Goal: Information Seeking & Learning: Learn about a topic

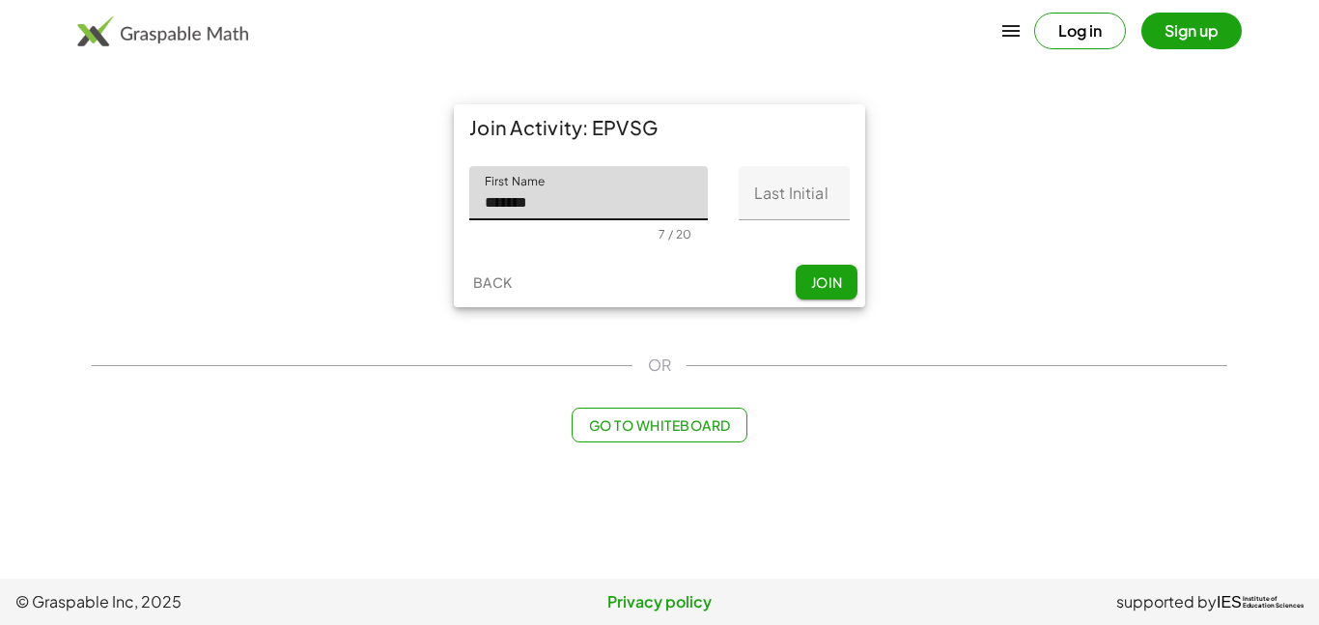
type input "******"
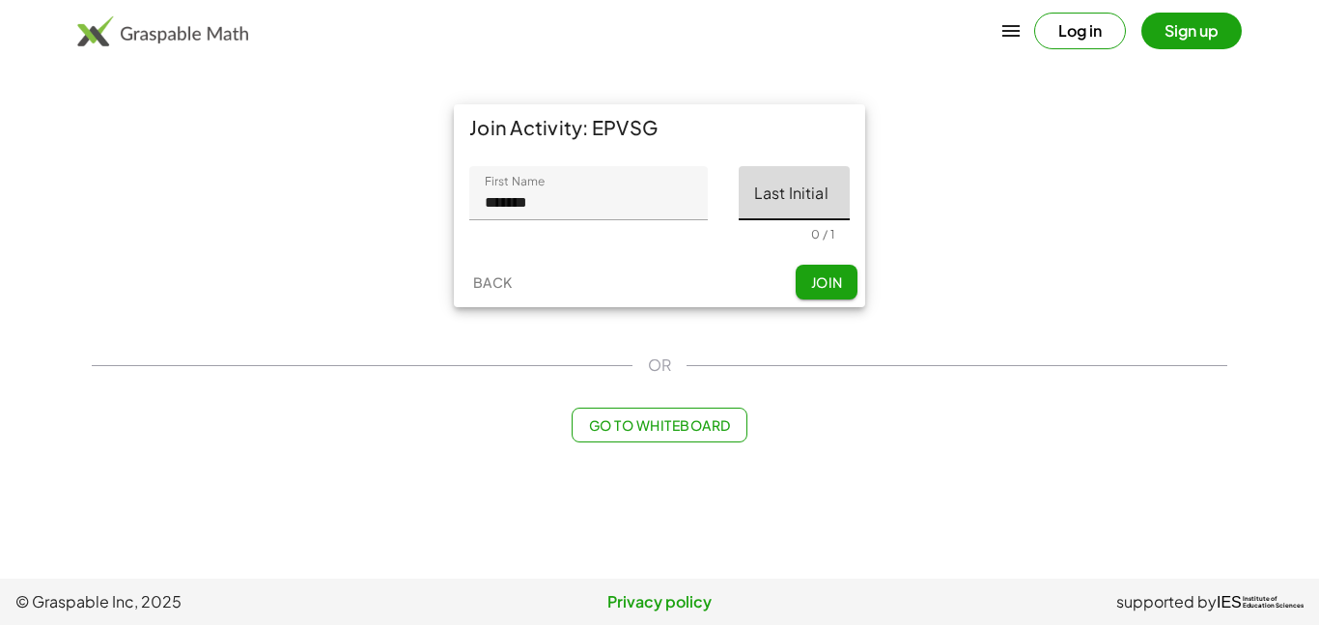
click at [766, 213] on input "Last Initial" at bounding box center [794, 193] width 111 height 54
type input "*"
click at [813, 280] on span "Join" at bounding box center [826, 281] width 32 height 17
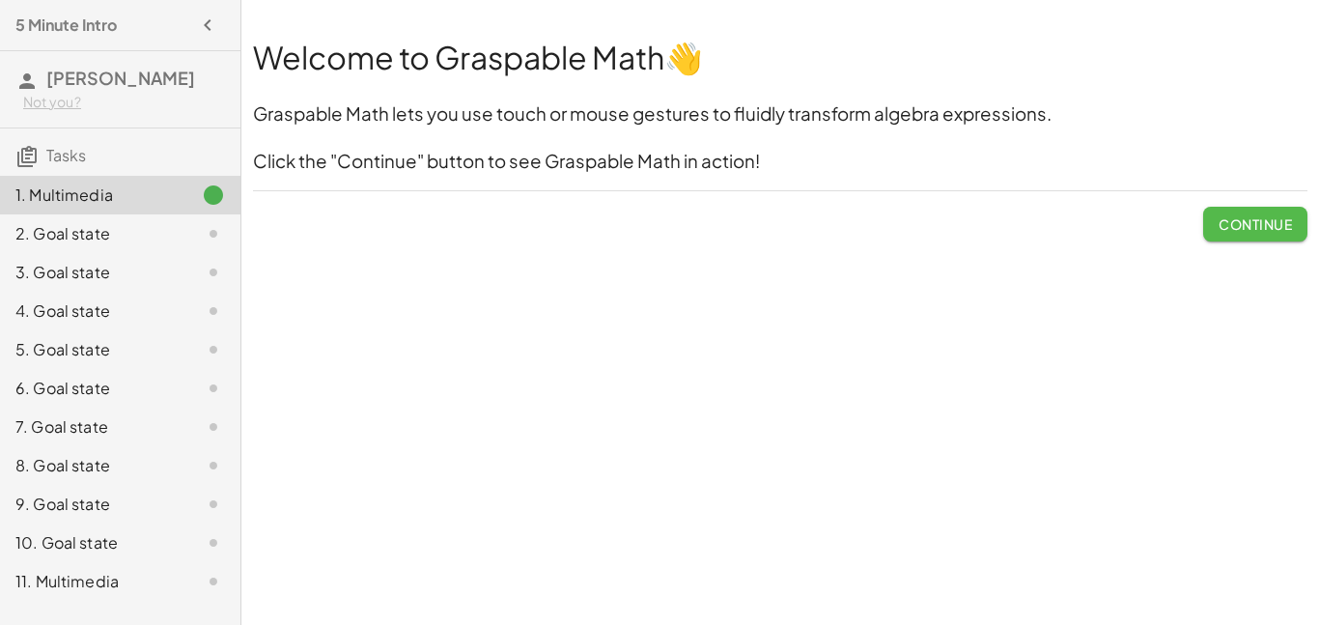
click at [1223, 224] on span "Continue" at bounding box center [1255, 223] width 73 height 17
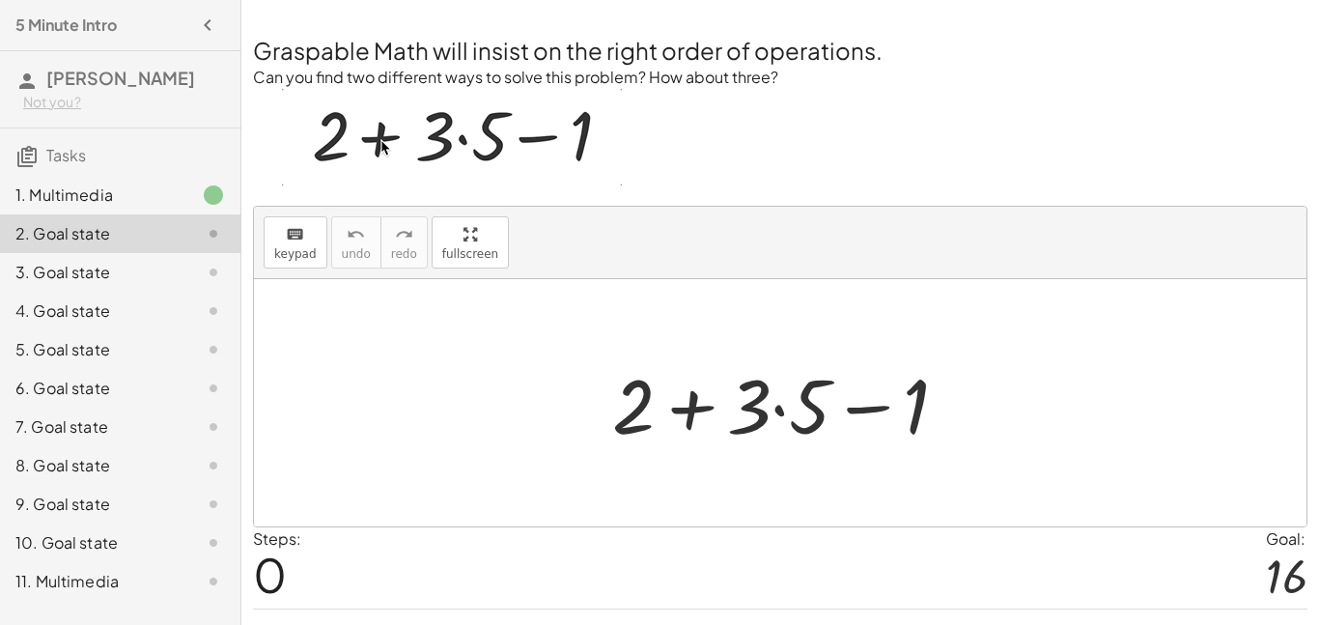
click at [758, 418] on div at bounding box center [788, 403] width 371 height 99
click at [754, 419] on div at bounding box center [788, 403] width 371 height 99
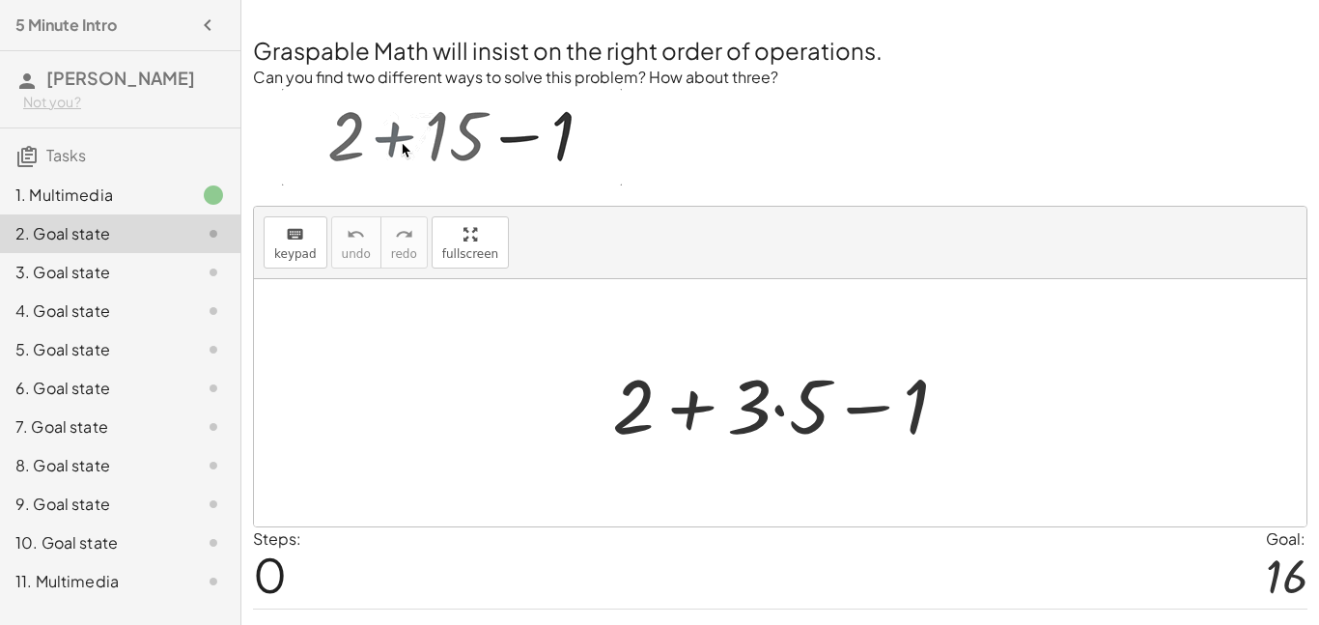
click at [754, 419] on div at bounding box center [788, 403] width 371 height 99
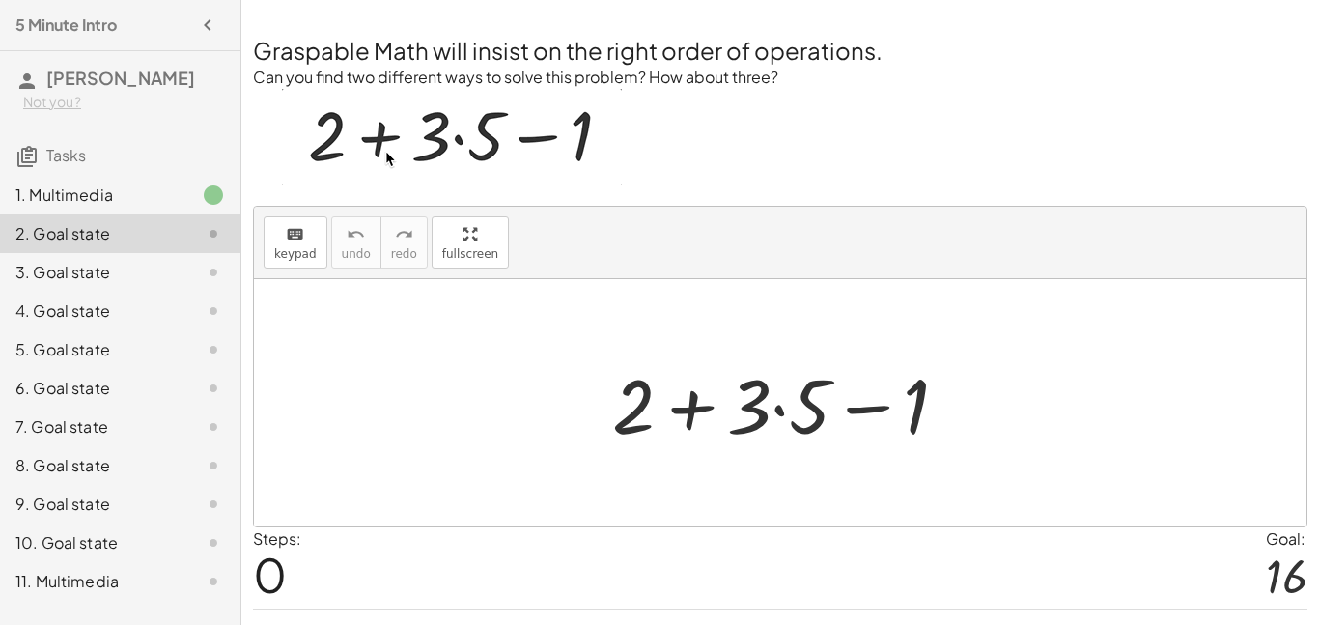
click at [781, 411] on div at bounding box center [788, 403] width 371 height 99
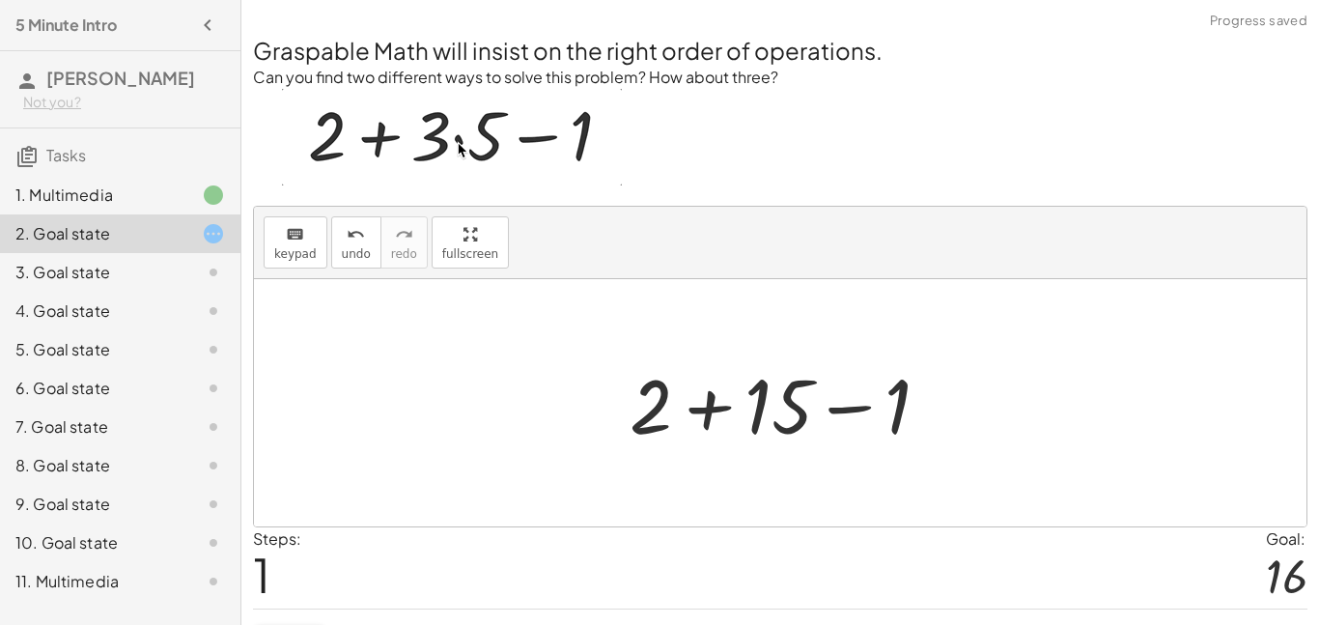
click at [702, 411] on div at bounding box center [787, 403] width 335 height 99
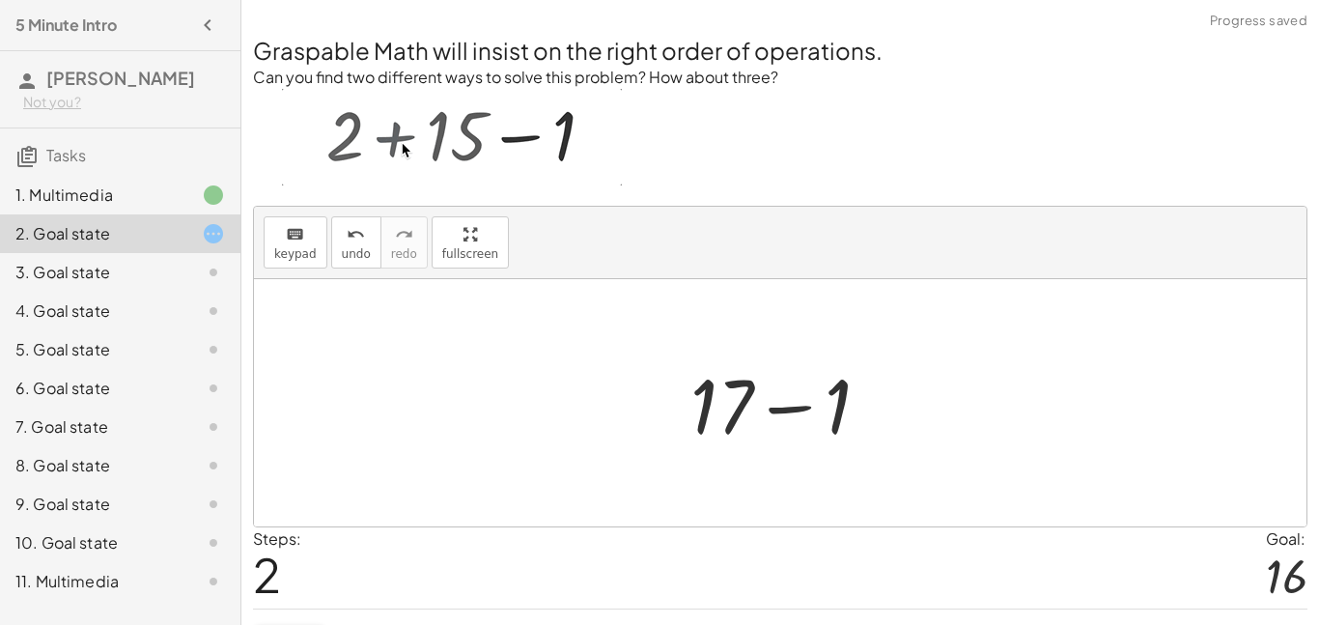
click at [788, 407] on div at bounding box center [788, 403] width 214 height 99
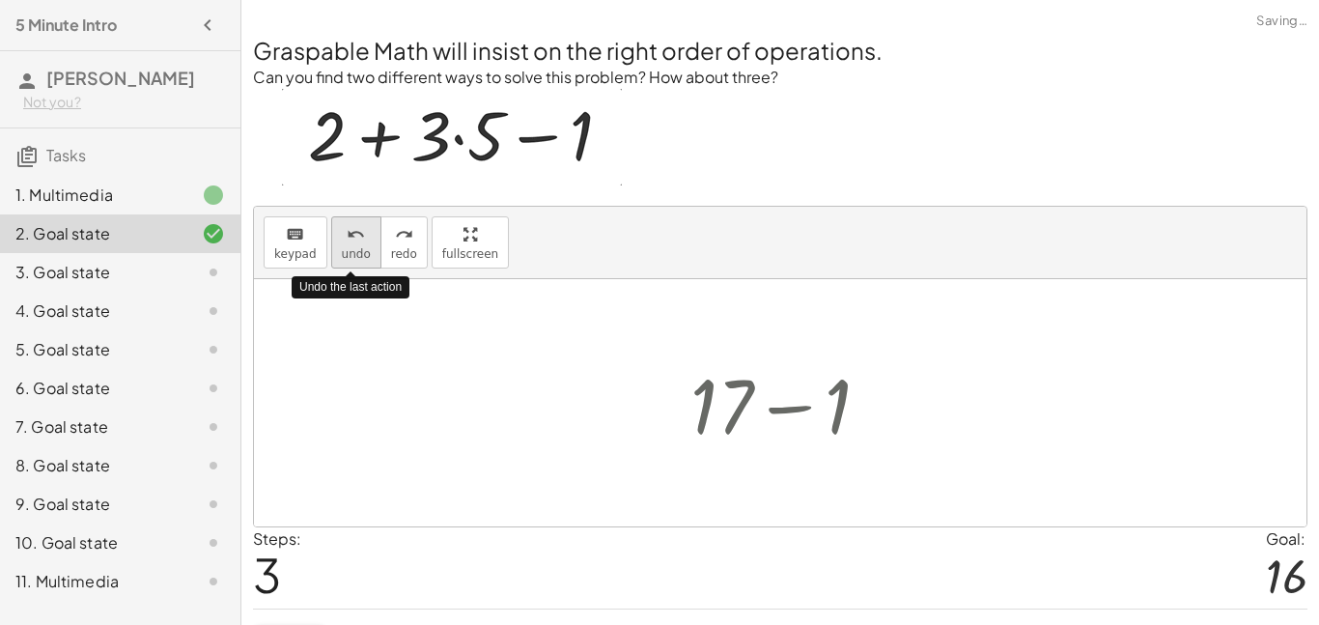
click at [355, 259] on span "undo" at bounding box center [356, 254] width 29 height 14
click at [354, 259] on span "undo" at bounding box center [356, 254] width 29 height 14
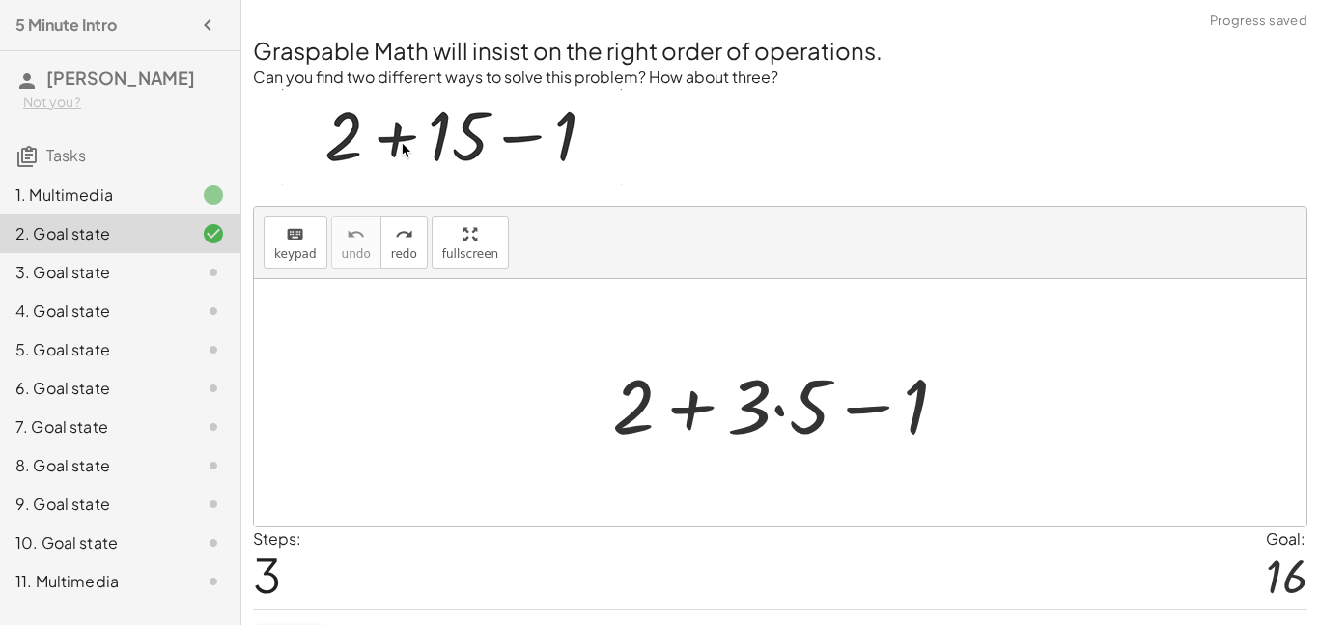
click at [780, 412] on div at bounding box center [788, 403] width 371 height 99
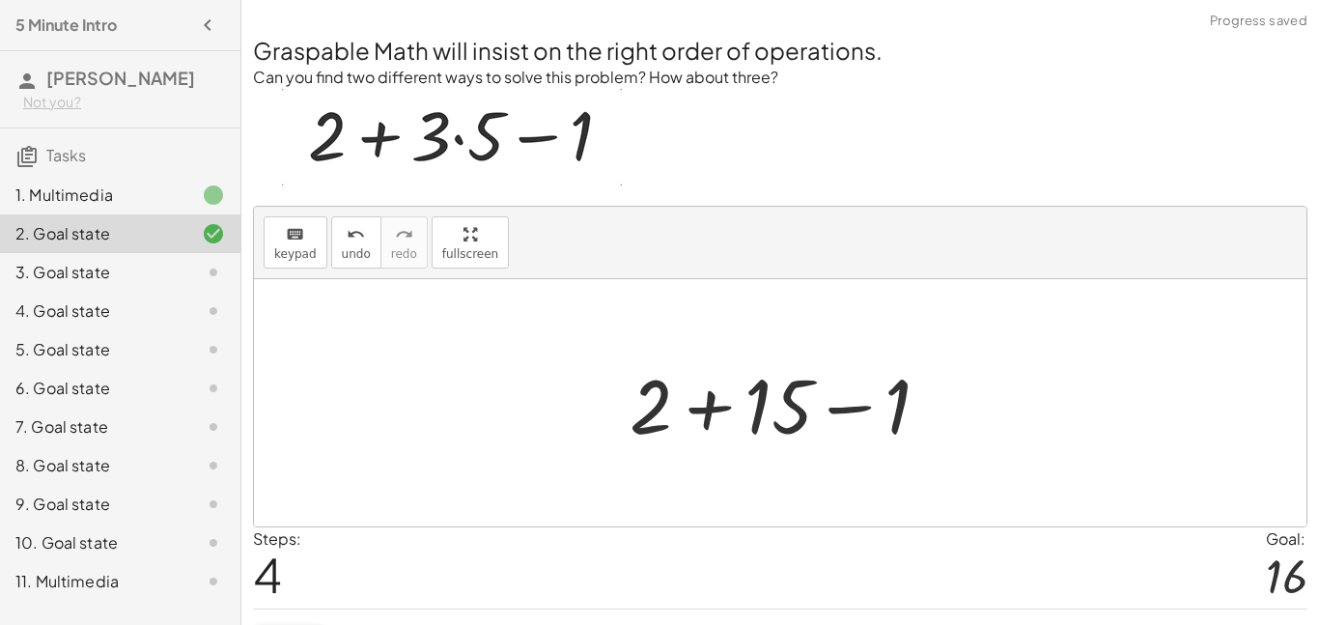
click at [862, 406] on div at bounding box center [787, 403] width 335 height 99
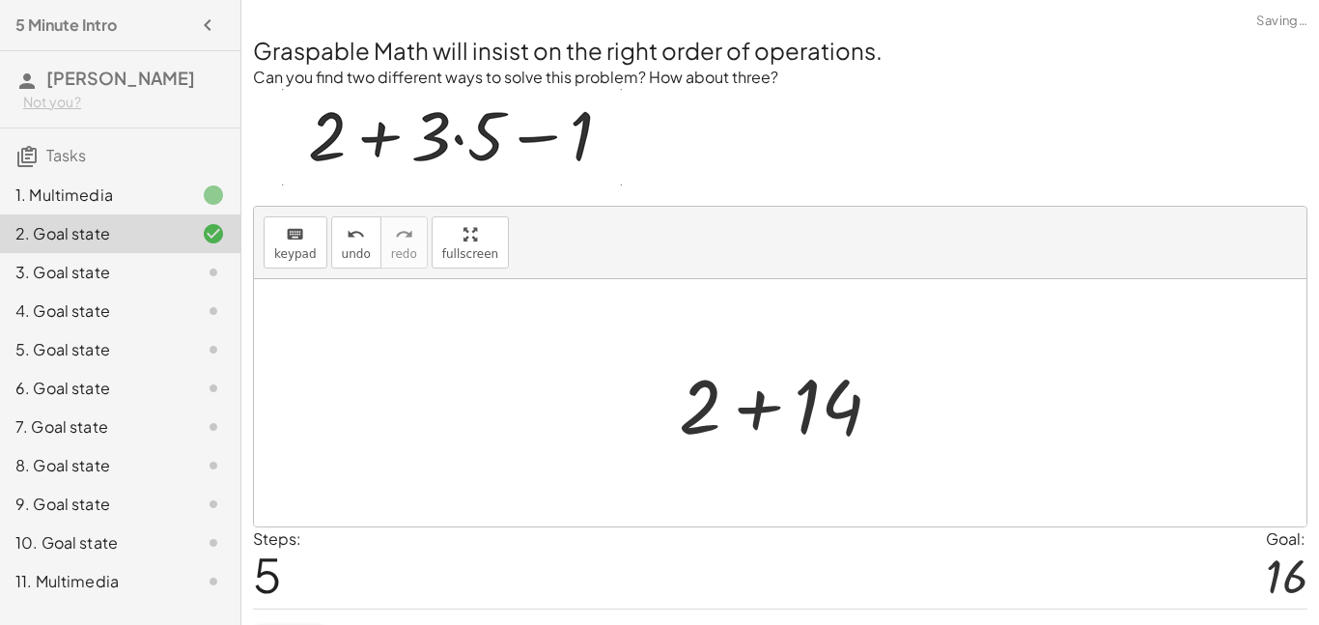
click at [750, 411] on div at bounding box center [787, 403] width 237 height 99
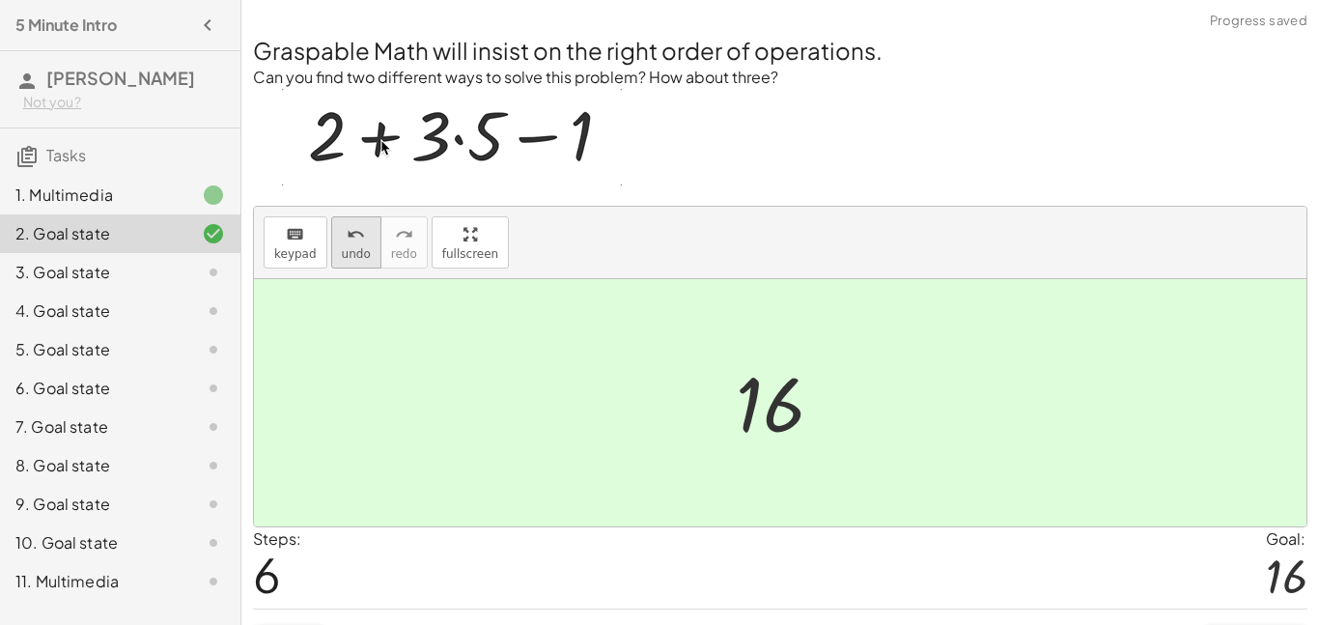
click at [347, 238] on icon "undo" at bounding box center [356, 234] width 18 height 23
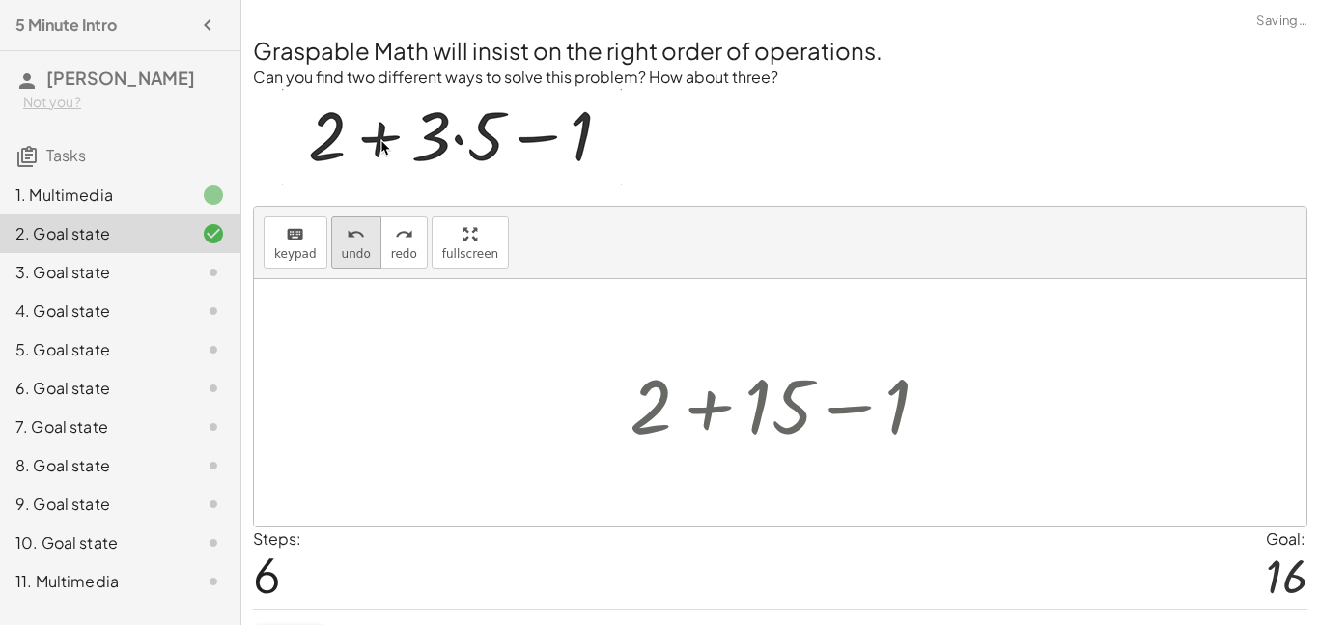
click at [347, 238] on icon "undo" at bounding box center [356, 234] width 18 height 23
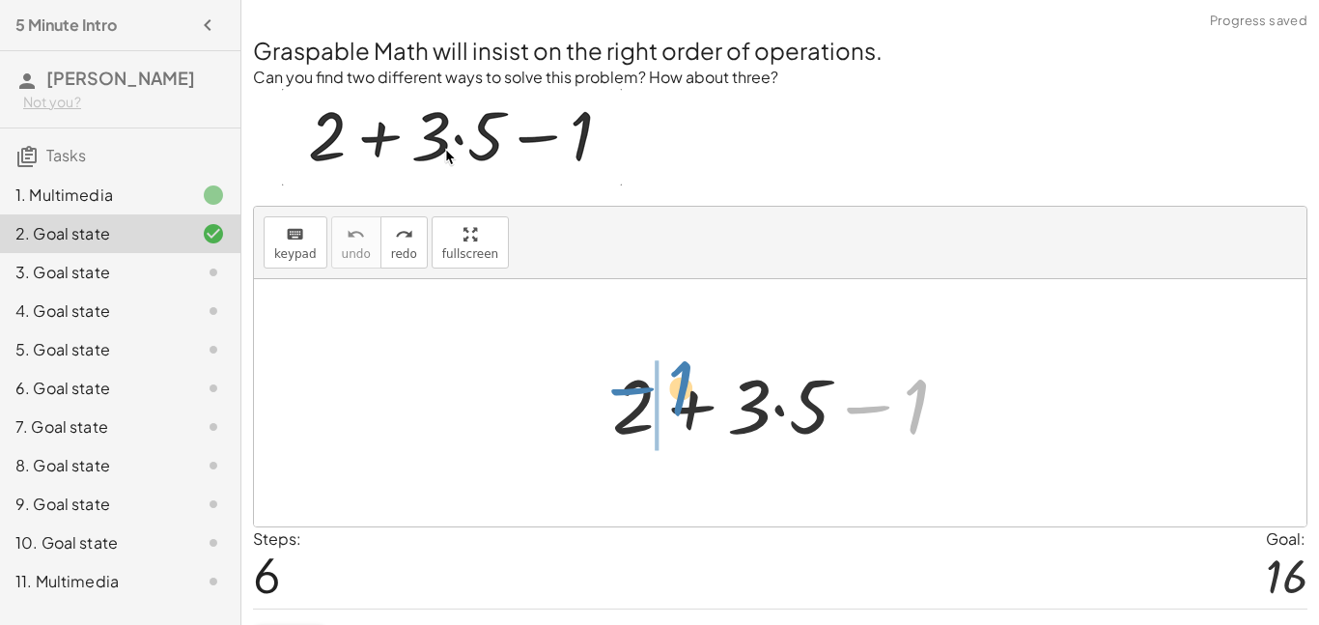
drag, startPoint x: 920, startPoint y: 415, endPoint x: 683, endPoint y: 401, distance: 237.1
click at [683, 401] on div at bounding box center [788, 403] width 371 height 99
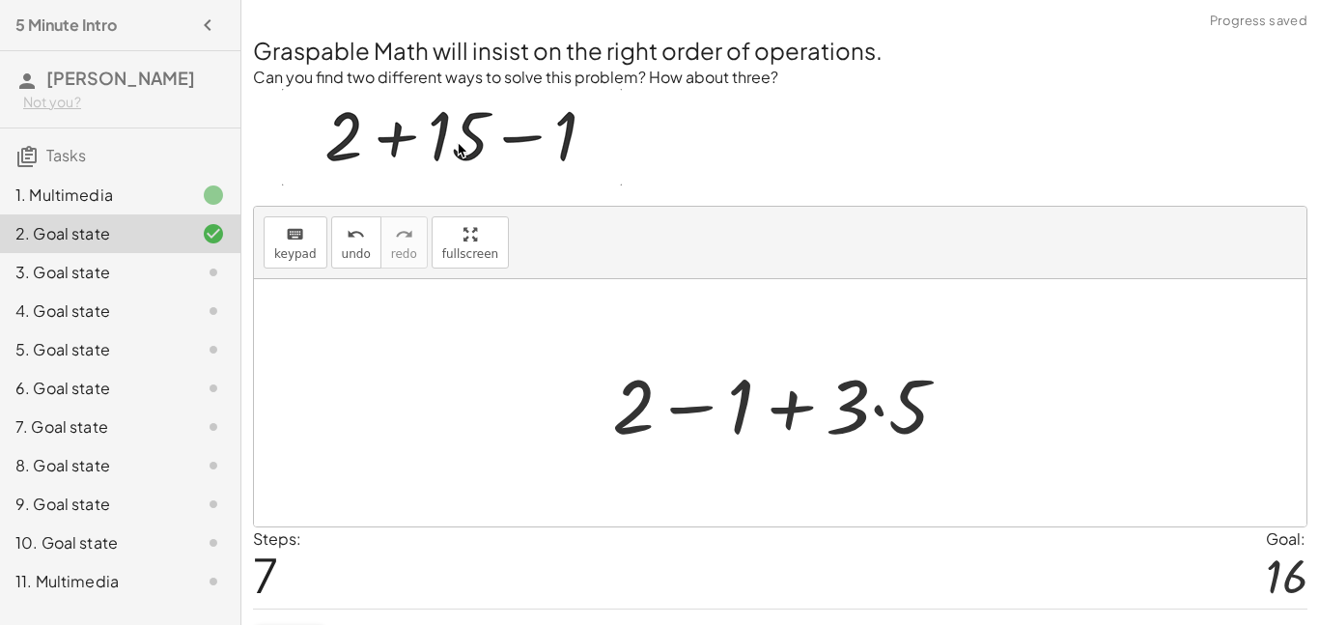
click at [683, 406] on div at bounding box center [788, 403] width 371 height 99
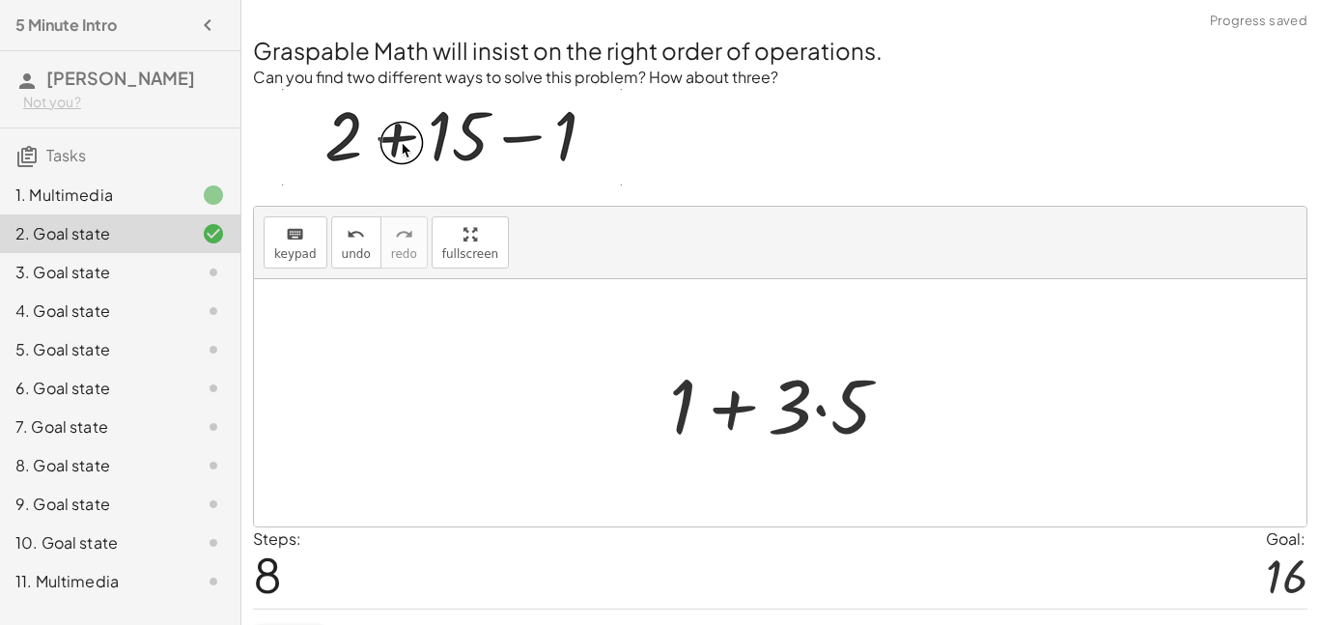
click at [827, 405] on div at bounding box center [788, 403] width 256 height 99
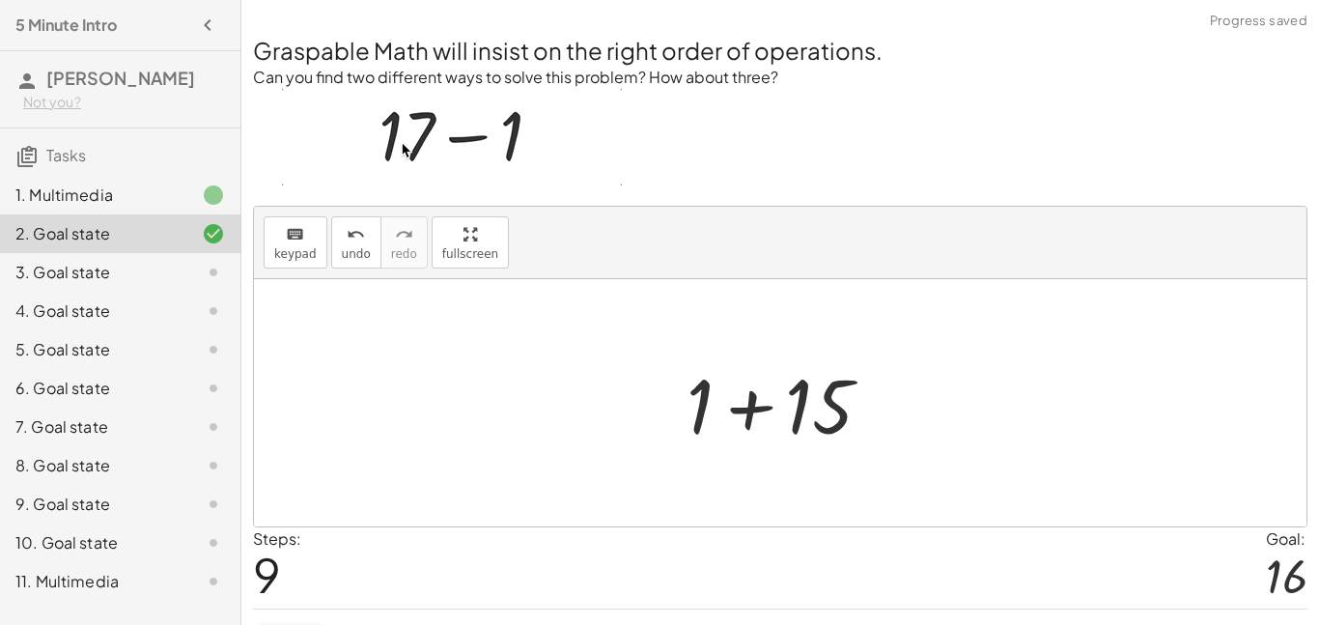
click at [775, 409] on div at bounding box center [787, 403] width 220 height 99
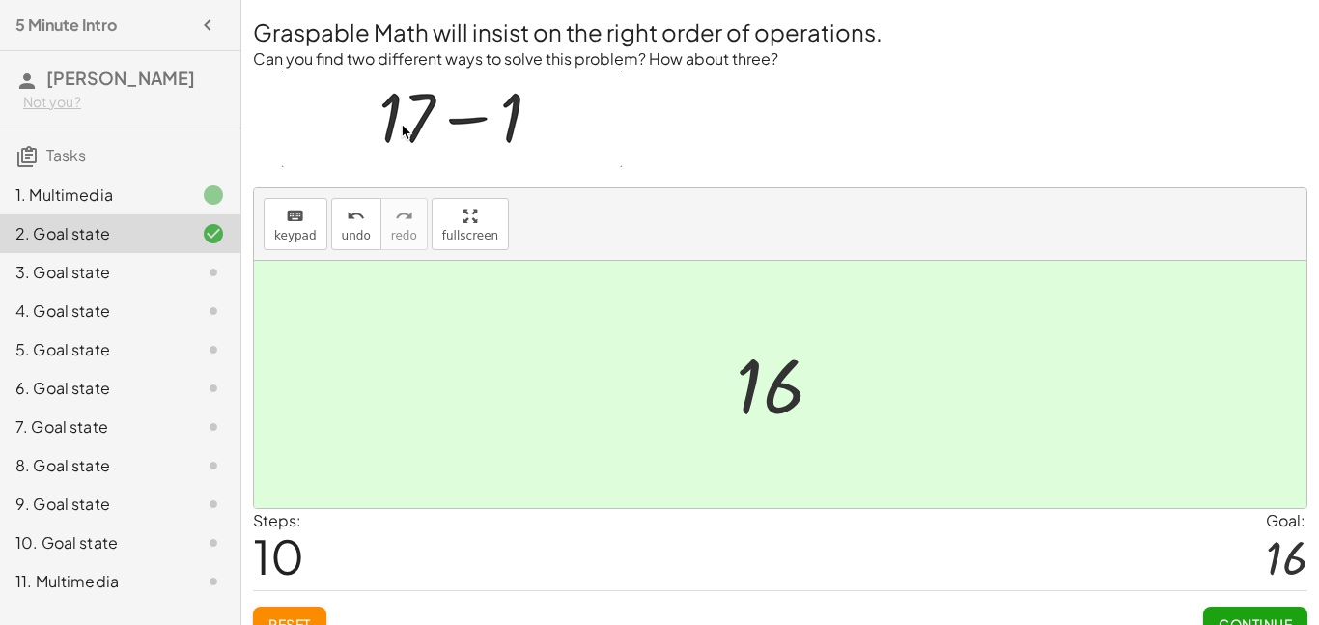
scroll to position [46, 0]
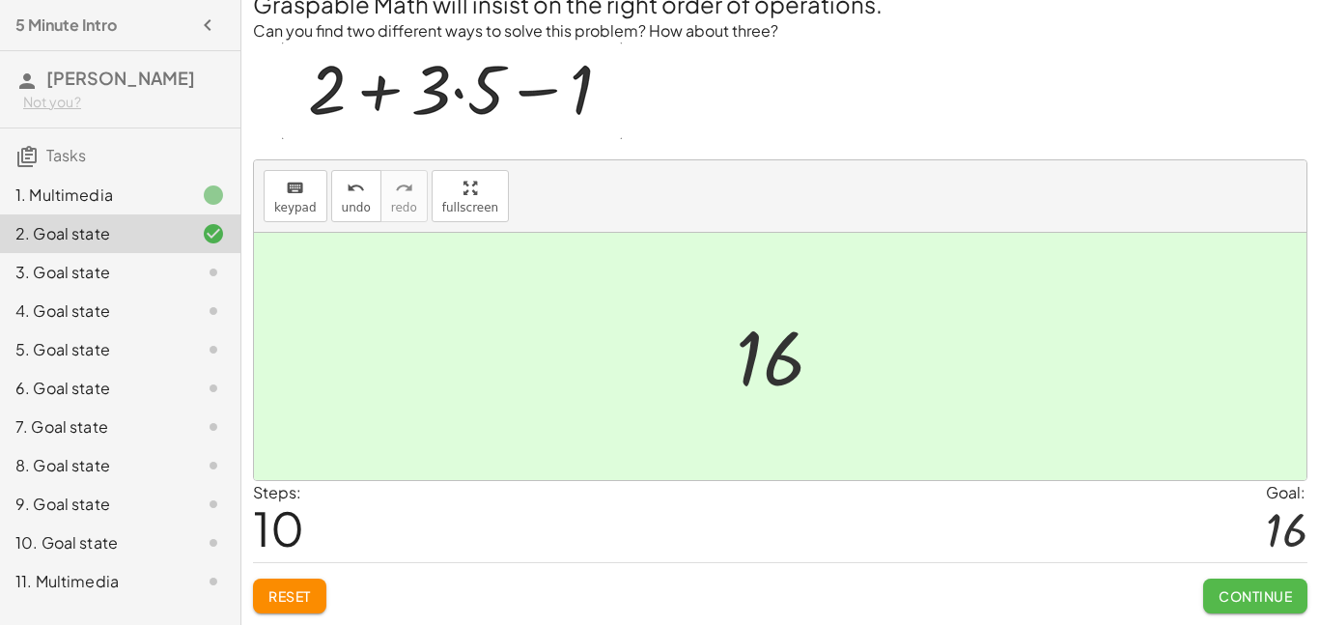
click at [1246, 601] on span "Continue" at bounding box center [1255, 595] width 73 height 17
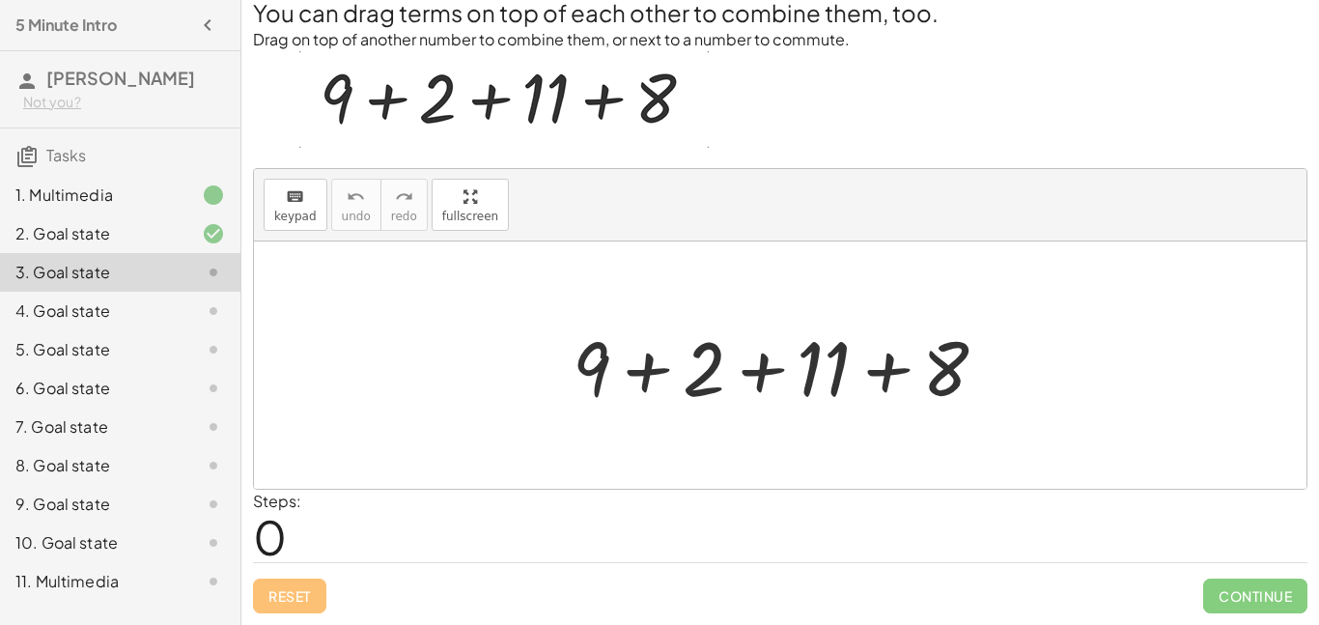
scroll to position [38, 0]
drag, startPoint x: 687, startPoint y: 369, endPoint x: 921, endPoint y: 354, distance: 235.2
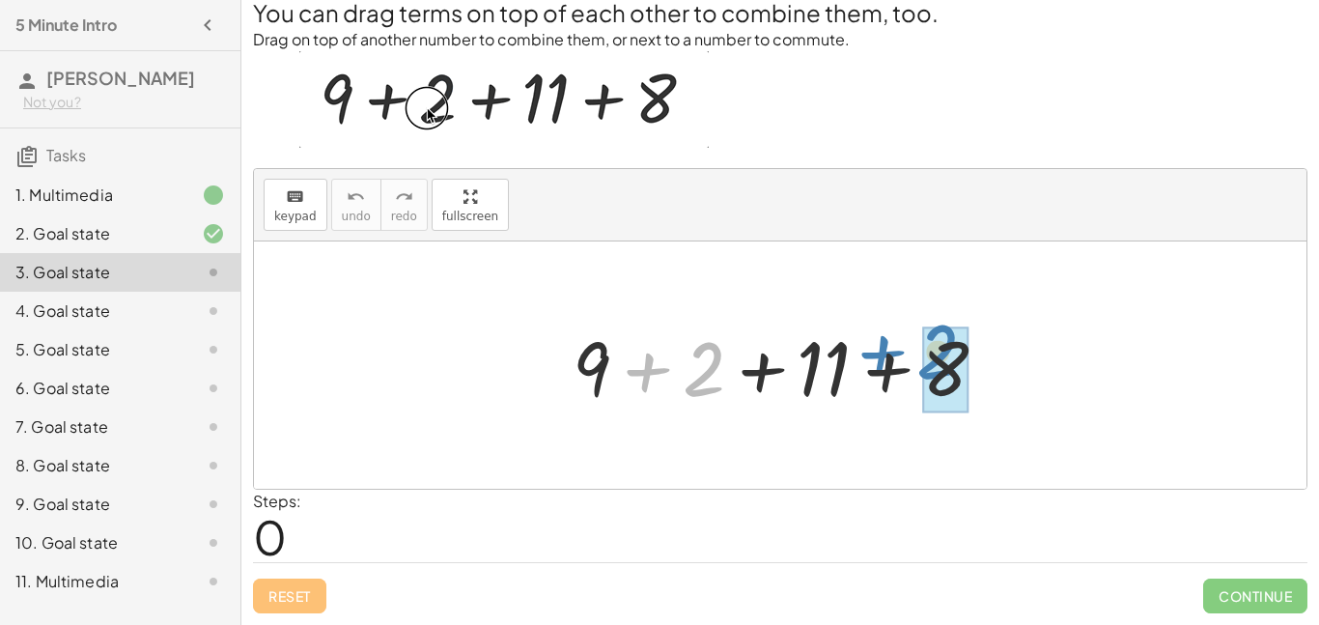
click at [921, 354] on div at bounding box center [788, 365] width 450 height 99
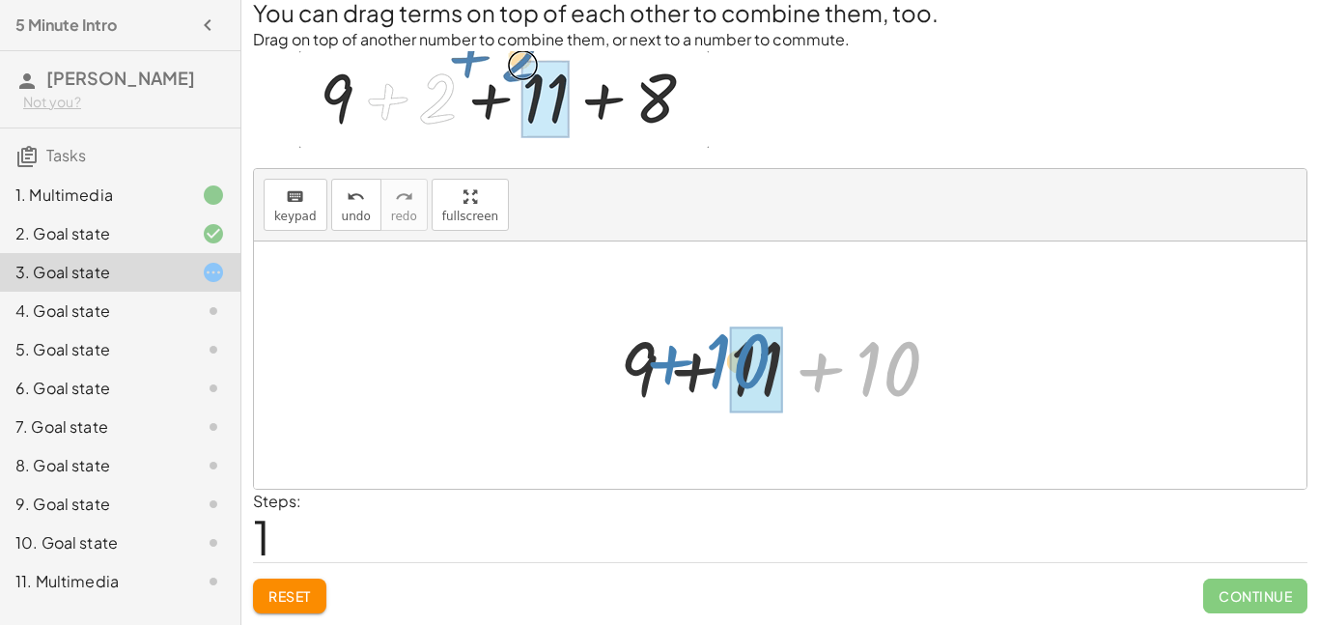
drag, startPoint x: 870, startPoint y: 360, endPoint x: 723, endPoint y: 350, distance: 147.2
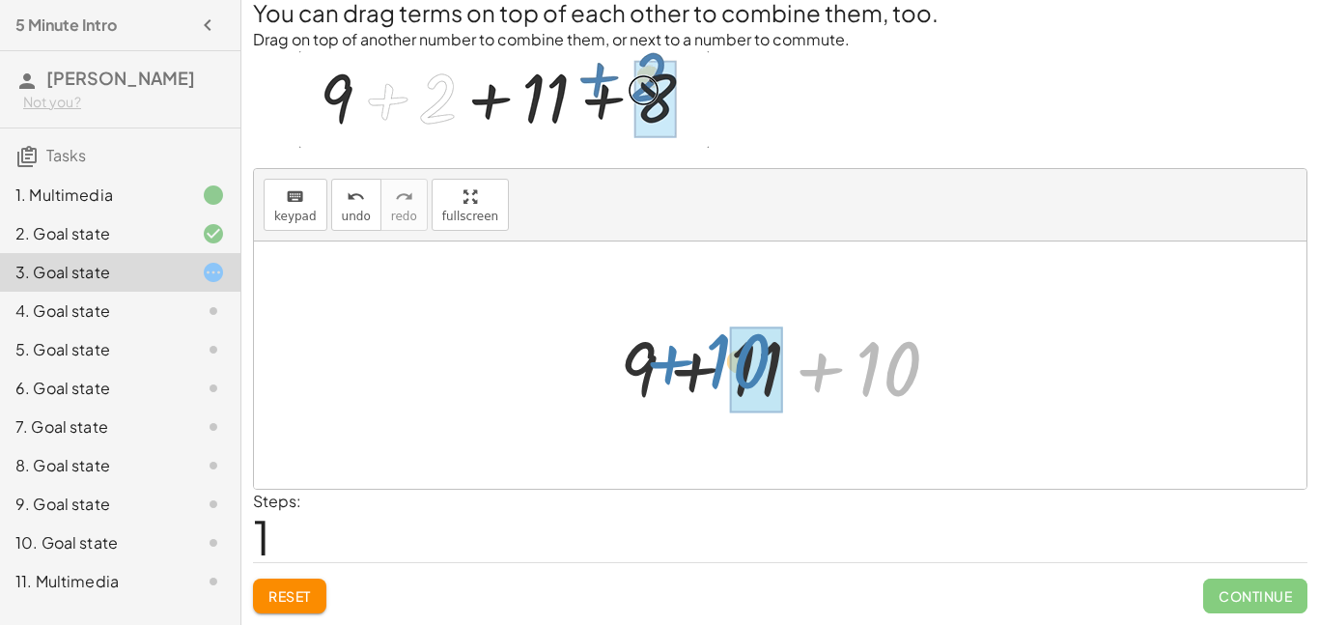
click at [723, 350] on div at bounding box center [787, 365] width 354 height 99
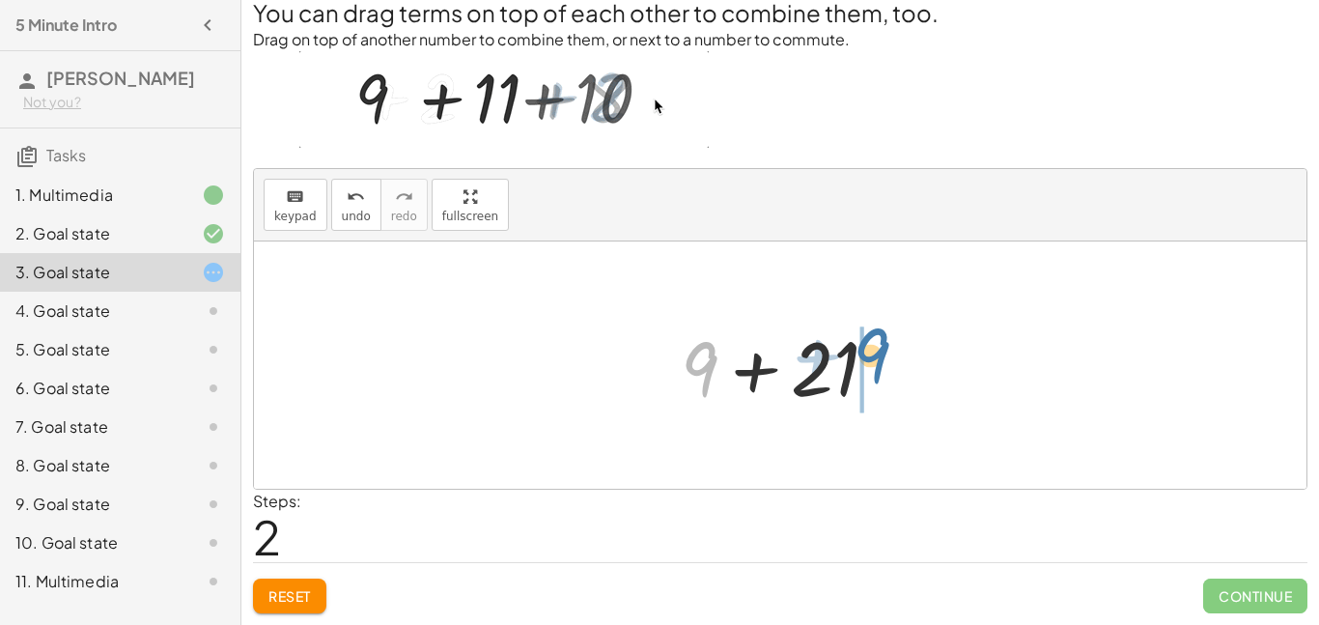
drag, startPoint x: 701, startPoint y: 364, endPoint x: 871, endPoint y: 353, distance: 170.4
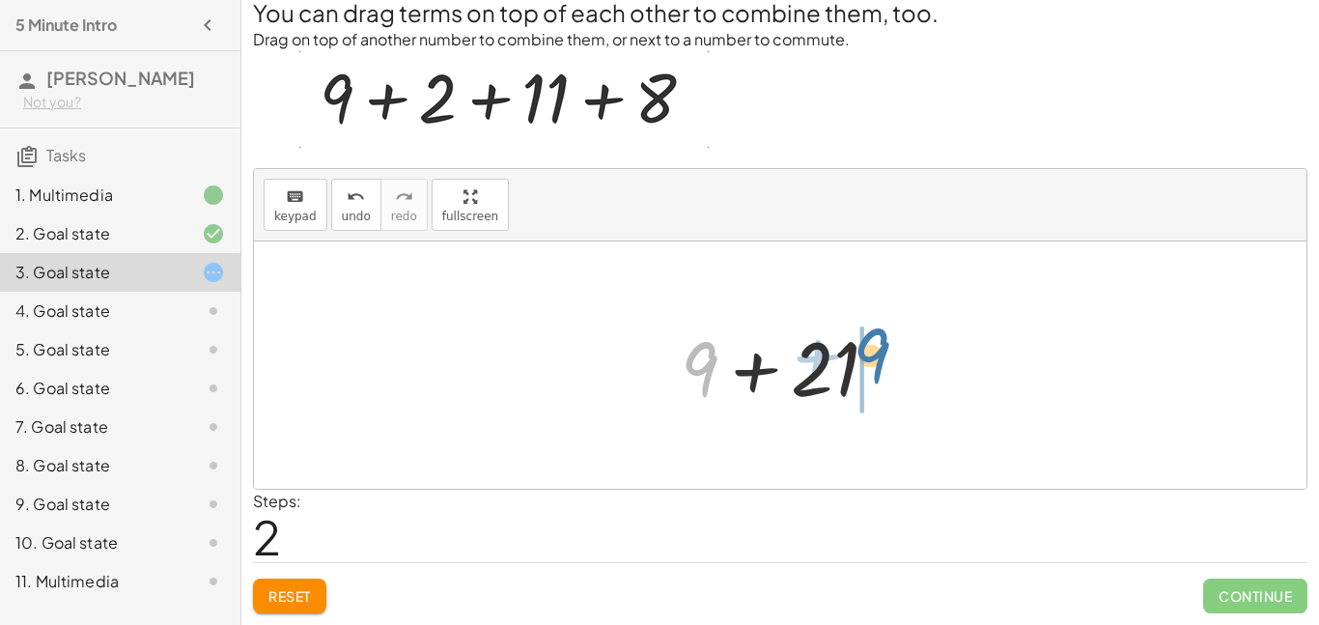
click at [871, 353] on div at bounding box center [787, 365] width 232 height 99
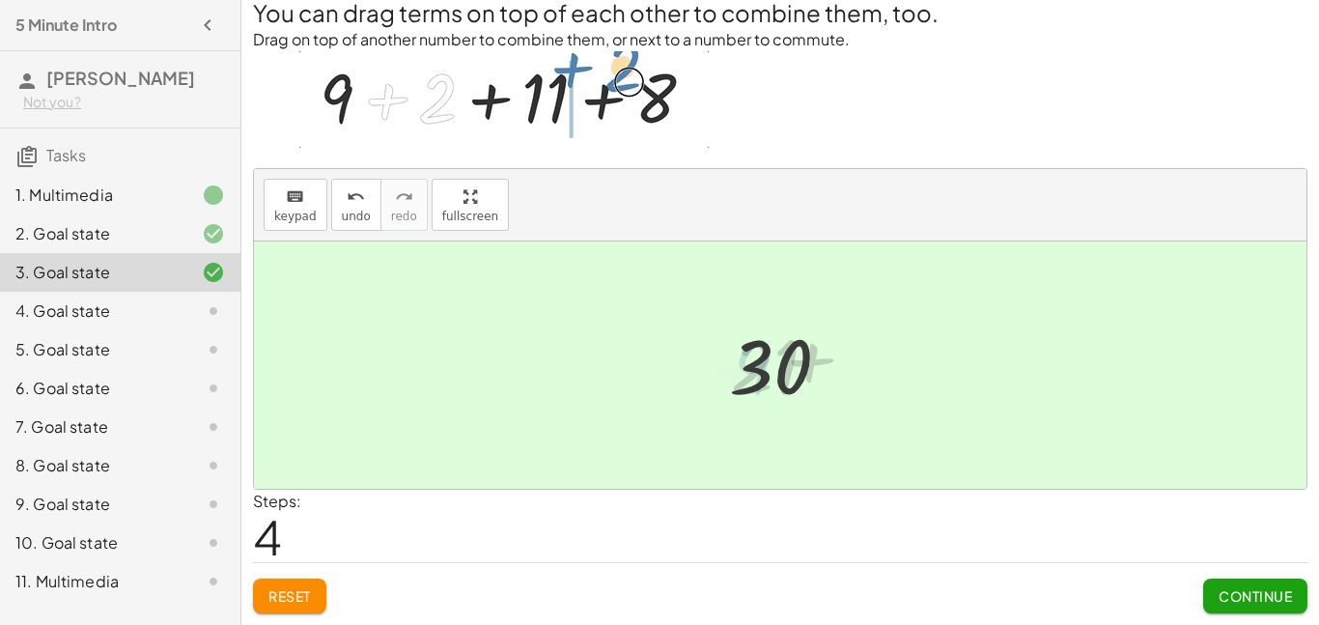
click at [869, 353] on div at bounding box center [780, 364] width 1053 height 247
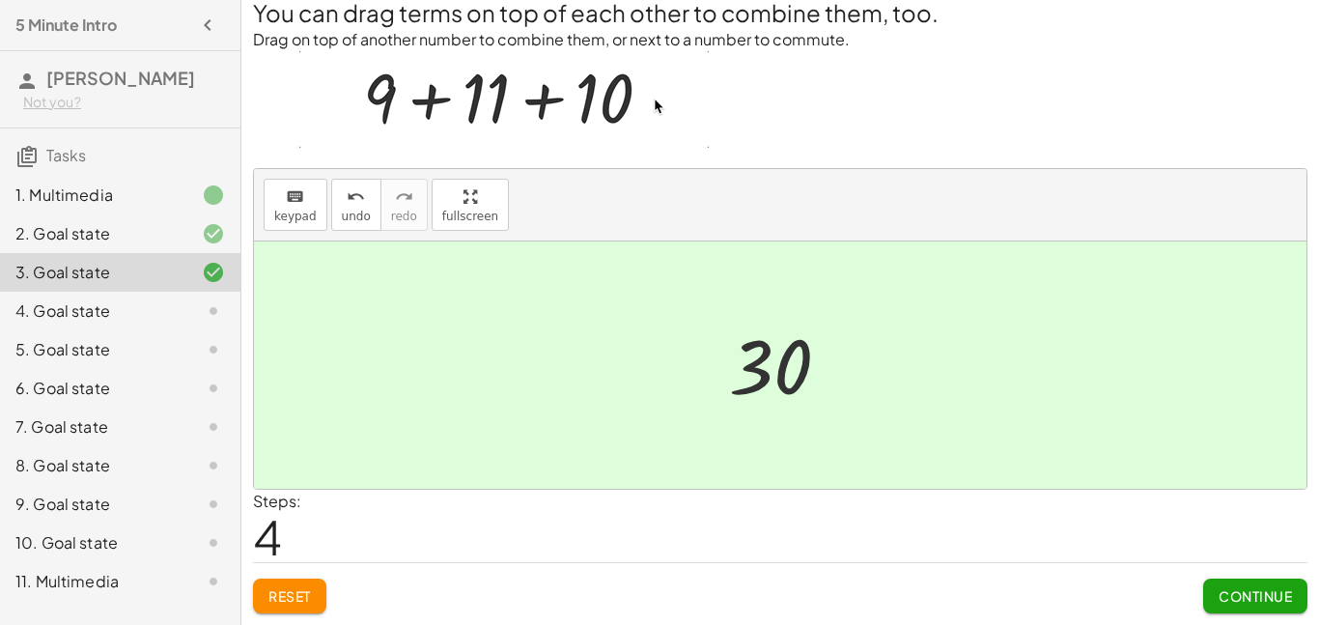
click at [1280, 594] on span "Continue" at bounding box center [1255, 595] width 73 height 17
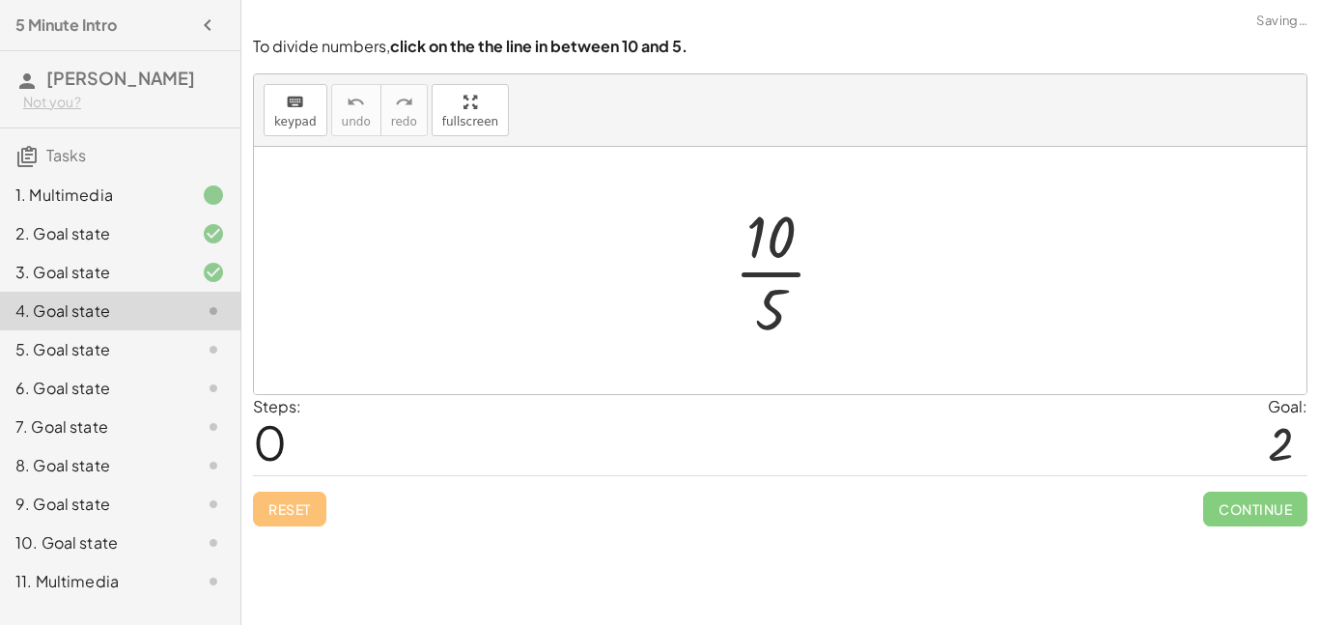
scroll to position [0, 0]
click at [771, 274] on div at bounding box center [788, 270] width 128 height 149
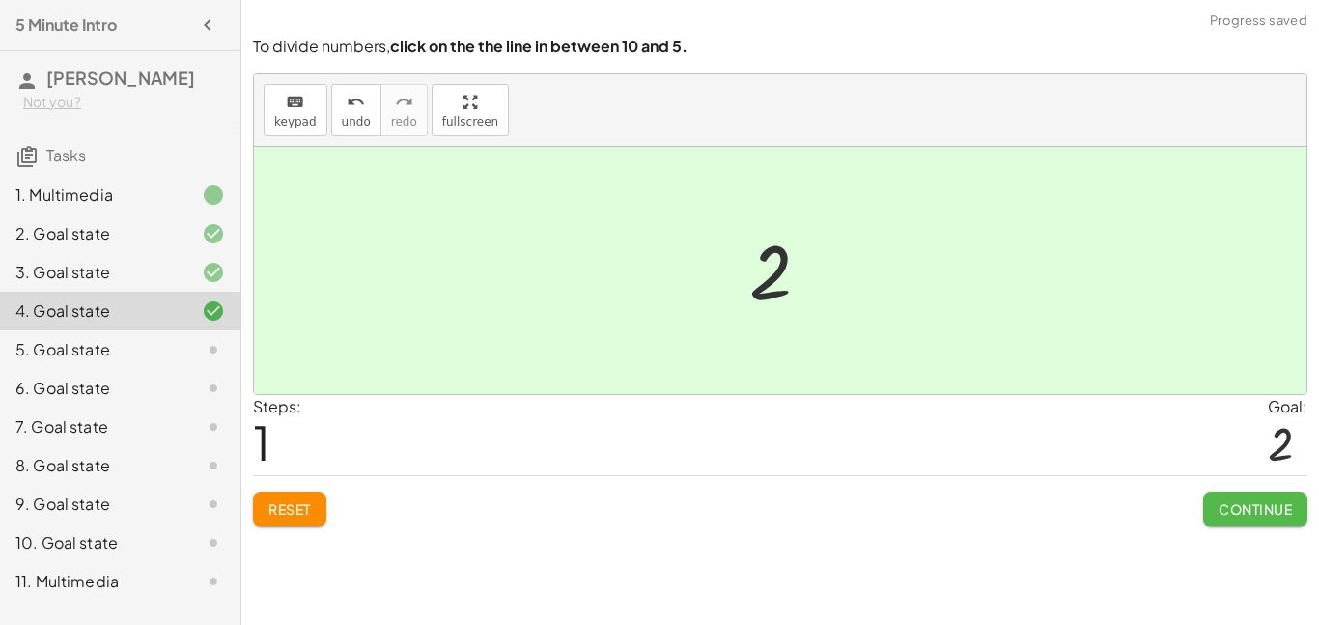
click at [1233, 502] on span "Continue" at bounding box center [1255, 508] width 73 height 17
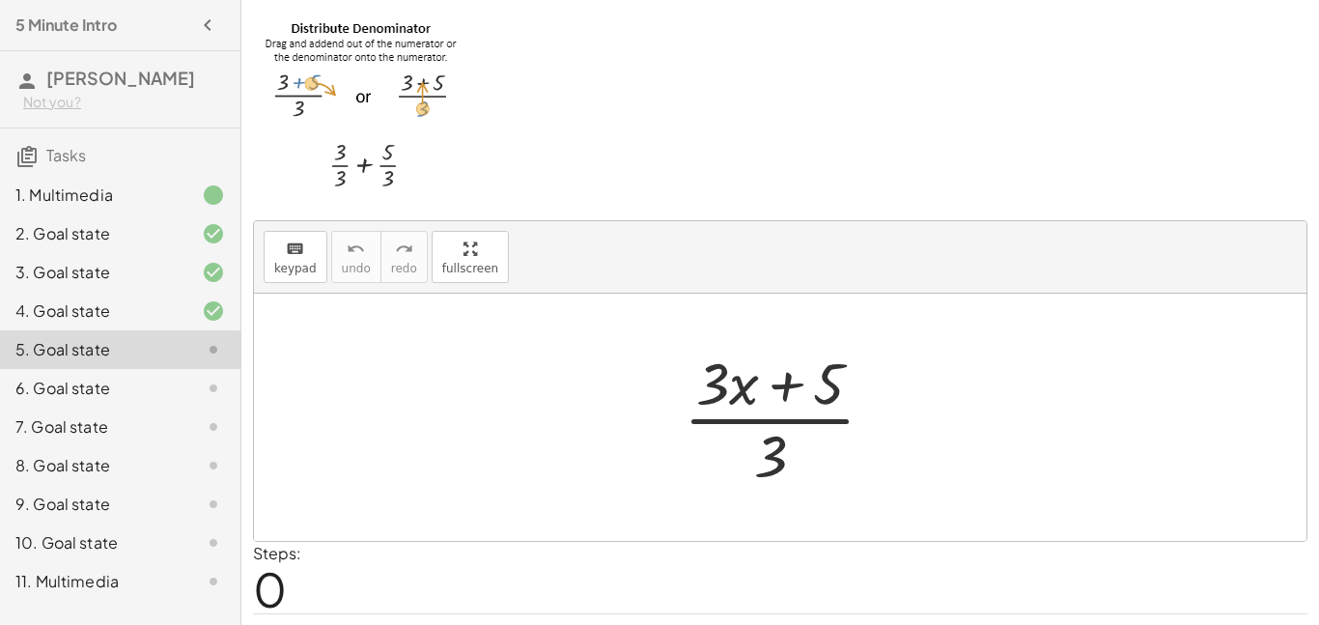
click at [770, 441] on div at bounding box center [787, 417] width 226 height 149
drag, startPoint x: 774, startPoint y: 449, endPoint x: 707, endPoint y: 379, distance: 97.0
click at [707, 379] on div at bounding box center [787, 417] width 226 height 149
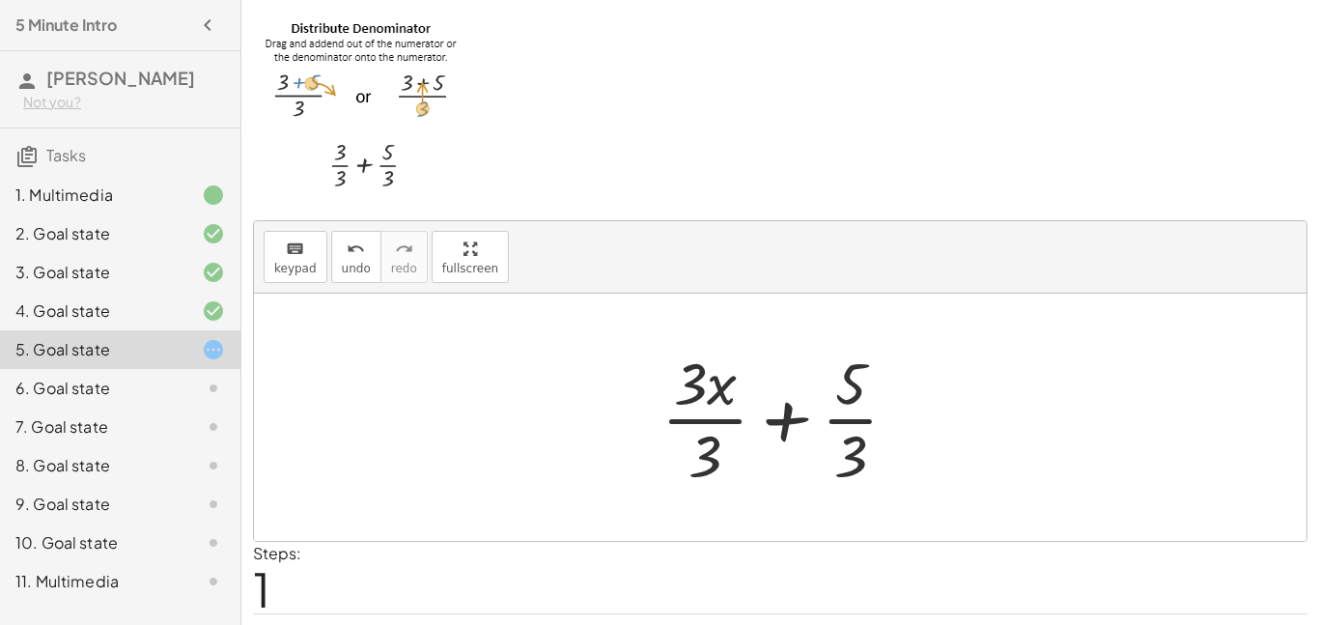
click at [711, 424] on div at bounding box center [787, 417] width 271 height 149
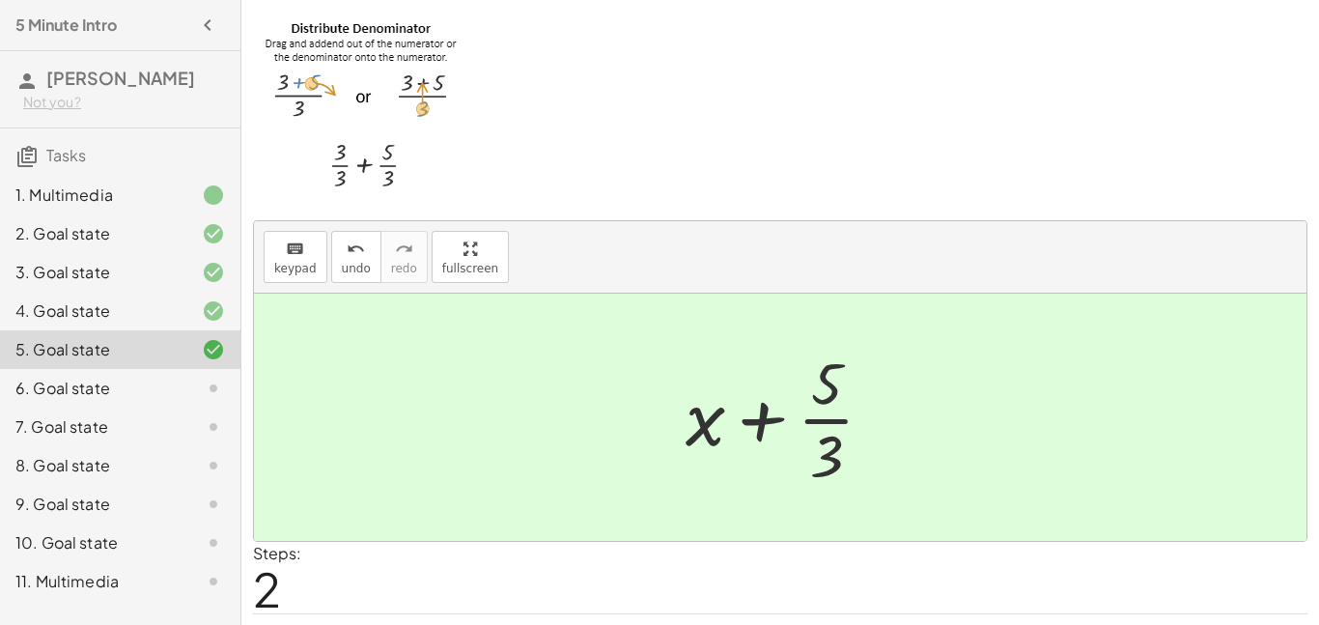
scroll to position [51, 0]
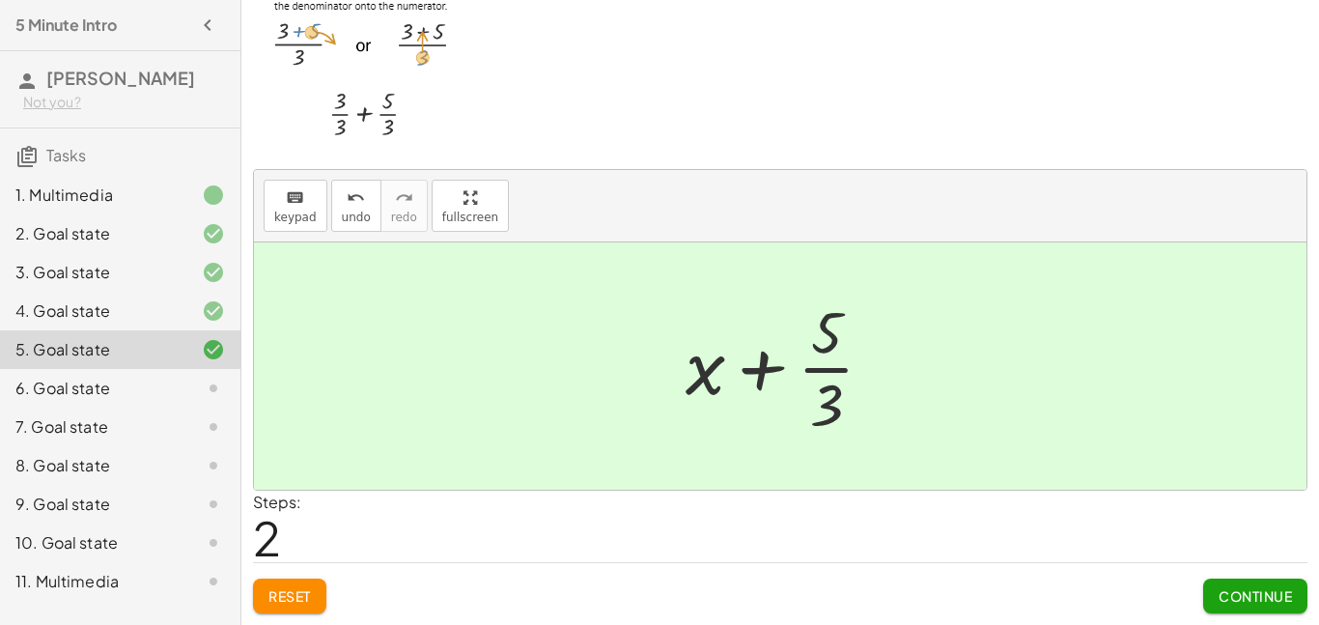
click at [1261, 594] on span "Continue" at bounding box center [1255, 595] width 73 height 17
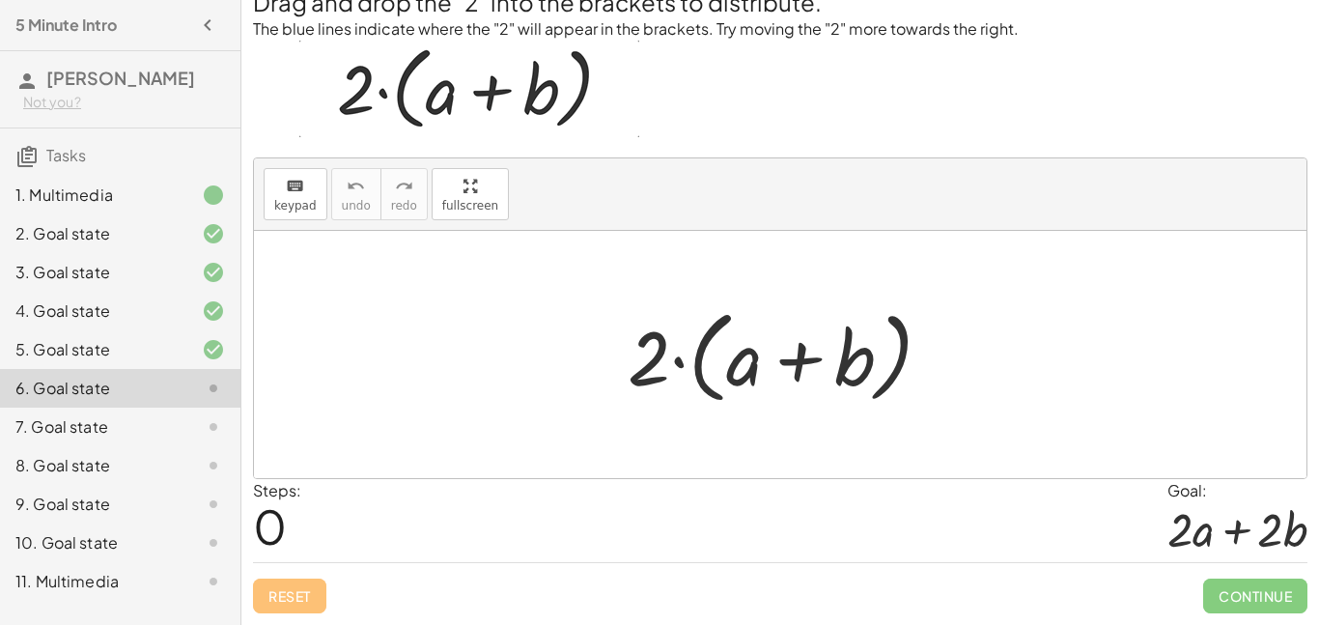
scroll to position [48, 0]
click at [704, 369] on div at bounding box center [787, 354] width 339 height 111
click at [695, 370] on div at bounding box center [787, 354] width 339 height 111
click at [680, 365] on div at bounding box center [787, 354] width 339 height 111
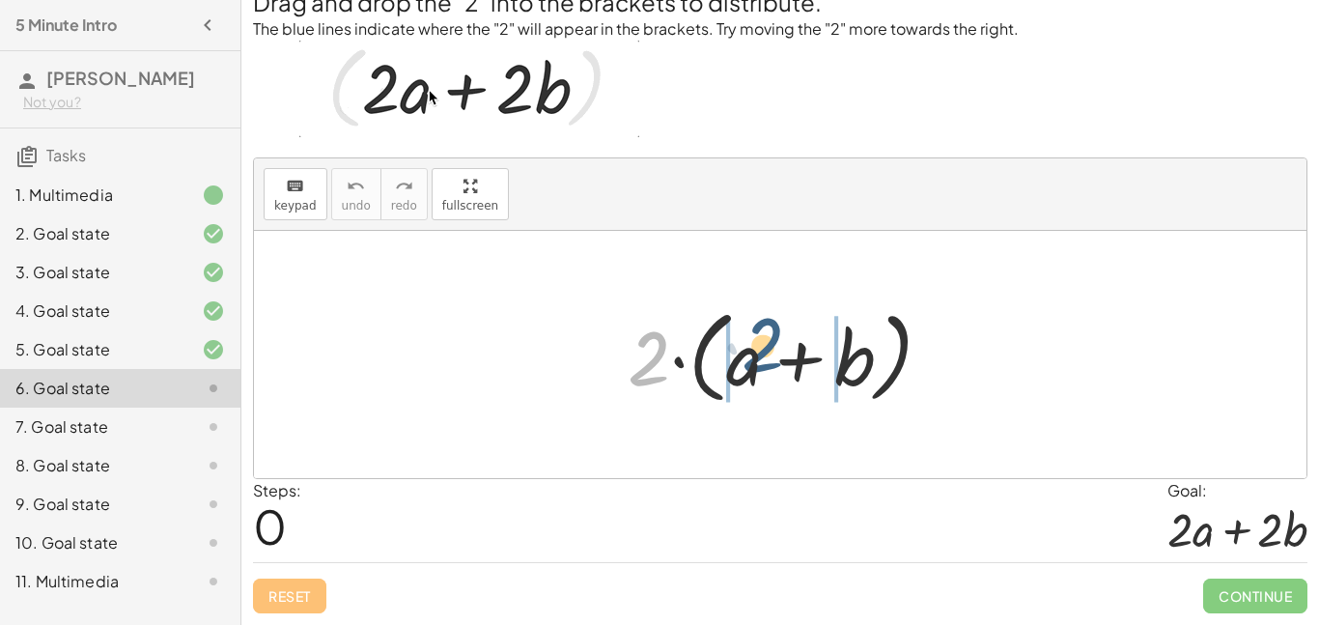
drag, startPoint x: 649, startPoint y: 360, endPoint x: 749, endPoint y: 355, distance: 99.6
click at [749, 355] on div at bounding box center [787, 354] width 339 height 111
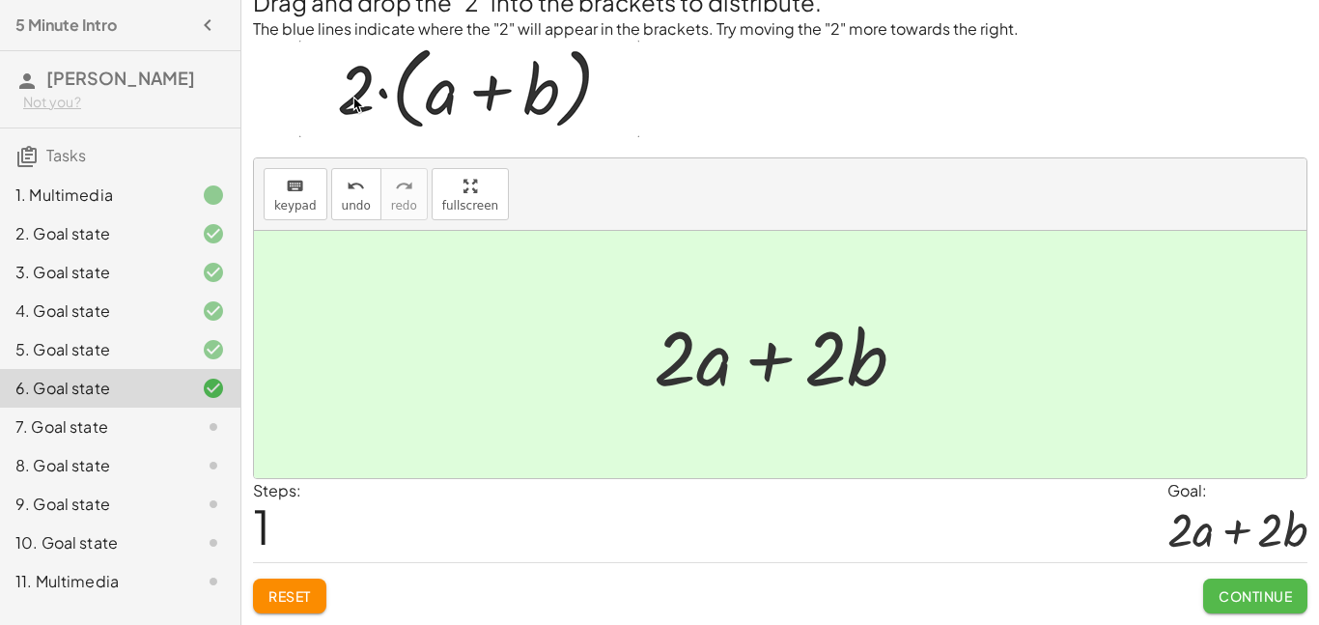
click at [1274, 590] on span "Continue" at bounding box center [1255, 595] width 73 height 17
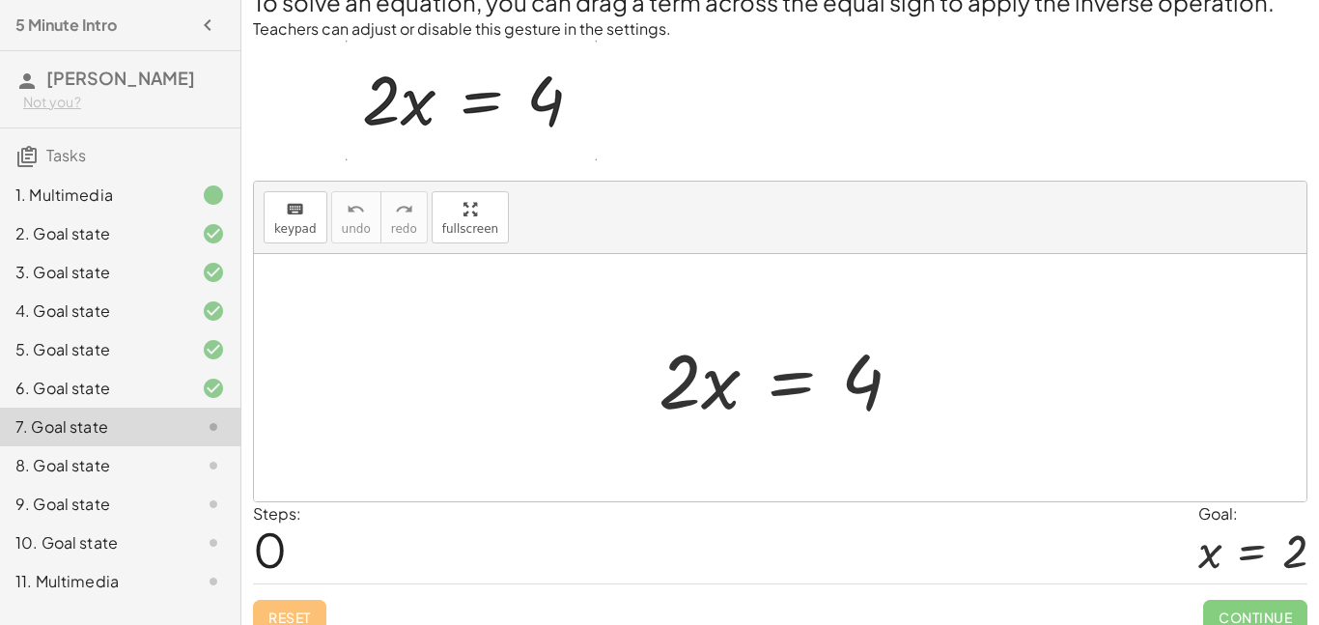
click at [685, 392] on div at bounding box center [788, 377] width 278 height 99
drag, startPoint x: 685, startPoint y: 392, endPoint x: 880, endPoint y: 453, distance: 204.4
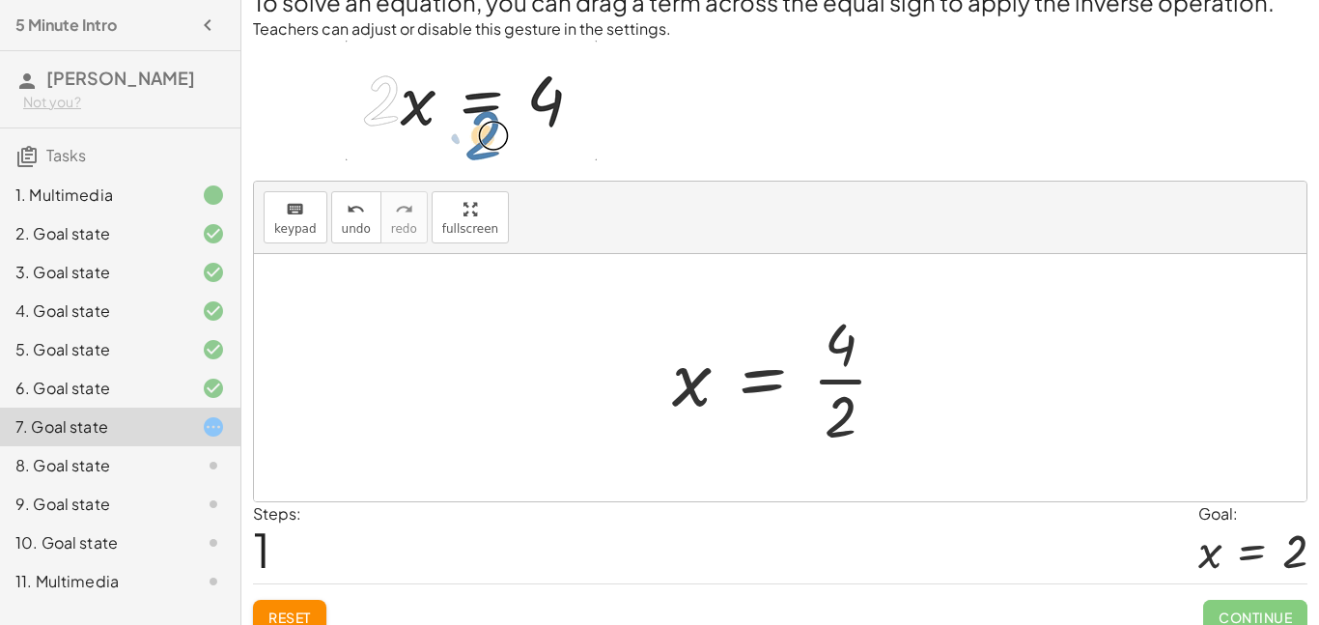
click at [826, 382] on div at bounding box center [788, 377] width 250 height 149
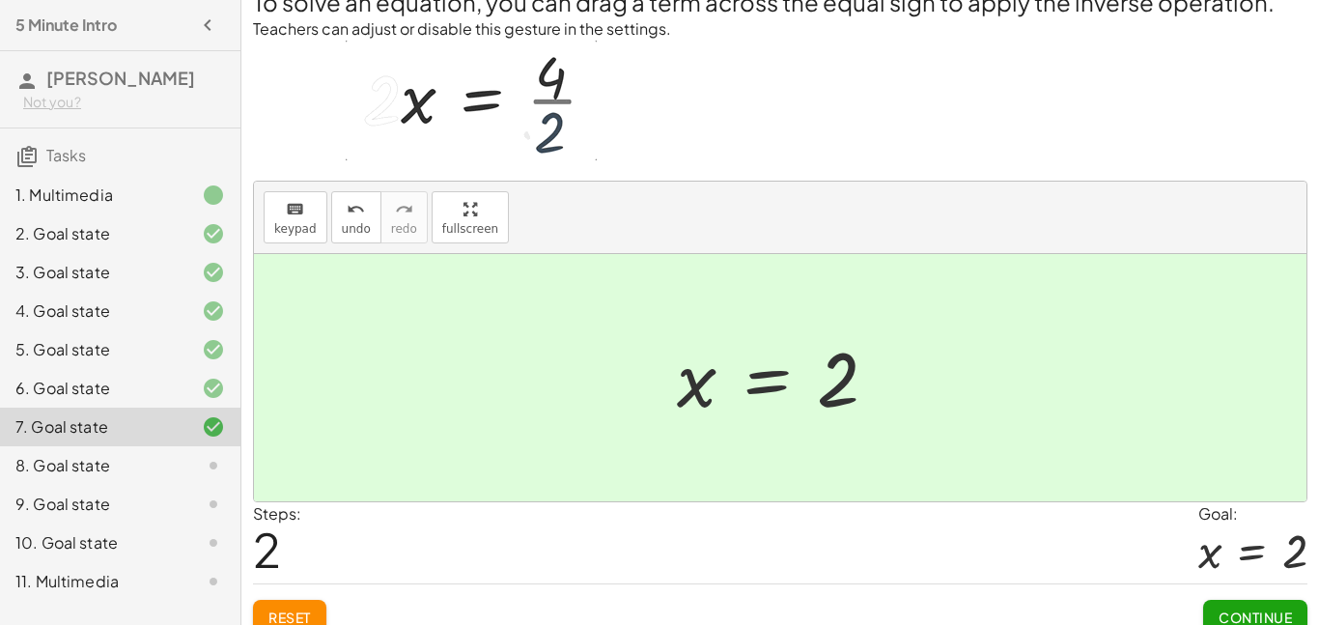
scroll to position [70, 0]
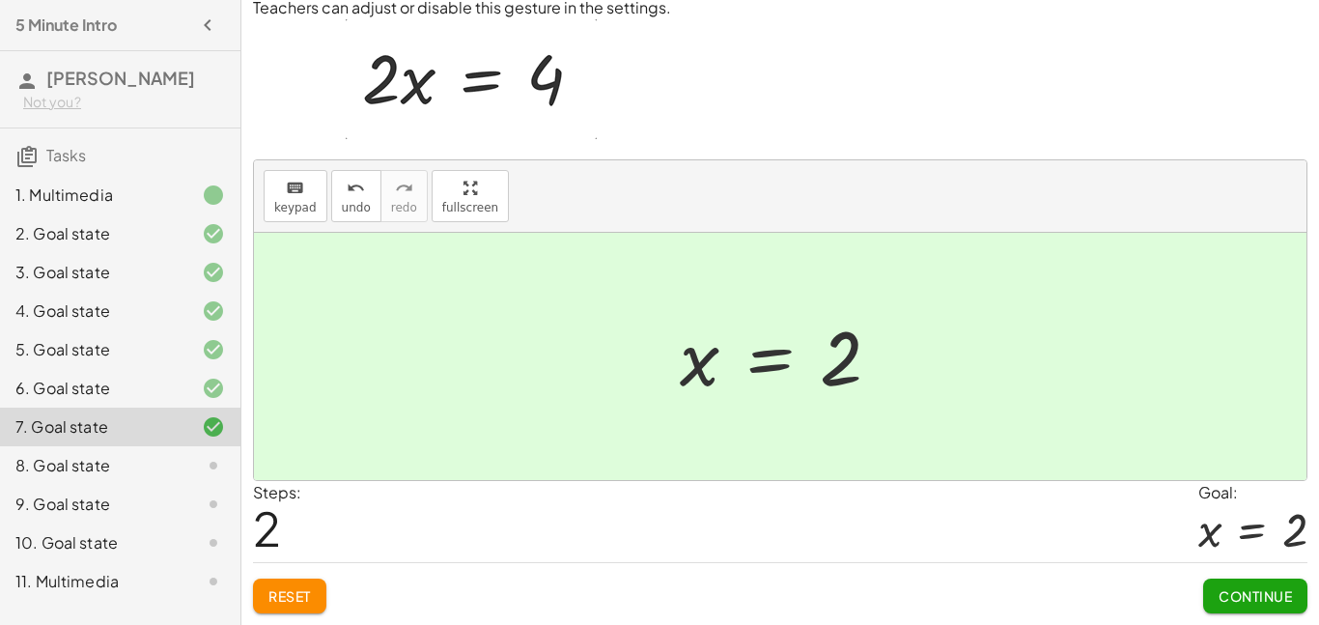
click at [1225, 589] on span "Continue" at bounding box center [1255, 595] width 73 height 17
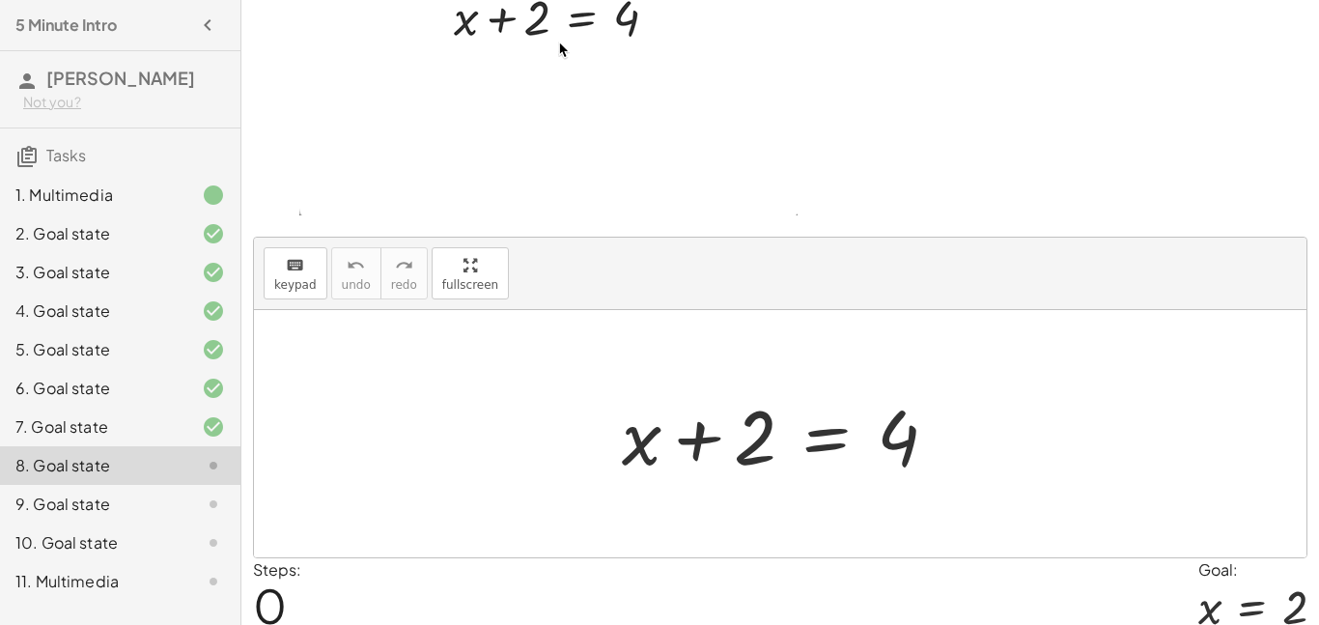
scroll to position [137, 0]
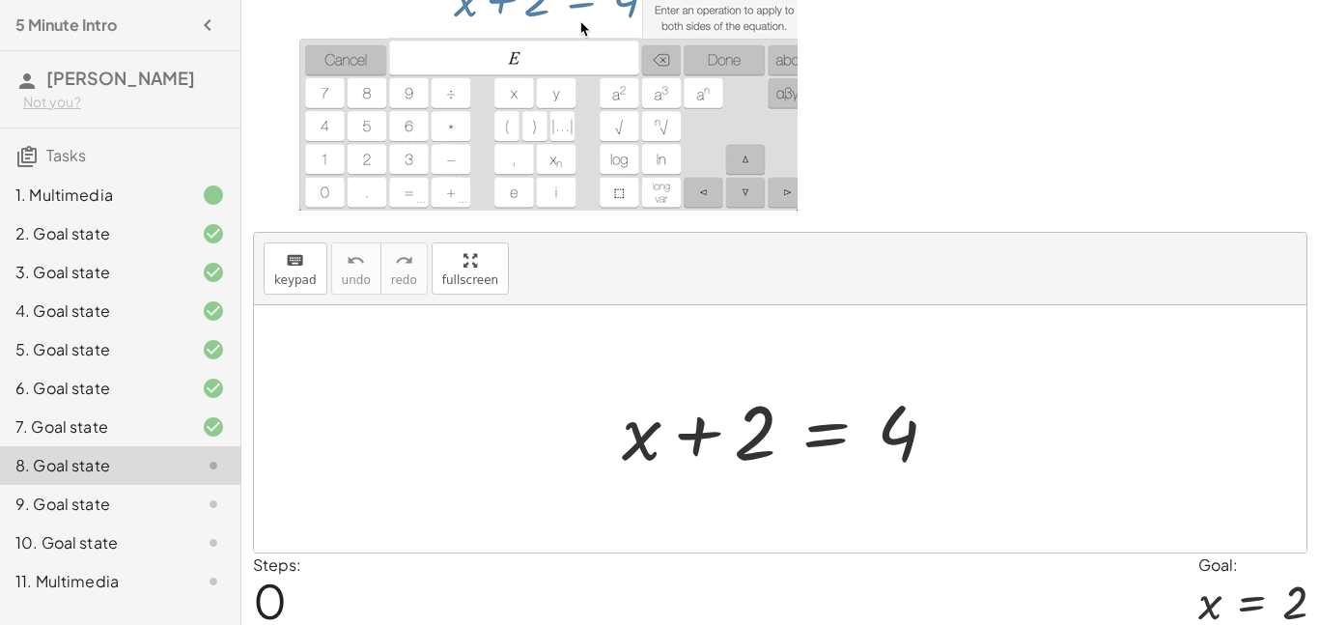
click at [702, 437] on div at bounding box center [787, 429] width 351 height 99
click at [747, 439] on div at bounding box center [787, 429] width 351 height 99
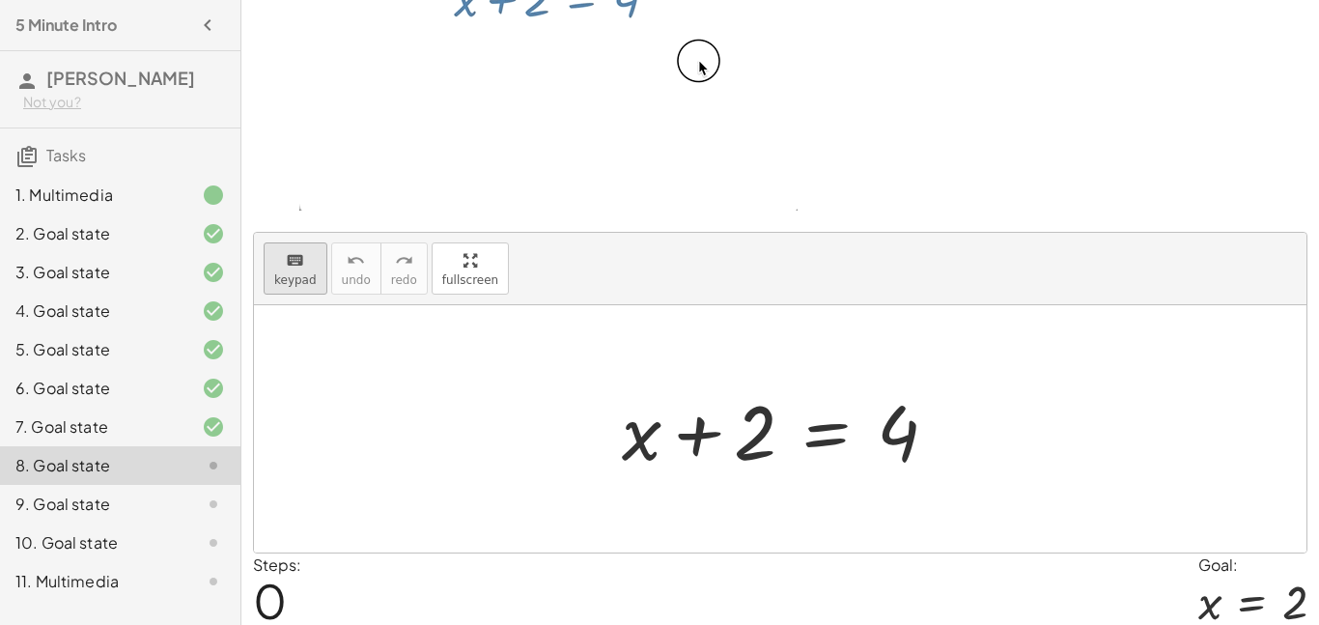
click at [299, 259] on icon "keyboard" at bounding box center [295, 260] width 18 height 23
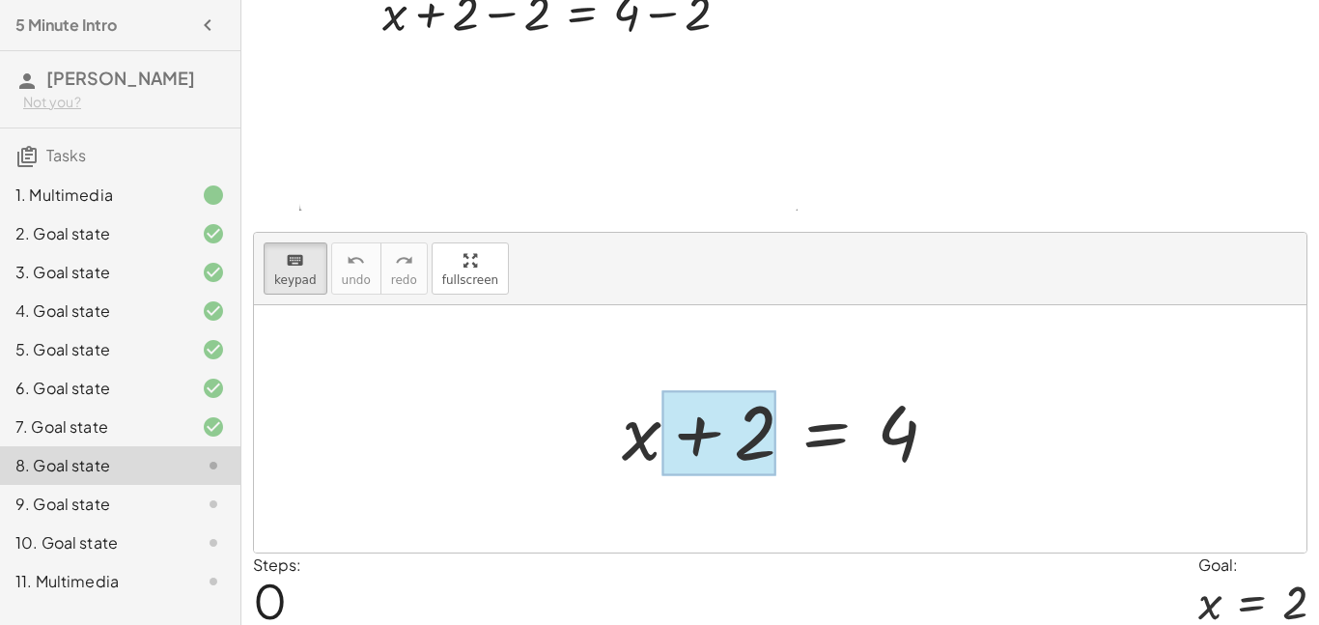
click at [707, 433] on div at bounding box center [719, 433] width 115 height 86
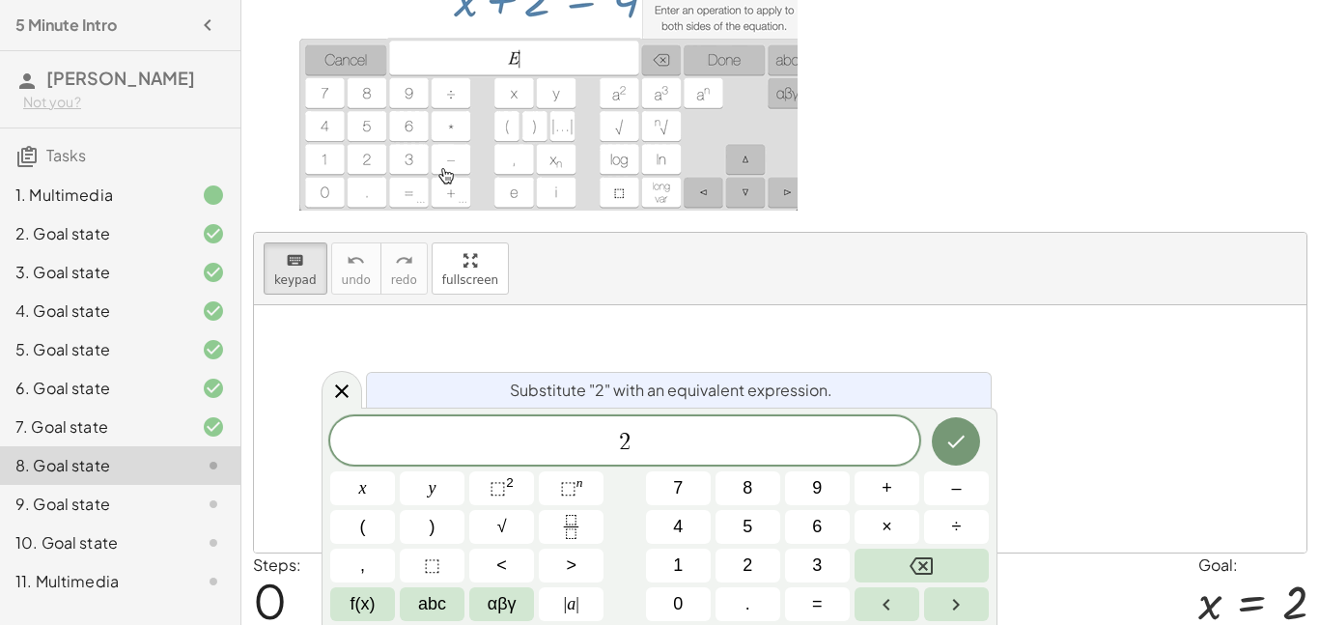
scroll to position [2, 0]
click at [948, 442] on icon "Done" at bounding box center [956, 441] width 23 height 23
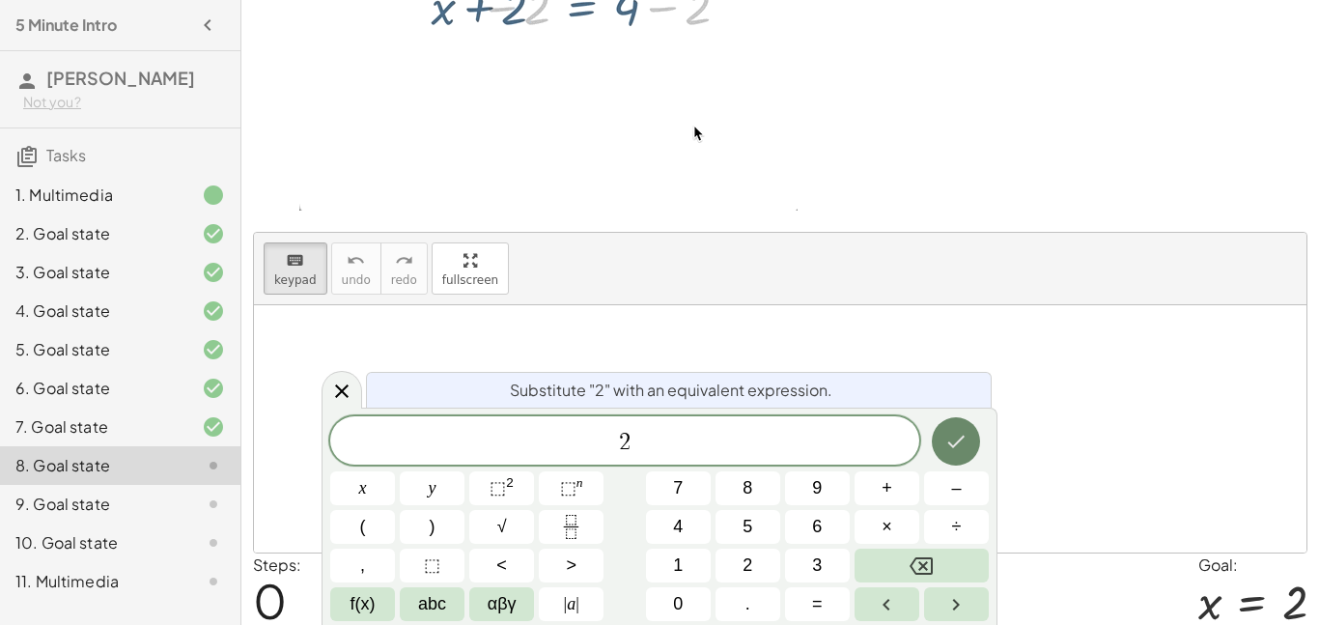
scroll to position [3, 0]
click at [973, 447] on button "Done" at bounding box center [956, 441] width 48 height 48
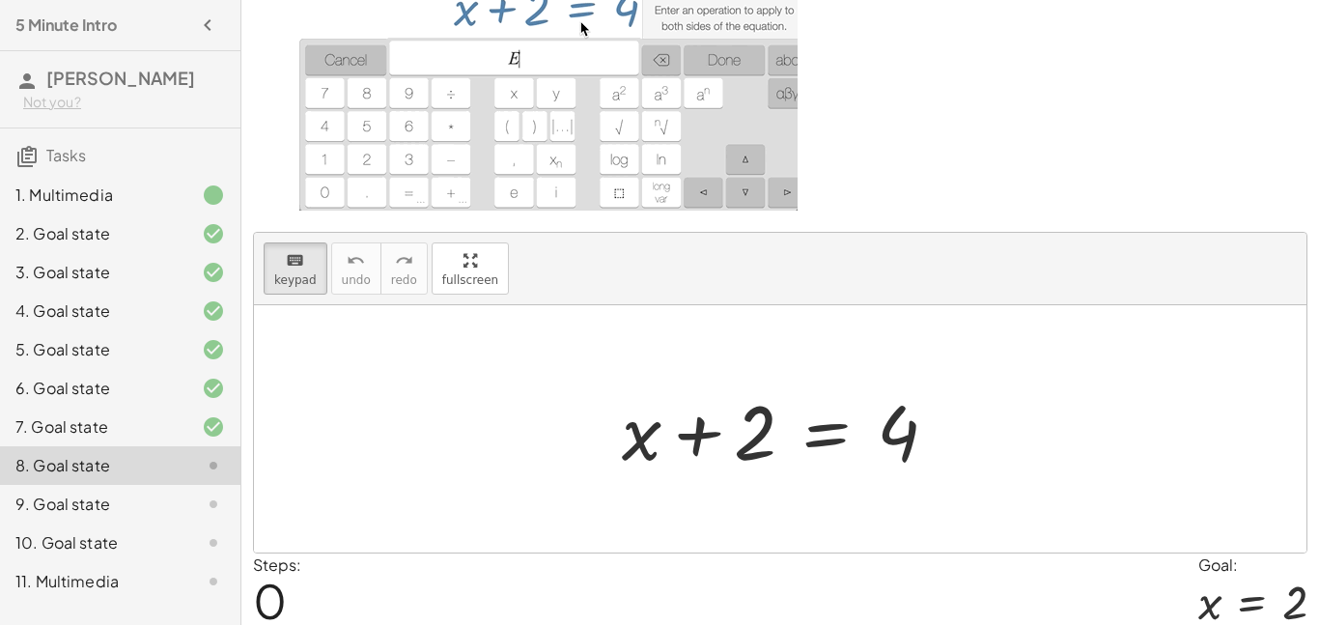
drag, startPoint x: 761, startPoint y: 439, endPoint x: 892, endPoint y: 469, distance: 133.8
click at [892, 469] on div at bounding box center [787, 429] width 351 height 99
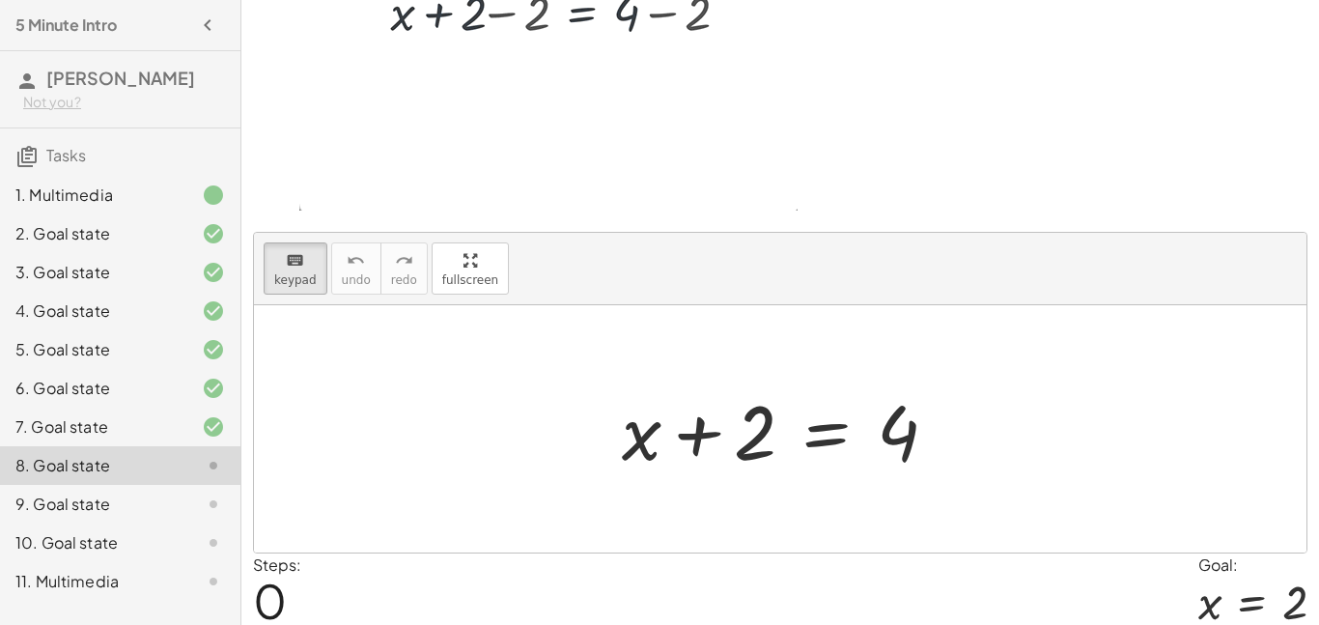
scroll to position [4, 0]
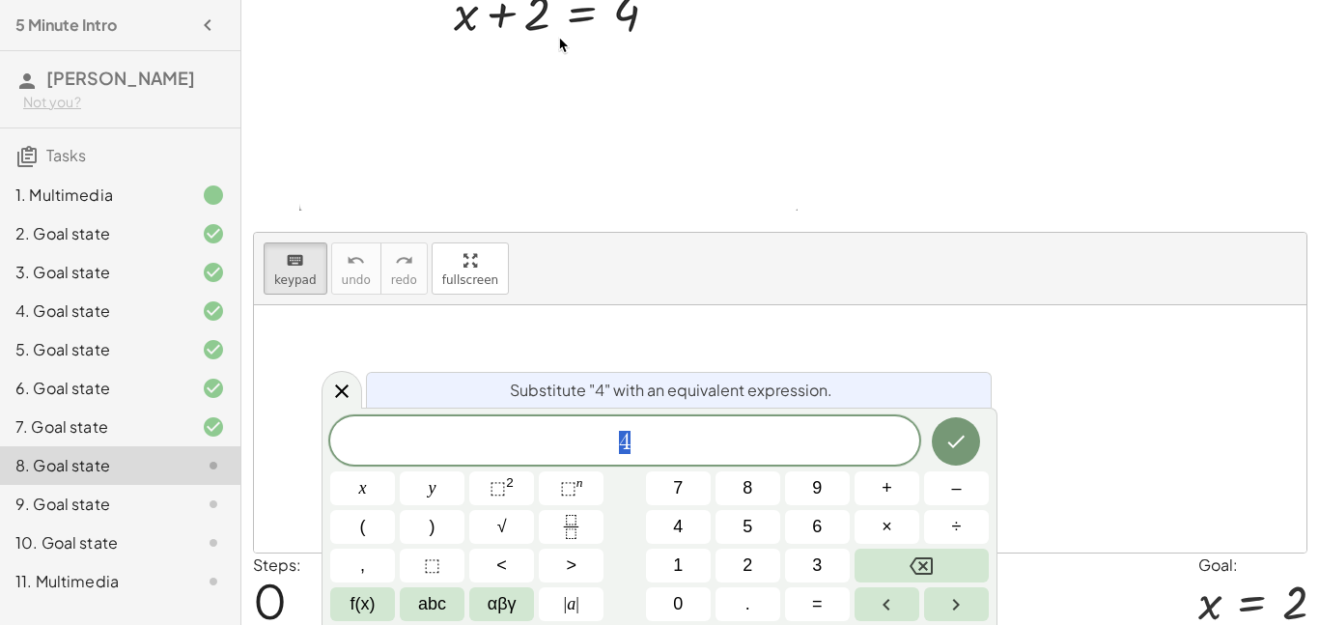
click at [1091, 365] on div at bounding box center [780, 428] width 1053 height 247
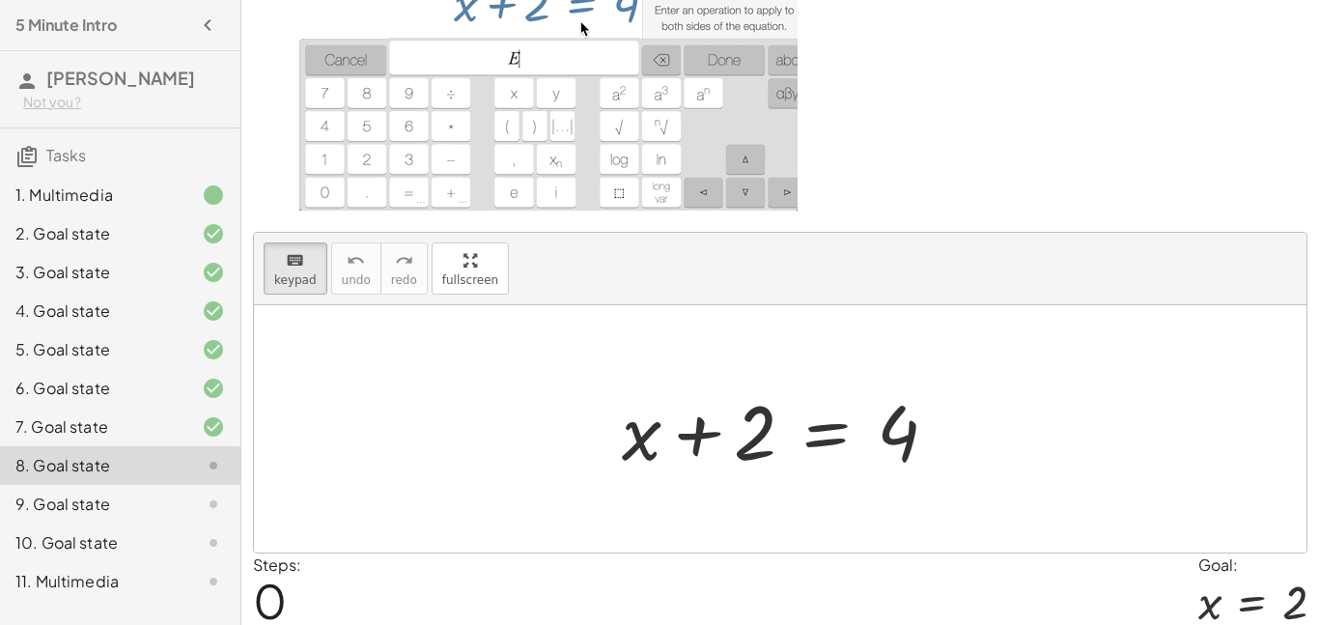
drag, startPoint x: 717, startPoint y: 457, endPoint x: 931, endPoint y: 480, distance: 215.7
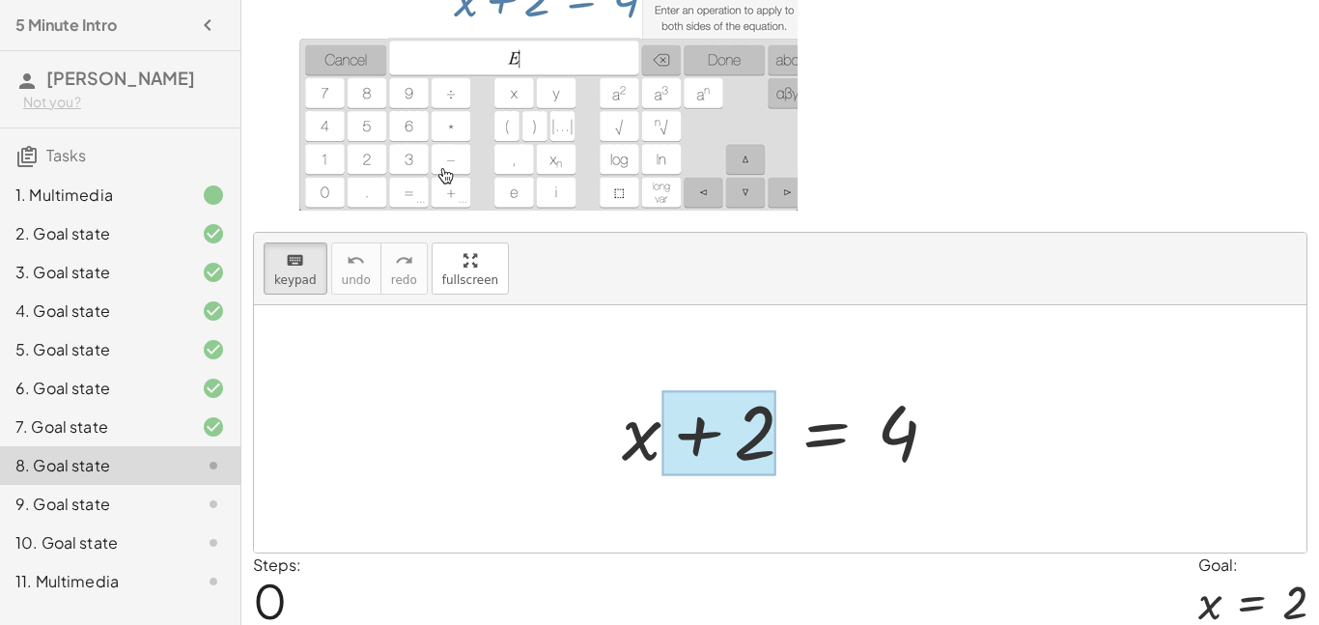
click at [713, 463] on div at bounding box center [719, 433] width 115 height 86
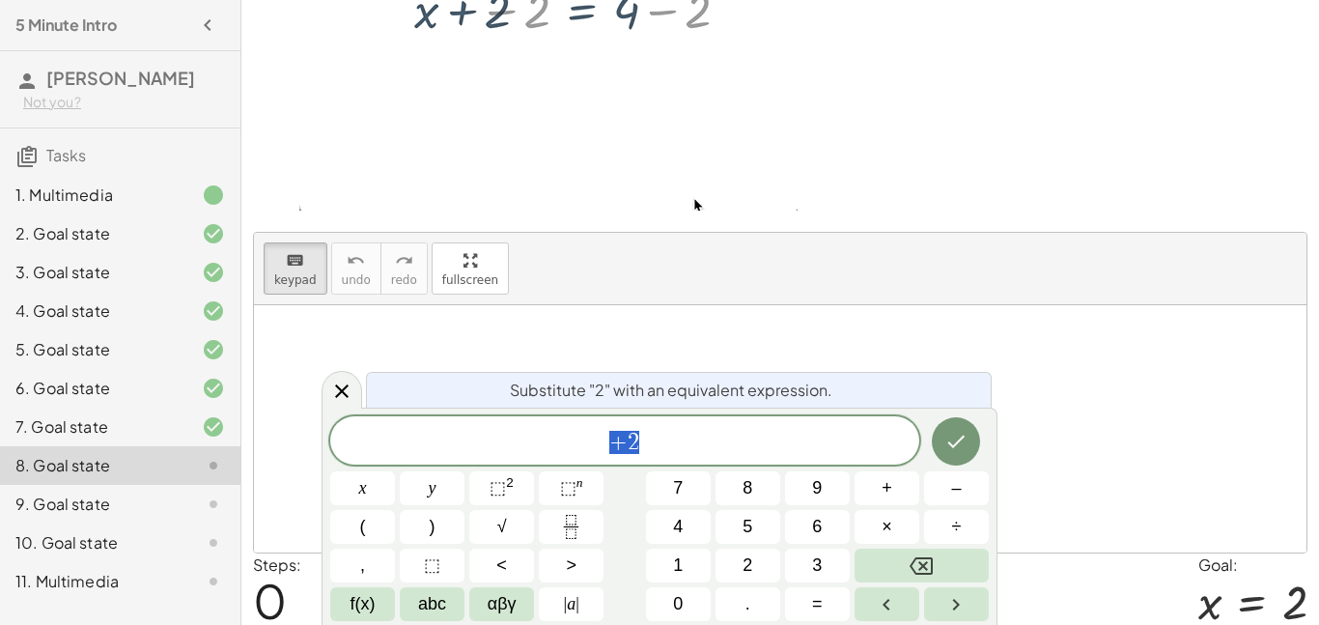
click at [783, 435] on span "+ 2" at bounding box center [624, 442] width 589 height 27
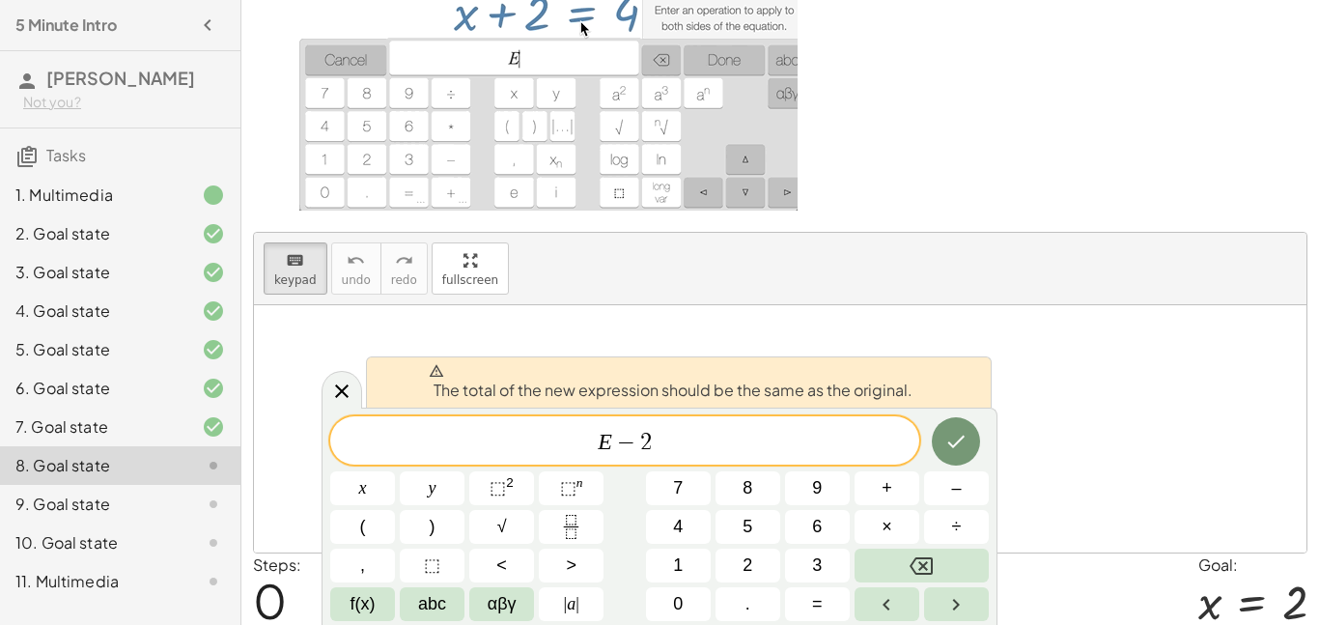
click at [623, 433] on span "−" at bounding box center [626, 442] width 28 height 23
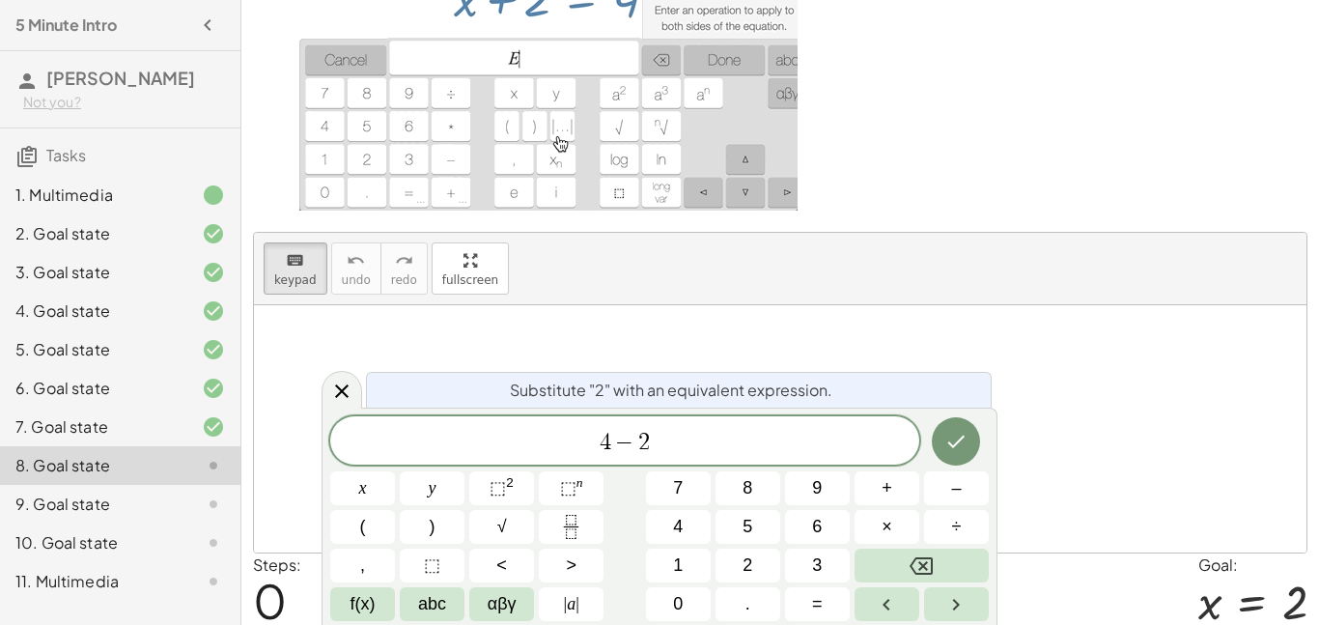
scroll to position [10, 0]
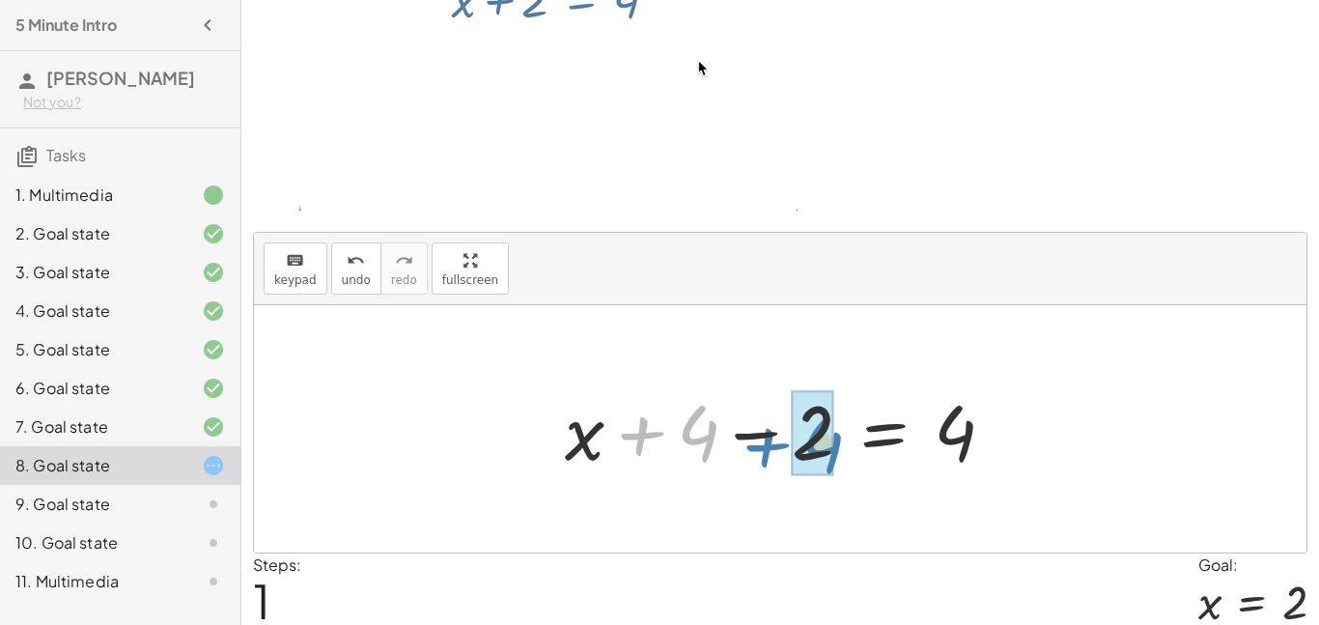
drag, startPoint x: 693, startPoint y: 441, endPoint x: 823, endPoint y: 451, distance: 130.8
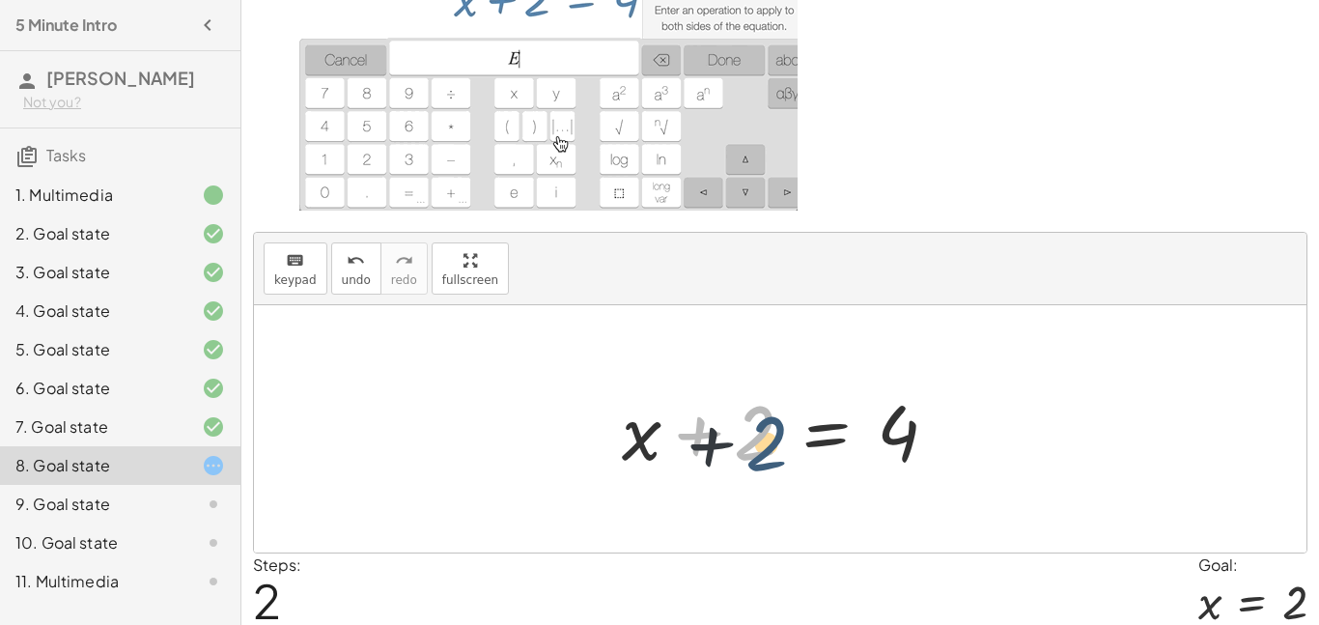
drag, startPoint x: 738, startPoint y: 443, endPoint x: 753, endPoint y: 457, distance: 20.5
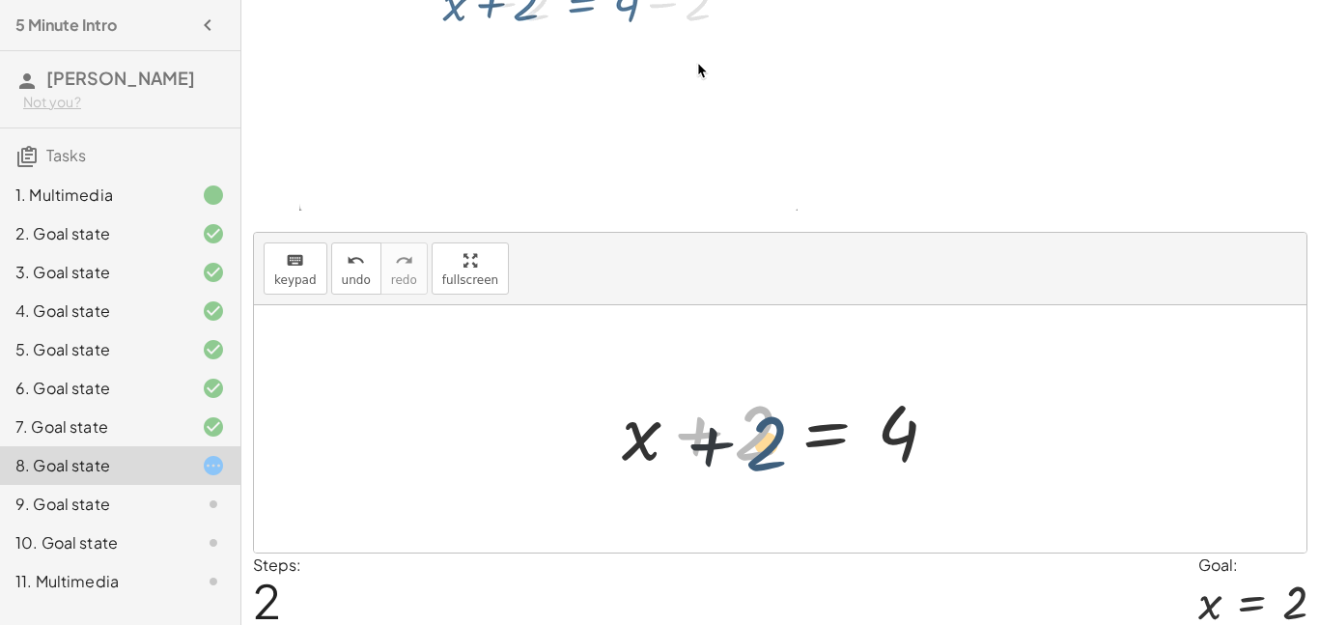
click at [753, 457] on div at bounding box center [787, 429] width 351 height 99
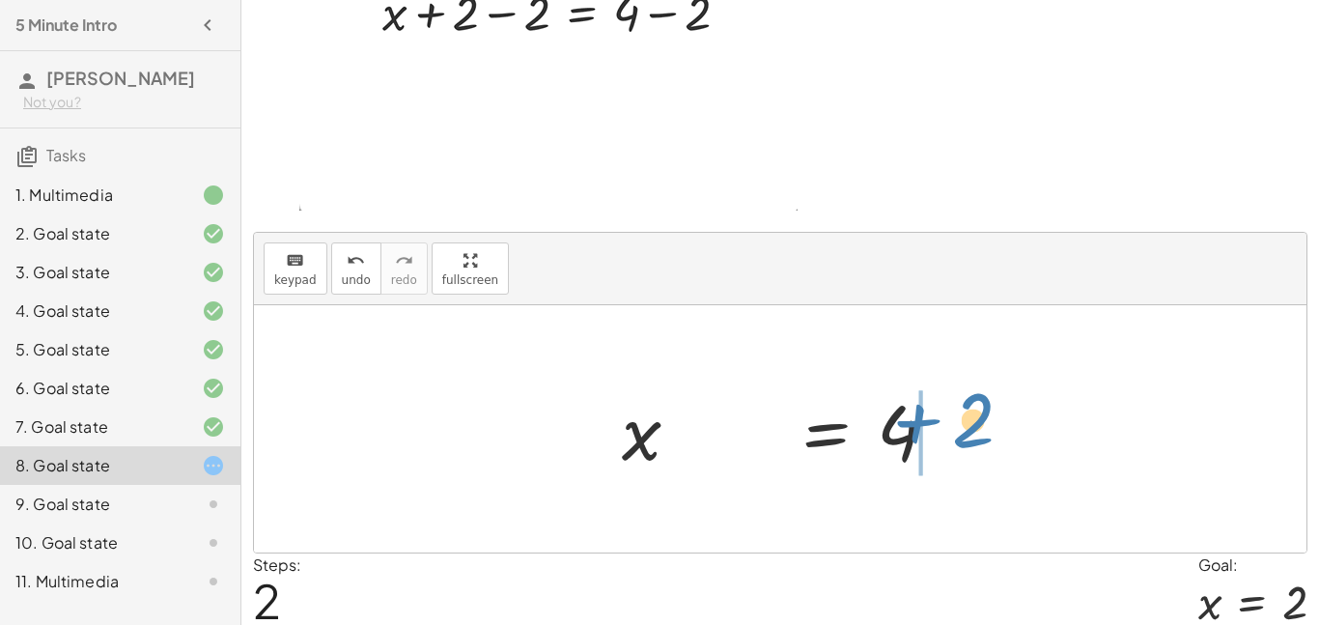
drag, startPoint x: 753, startPoint y: 458, endPoint x: 972, endPoint y: 446, distance: 218.6
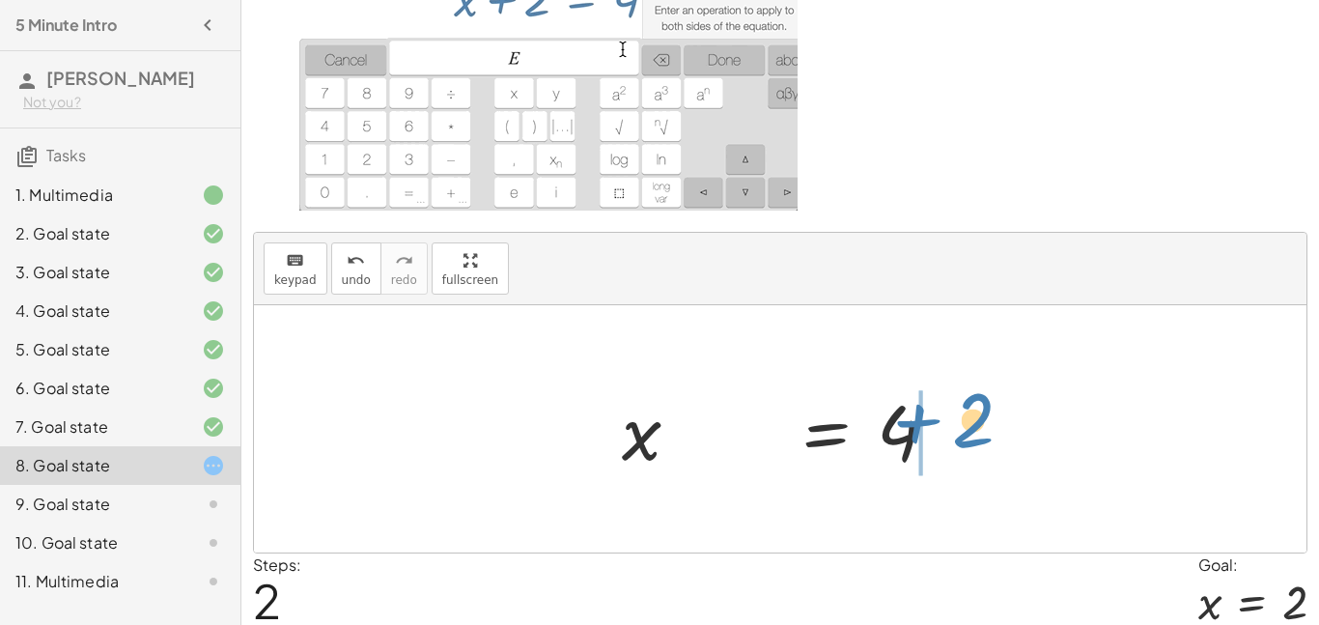
click at [972, 446] on div "+ x + 2 = 4 + x + 4 − 2 = 4 + x = 4 + 2" at bounding box center [780, 428] width 1053 height 247
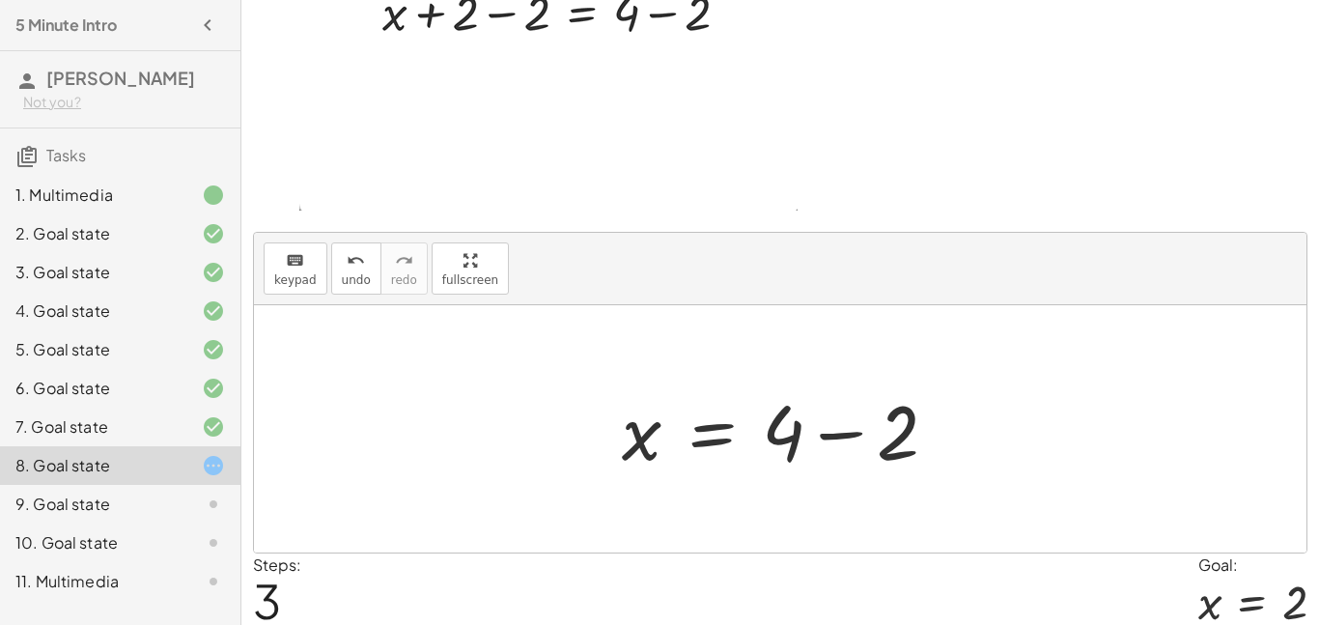
click at [846, 440] on div at bounding box center [787, 429] width 351 height 99
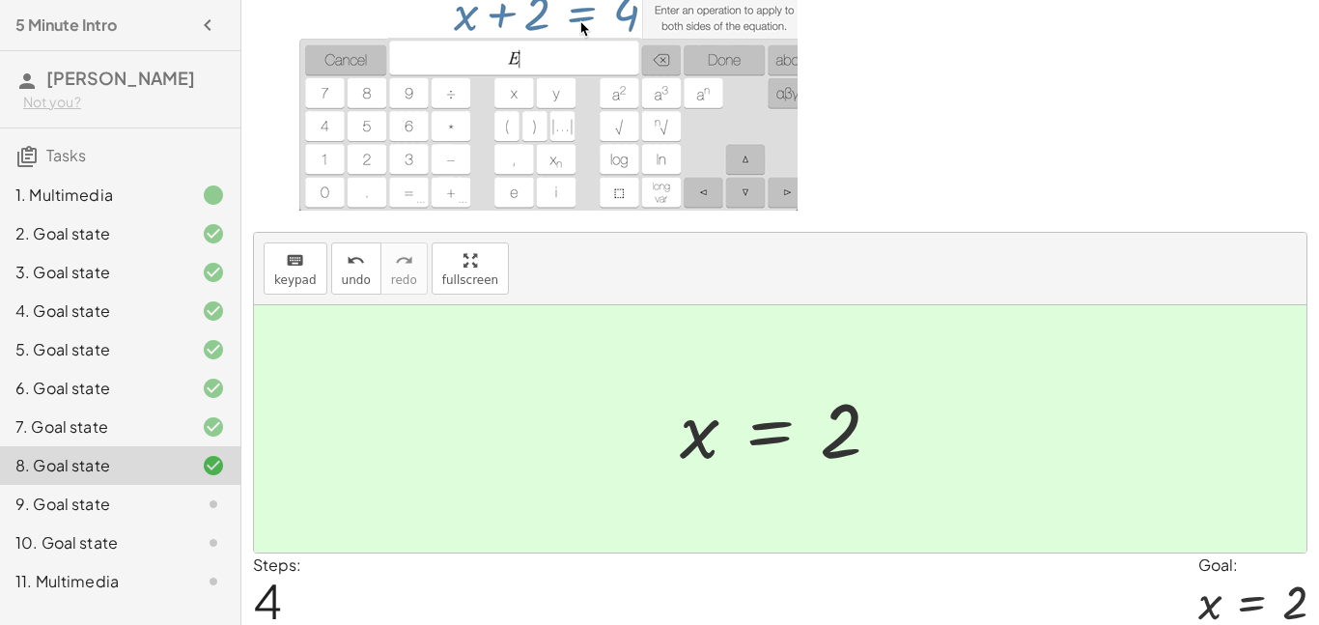
scroll to position [209, 0]
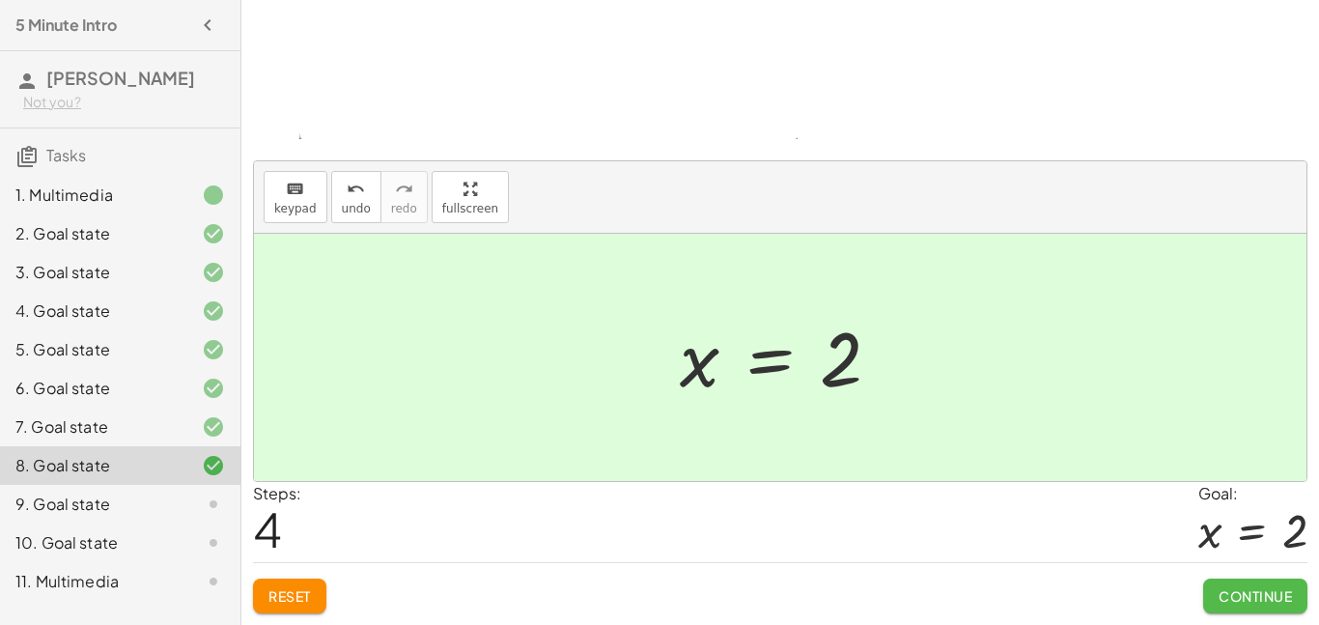
click at [1232, 583] on button "Continue" at bounding box center [1256, 596] width 104 height 35
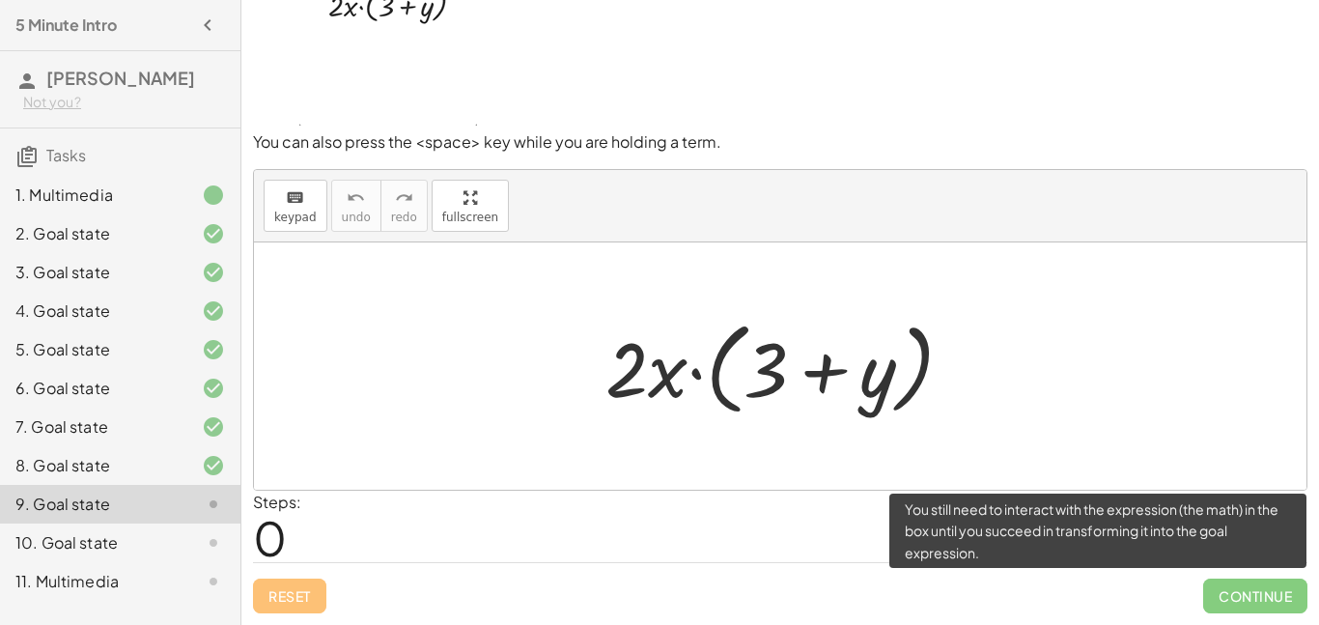
scroll to position [64, 0]
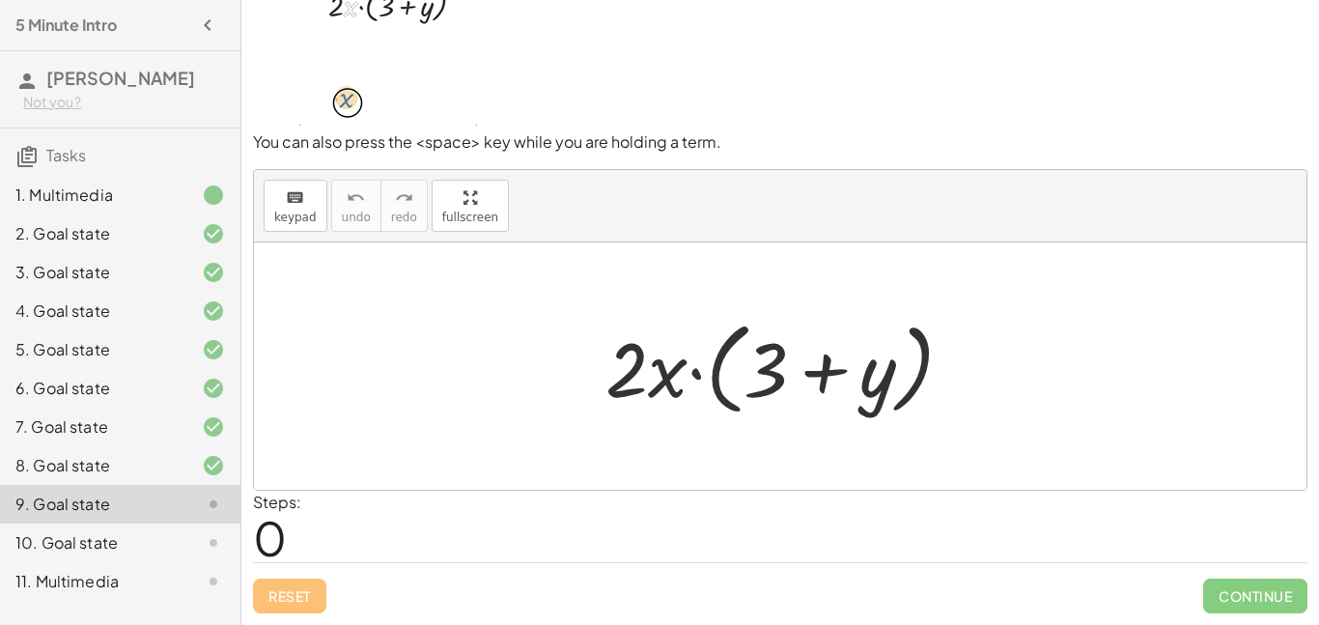
click at [715, 379] on div at bounding box center [787, 366] width 383 height 111
drag, startPoint x: 666, startPoint y: 377, endPoint x: 751, endPoint y: 393, distance: 87.5
click at [751, 393] on div at bounding box center [787, 366] width 383 height 111
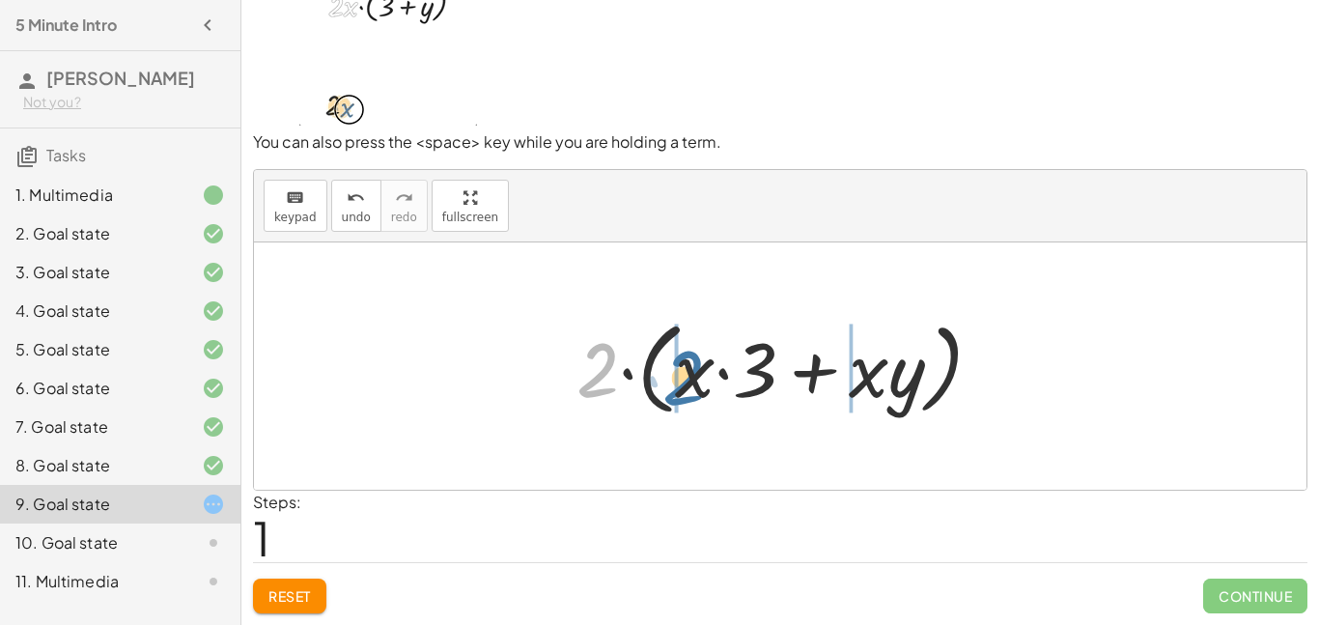
drag, startPoint x: 589, startPoint y: 380, endPoint x: 676, endPoint y: 387, distance: 87.3
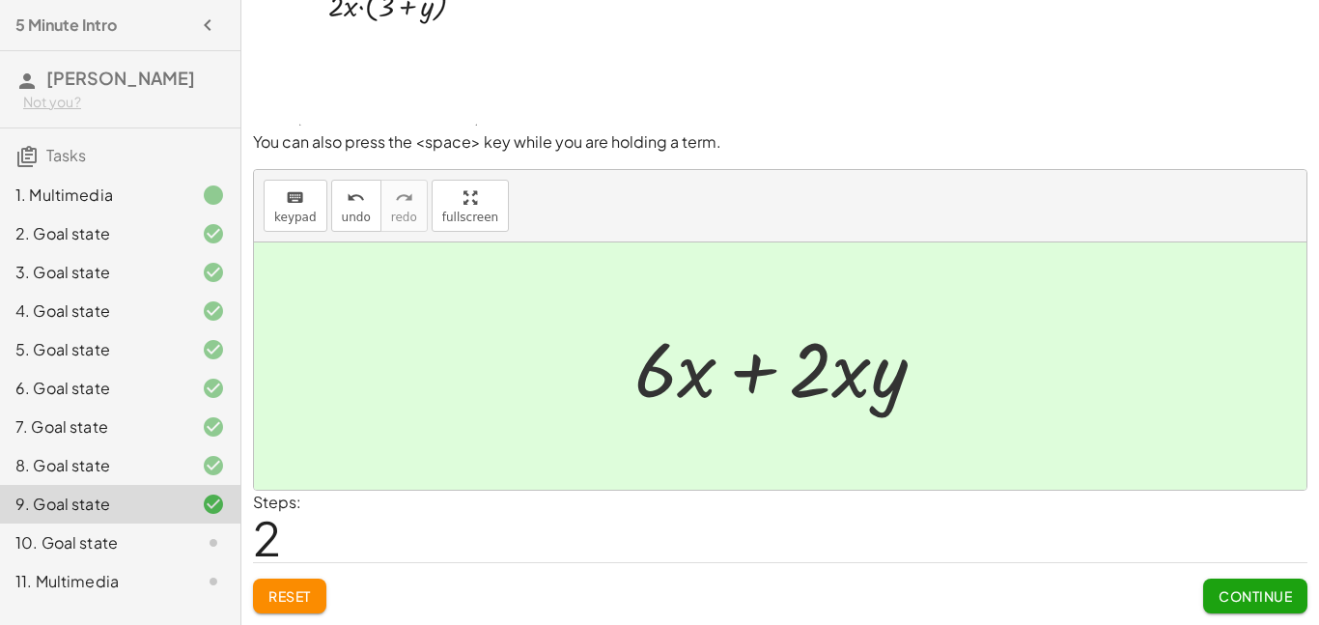
click at [1213, 588] on button "Continue" at bounding box center [1256, 596] width 104 height 35
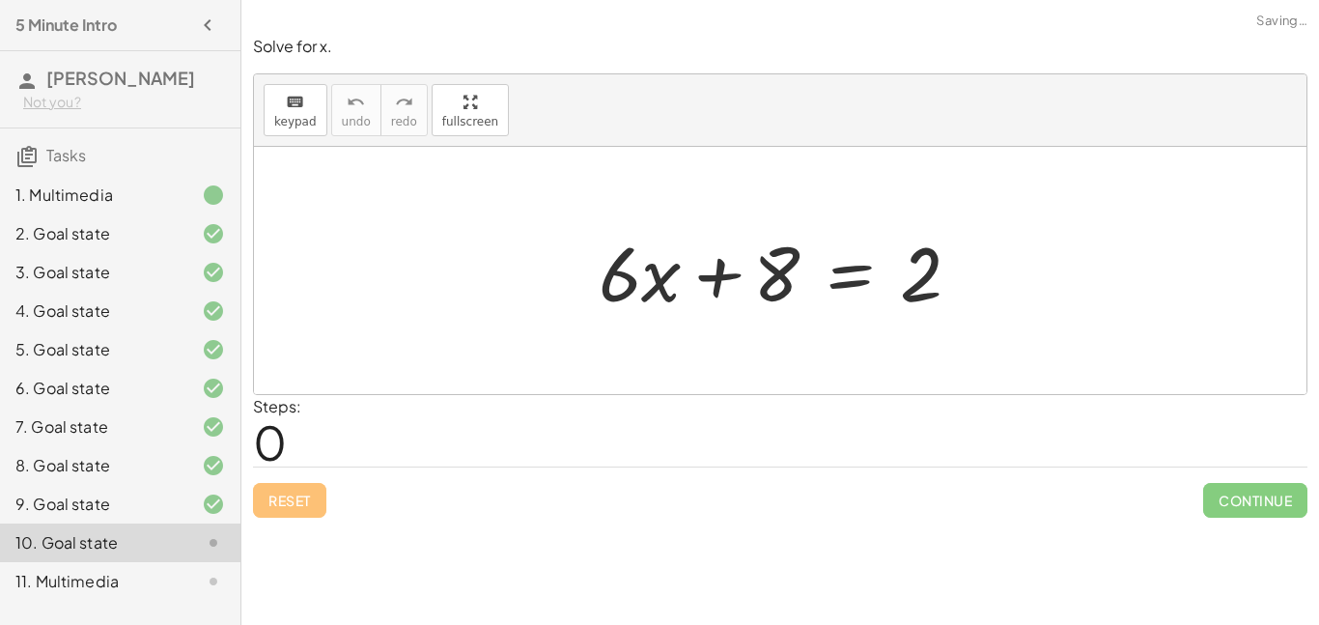
scroll to position [0, 0]
drag, startPoint x: 716, startPoint y: 279, endPoint x: 955, endPoint y: 257, distance: 240.6
click at [955, 257] on div at bounding box center [787, 270] width 397 height 99
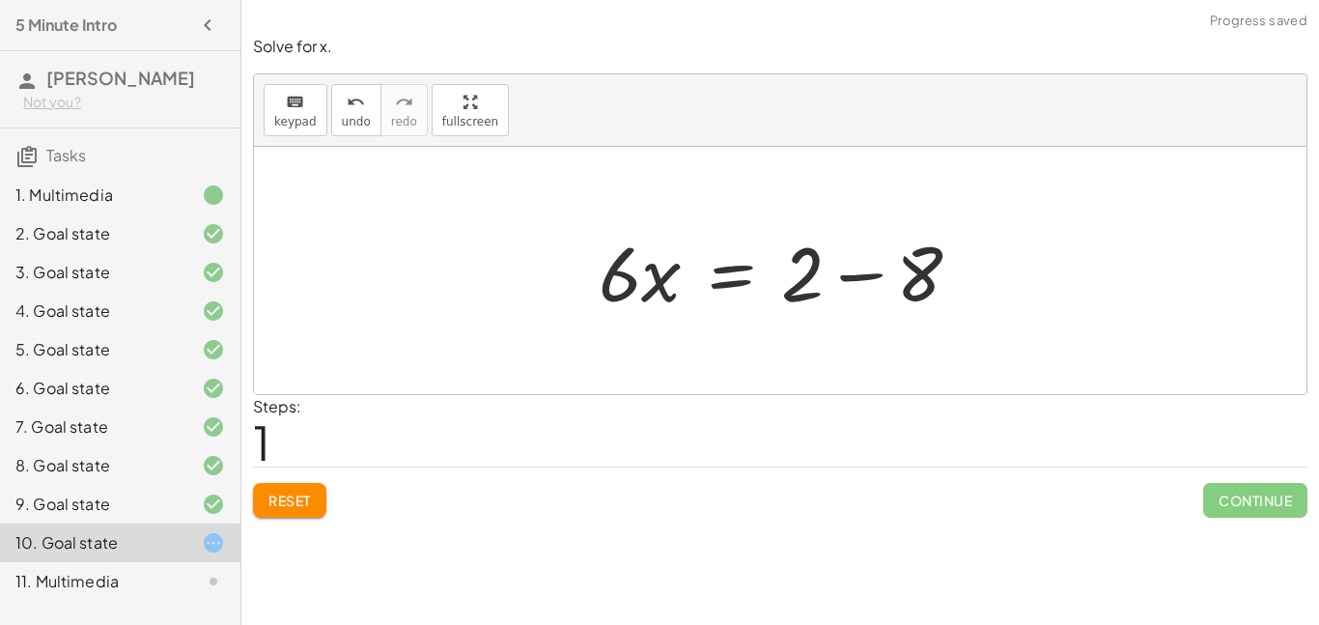
click at [864, 285] on div at bounding box center [787, 270] width 397 height 99
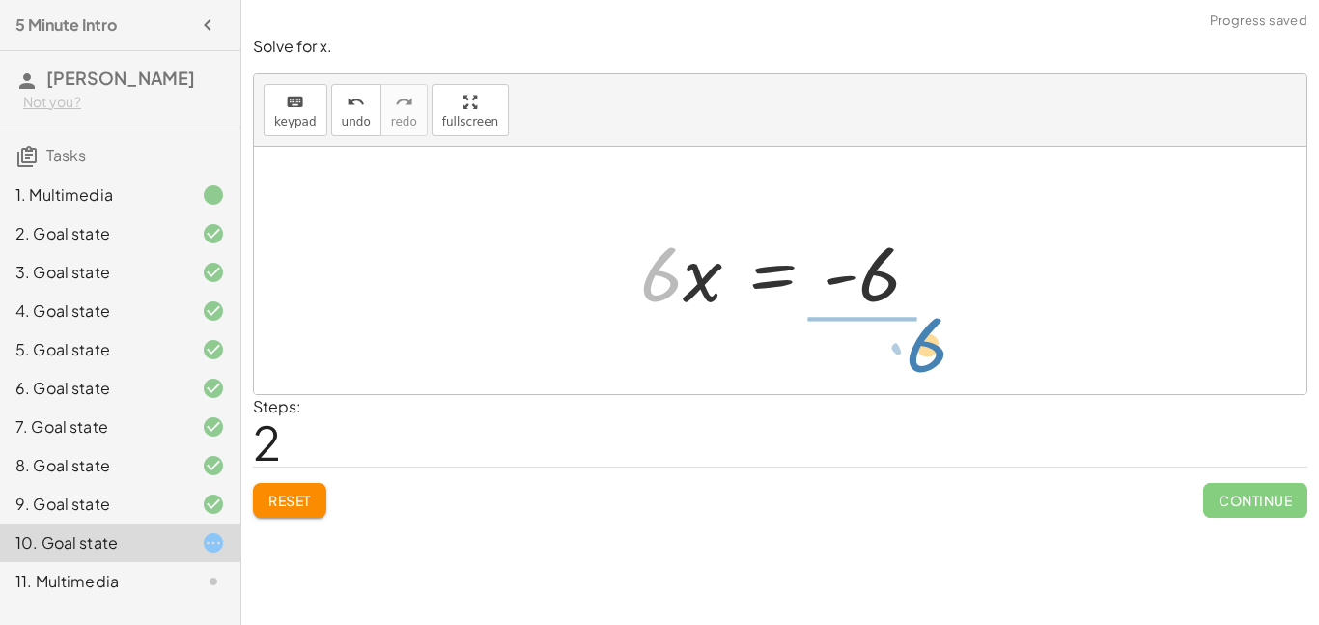
drag, startPoint x: 655, startPoint y: 282, endPoint x: 913, endPoint y: 356, distance: 268.4
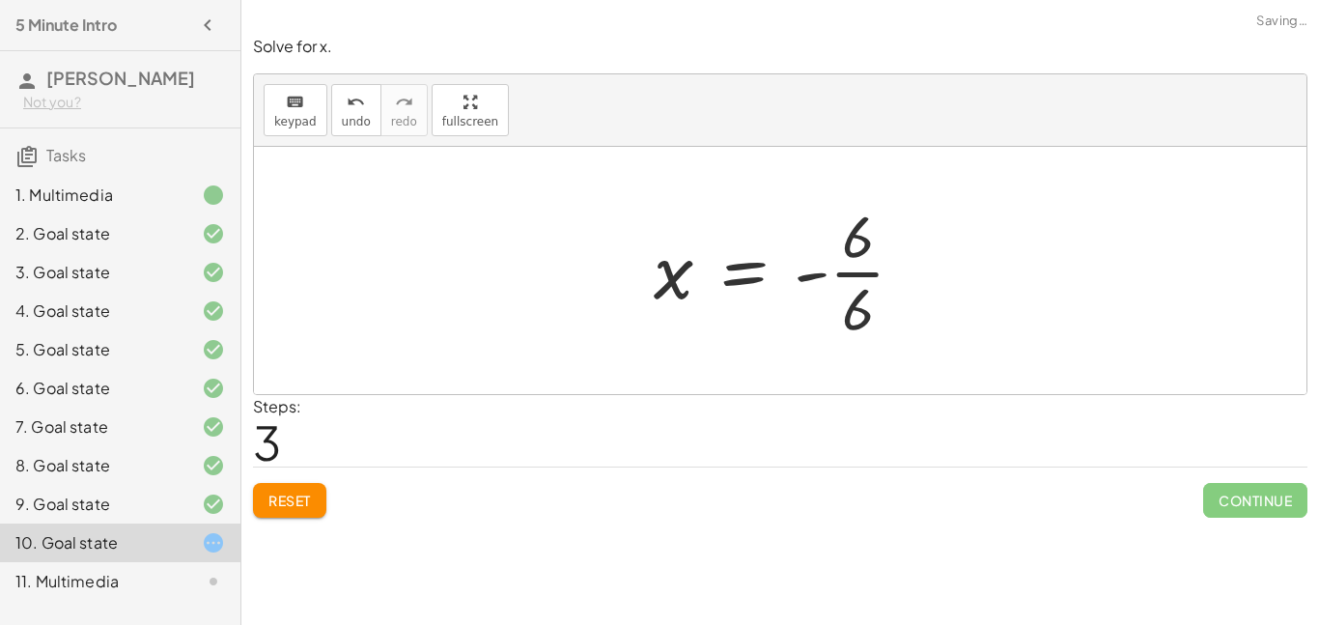
click at [867, 272] on div at bounding box center [787, 270] width 286 height 149
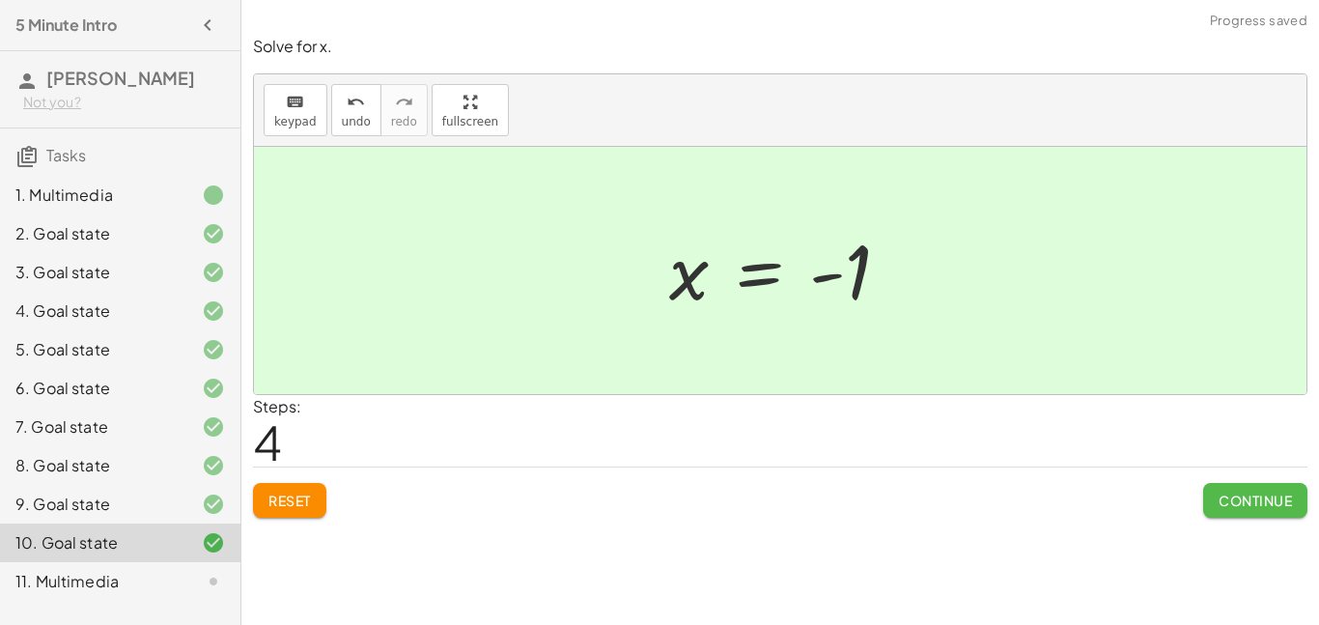
click at [1232, 497] on span "Continue" at bounding box center [1255, 500] width 73 height 17
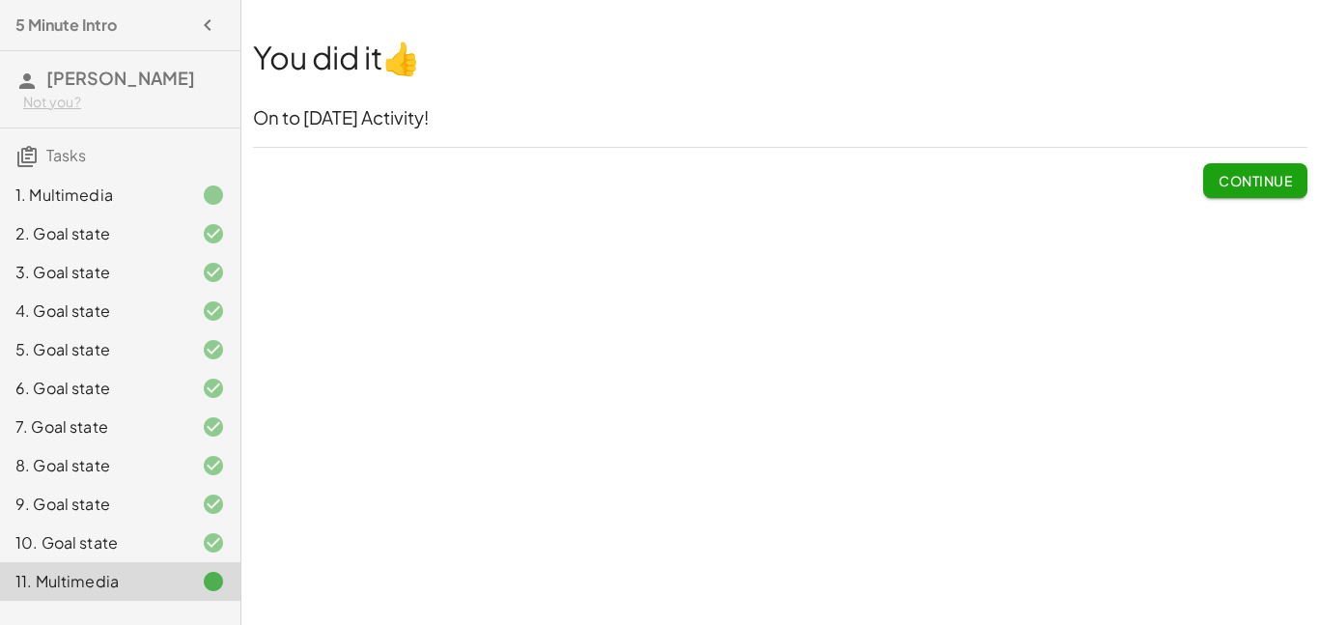
click at [1230, 173] on span "Continue" at bounding box center [1255, 180] width 73 height 17
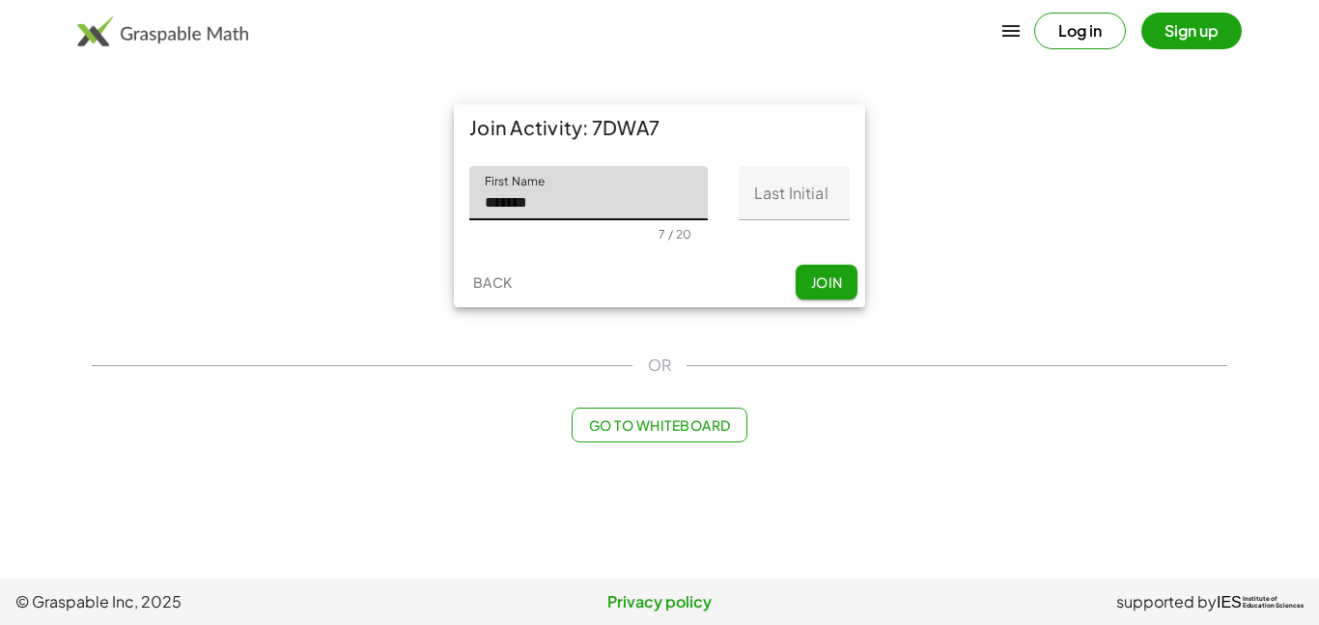
type input "******"
click at [787, 185] on input "Last Initial" at bounding box center [794, 193] width 111 height 54
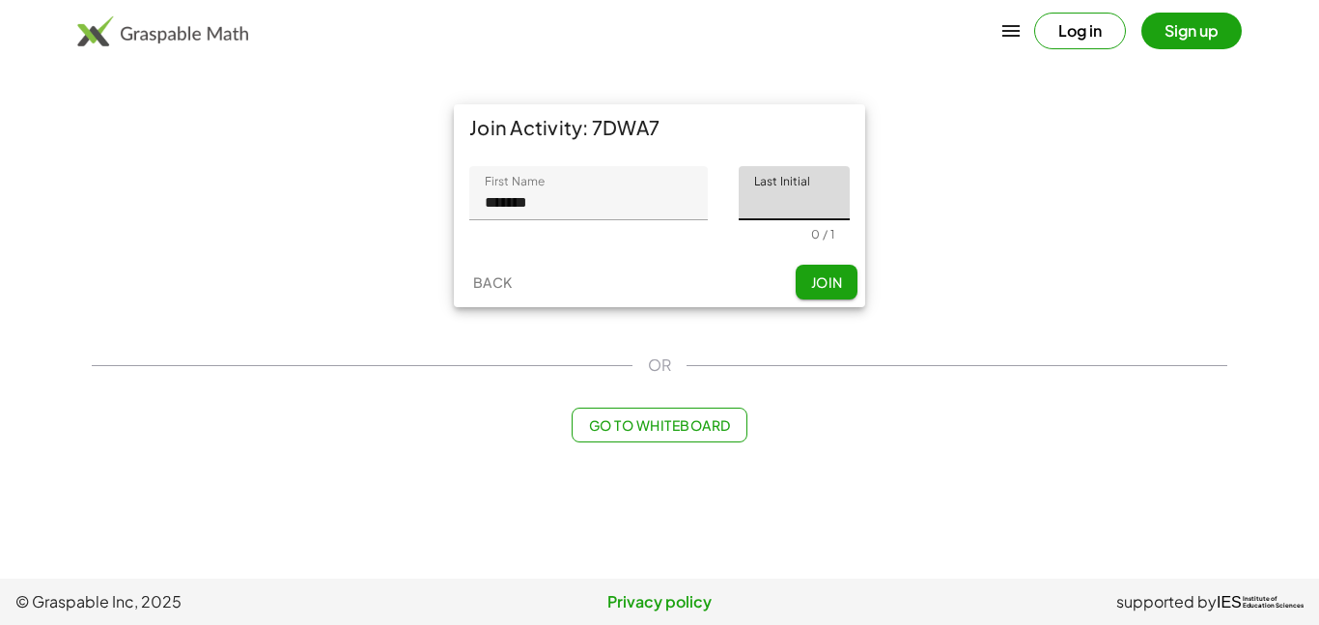
type input "*"
click at [813, 281] on span "Join" at bounding box center [826, 281] width 32 height 17
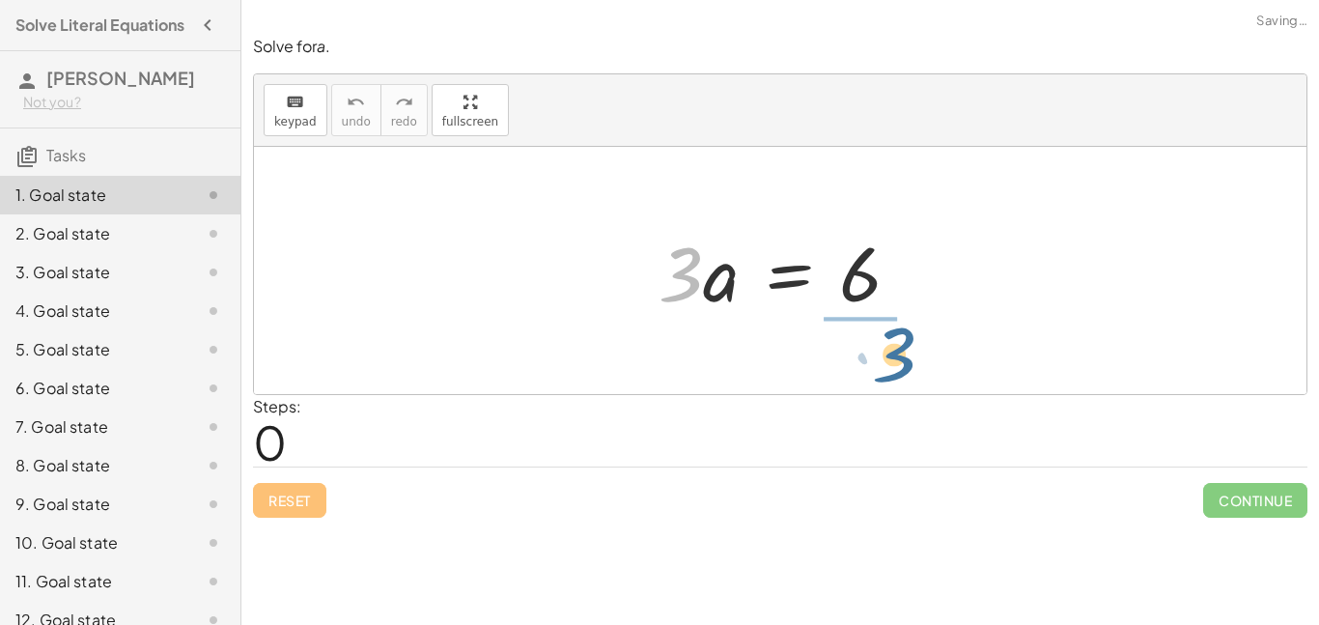
drag, startPoint x: 687, startPoint y: 288, endPoint x: 903, endPoint y: 371, distance: 231.8
click at [903, 371] on div "· 3 · 3 · a = 6" at bounding box center [780, 270] width 1053 height 247
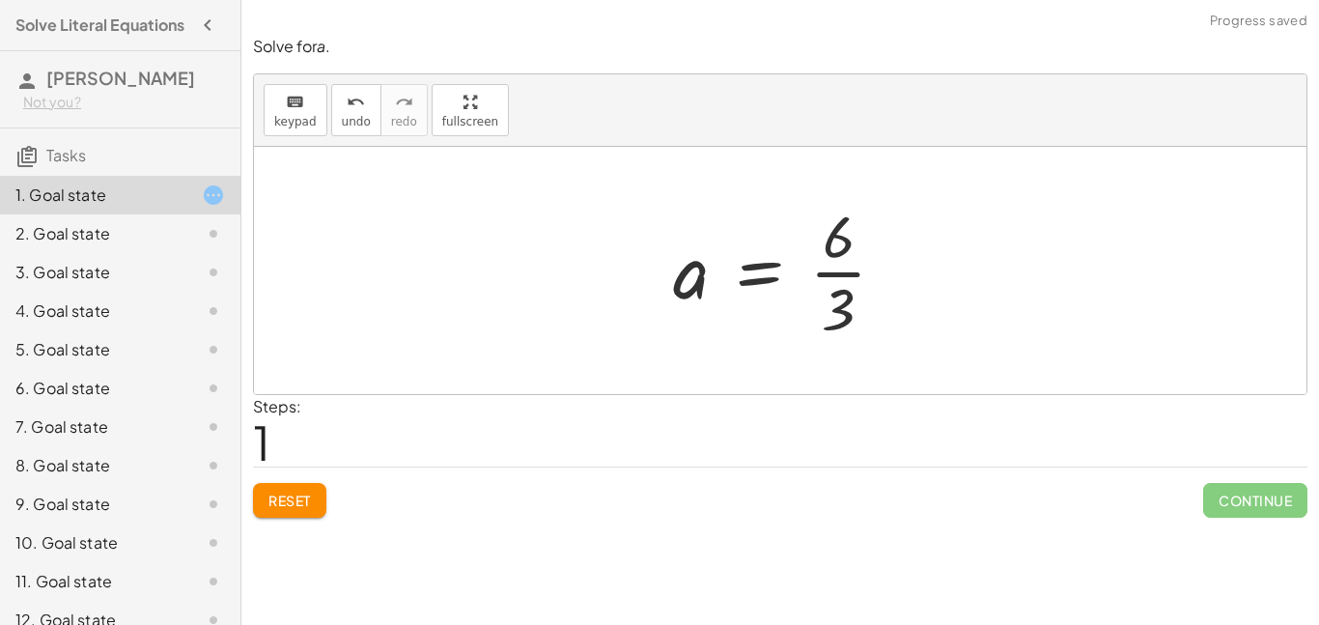
click at [857, 273] on div at bounding box center [788, 270] width 248 height 149
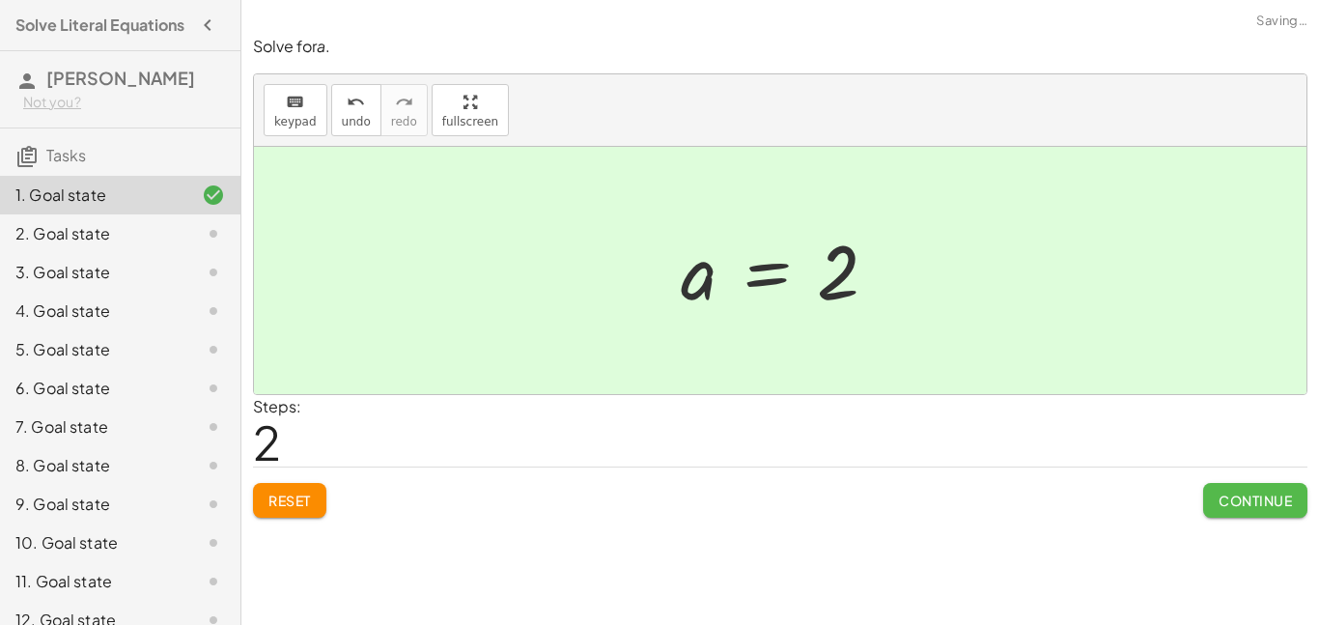
click at [1254, 499] on span "Continue" at bounding box center [1255, 500] width 73 height 17
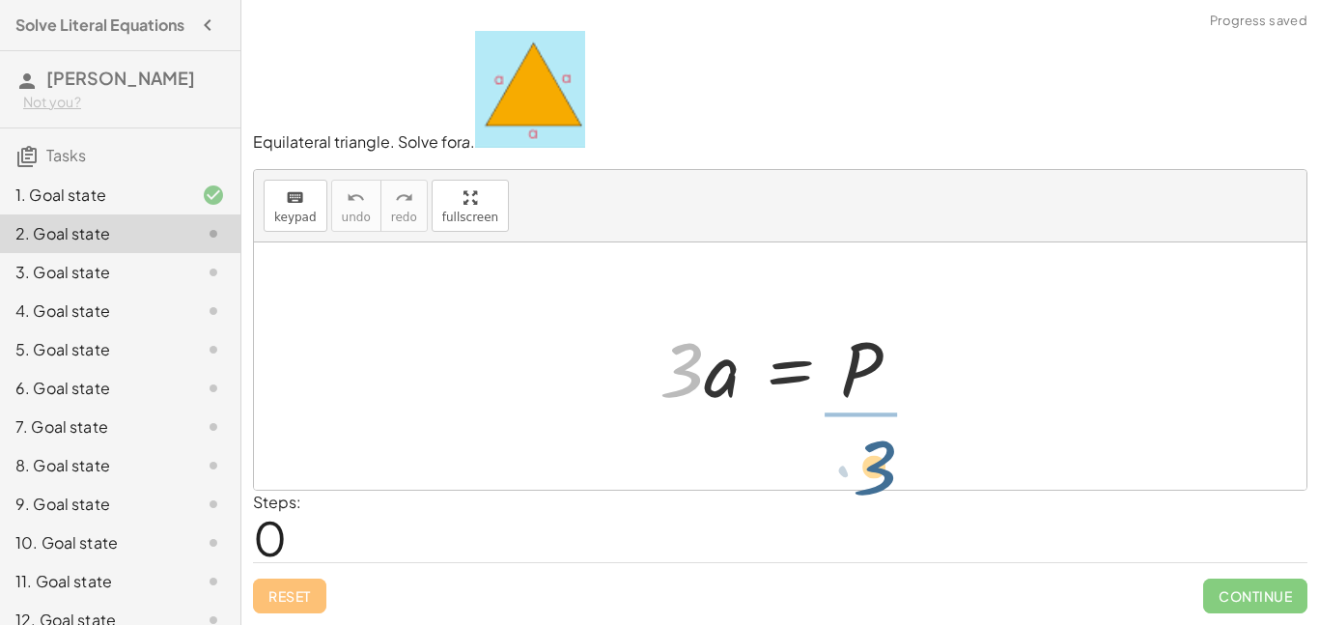
drag, startPoint x: 688, startPoint y: 383, endPoint x: 882, endPoint y: 477, distance: 216.0
click at [882, 477] on div "· 3 · 3 · a = P" at bounding box center [780, 365] width 1053 height 247
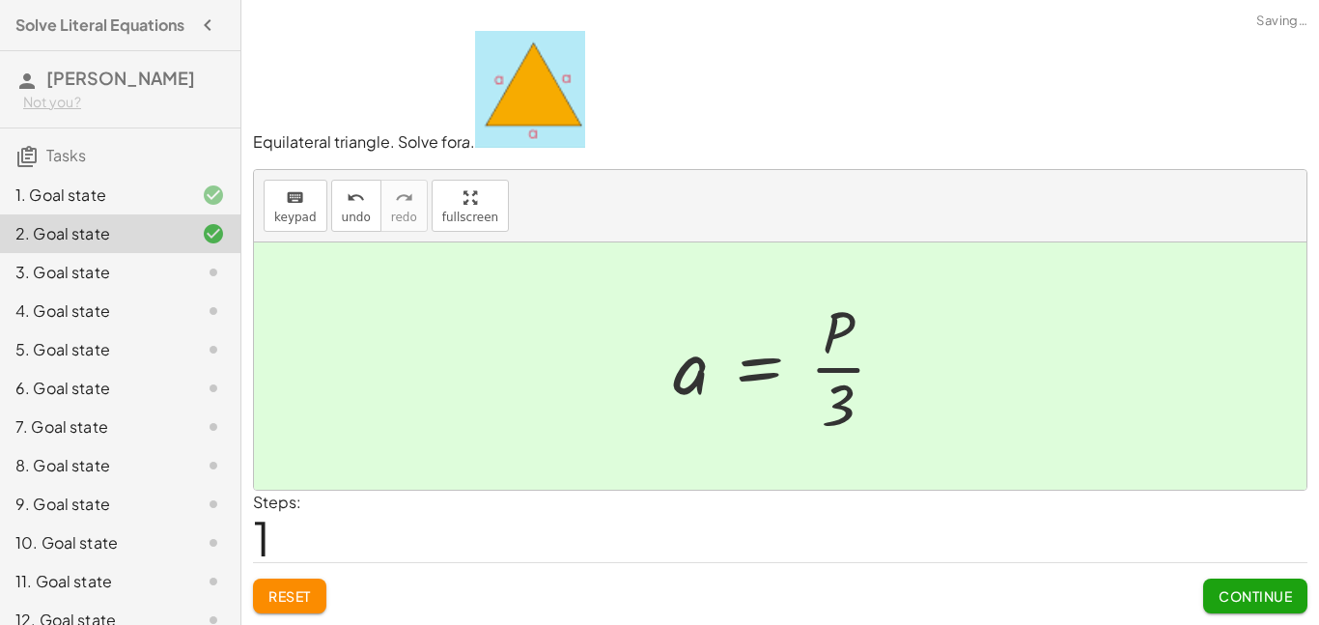
click at [1231, 597] on span "Continue" at bounding box center [1255, 595] width 73 height 17
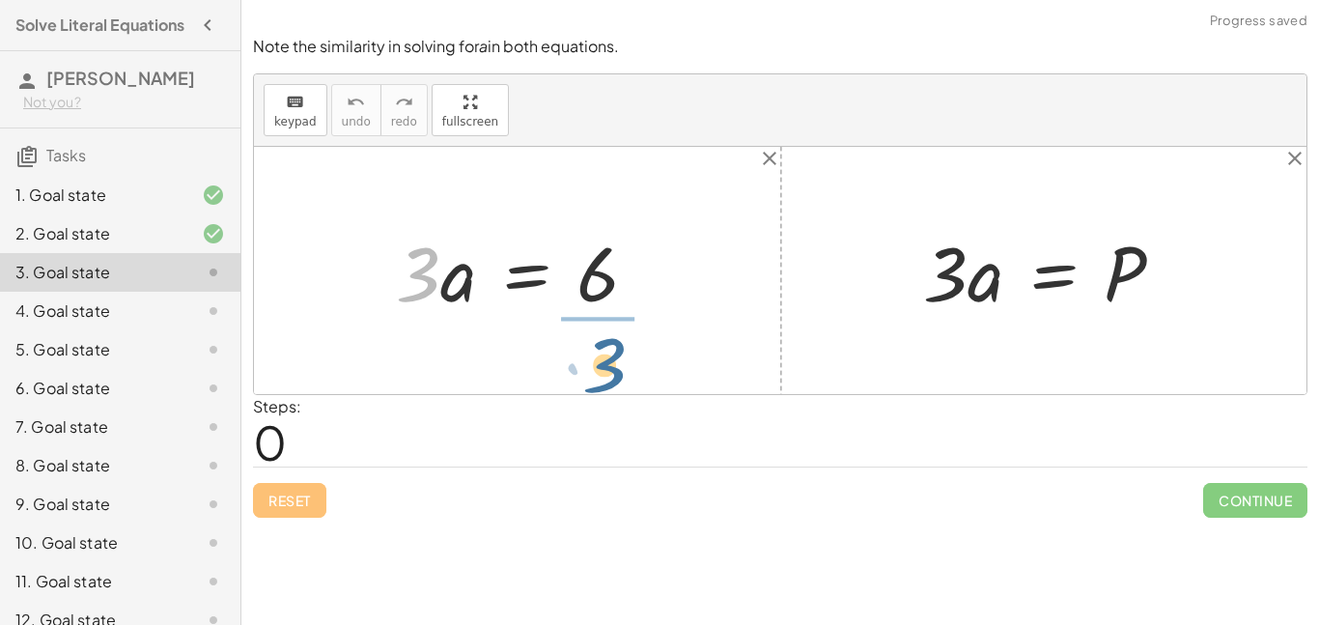
drag, startPoint x: 416, startPoint y: 275, endPoint x: 603, endPoint y: 366, distance: 207.4
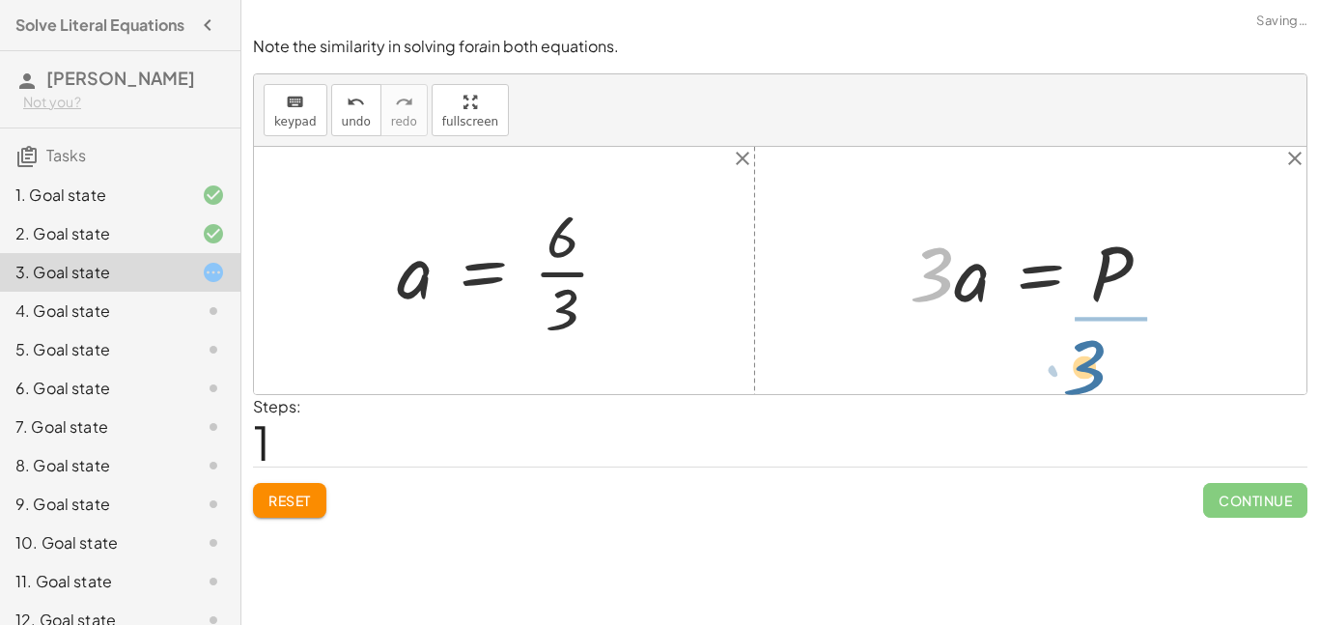
drag, startPoint x: 939, startPoint y: 289, endPoint x: 1092, endPoint y: 380, distance: 178.4
click at [1092, 380] on div "· 3 · a = 6 · 3 a = 6 · · 3 · 3 · a = P" at bounding box center [780, 270] width 1053 height 247
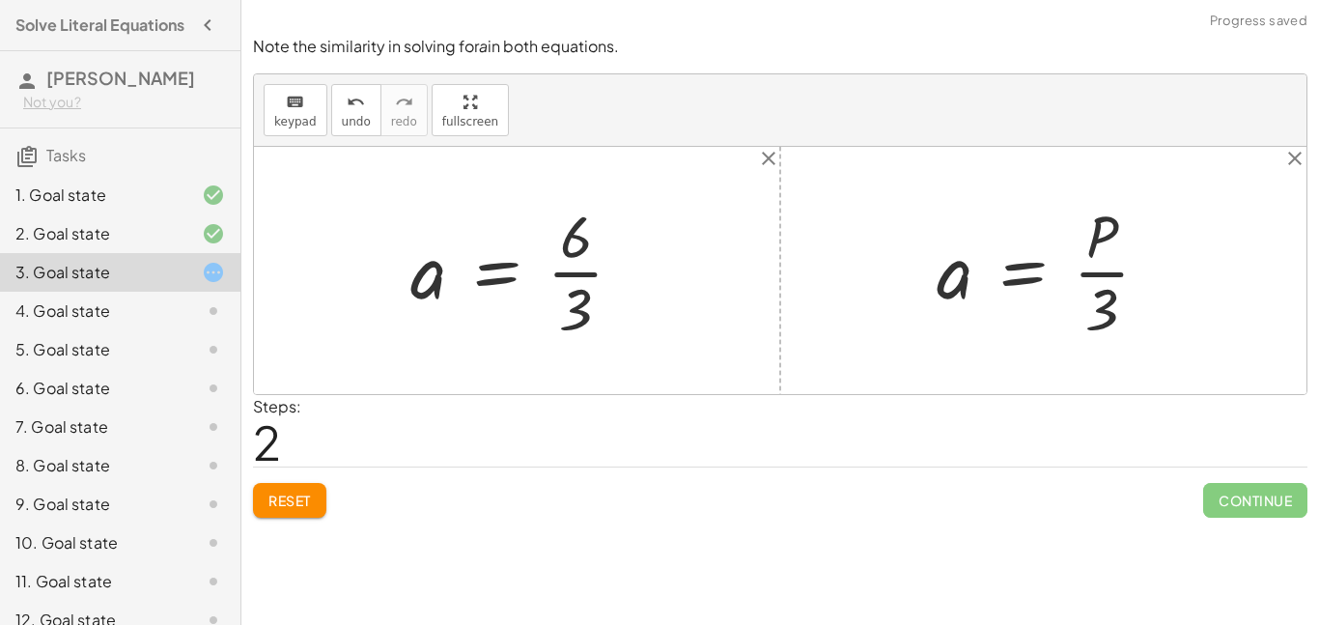
click at [575, 276] on div at bounding box center [525, 270] width 248 height 149
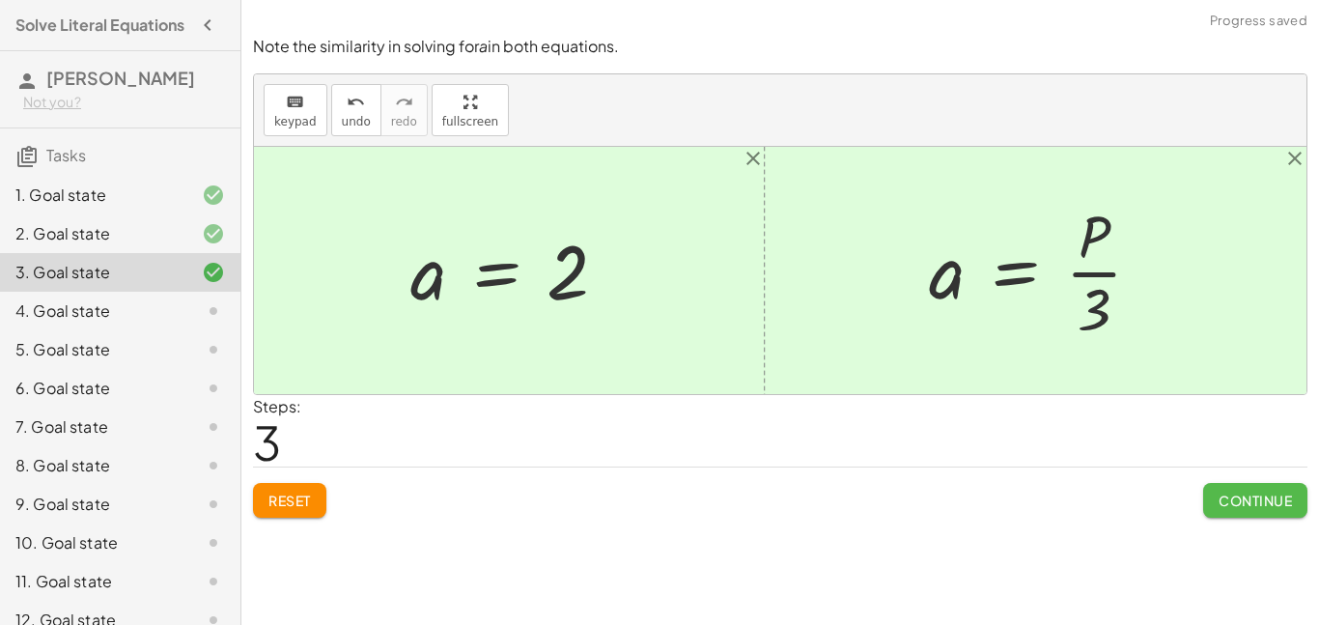
click at [1227, 500] on span "Continue" at bounding box center [1255, 500] width 73 height 17
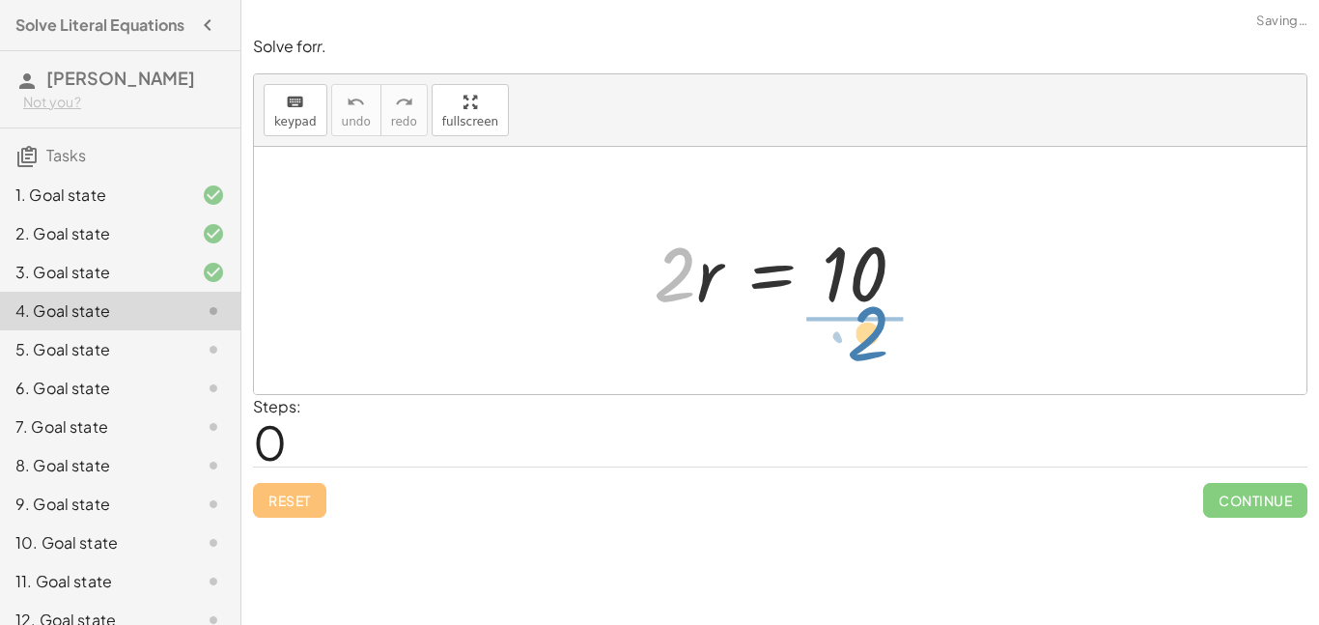
drag, startPoint x: 685, startPoint y: 264, endPoint x: 880, endPoint y: 329, distance: 205.9
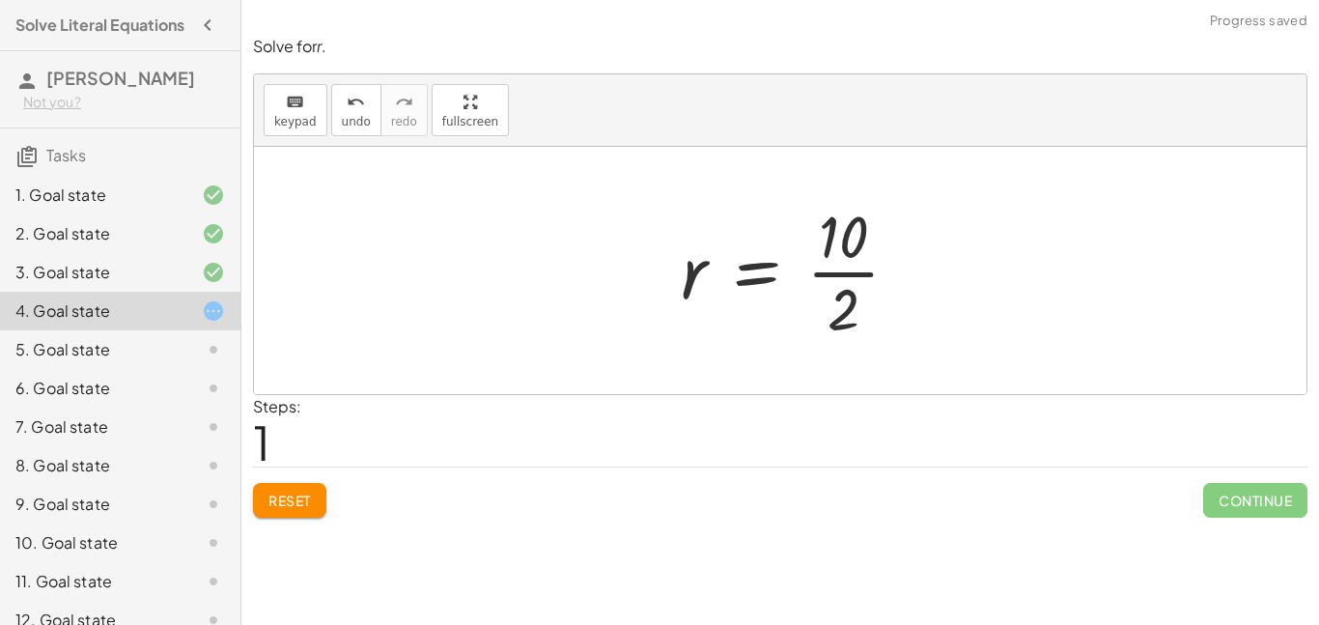
click at [854, 275] on div at bounding box center [797, 270] width 253 height 149
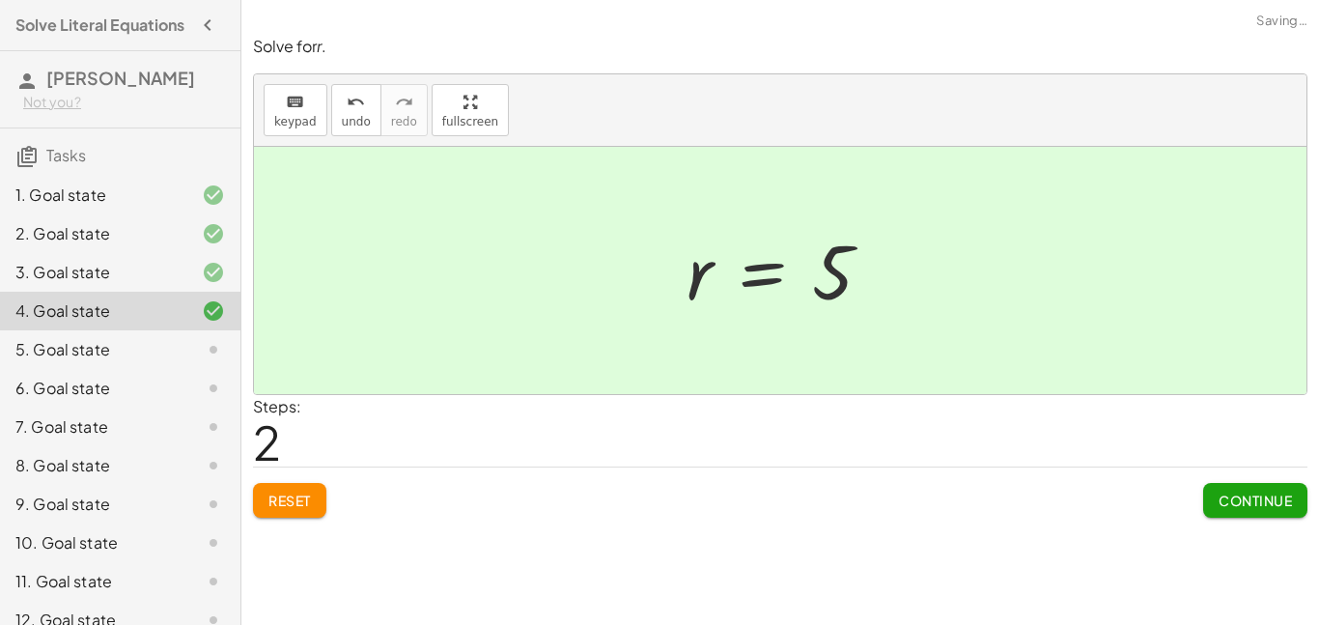
click at [1235, 492] on span "Continue" at bounding box center [1255, 500] width 73 height 17
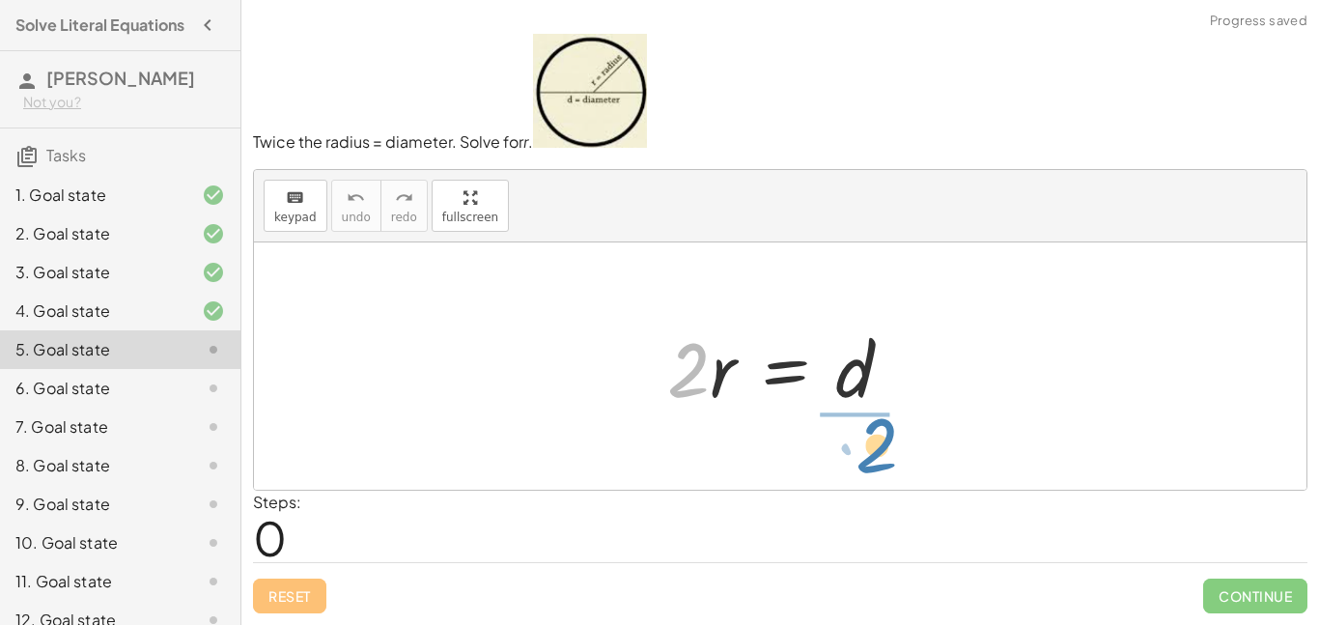
drag, startPoint x: 690, startPoint y: 354, endPoint x: 877, endPoint y: 429, distance: 202.0
click at [877, 429] on div "· 2 · 2 · r = d" at bounding box center [780, 365] width 1053 height 247
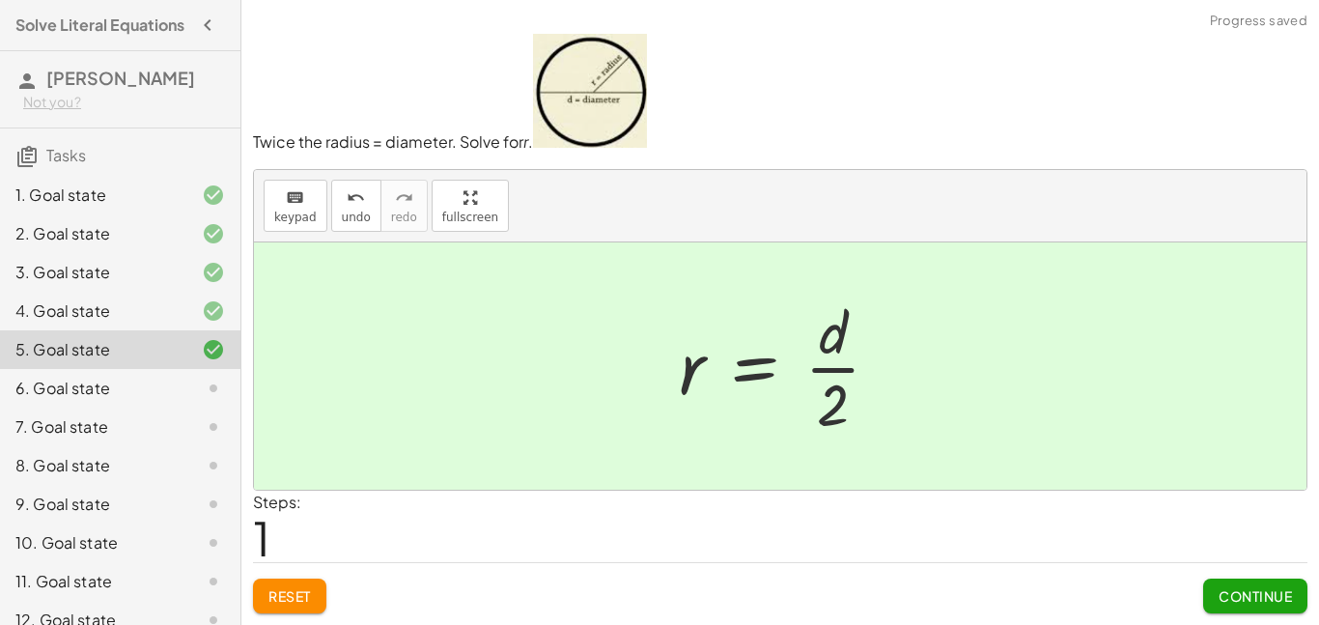
click at [1231, 594] on span "Continue" at bounding box center [1255, 595] width 73 height 17
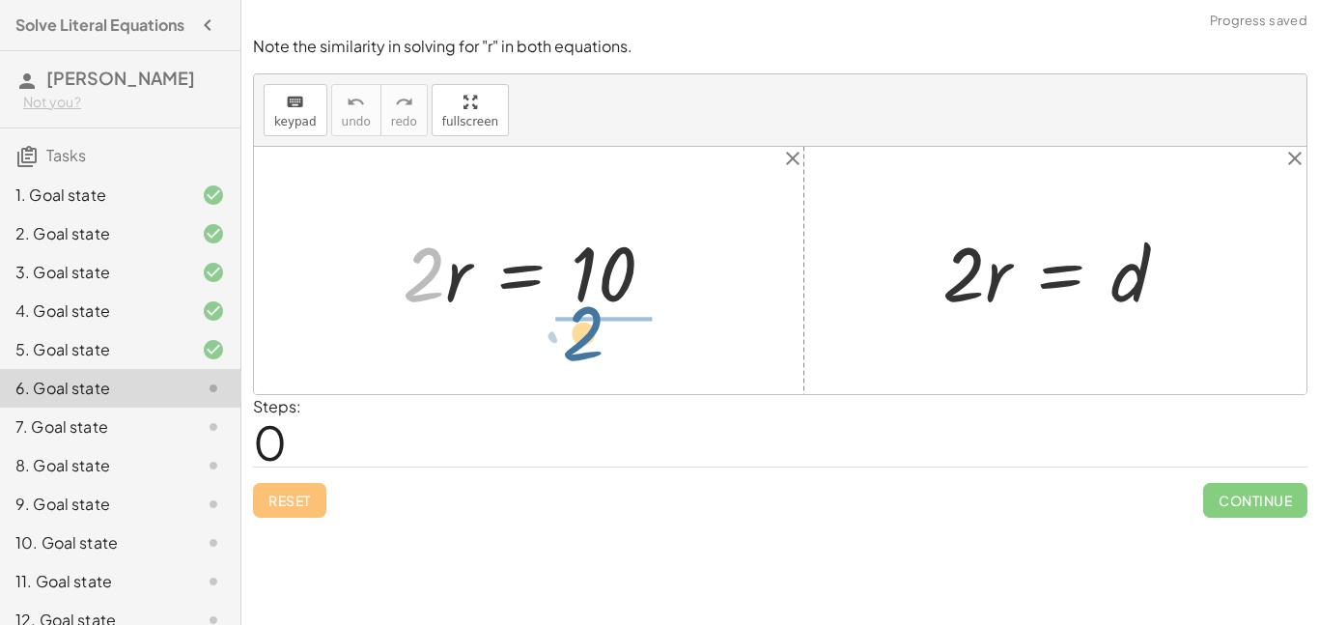
drag, startPoint x: 427, startPoint y: 287, endPoint x: 587, endPoint y: 346, distance: 170.8
click at [587, 346] on div "· 2 · 2 · r = 10 · 2 · r = d" at bounding box center [780, 270] width 1053 height 247
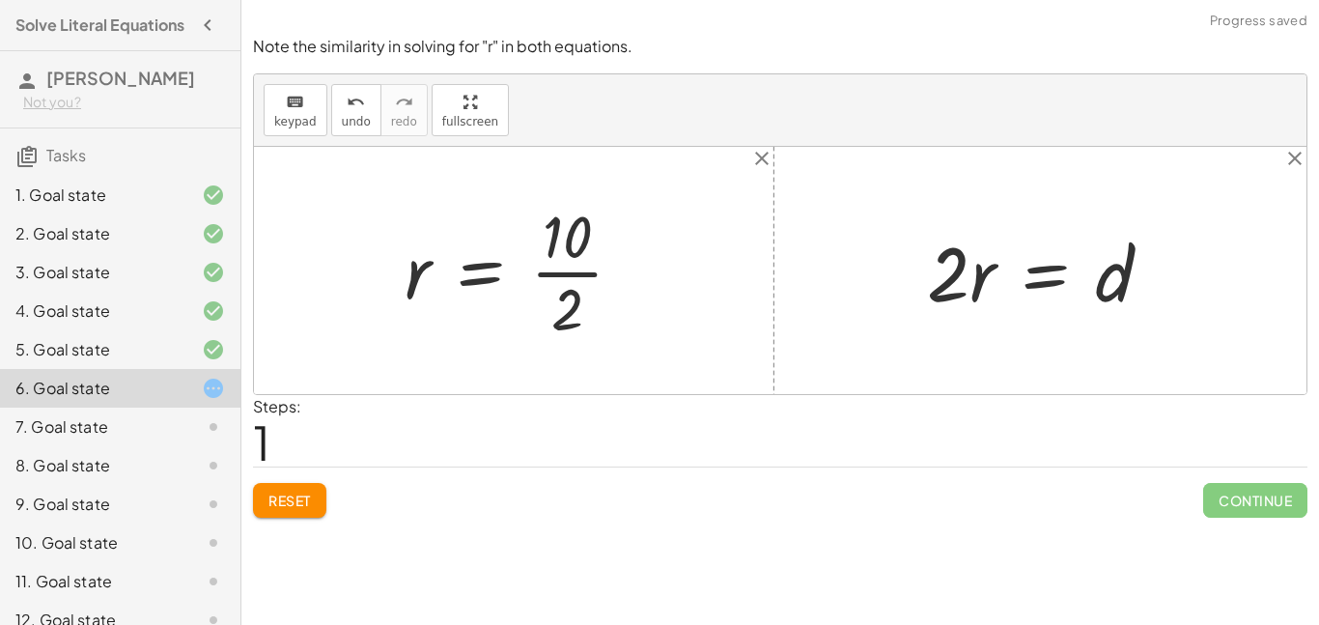
click at [587, 281] on div at bounding box center [521, 270] width 253 height 149
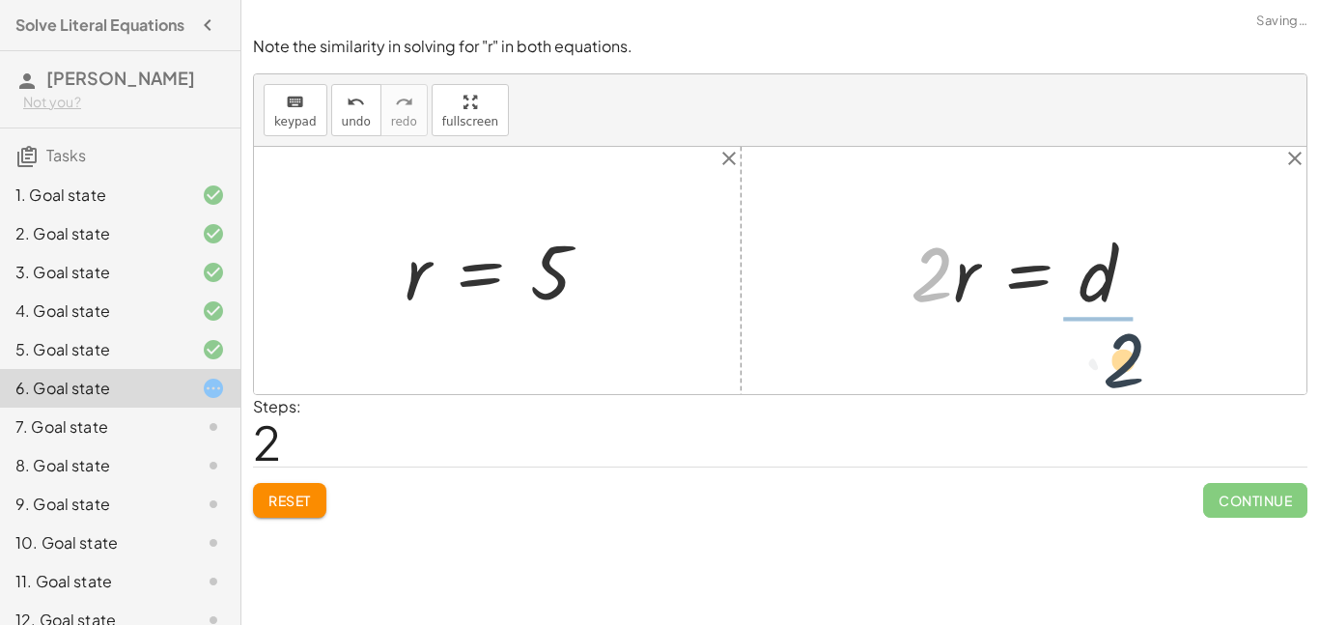
drag, startPoint x: 942, startPoint y: 256, endPoint x: 1137, endPoint y: 341, distance: 212.8
click at [1137, 341] on div "· 2 · r = 10 r = · 10 · 2 r = 5 · 2 · 2 · r = d" at bounding box center [780, 270] width 1053 height 247
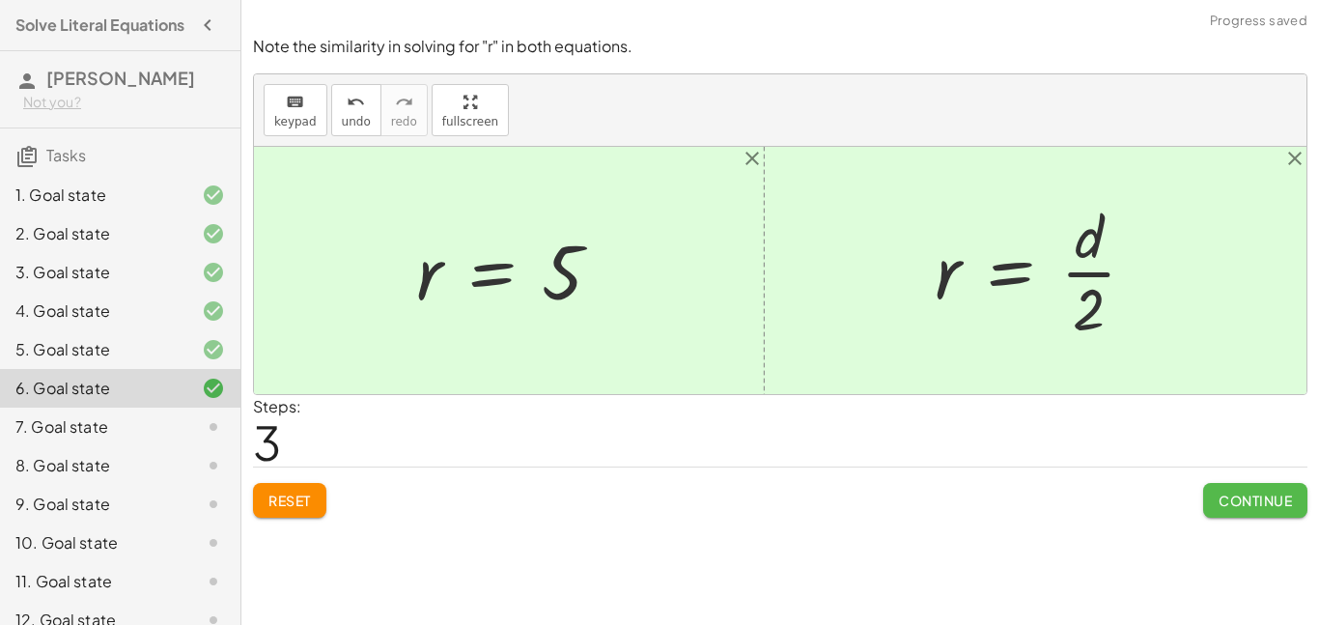
click at [1260, 513] on button "Continue" at bounding box center [1256, 500] width 104 height 35
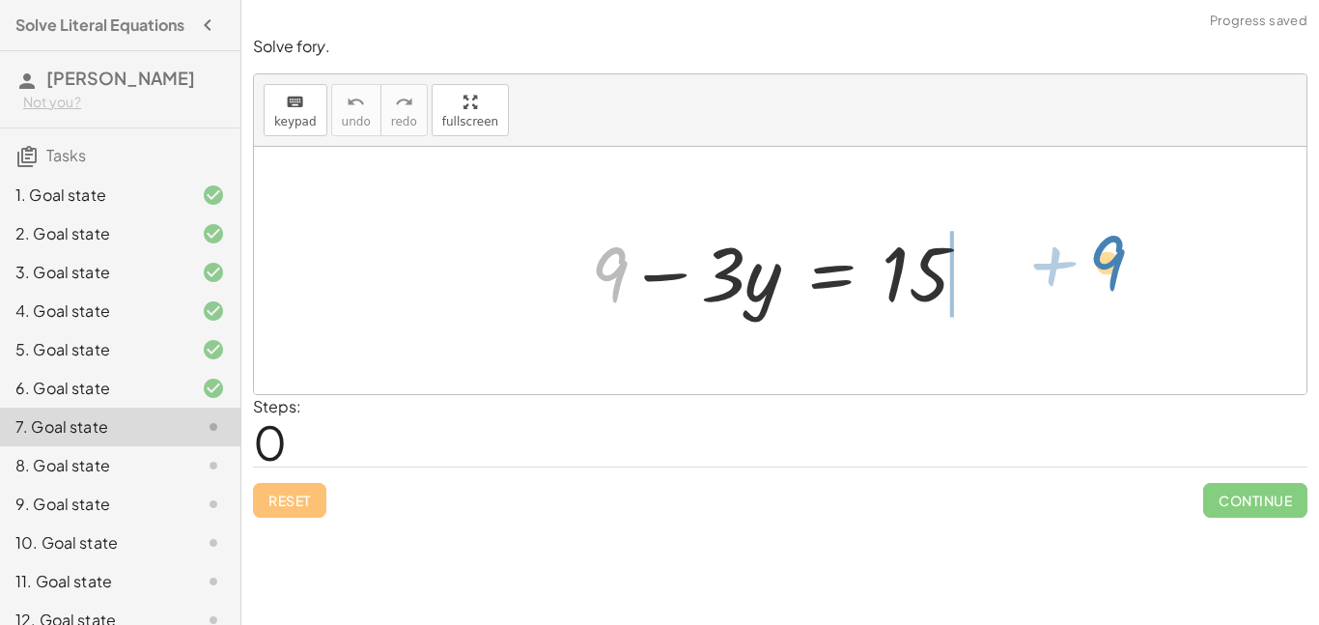
drag, startPoint x: 604, startPoint y: 281, endPoint x: 1093, endPoint y: 271, distance: 489.8
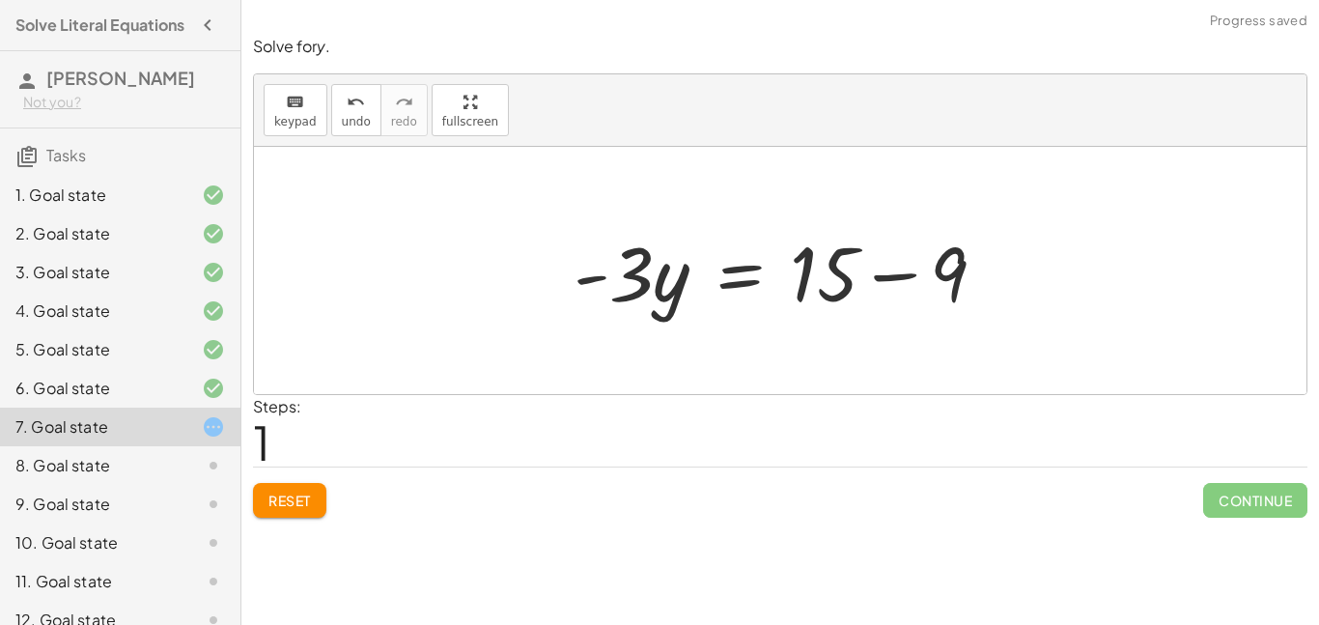
click at [896, 283] on div at bounding box center [787, 270] width 447 height 99
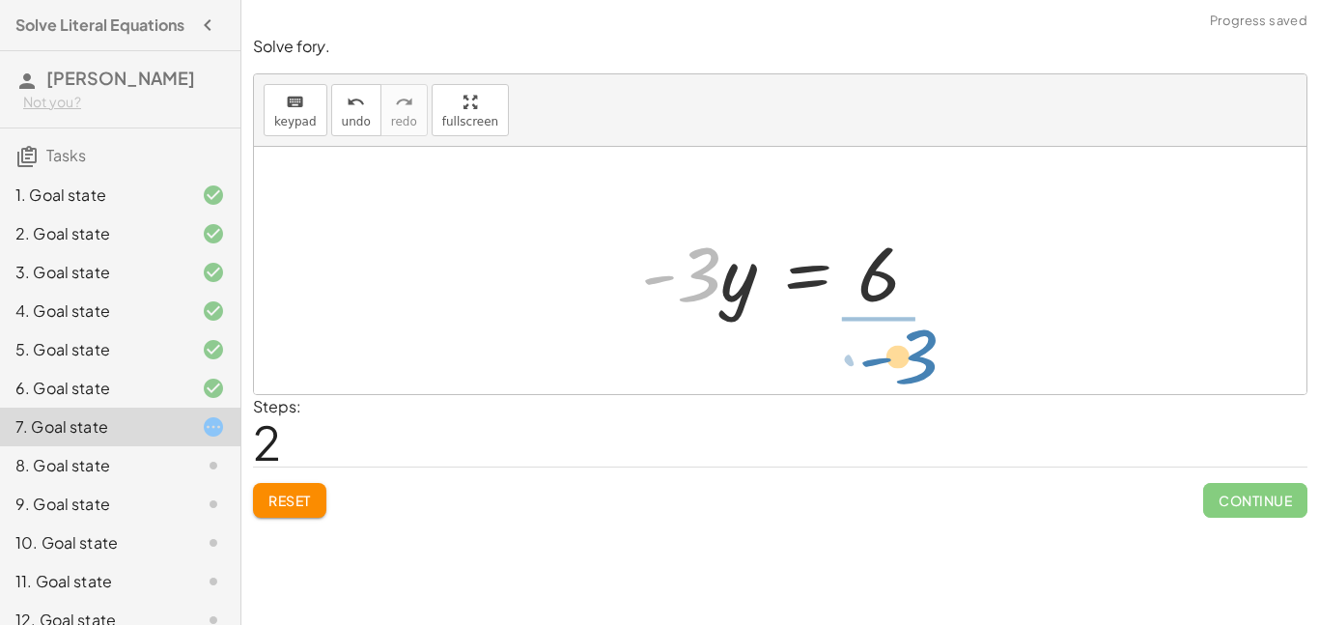
drag, startPoint x: 698, startPoint y: 275, endPoint x: 907, endPoint y: 355, distance: 223.5
click at [907, 355] on div "+ 9 − · 3 · y = 15 · - 3 · y = + 15 − 9 · - 3 · y · 3 · y = - 6" at bounding box center [780, 270] width 1053 height 247
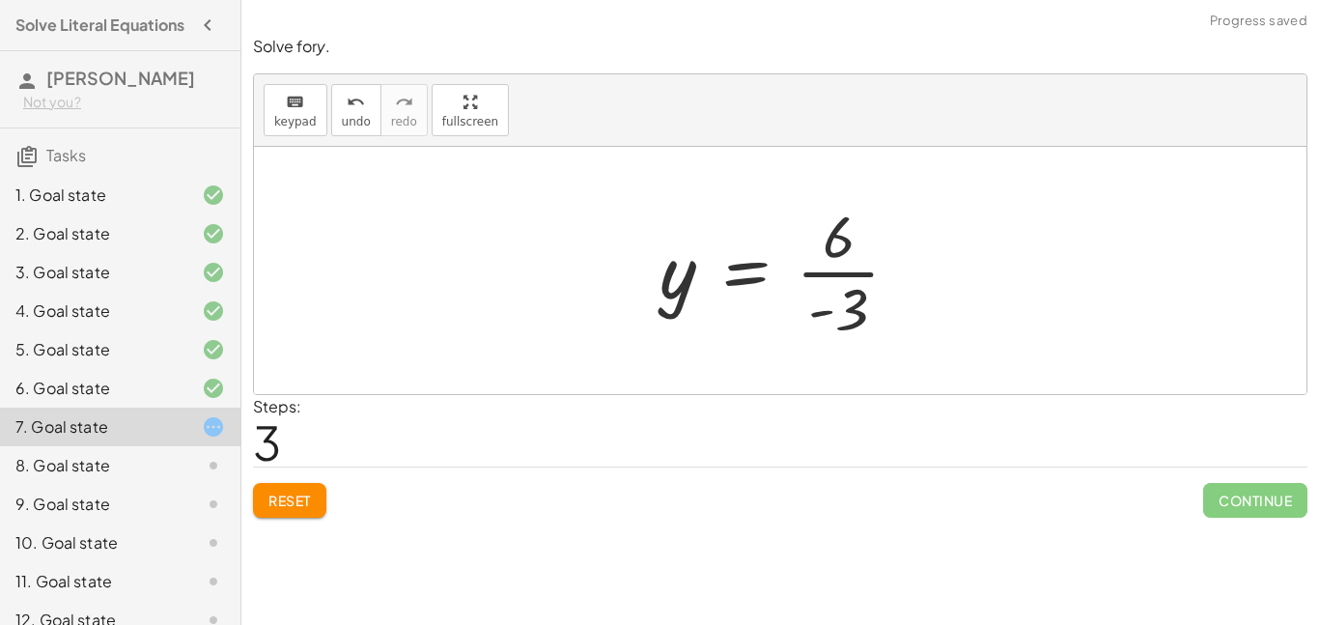
click at [818, 270] on div at bounding box center [787, 270] width 274 height 149
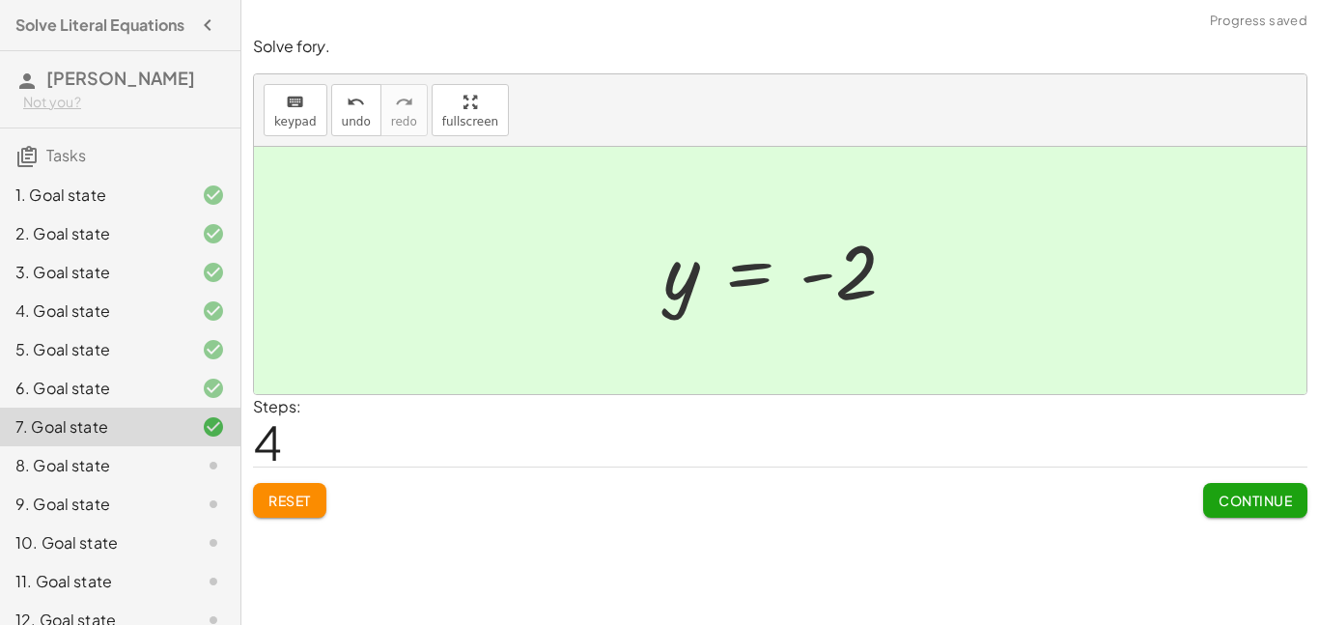
click at [1278, 509] on button "Continue" at bounding box center [1256, 500] width 104 height 35
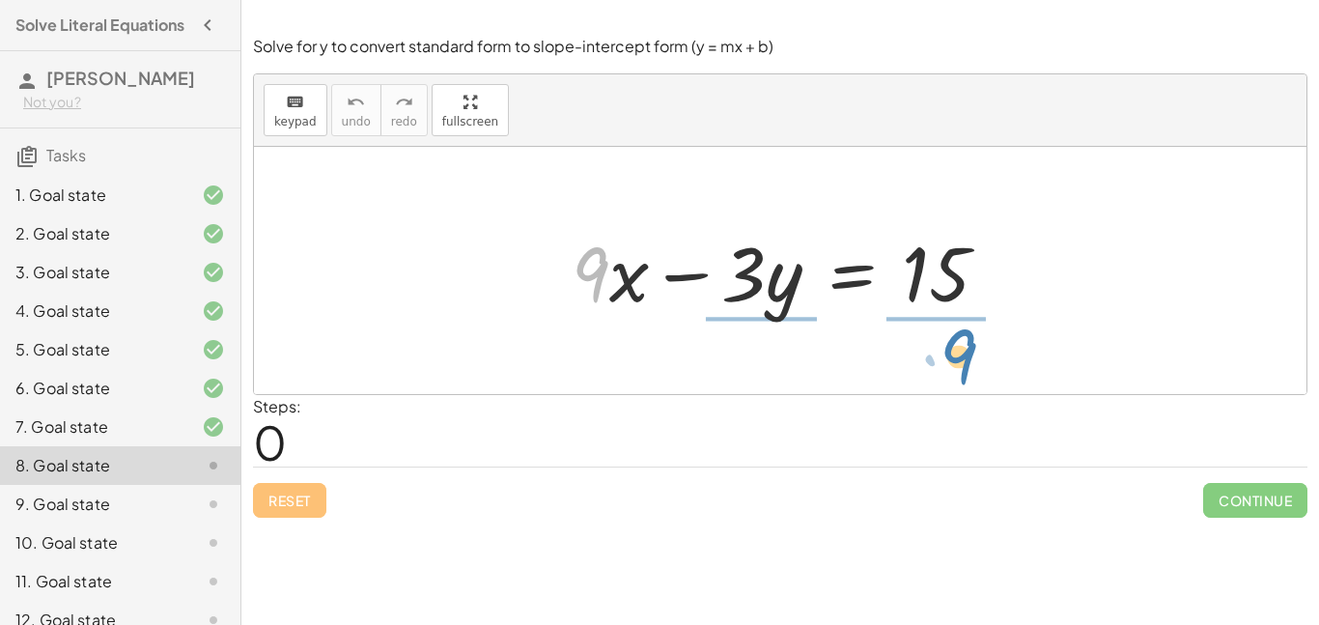
drag, startPoint x: 608, startPoint y: 274, endPoint x: 974, endPoint y: 356, distance: 375.2
click at [974, 356] on div "· 9 + · 9 · x − · 3 · y = 15" at bounding box center [780, 270] width 1053 height 247
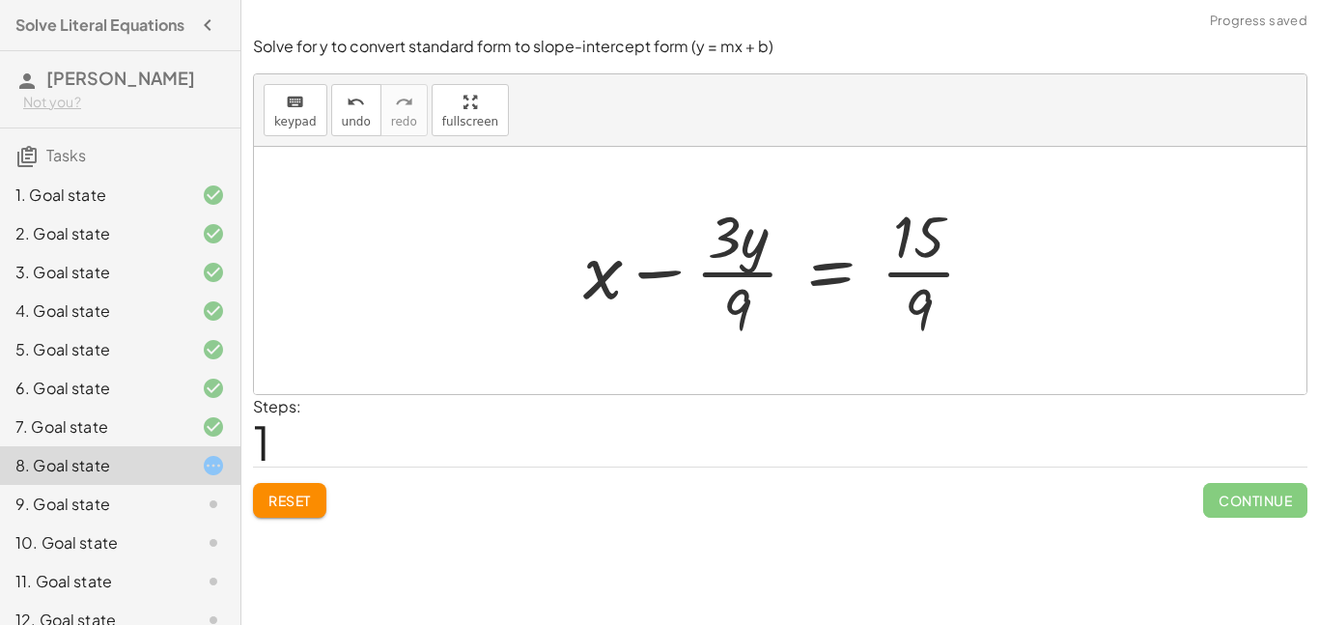
click at [920, 280] on div at bounding box center [787, 270] width 427 height 149
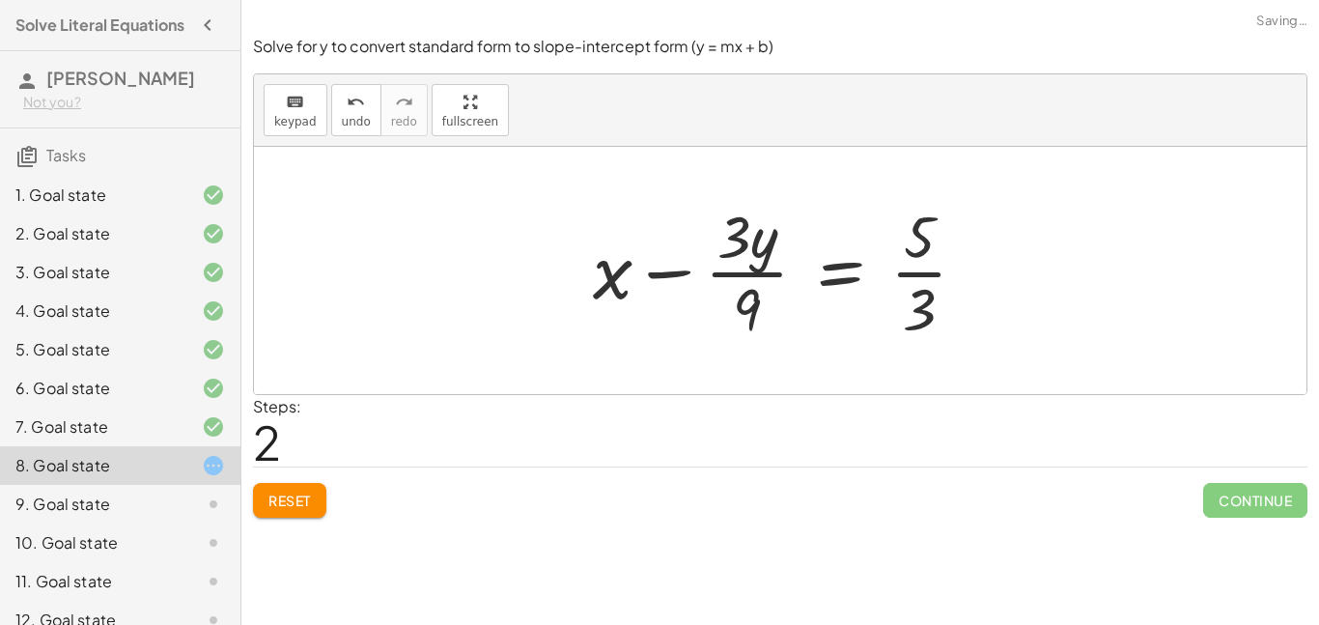
click at [729, 273] on div at bounding box center [787, 270] width 409 height 149
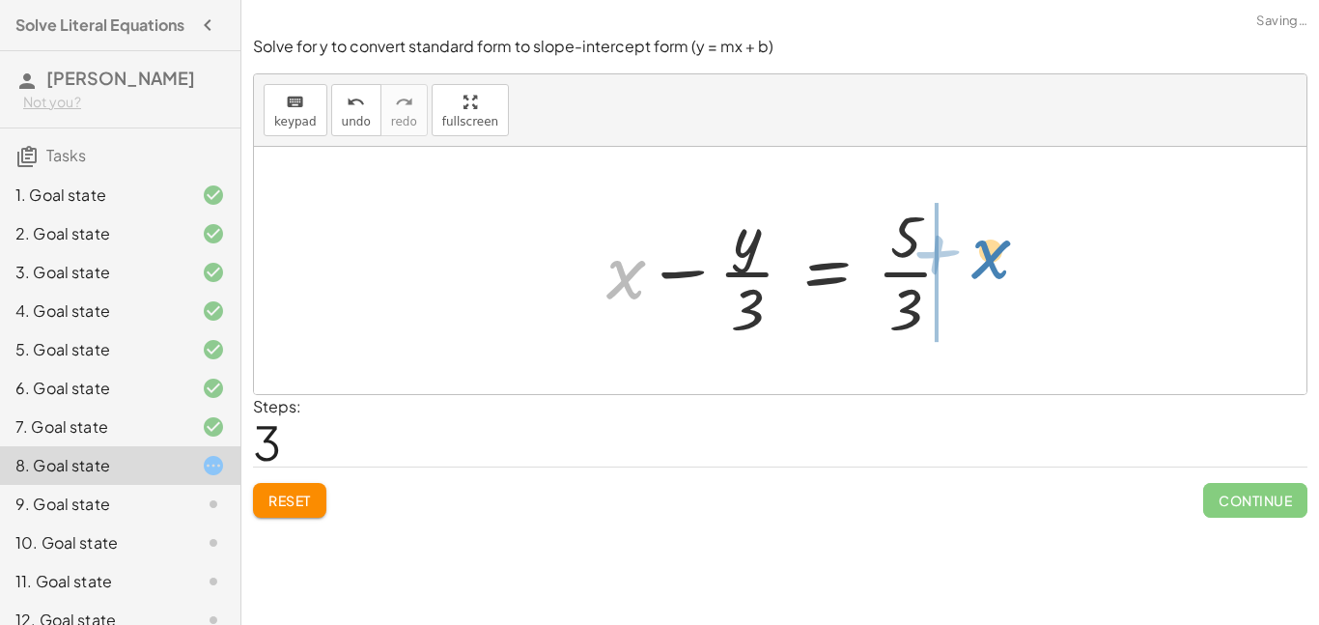
drag, startPoint x: 633, startPoint y: 281, endPoint x: 1003, endPoint y: 261, distance: 370.5
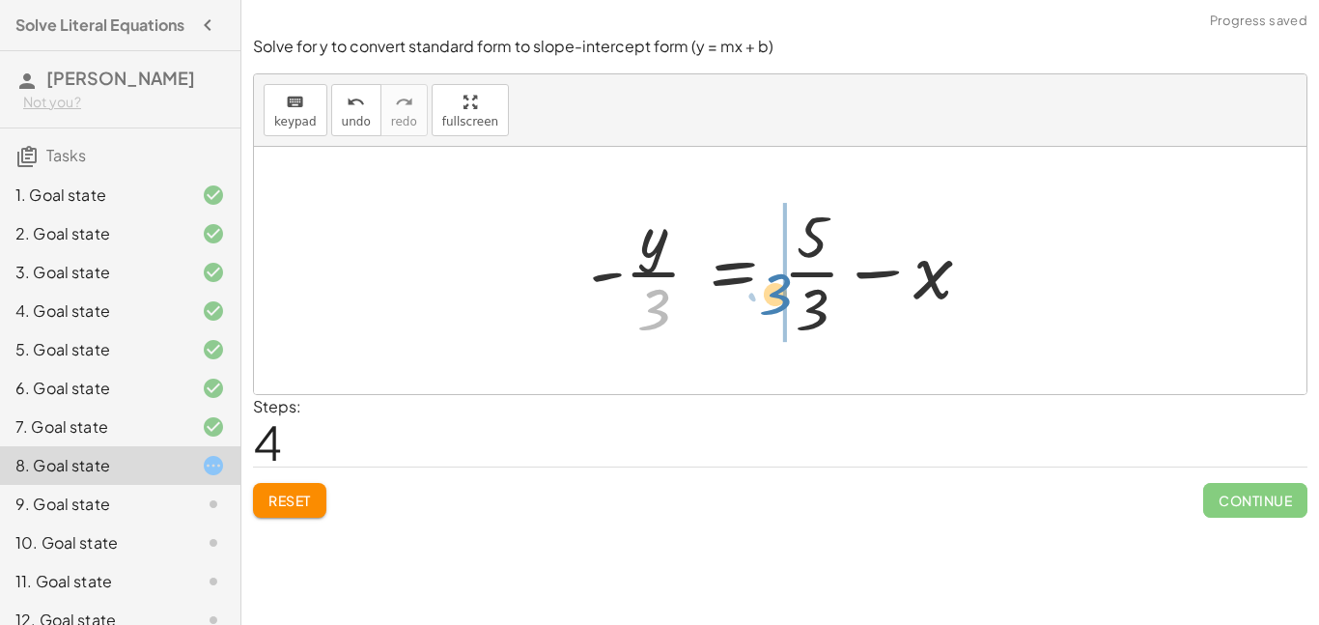
drag, startPoint x: 653, startPoint y: 303, endPoint x: 775, endPoint y: 287, distance: 122.8
click at [775, 287] on div at bounding box center [788, 270] width 417 height 149
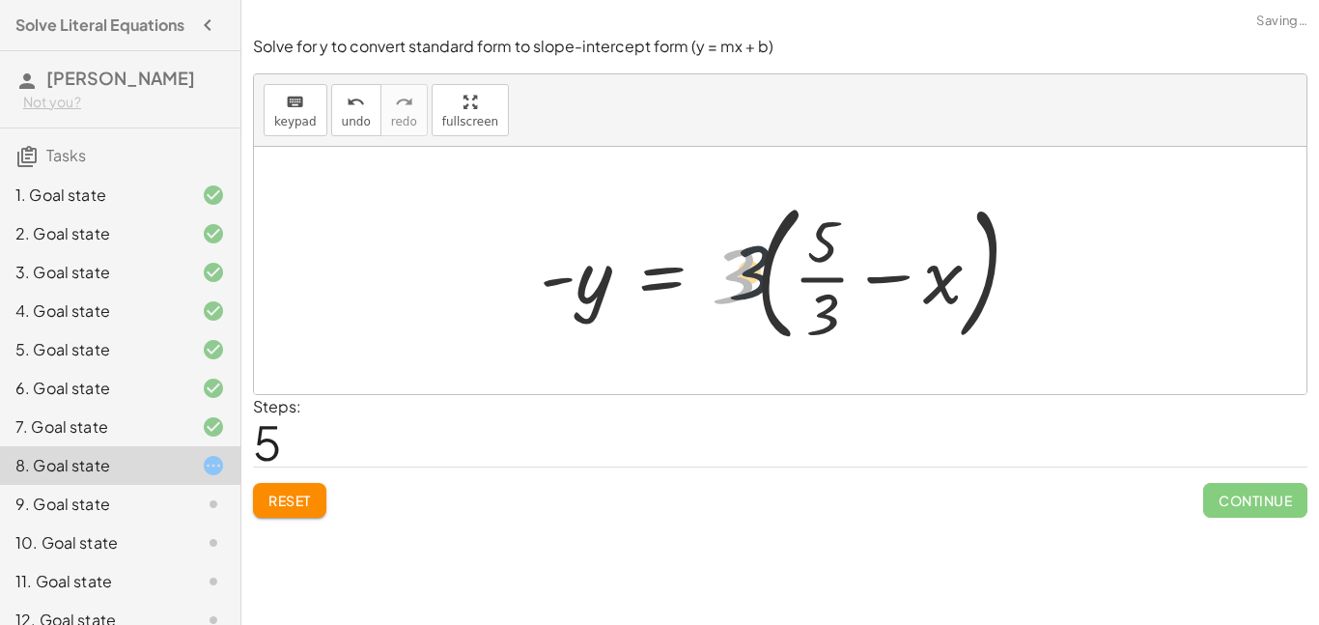
drag, startPoint x: 730, startPoint y: 274, endPoint x: 782, endPoint y: 267, distance: 52.7
click at [782, 267] on div at bounding box center [788, 270] width 516 height 160
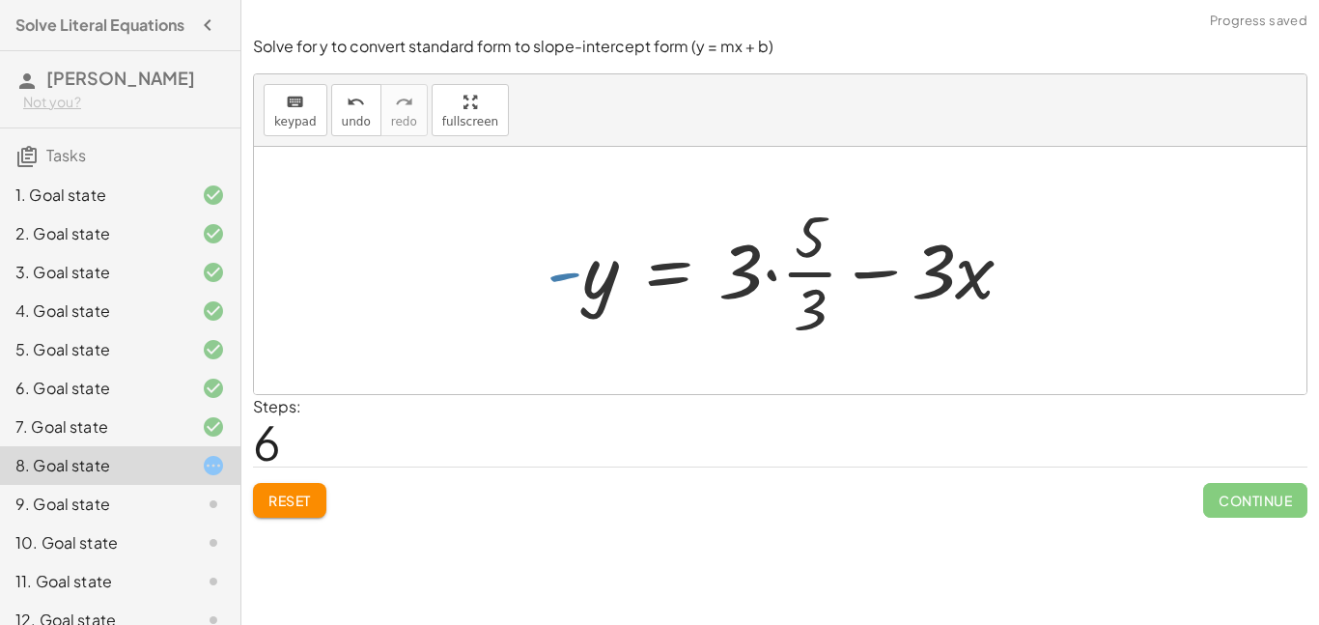
click at [562, 274] on div at bounding box center [787, 270] width 501 height 149
drag, startPoint x: 562, startPoint y: 274, endPoint x: 706, endPoint y: 269, distance: 144.0
click at [706, 269] on div at bounding box center [787, 270] width 501 height 149
click at [747, 275] on div at bounding box center [787, 270] width 501 height 149
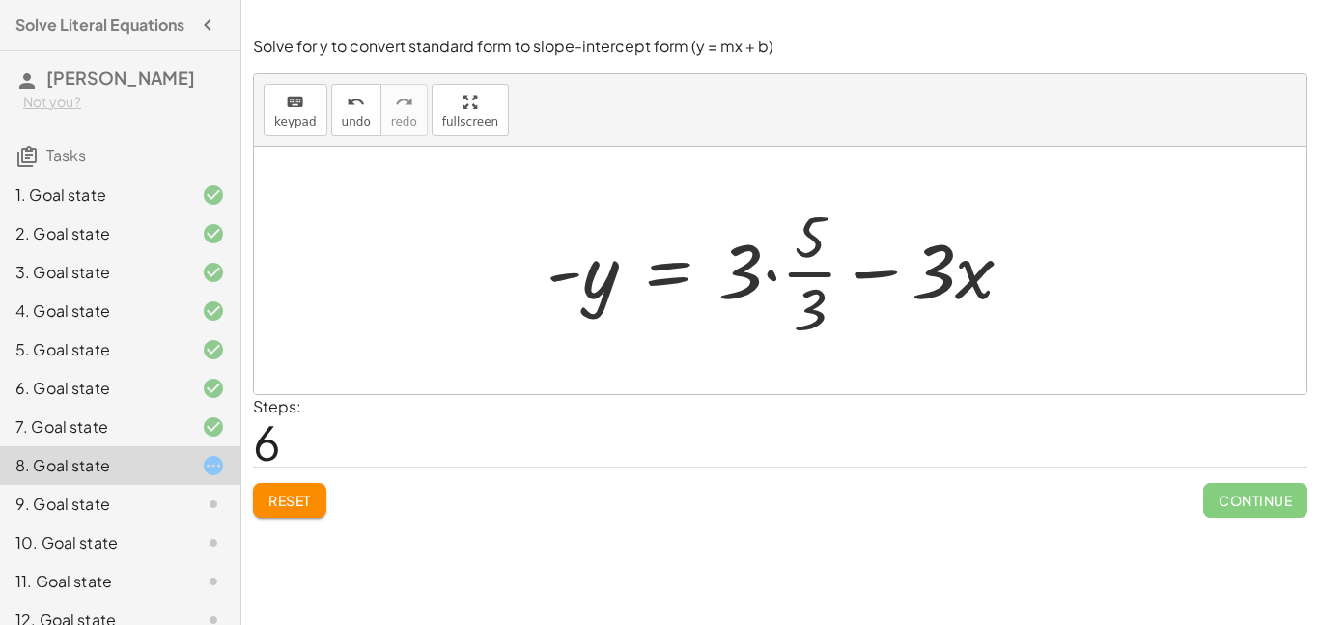
click at [768, 276] on div at bounding box center [787, 270] width 501 height 149
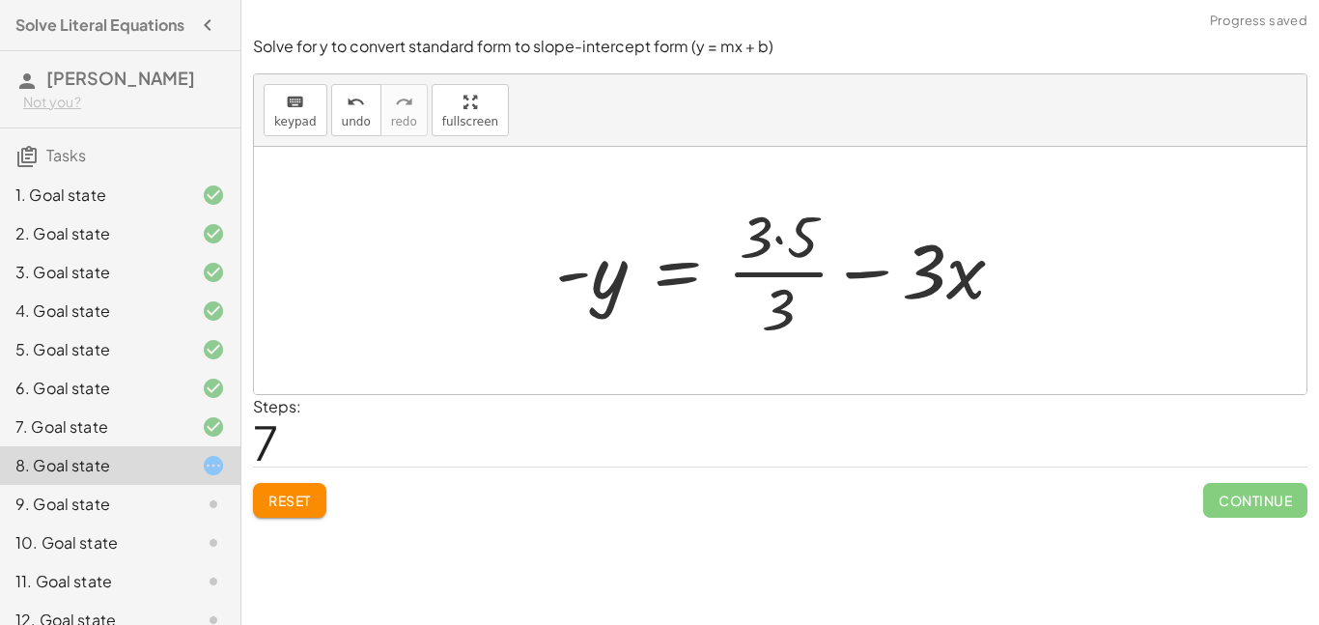
click at [880, 274] on div at bounding box center [788, 270] width 484 height 149
click at [780, 235] on div at bounding box center [788, 270] width 484 height 149
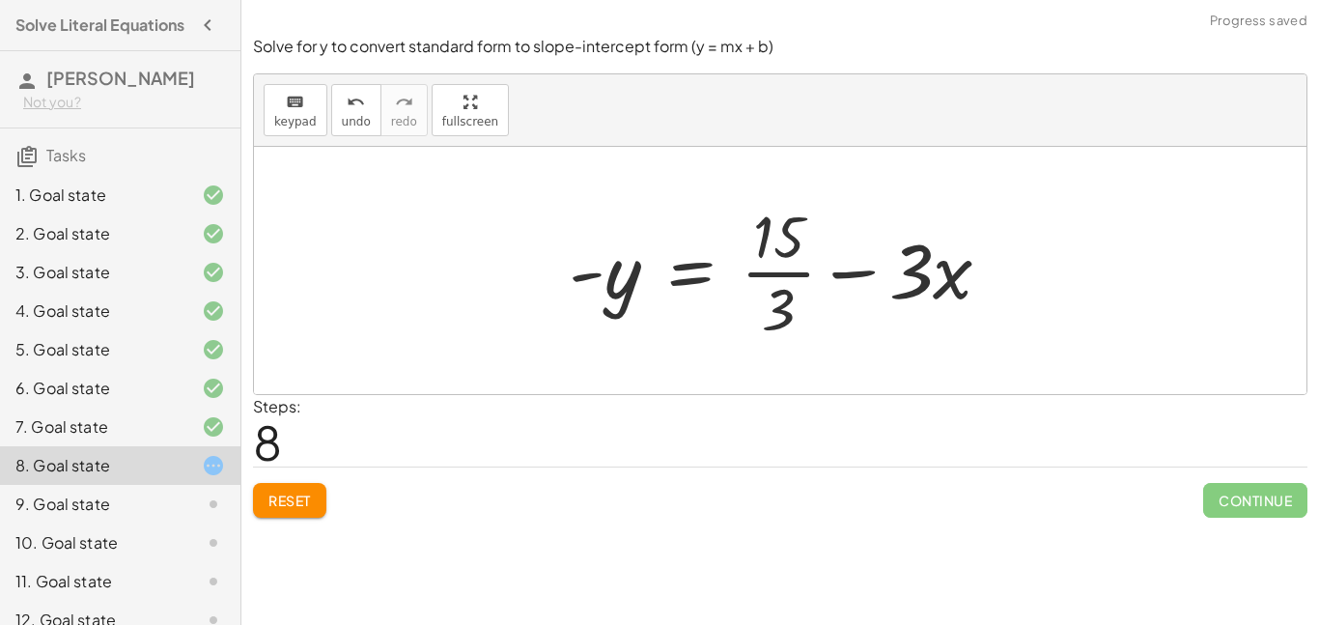
click at [772, 270] on div at bounding box center [788, 270] width 458 height 149
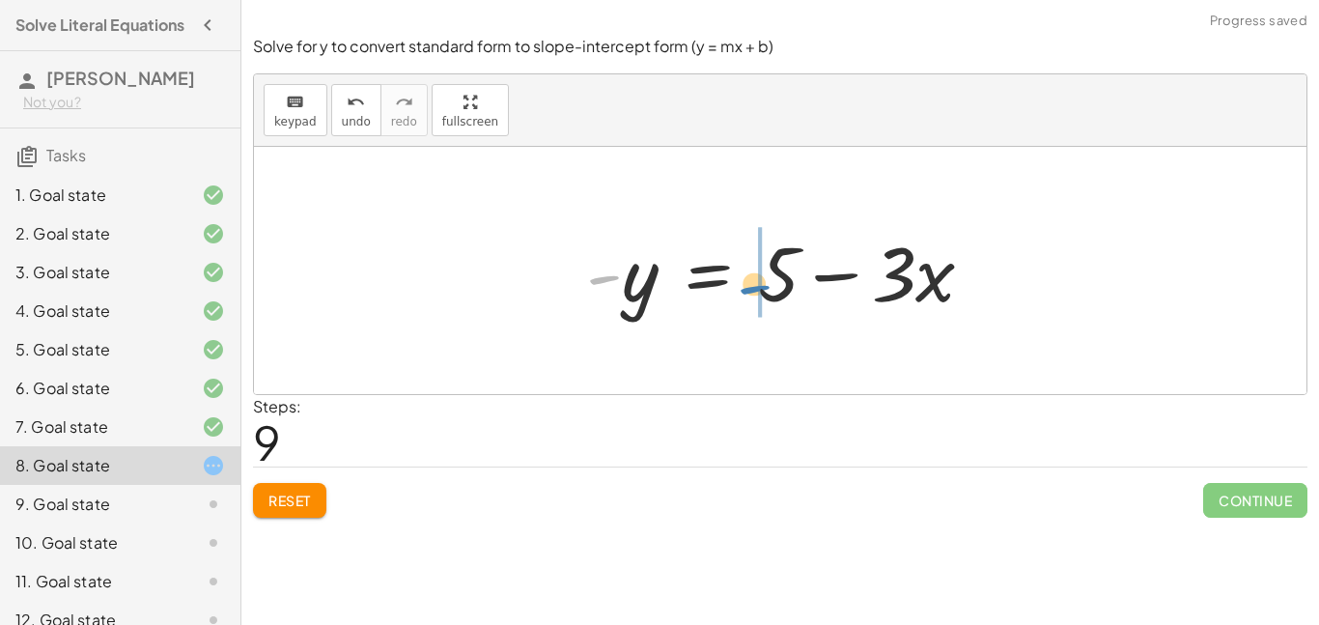
drag, startPoint x: 598, startPoint y: 274, endPoint x: 749, endPoint y: 283, distance: 150.9
click at [749, 283] on div at bounding box center [788, 270] width 423 height 99
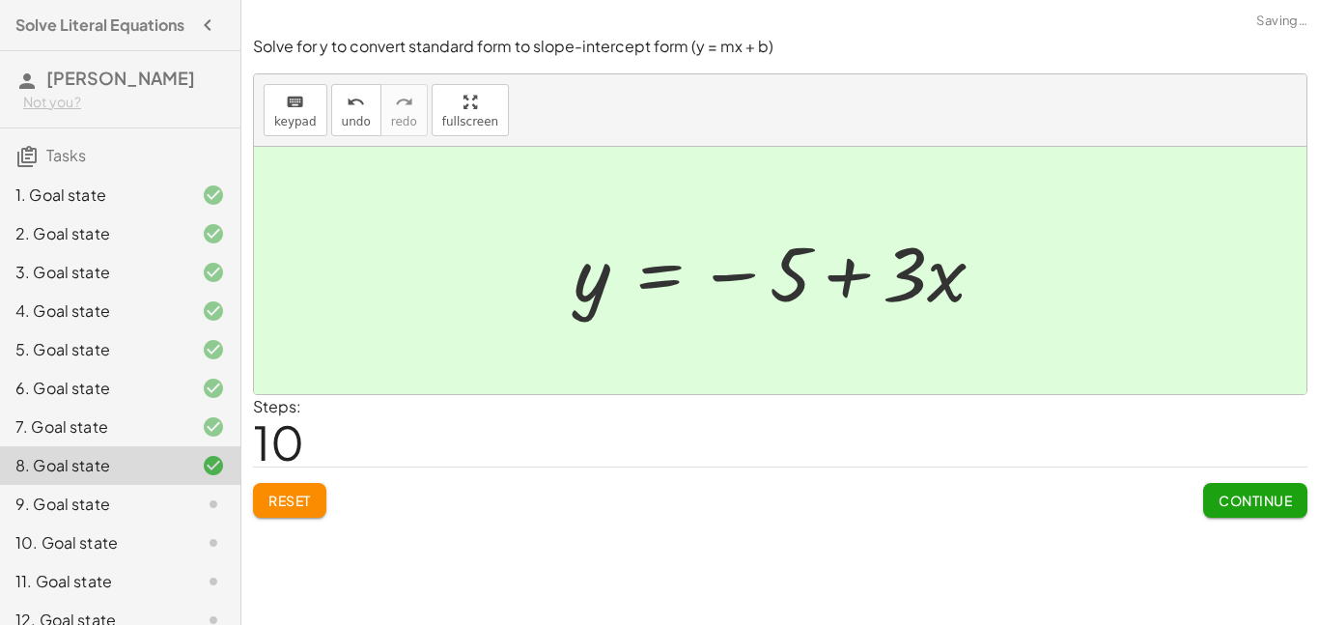
click at [1226, 496] on span "Continue" at bounding box center [1255, 500] width 73 height 17
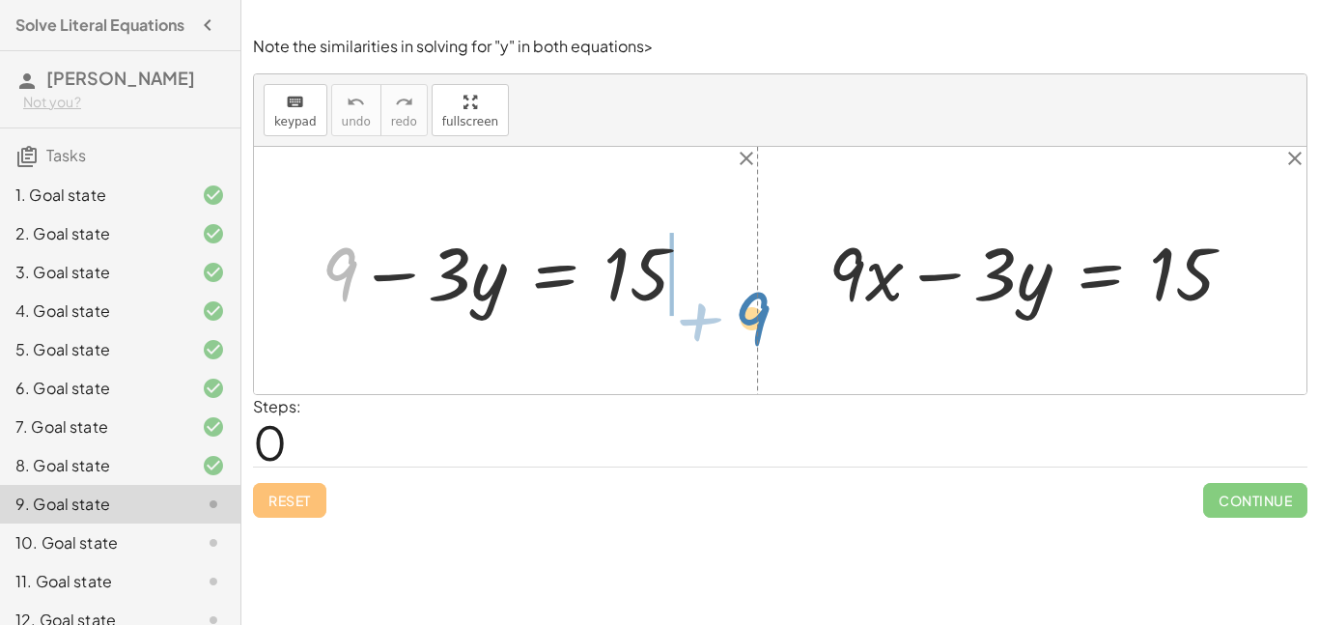
drag, startPoint x: 339, startPoint y: 273, endPoint x: 753, endPoint y: 317, distance: 416.7
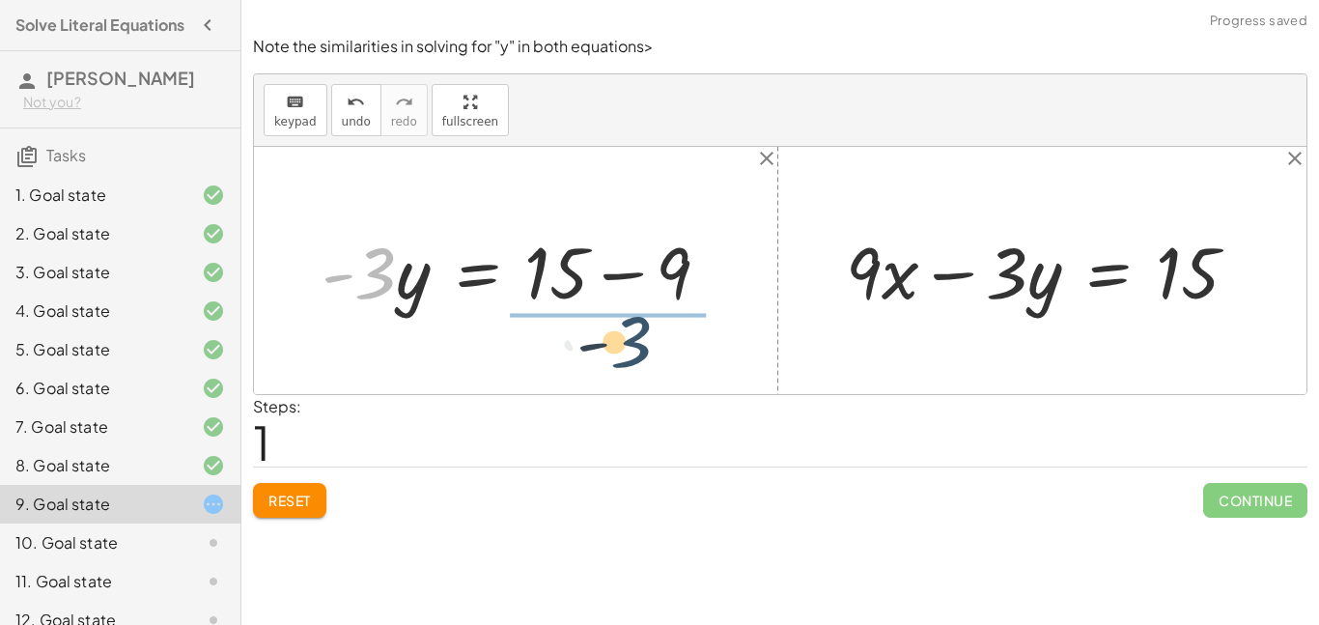
drag, startPoint x: 375, startPoint y: 274, endPoint x: 643, endPoint y: 345, distance: 277.6
click at [643, 345] on div "+ 9 − · 3 · y = 15 · - 3 9 · 3 · y = 15 - + − + · 9 · x − · 3 · y = 15" at bounding box center [780, 270] width 1053 height 247
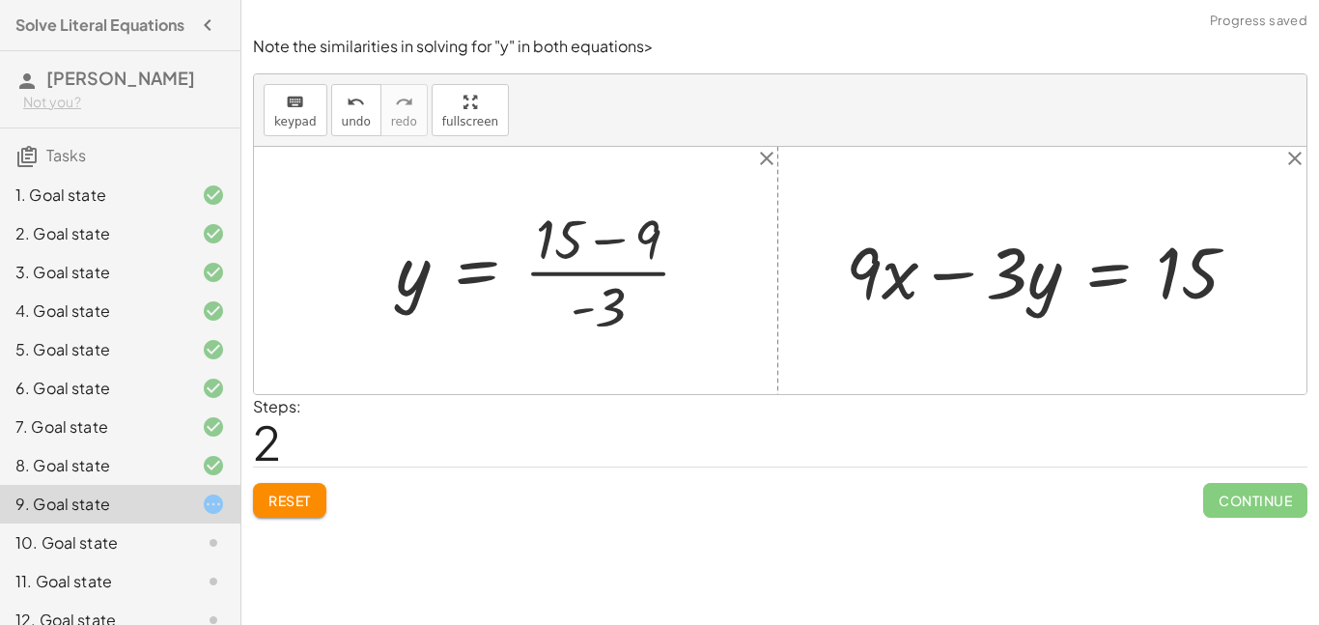
click at [606, 241] on div at bounding box center [551, 270] width 330 height 140
click at [558, 311] on div at bounding box center [516, 270] width 261 height 140
click at [551, 278] on div at bounding box center [516, 270] width 261 height 140
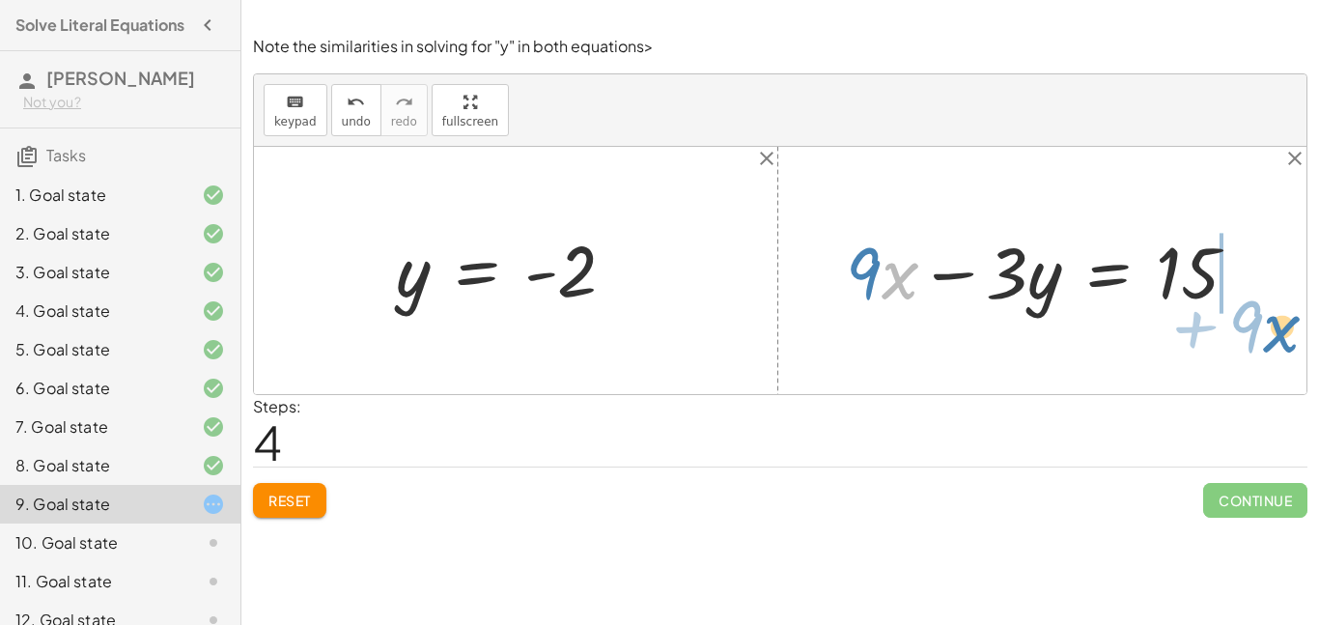
drag, startPoint x: 893, startPoint y: 272, endPoint x: 1275, endPoint y: 326, distance: 386.2
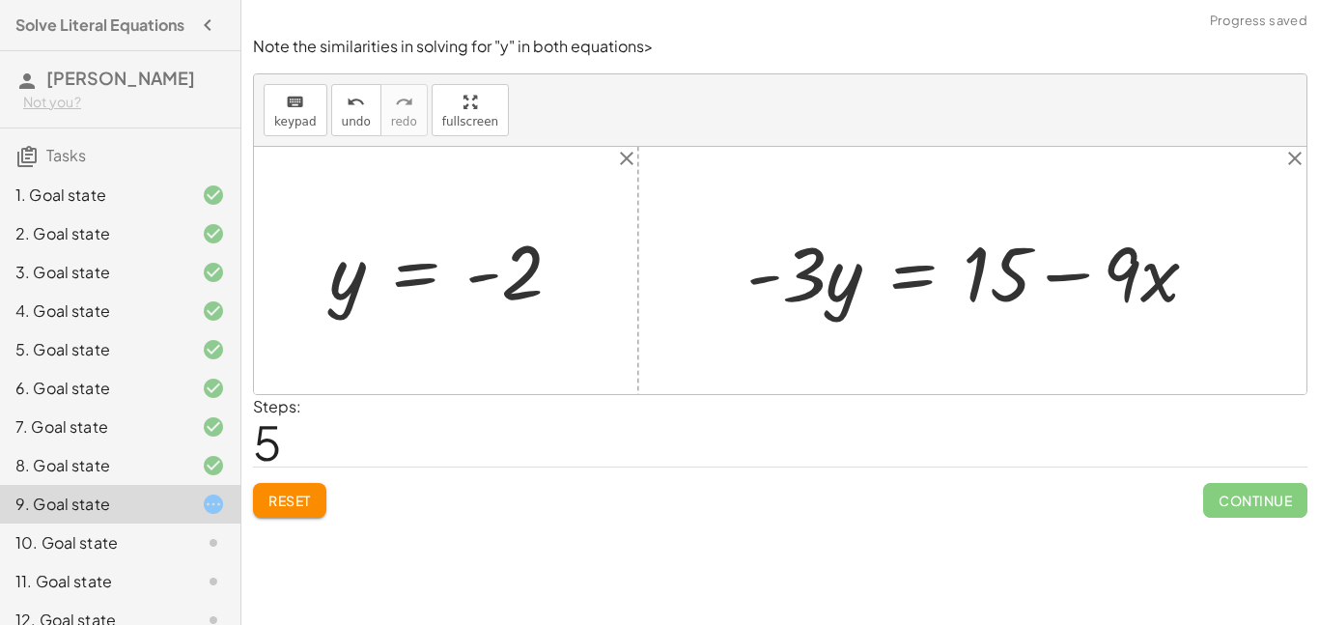
click at [1275, 326] on div at bounding box center [780, 270] width 1053 height 247
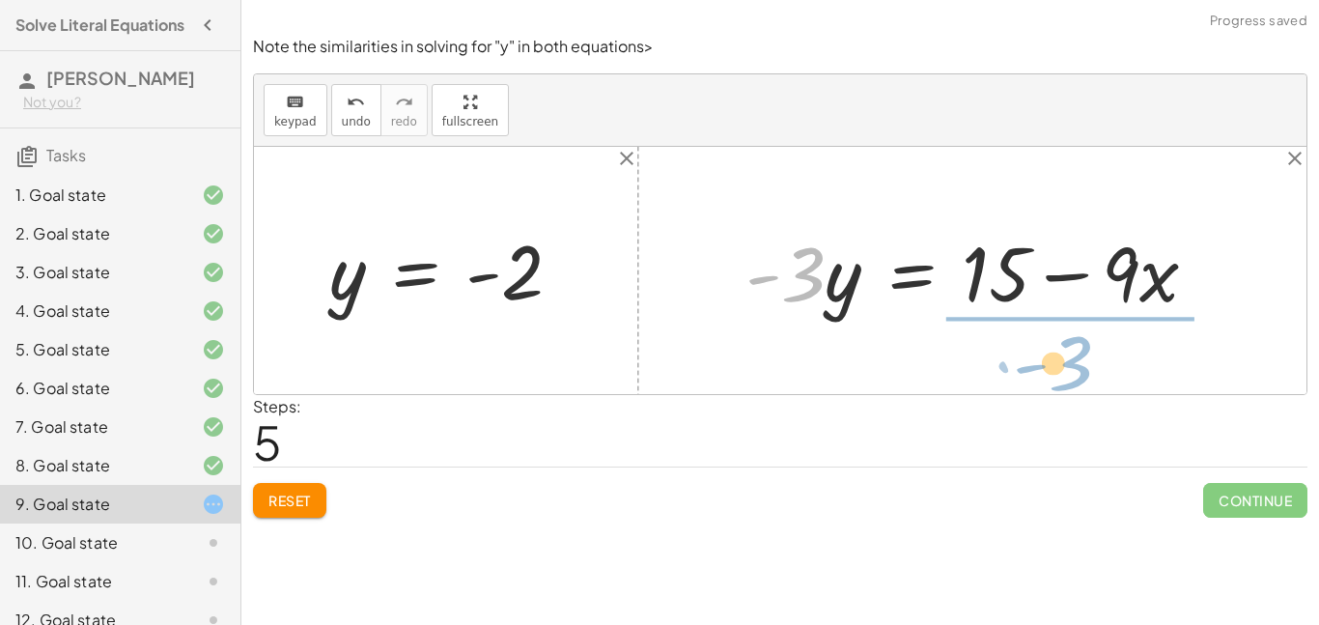
drag, startPoint x: 809, startPoint y: 279, endPoint x: 1078, endPoint y: 368, distance: 282.9
click at [1078, 368] on div "+ 9 − · 3 · y = 15 · - 3 · y = + 15 − 9 y = · ( + 15 − 9 ) · - 3 y = · 6 · - 3 …" at bounding box center [780, 270] width 1053 height 247
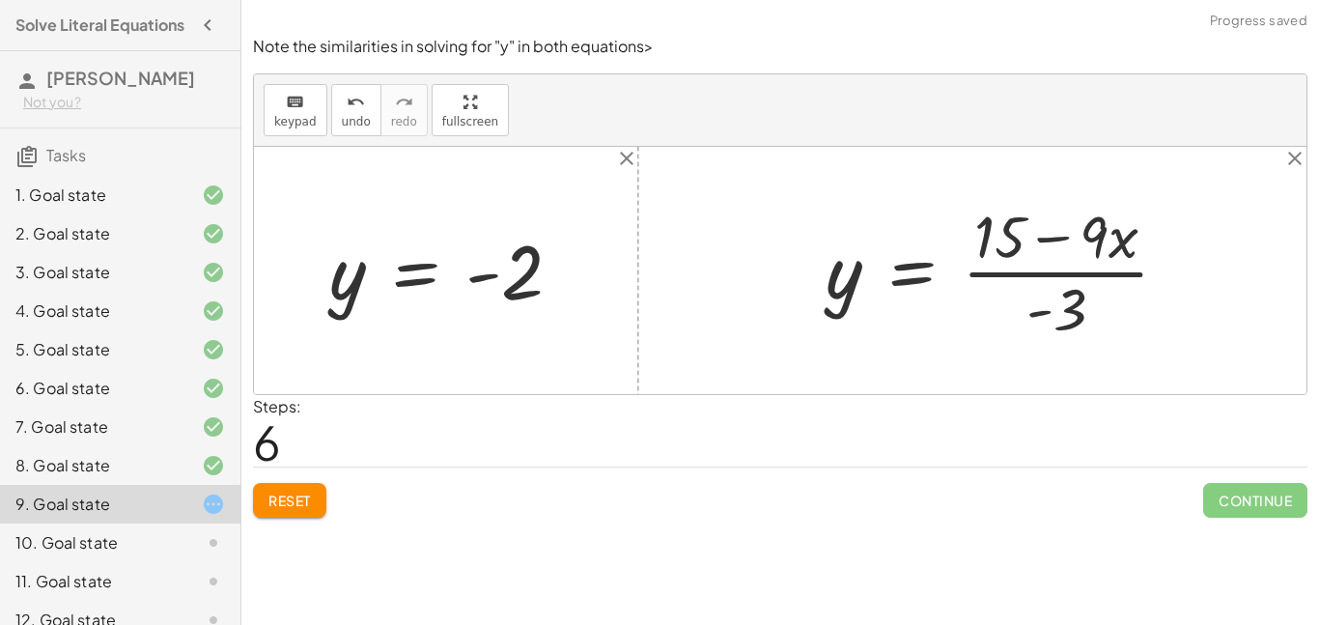
click at [1055, 281] on div at bounding box center [1005, 270] width 378 height 149
drag, startPoint x: 1069, startPoint y: 306, endPoint x: 1003, endPoint y: 291, distance: 68.4
click at [1003, 291] on div at bounding box center [1005, 270] width 378 height 149
drag, startPoint x: 1051, startPoint y: 306, endPoint x: 994, endPoint y: 239, distance: 88.4
click at [994, 239] on div at bounding box center [1005, 270] width 378 height 149
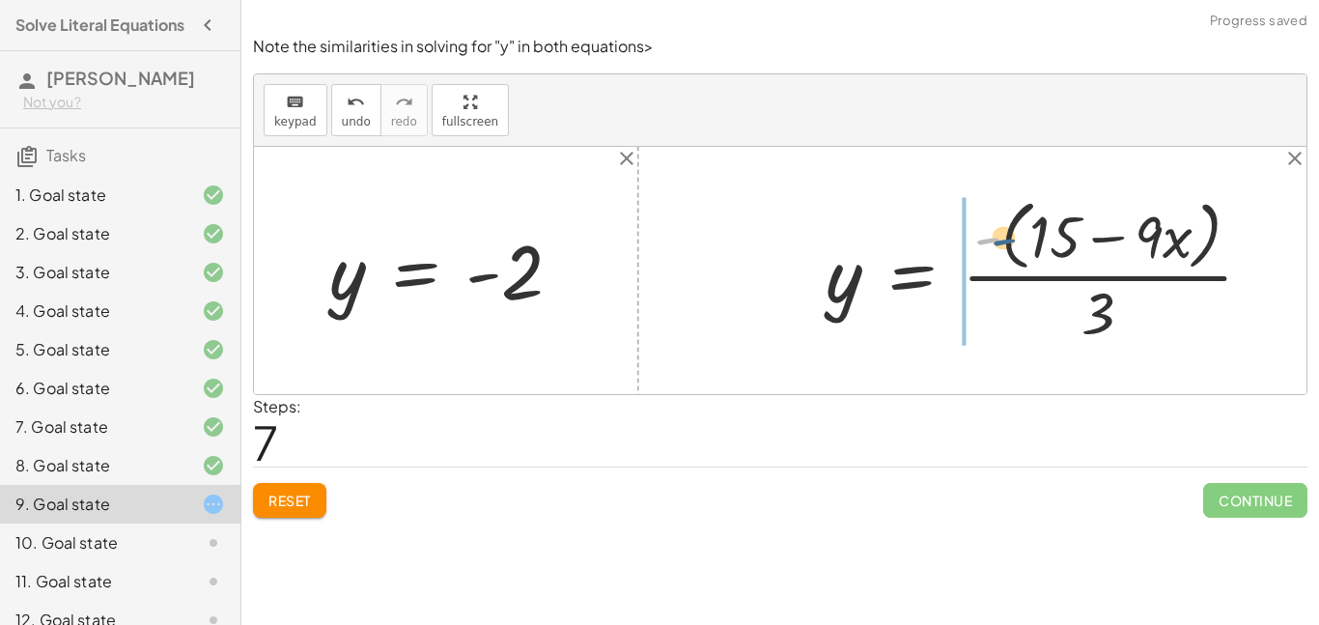
drag, startPoint x: 999, startPoint y: 239, endPoint x: 1020, endPoint y: 241, distance: 21.3
click at [1020, 241] on div at bounding box center [1047, 269] width 462 height 157
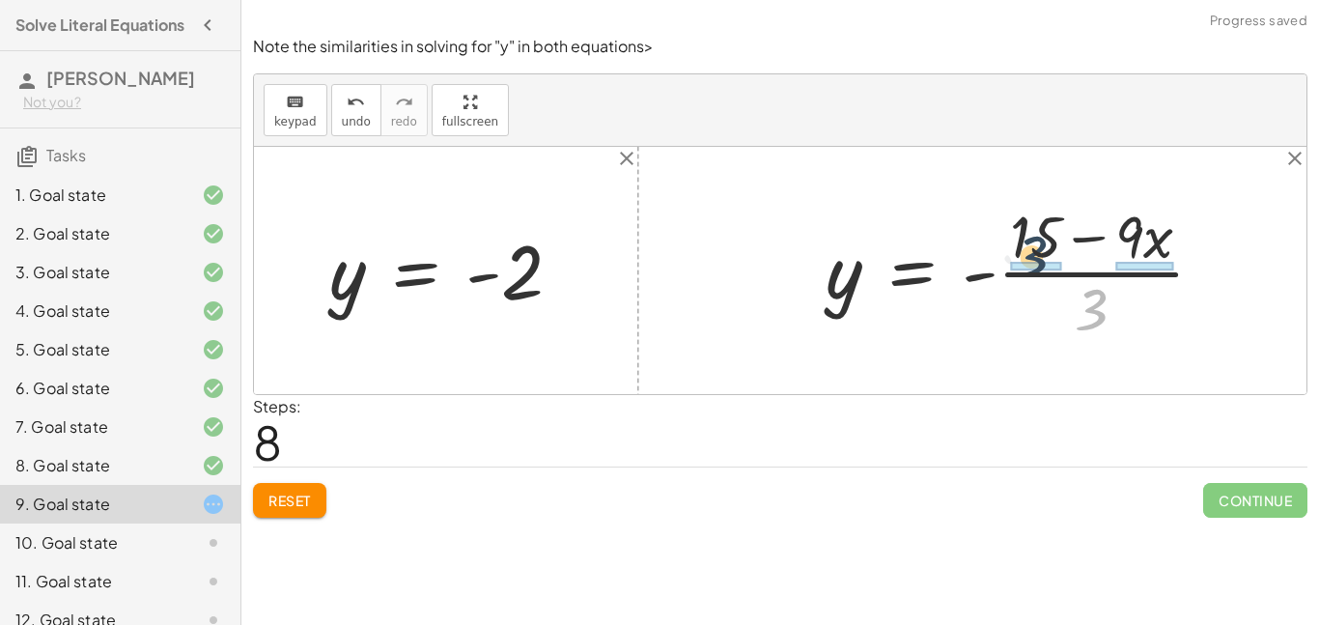
drag, startPoint x: 1094, startPoint y: 319, endPoint x: 1026, endPoint y: 257, distance: 92.3
click at [1026, 257] on div at bounding box center [1022, 270] width 413 height 149
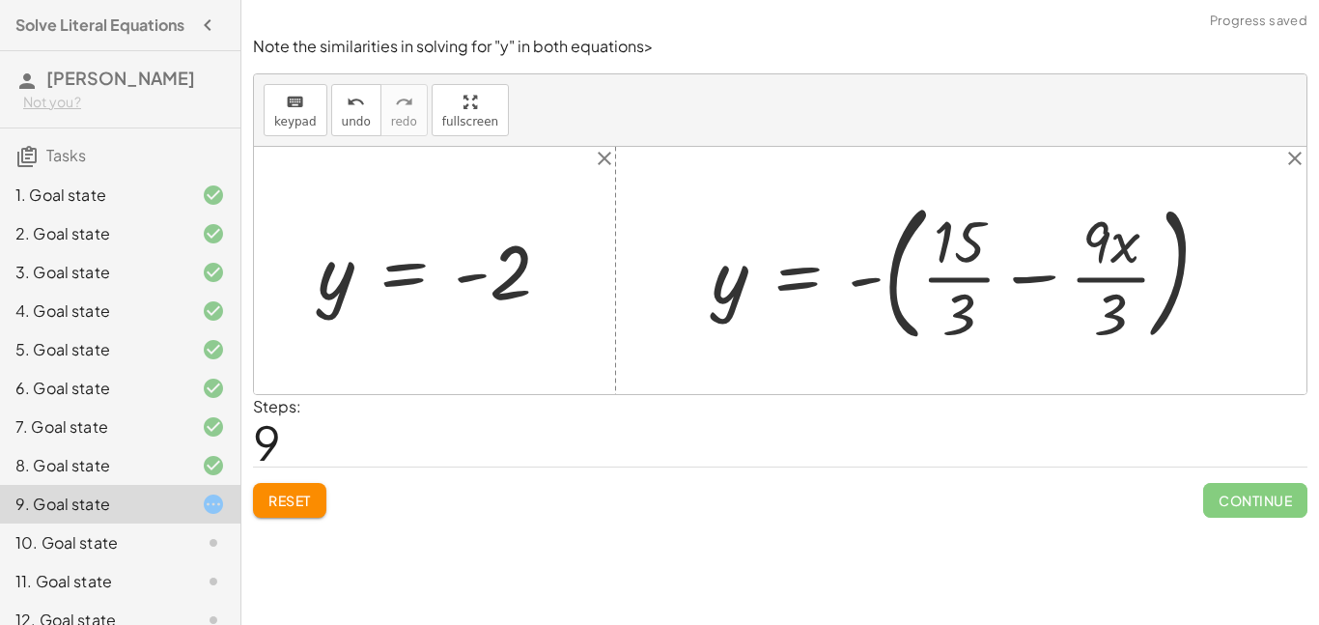
click at [972, 281] on div at bounding box center [968, 270] width 533 height 160
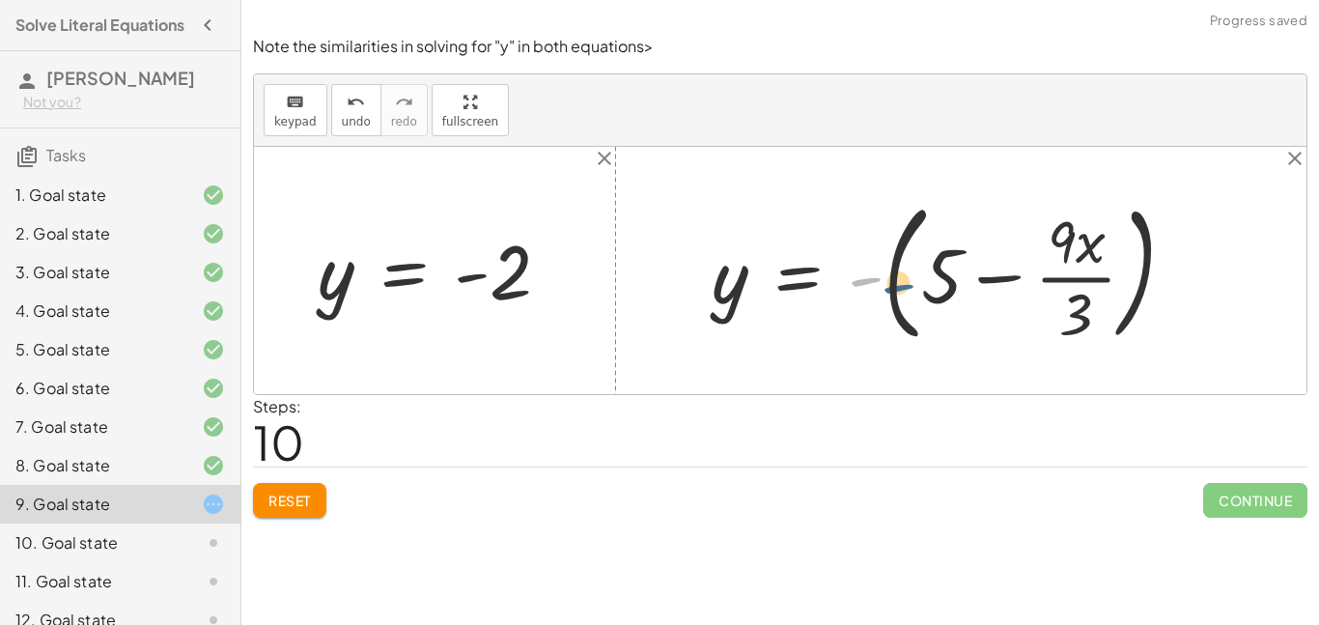
drag, startPoint x: 875, startPoint y: 283, endPoint x: 908, endPoint y: 290, distance: 33.5
click at [908, 290] on div at bounding box center [951, 270] width 498 height 160
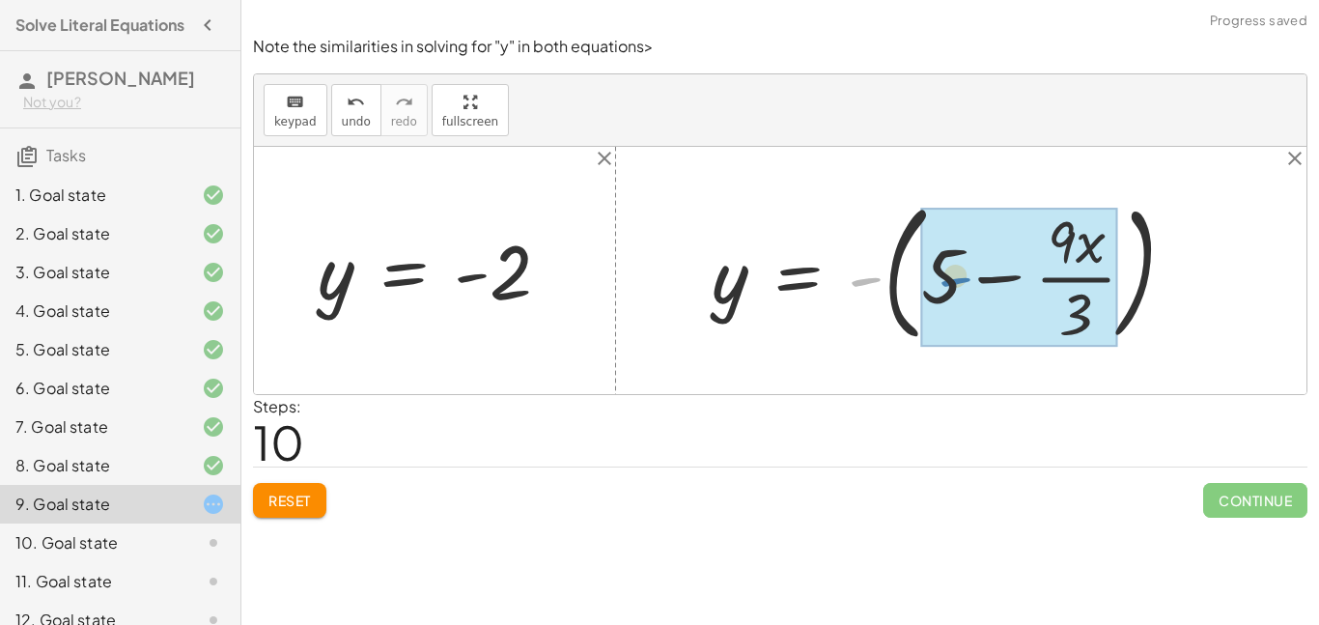
drag, startPoint x: 865, startPoint y: 284, endPoint x: 957, endPoint y: 285, distance: 92.7
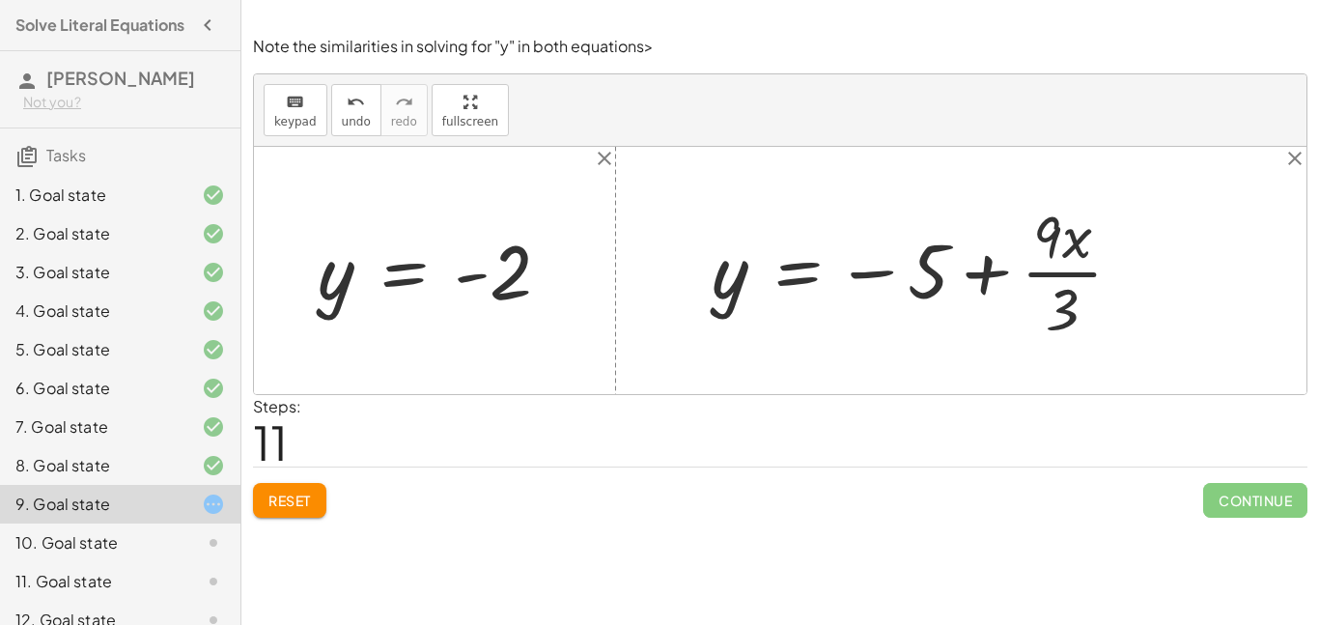
click at [1046, 274] on div at bounding box center [924, 270] width 445 height 149
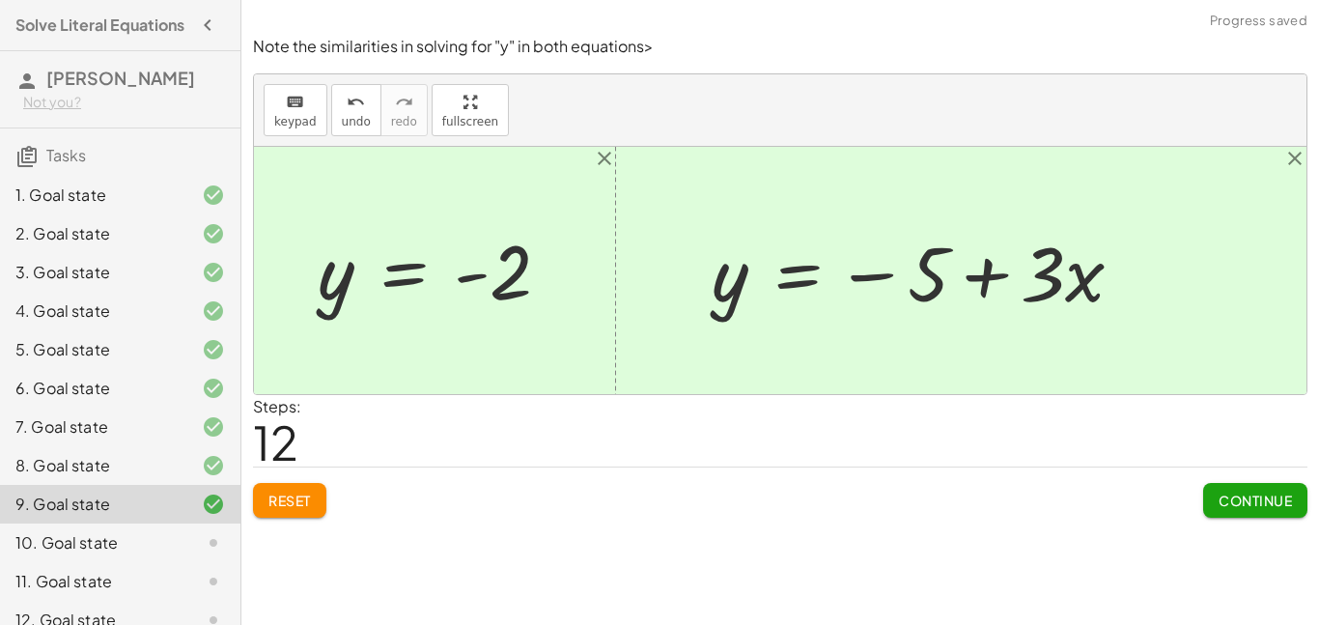
click at [1252, 497] on span "Continue" at bounding box center [1255, 500] width 73 height 17
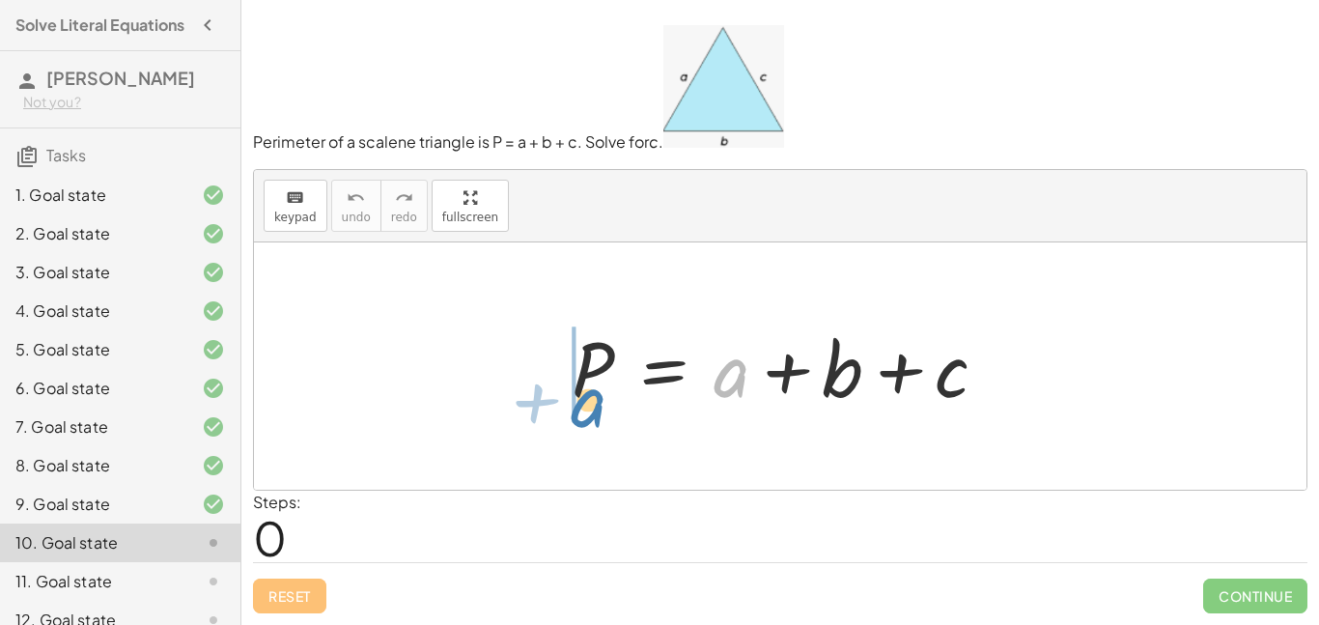
drag, startPoint x: 740, startPoint y: 376, endPoint x: 602, endPoint y: 407, distance: 141.5
click at [602, 407] on div at bounding box center [787, 366] width 451 height 99
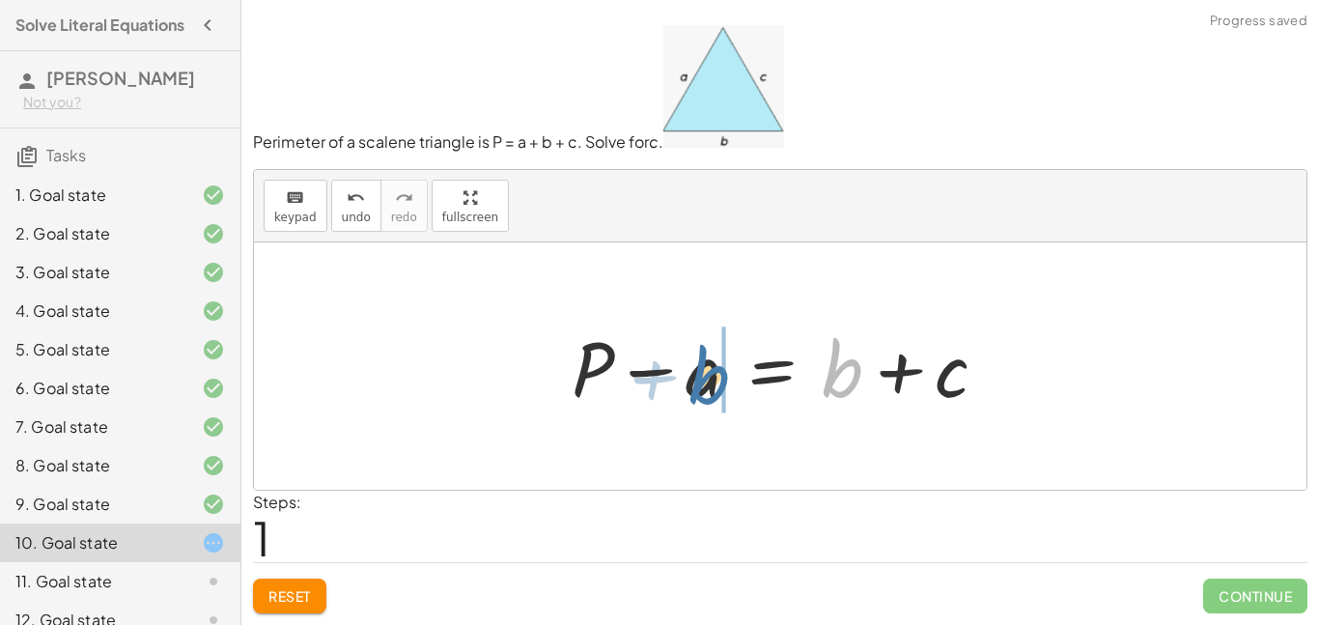
drag, startPoint x: 750, startPoint y: 374, endPoint x: 614, endPoint y: 381, distance: 135.4
click at [614, 381] on div at bounding box center [787, 366] width 451 height 99
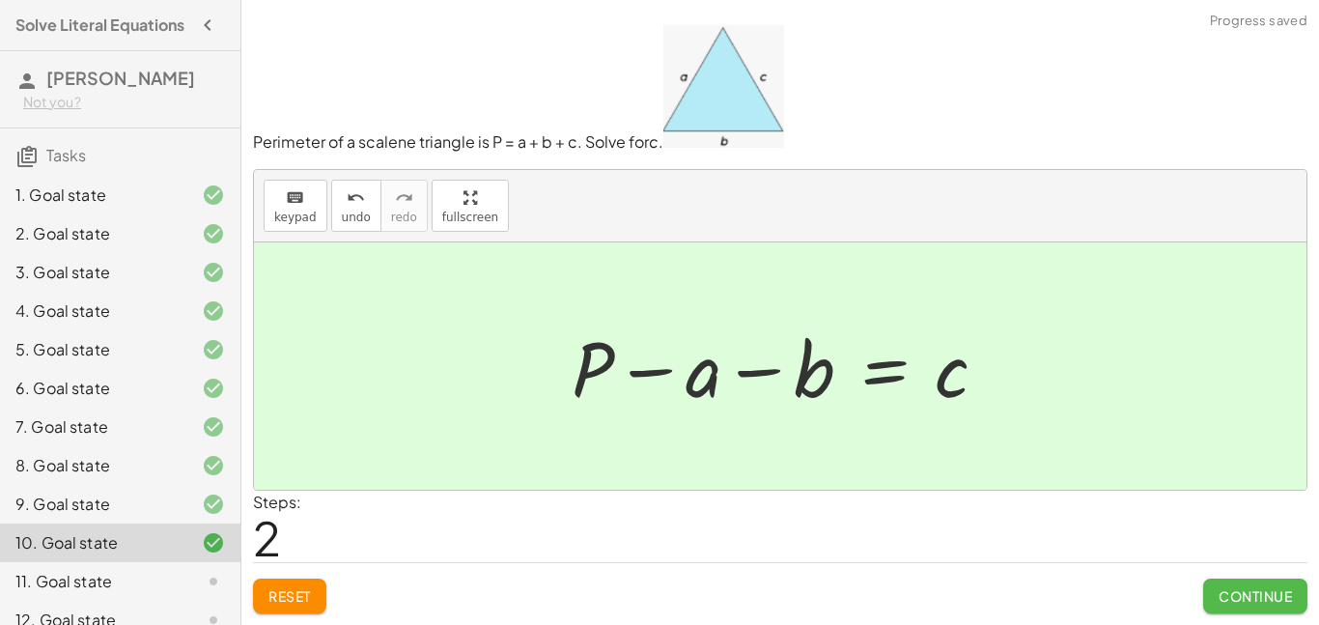
click at [1241, 587] on span "Continue" at bounding box center [1255, 595] width 73 height 17
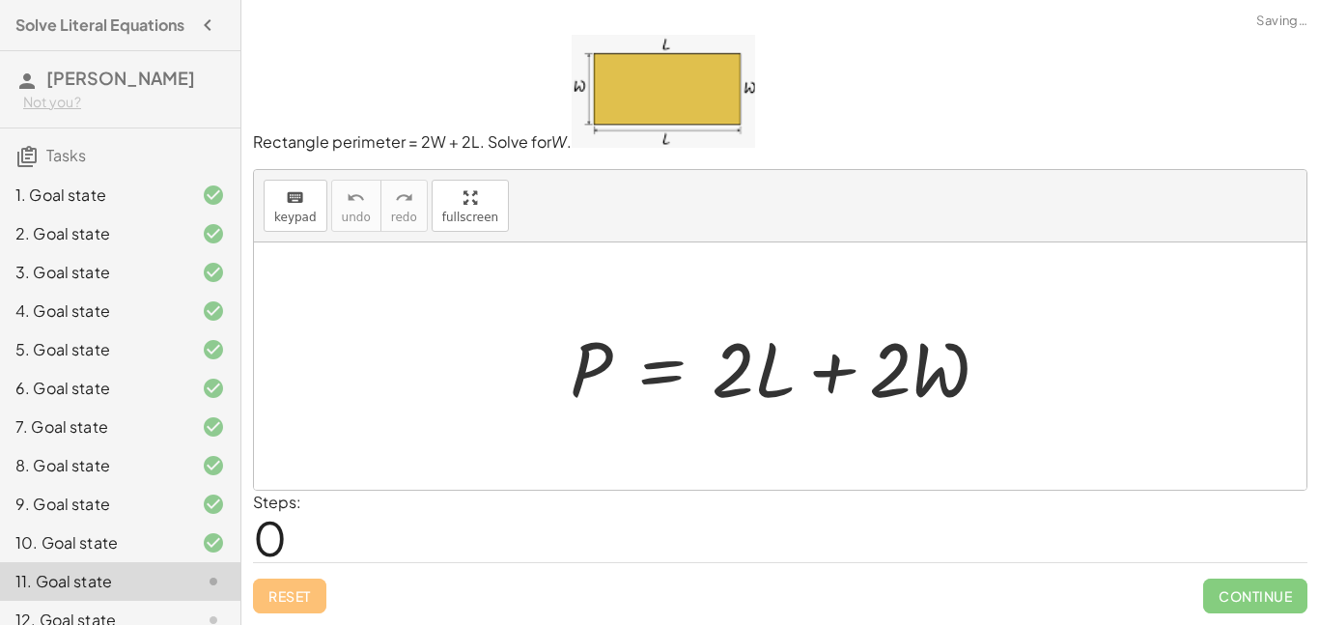
scroll to position [215, 0]
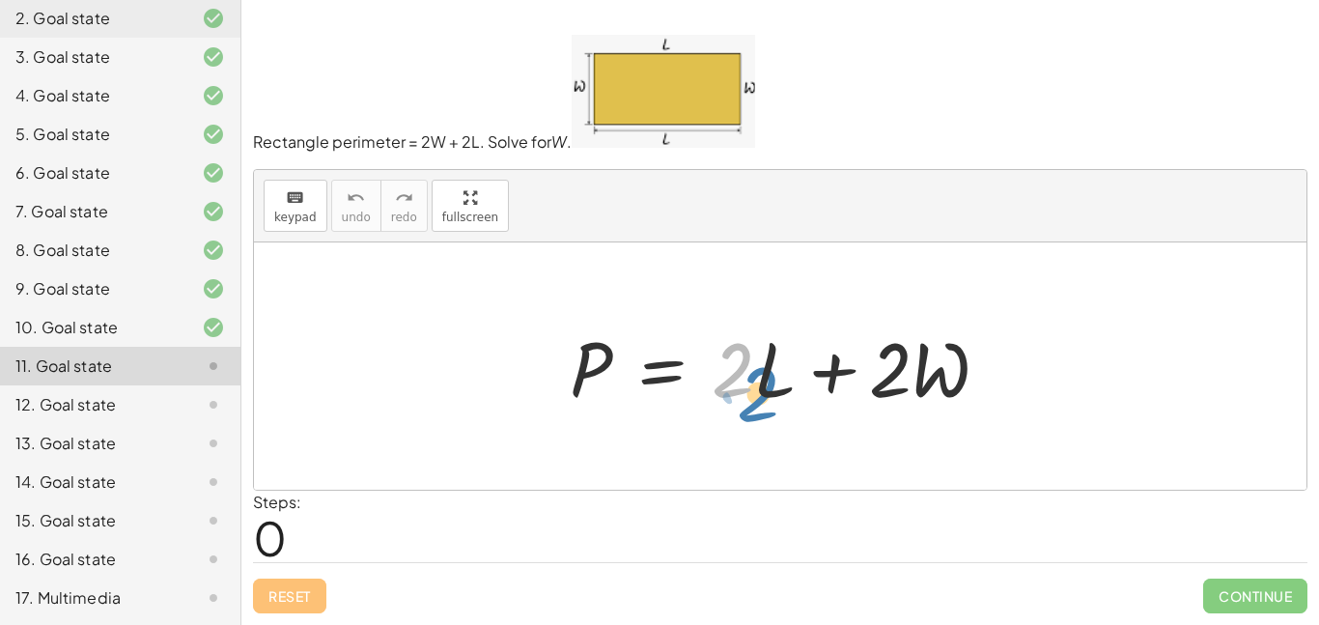
drag, startPoint x: 751, startPoint y: 383, endPoint x: 779, endPoint y: 408, distance: 37.0
click at [779, 408] on div at bounding box center [787, 366] width 455 height 99
drag, startPoint x: 774, startPoint y: 383, endPoint x: 755, endPoint y: 397, distance: 22.8
click at [755, 397] on div at bounding box center [787, 366] width 455 height 99
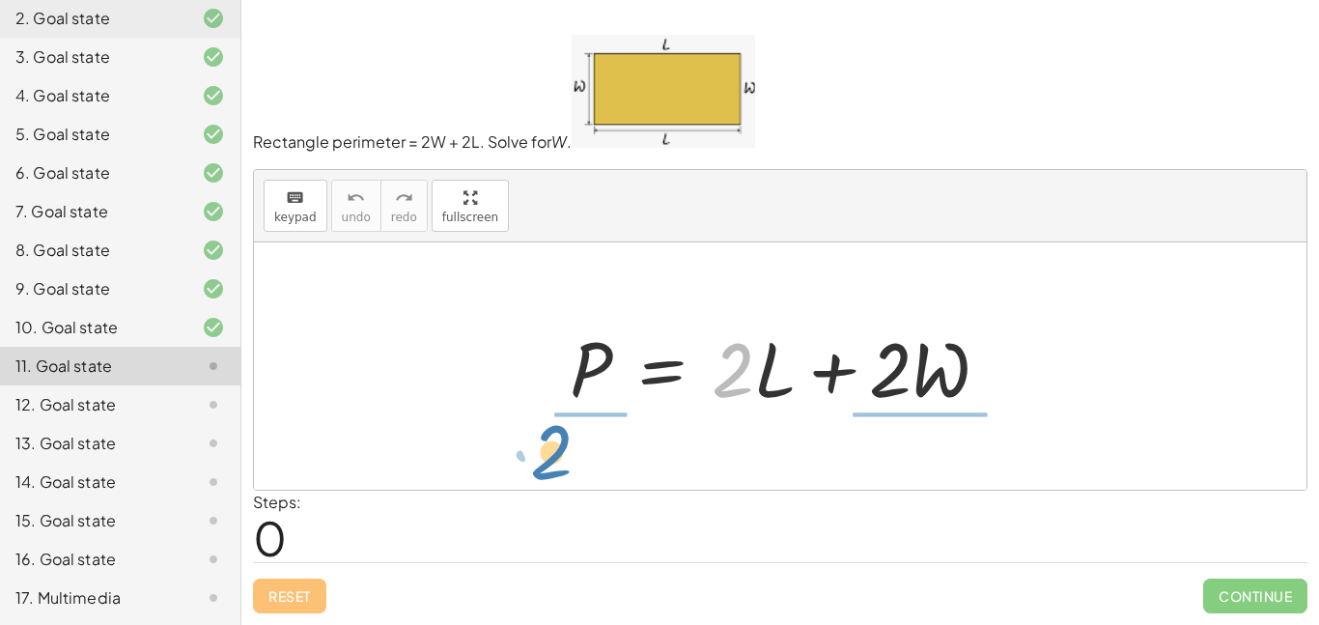
drag, startPoint x: 720, startPoint y: 422, endPoint x: 546, endPoint y: 468, distance: 179.9
click at [546, 468] on div "· 2 P = + · 2 · L + · 2 · W" at bounding box center [780, 365] width 1053 height 247
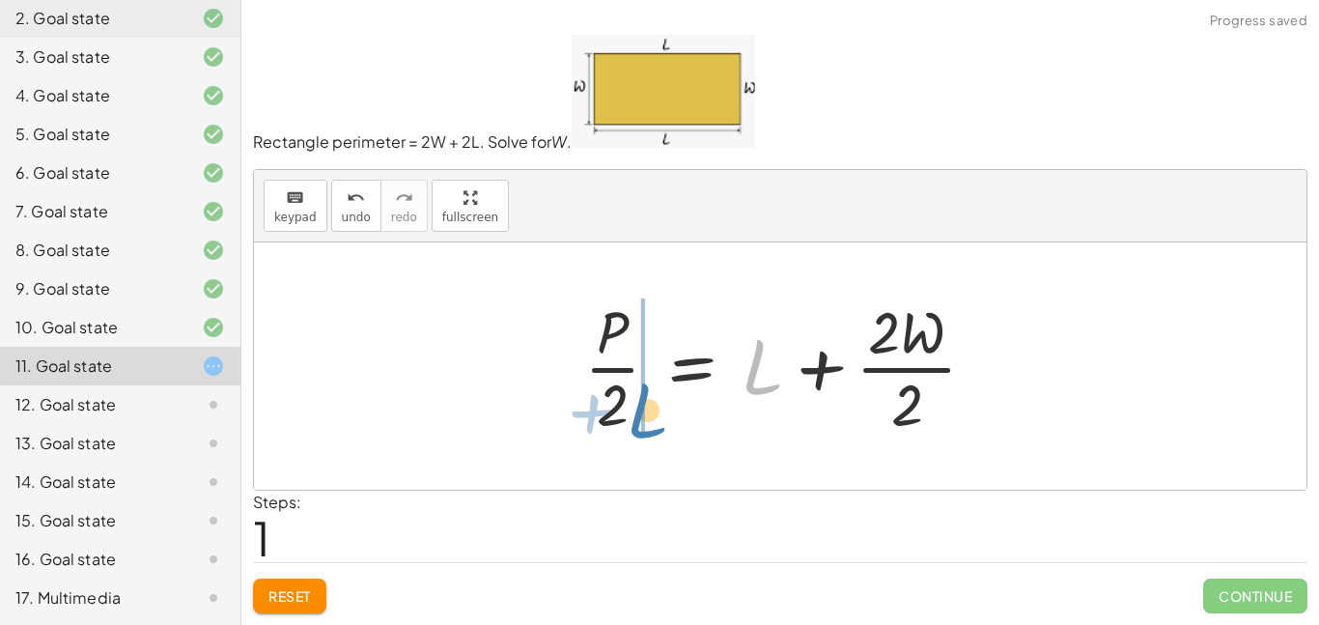
drag, startPoint x: 750, startPoint y: 378, endPoint x: 636, endPoint y: 420, distance: 121.6
click at [636, 420] on div at bounding box center [788, 366] width 427 height 149
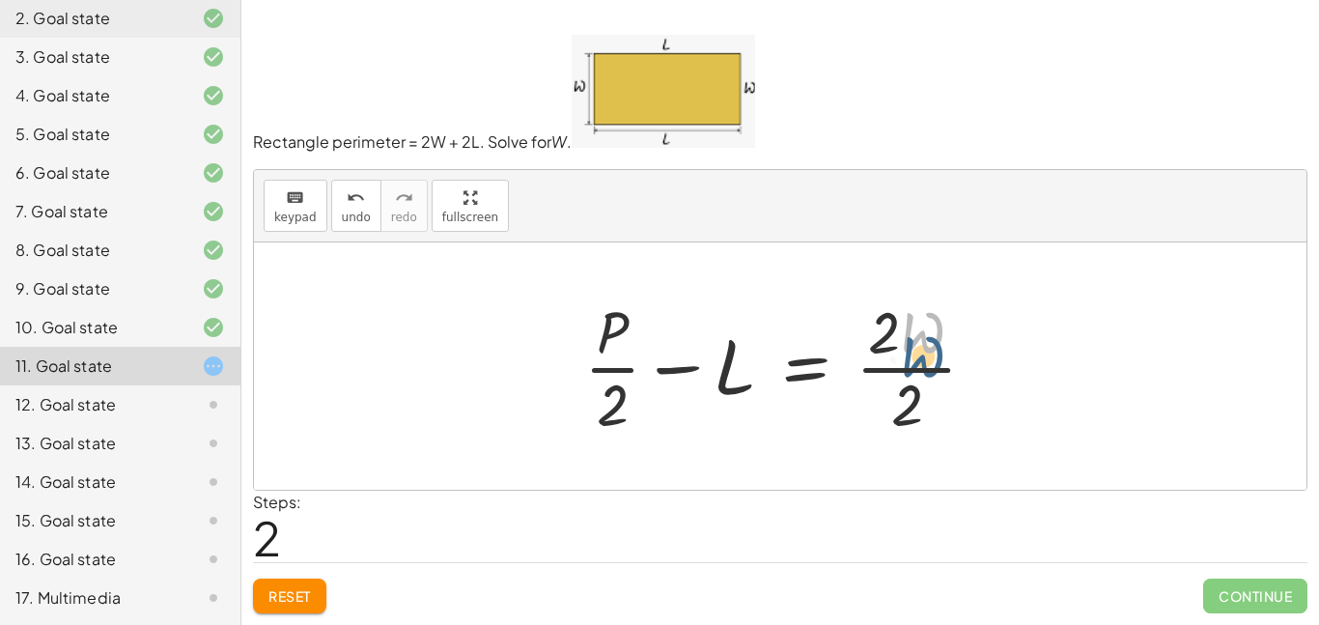
drag, startPoint x: 918, startPoint y: 341, endPoint x: 918, endPoint y: 370, distance: 29.0
click at [918, 370] on div at bounding box center [788, 366] width 427 height 149
click at [915, 378] on div at bounding box center [788, 366] width 427 height 149
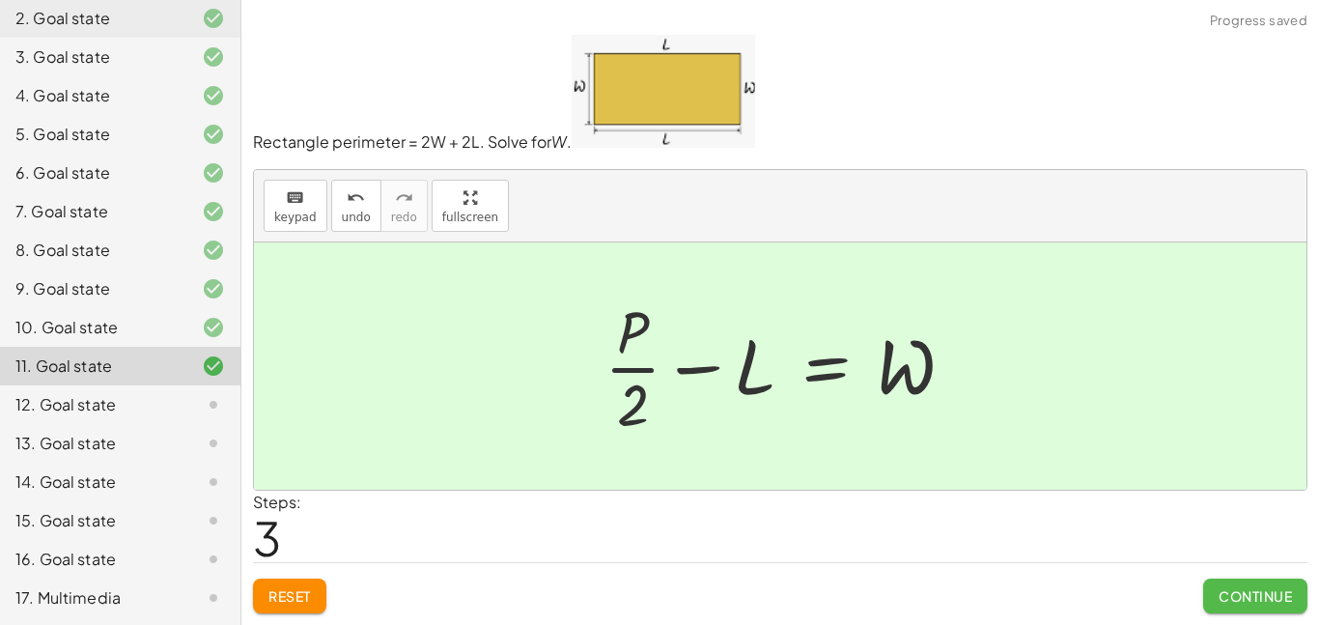
click at [1243, 601] on span "Continue" at bounding box center [1255, 595] width 73 height 17
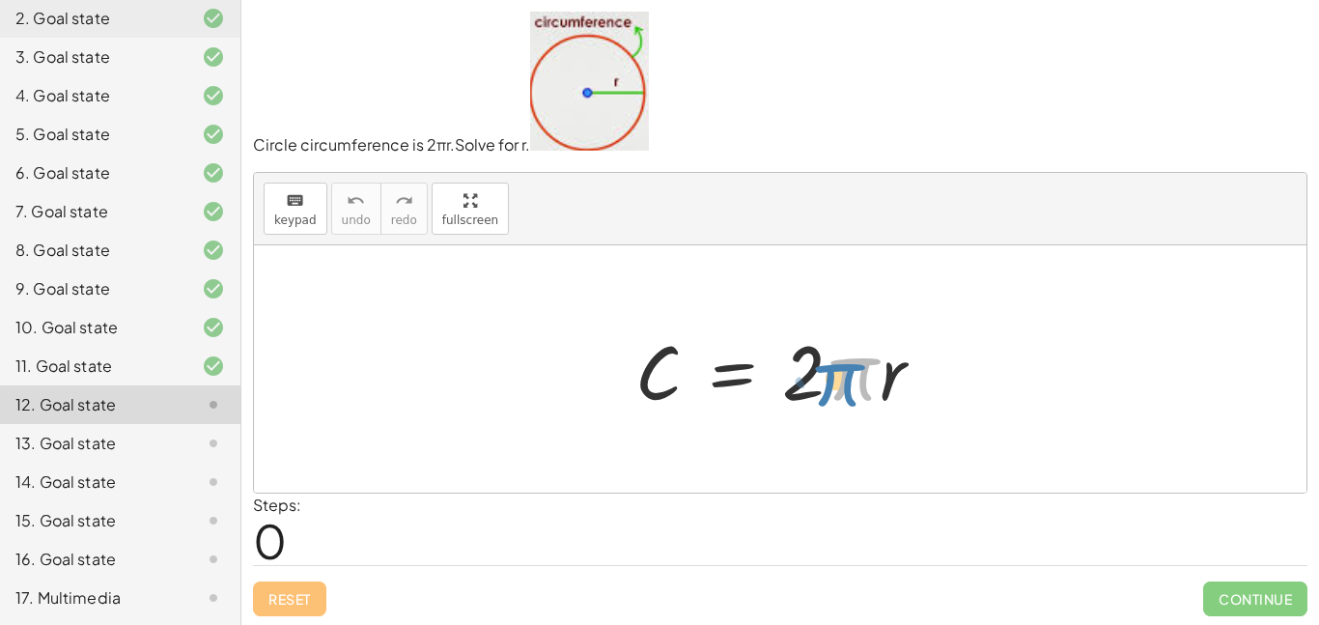
drag, startPoint x: 835, startPoint y: 379, endPoint x: 821, endPoint y: 384, distance: 14.7
click at [821, 384] on div at bounding box center [788, 369] width 324 height 99
drag, startPoint x: 799, startPoint y: 379, endPoint x: 639, endPoint y: 436, distance: 169.3
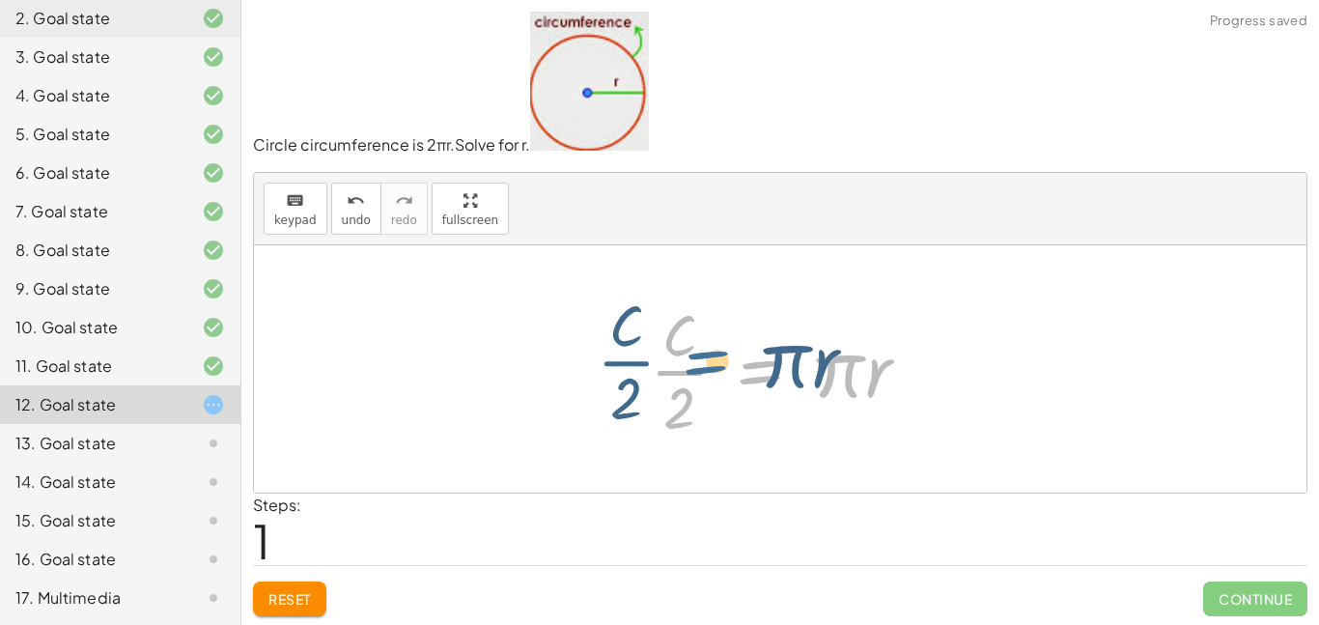
drag, startPoint x: 808, startPoint y: 385, endPoint x: 763, endPoint y: 379, distance: 44.9
click at [763, 379] on div at bounding box center [787, 369] width 295 height 149
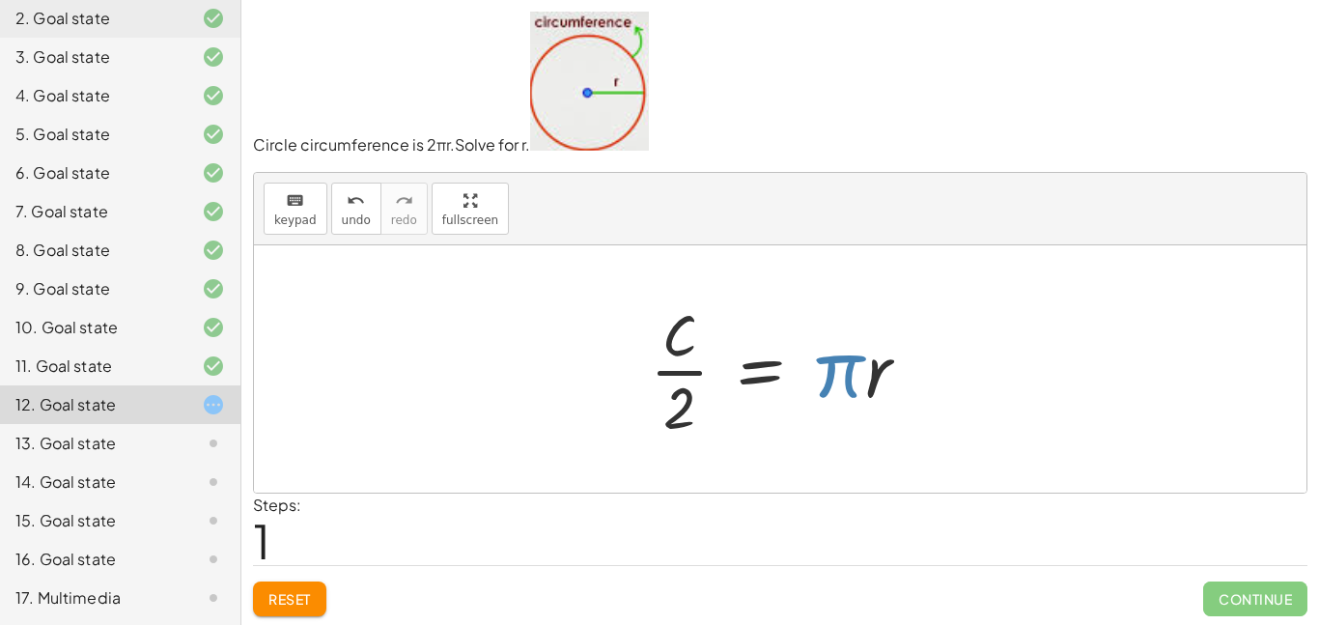
click at [846, 363] on div at bounding box center [787, 369] width 295 height 149
drag, startPoint x: 846, startPoint y: 363, endPoint x: 722, endPoint y: 363, distance: 124.6
click at [722, 363] on div at bounding box center [787, 369] width 295 height 149
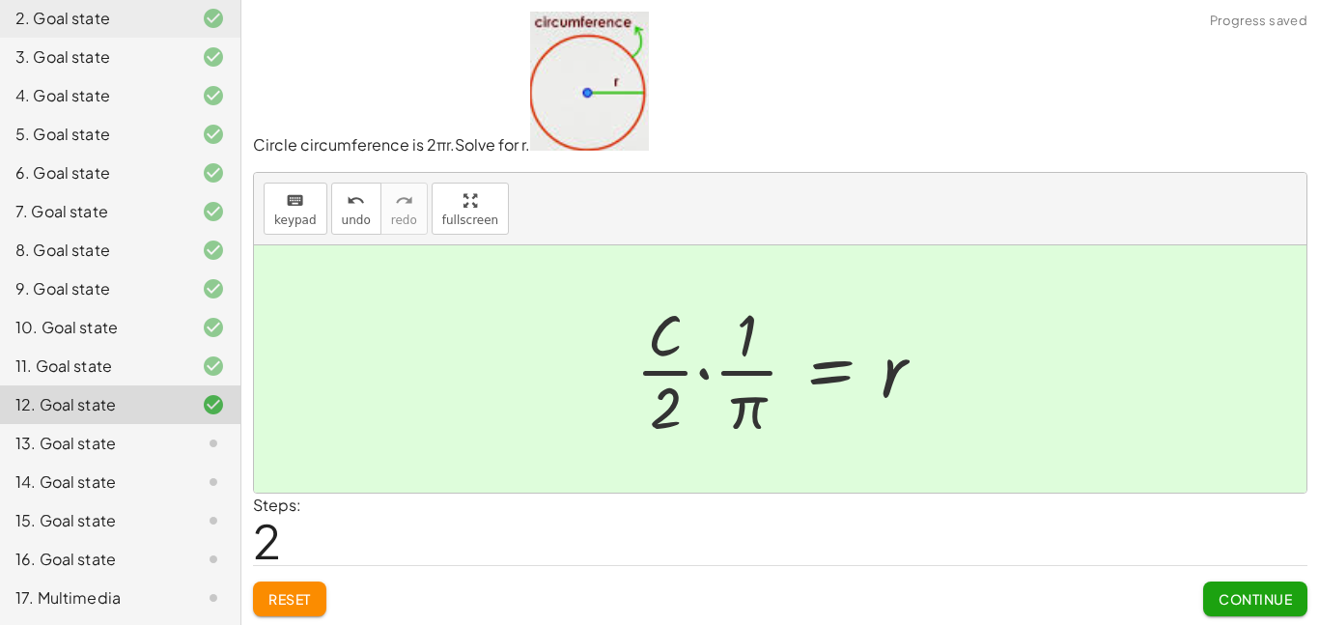
click at [1250, 605] on span "Continue" at bounding box center [1255, 598] width 73 height 17
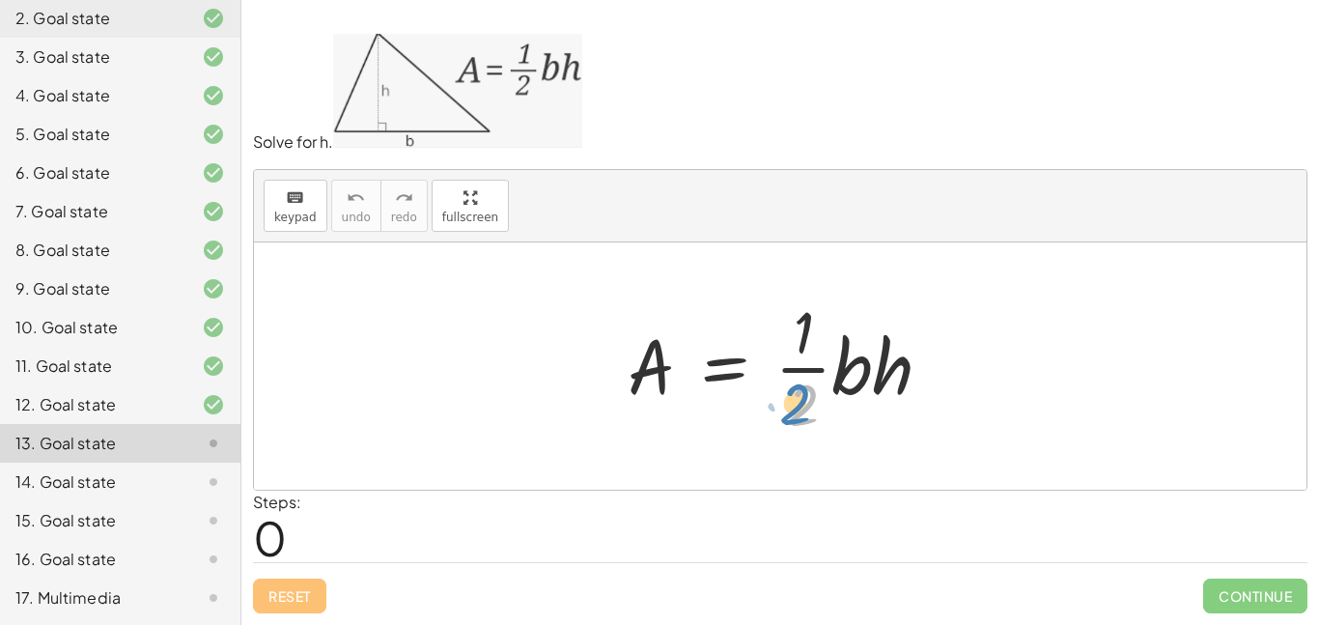
click at [799, 394] on div at bounding box center [787, 366] width 339 height 149
drag, startPoint x: 809, startPoint y: 370, endPoint x: 673, endPoint y: 383, distance: 136.8
click at [673, 383] on div at bounding box center [787, 366] width 339 height 149
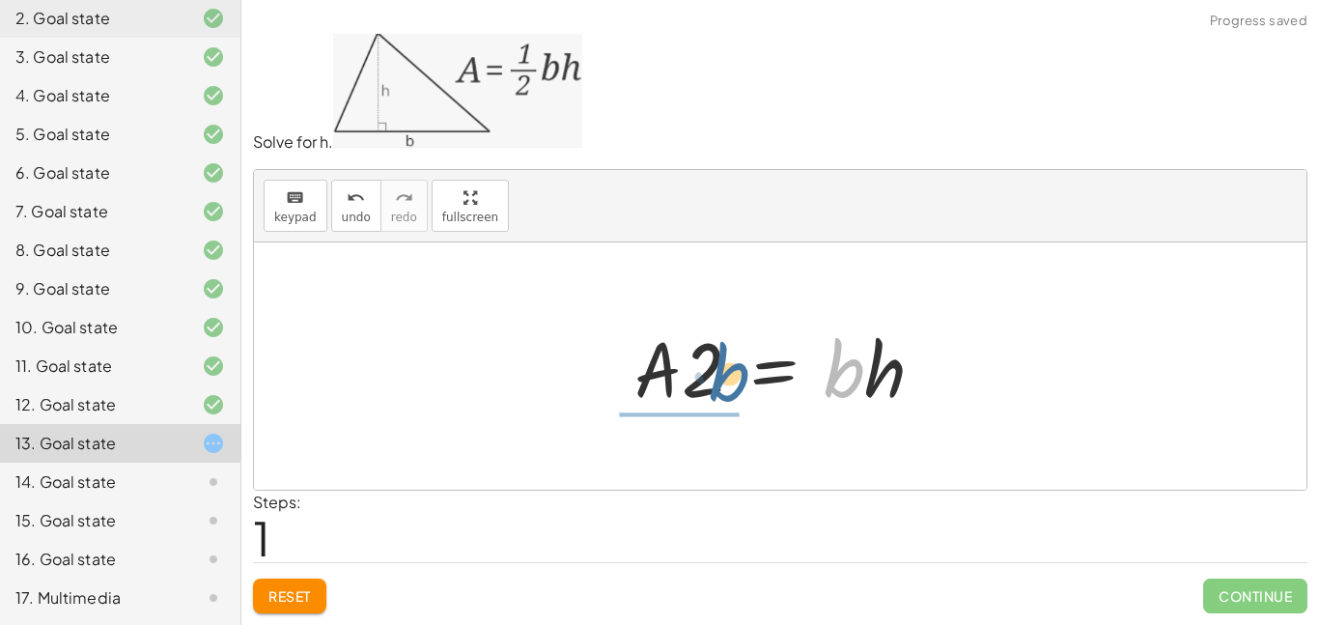
drag, startPoint x: 838, startPoint y: 374, endPoint x: 721, endPoint y: 378, distance: 117.9
click at [721, 378] on div at bounding box center [787, 366] width 325 height 99
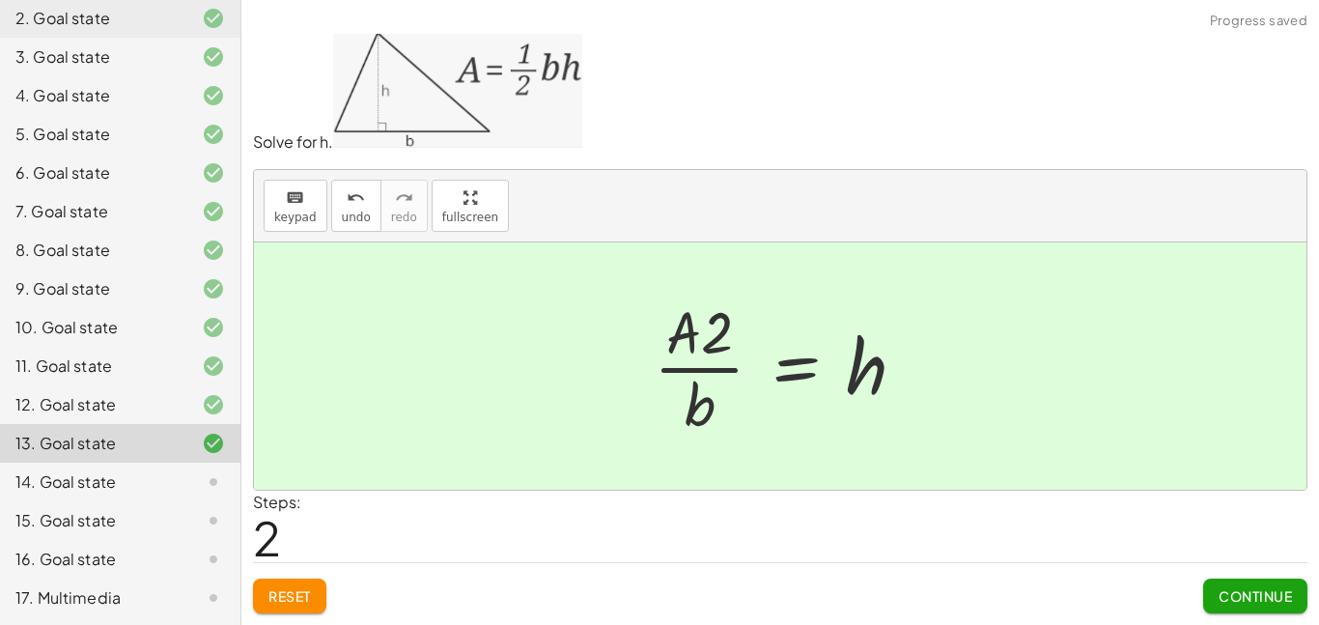
click at [1248, 602] on span "Continue" at bounding box center [1255, 595] width 73 height 17
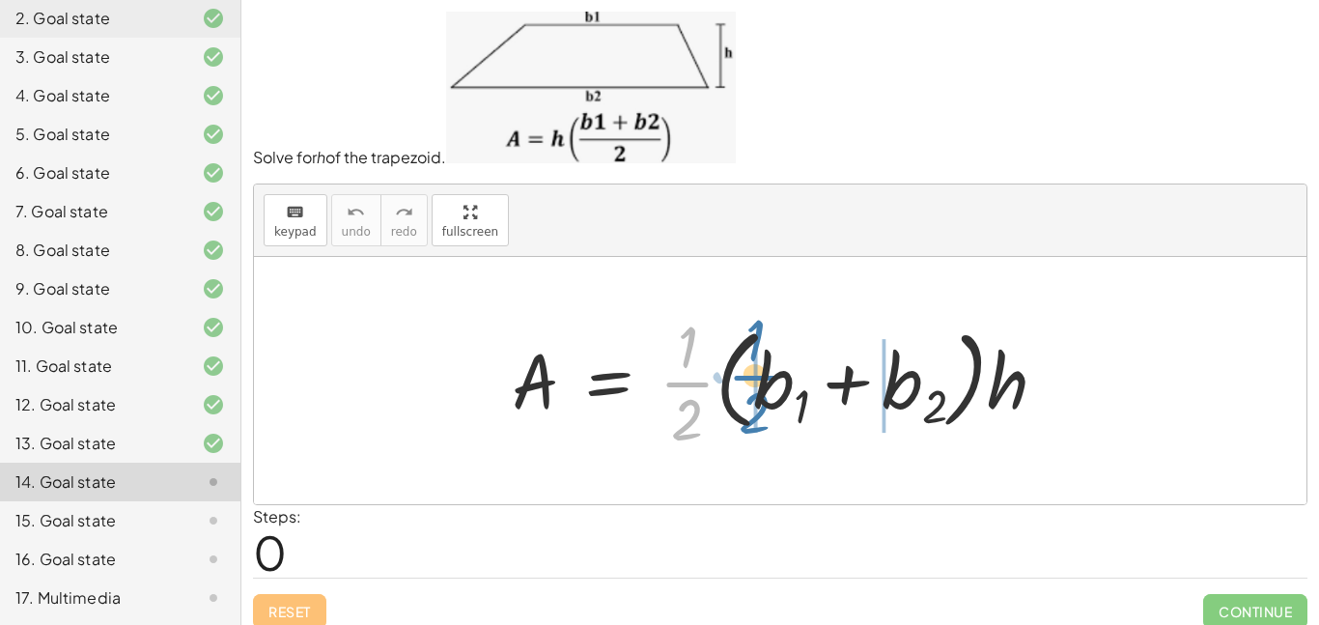
drag, startPoint x: 688, startPoint y: 382, endPoint x: 755, endPoint y: 375, distance: 68.0
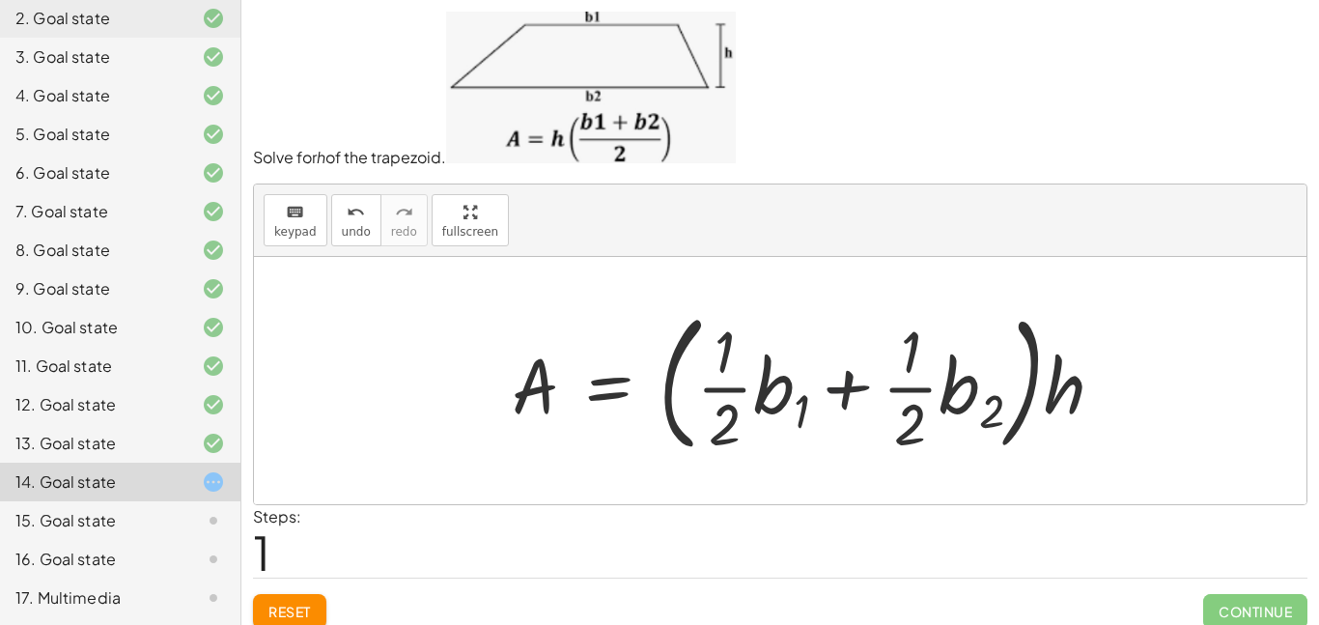
click at [842, 391] on div at bounding box center [815, 380] width 627 height 160
click at [1046, 406] on div at bounding box center [815, 380] width 627 height 160
drag, startPoint x: 1078, startPoint y: 400, endPoint x: 1010, endPoint y: 391, distance: 68.2
click at [1010, 391] on div at bounding box center [815, 380] width 627 height 160
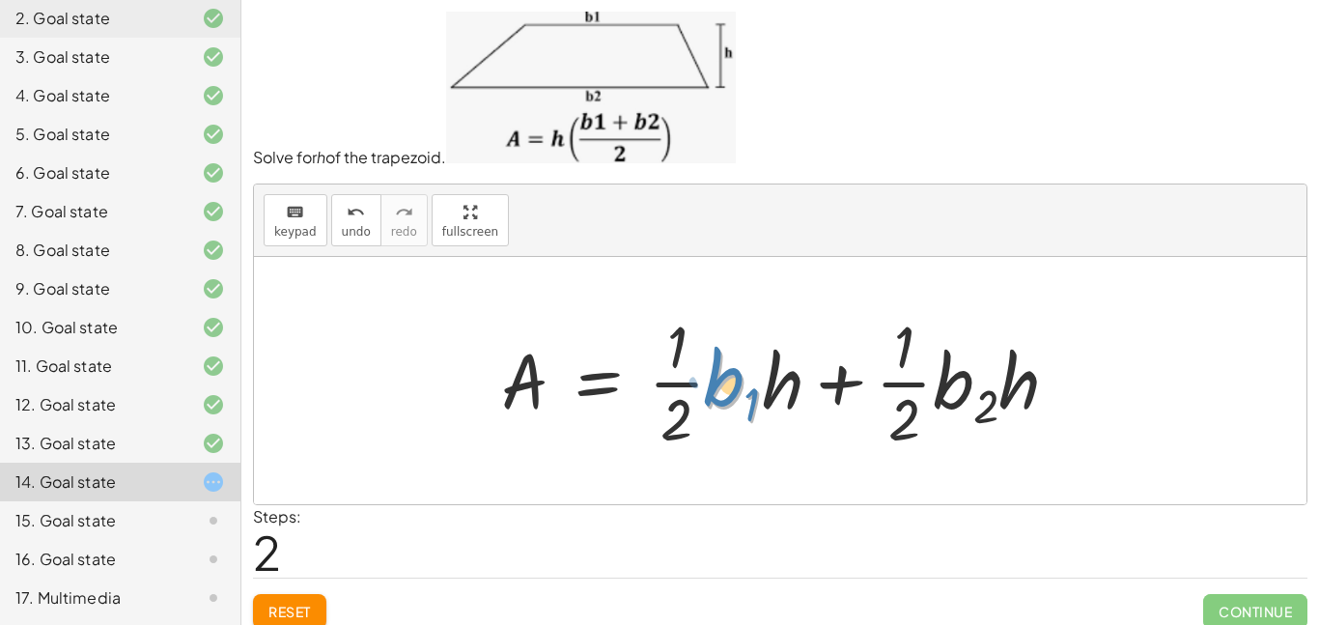
click at [727, 386] on div at bounding box center [788, 380] width 592 height 149
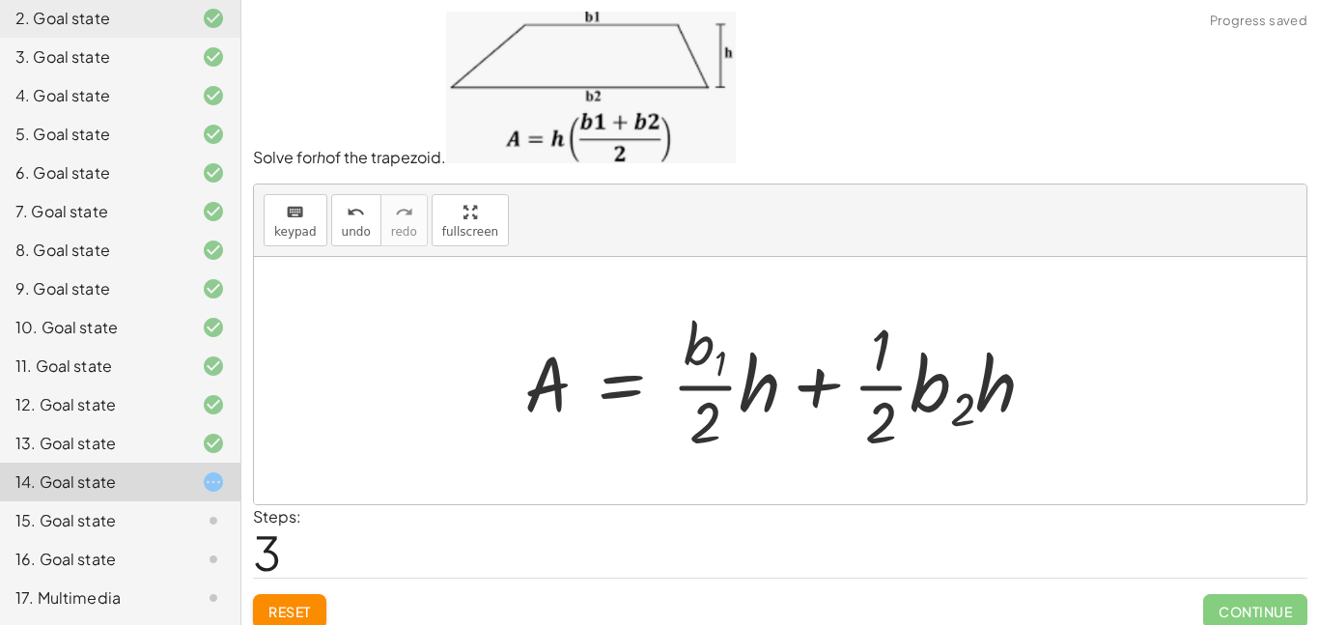
click at [677, 386] on div at bounding box center [788, 381] width 546 height 156
drag, startPoint x: 925, startPoint y: 390, endPoint x: 864, endPoint y: 365, distance: 66.7
click at [864, 365] on div at bounding box center [788, 381] width 546 height 156
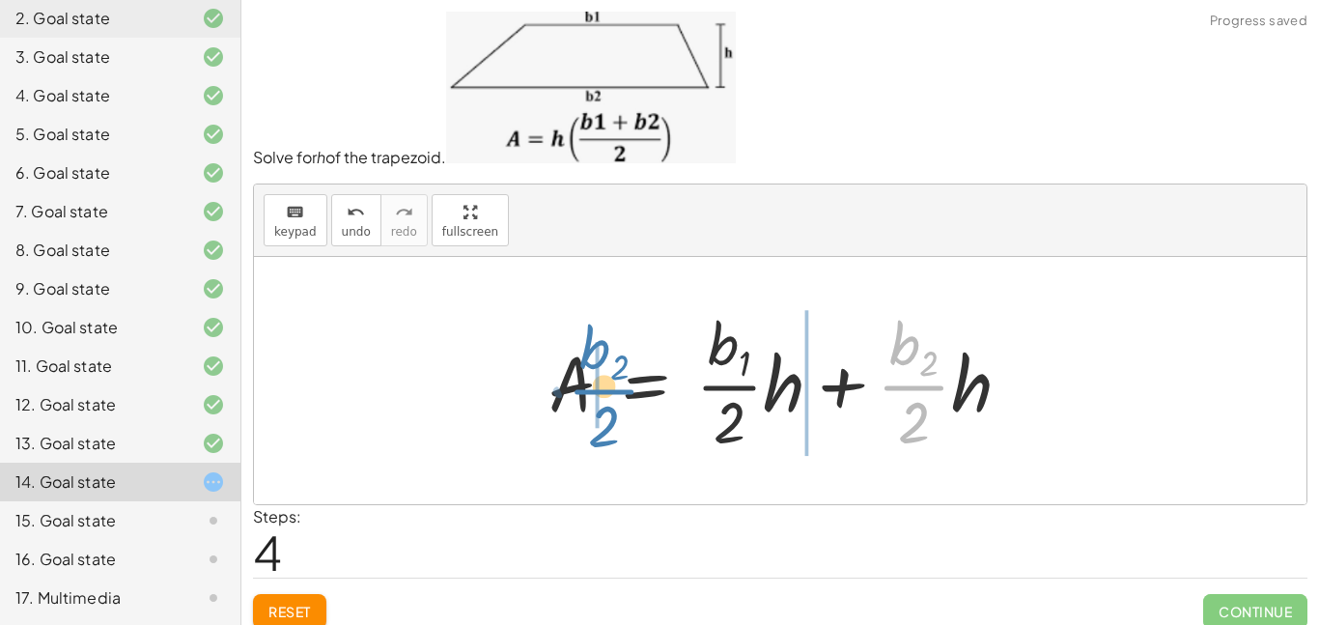
drag, startPoint x: 888, startPoint y: 385, endPoint x: 578, endPoint y: 389, distance: 310.1
click at [578, 389] on div at bounding box center [787, 381] width 497 height 156
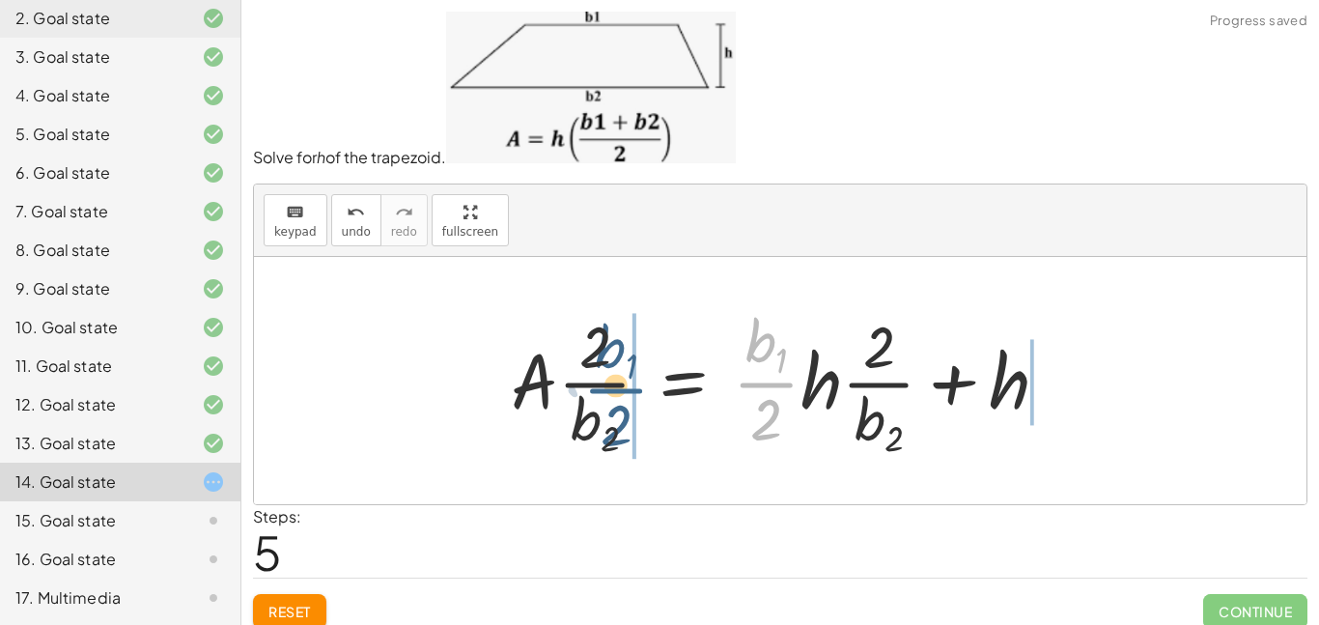
drag, startPoint x: 762, startPoint y: 385, endPoint x: 610, endPoint y: 391, distance: 151.8
click at [610, 391] on div at bounding box center [787, 380] width 572 height 161
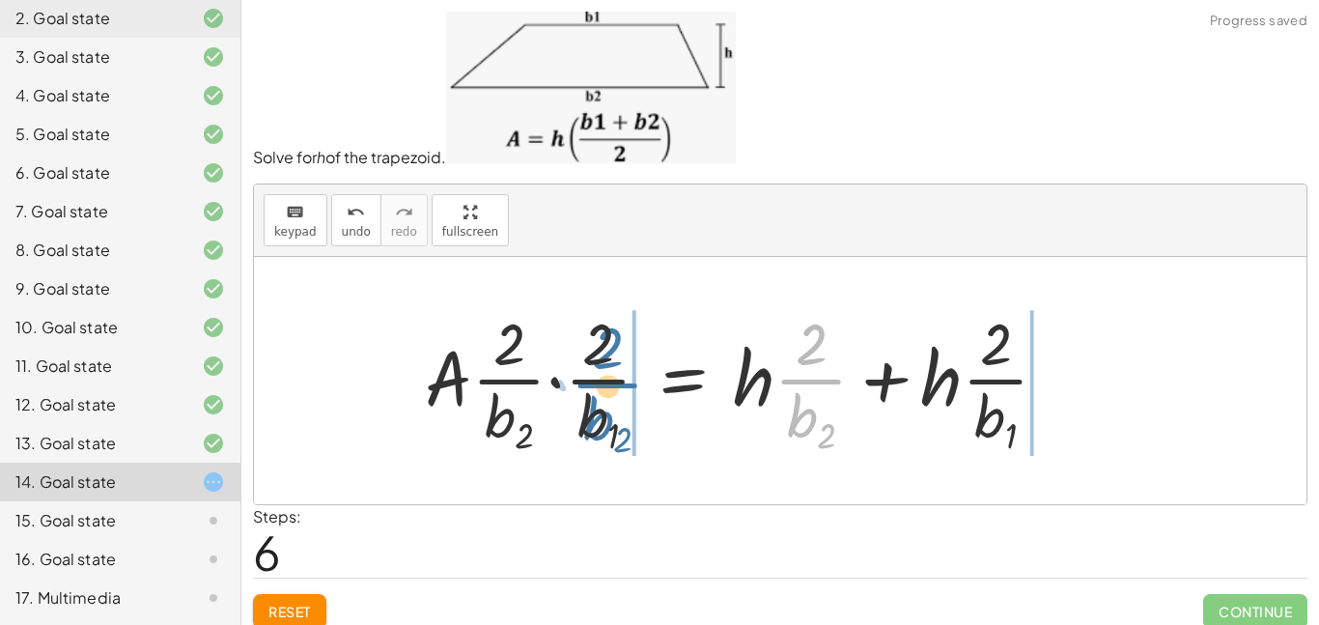
drag, startPoint x: 807, startPoint y: 387, endPoint x: 601, endPoint y: 391, distance: 205.8
click at [601, 391] on div at bounding box center [744, 381] width 658 height 156
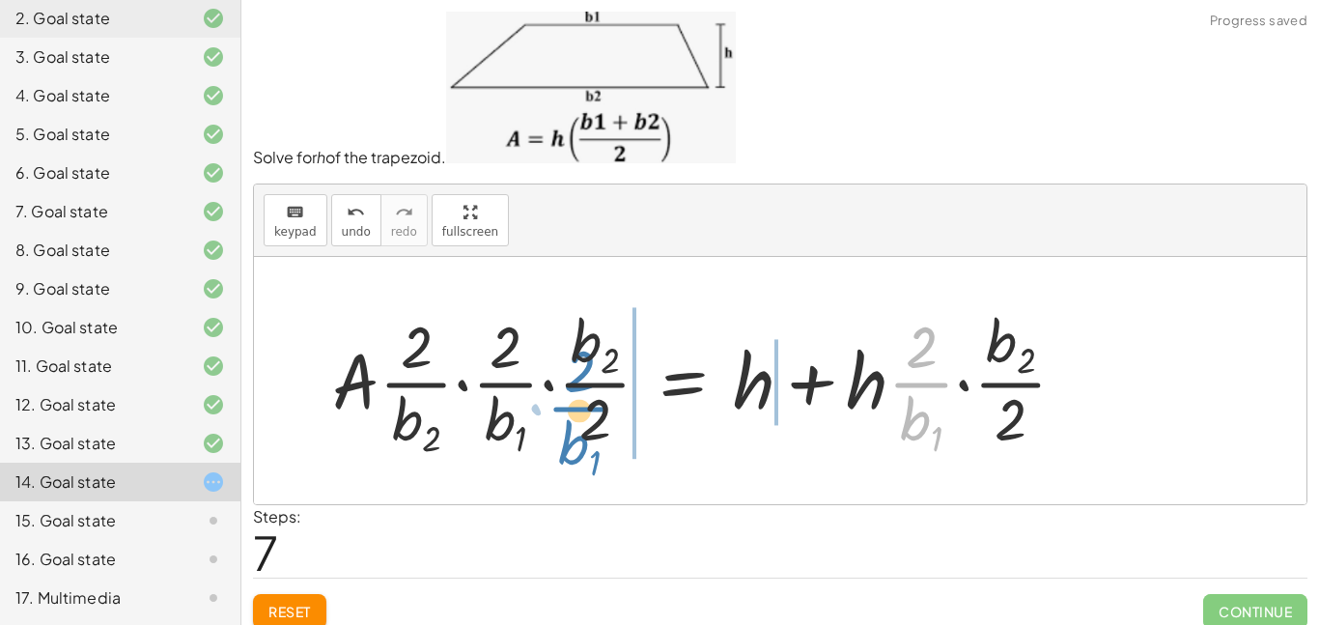
drag, startPoint x: 932, startPoint y: 385, endPoint x: 591, endPoint y: 410, distance: 341.8
click at [591, 410] on div at bounding box center [708, 380] width 770 height 161
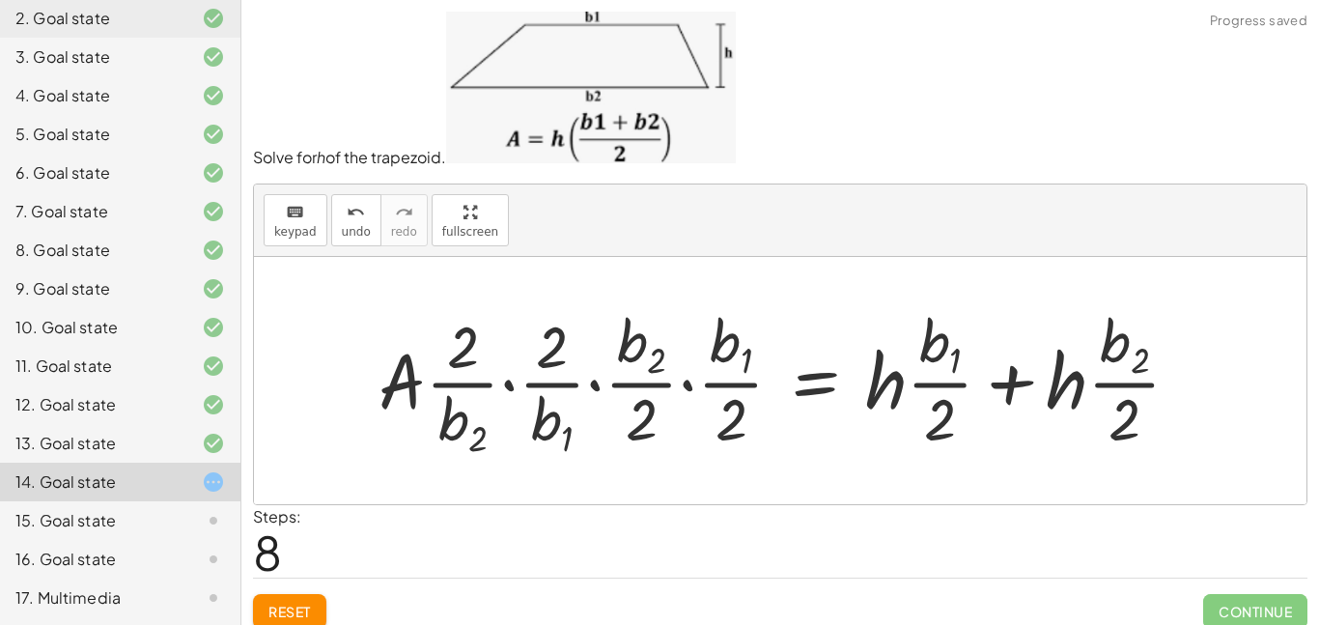
click at [686, 385] on div at bounding box center [787, 380] width 836 height 161
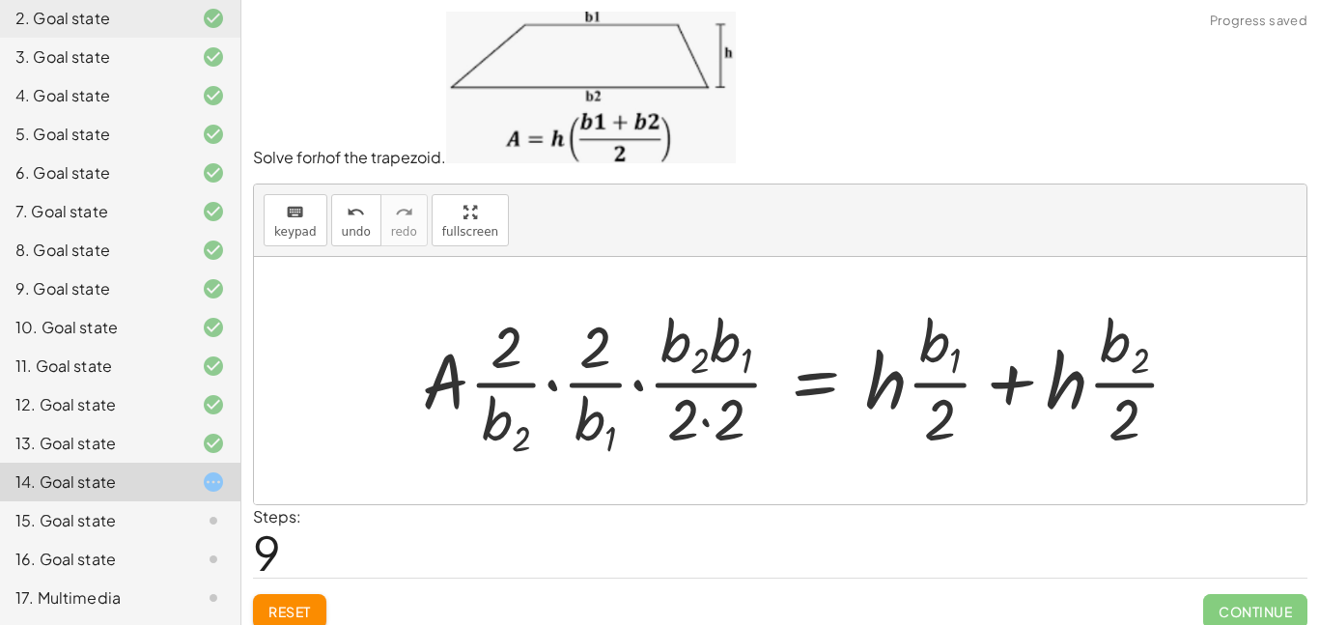
click at [634, 385] on div at bounding box center [809, 380] width 794 height 161
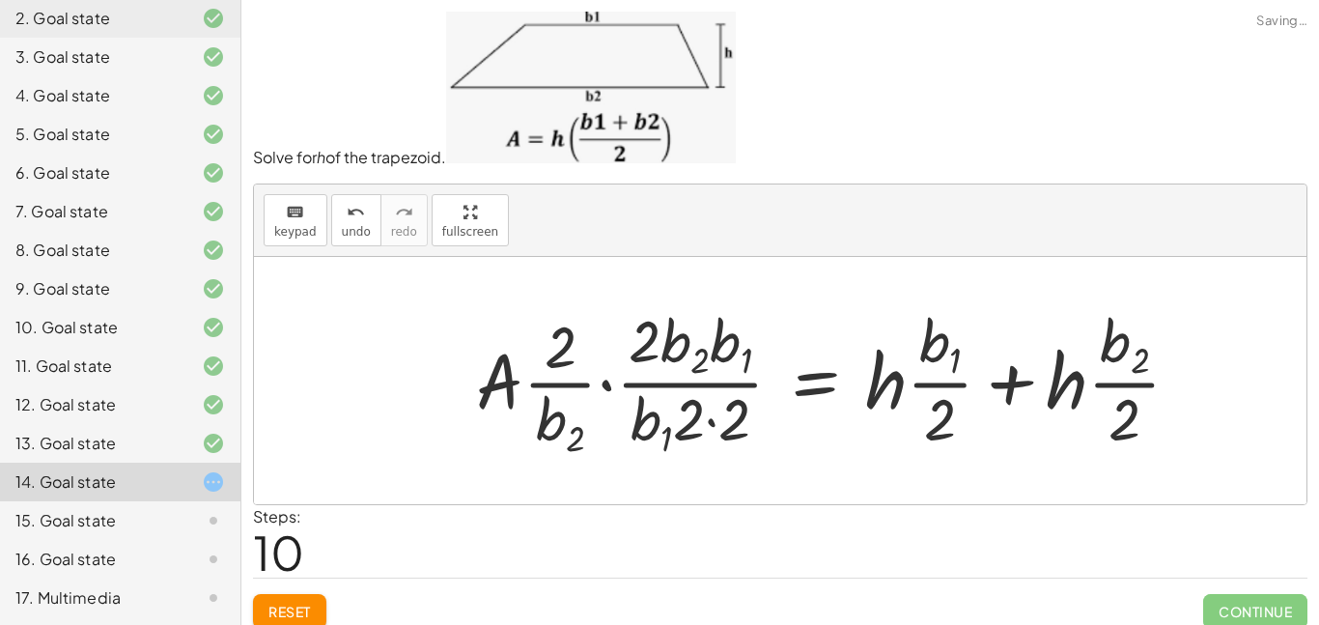
click at [608, 388] on div at bounding box center [837, 380] width 740 height 161
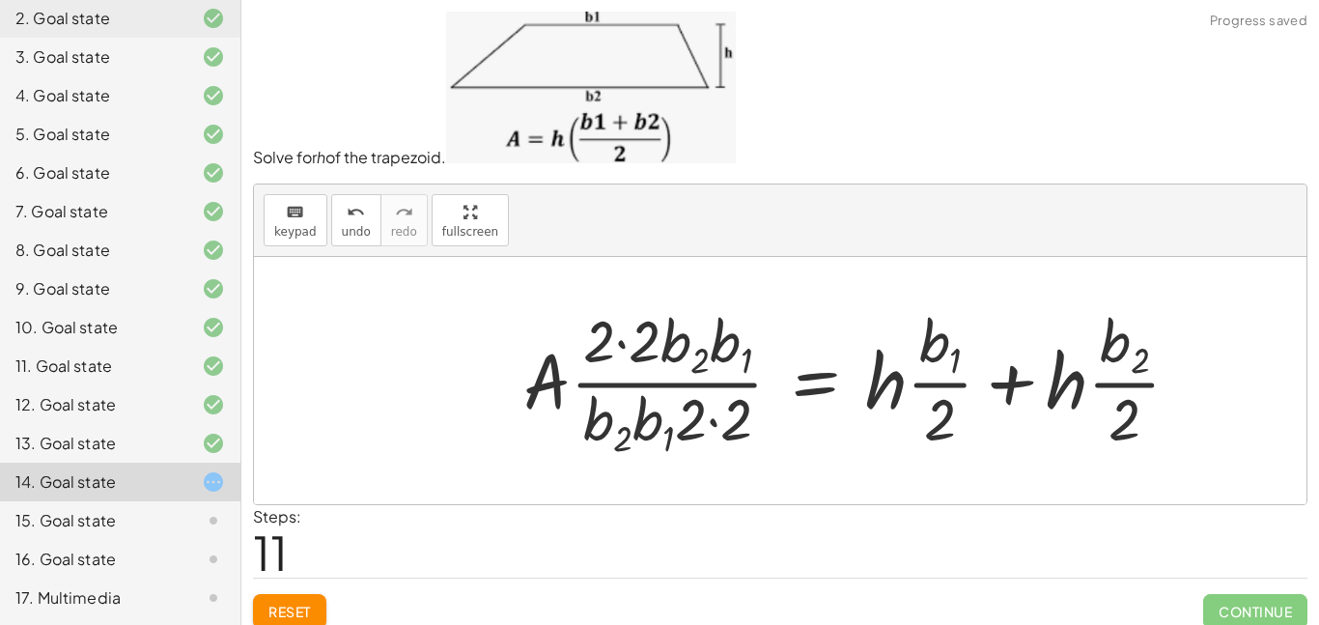
click at [640, 383] on div at bounding box center [860, 380] width 692 height 161
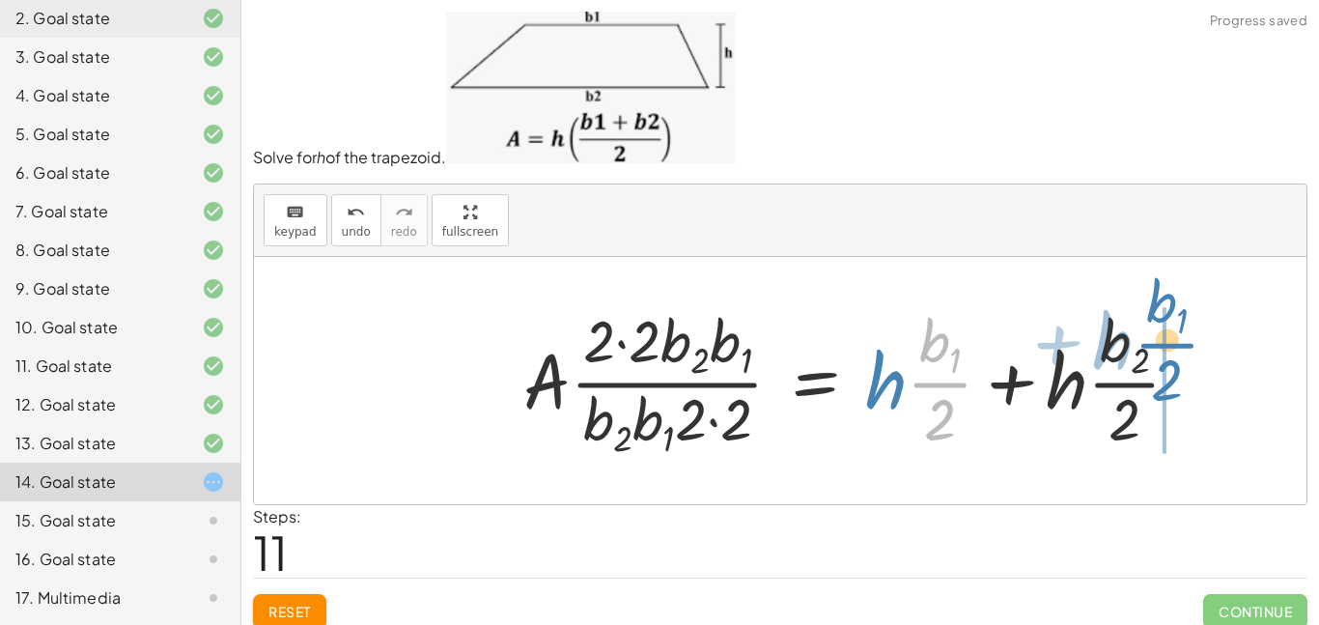
drag, startPoint x: 945, startPoint y: 388, endPoint x: 1170, endPoint y: 360, distance: 226.8
click at [1170, 360] on div at bounding box center [860, 380] width 692 height 161
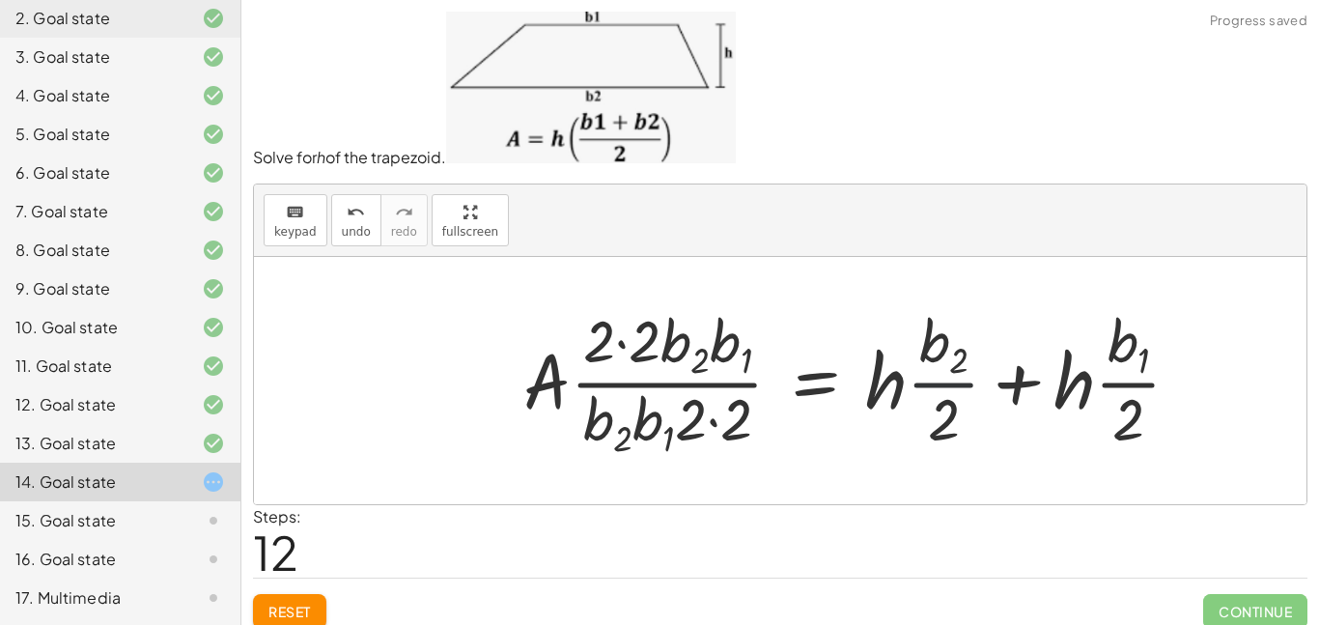
drag, startPoint x: 946, startPoint y: 374, endPoint x: 925, endPoint y: 370, distance: 20.6
click at [925, 370] on div at bounding box center [860, 380] width 692 height 161
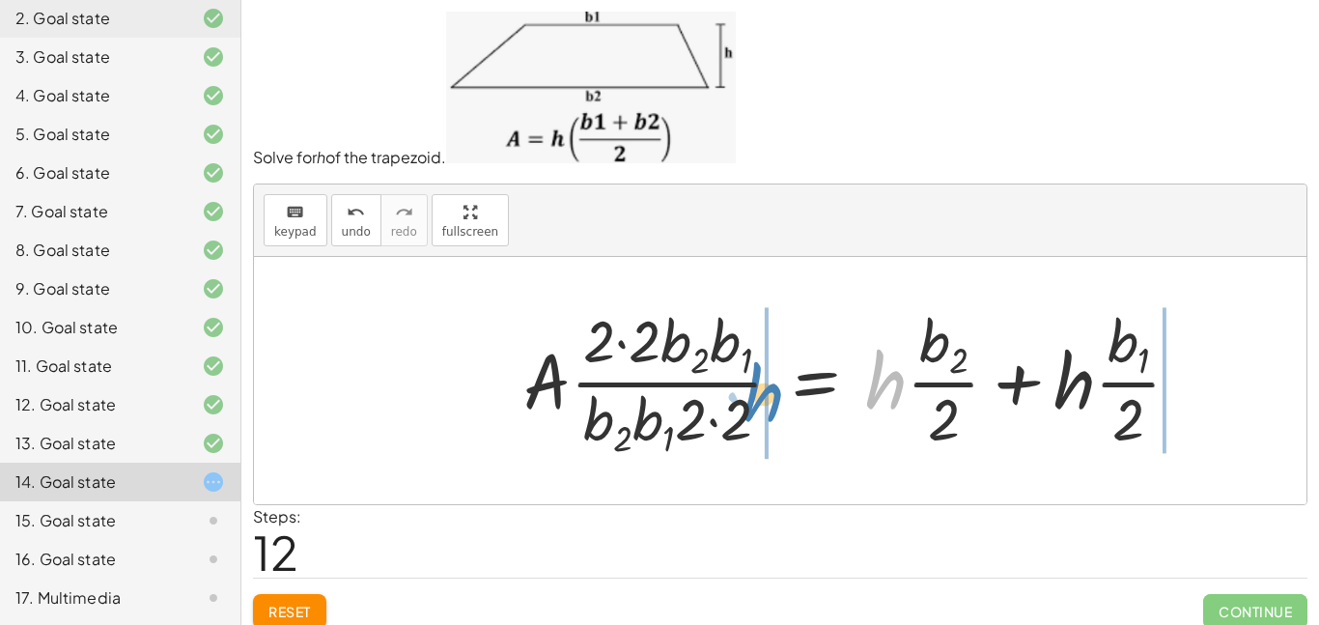
drag, startPoint x: 894, startPoint y: 383, endPoint x: 772, endPoint y: 396, distance: 123.3
click at [772, 396] on div at bounding box center [860, 380] width 692 height 161
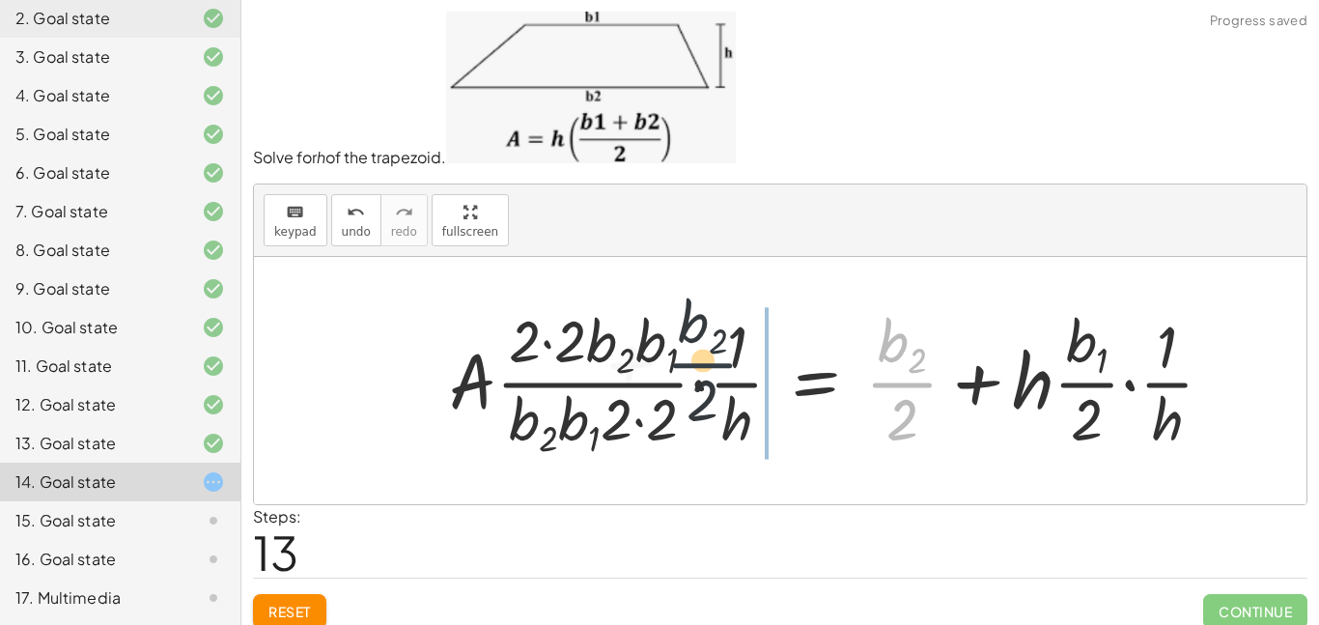
drag, startPoint x: 893, startPoint y: 382, endPoint x: 685, endPoint y: 362, distance: 209.5
click at [683, 362] on div at bounding box center [839, 380] width 800 height 161
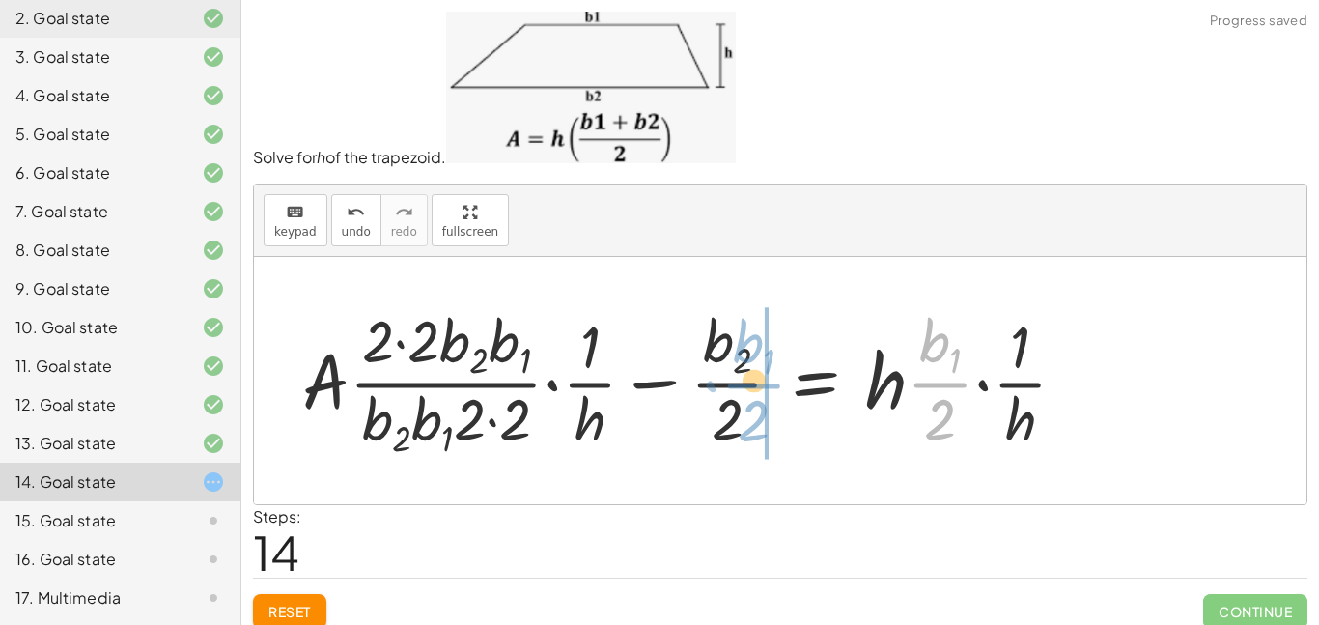
drag, startPoint x: 933, startPoint y: 378, endPoint x: 745, endPoint y: 380, distance: 188.4
click at [745, 380] on div at bounding box center [693, 380] width 800 height 161
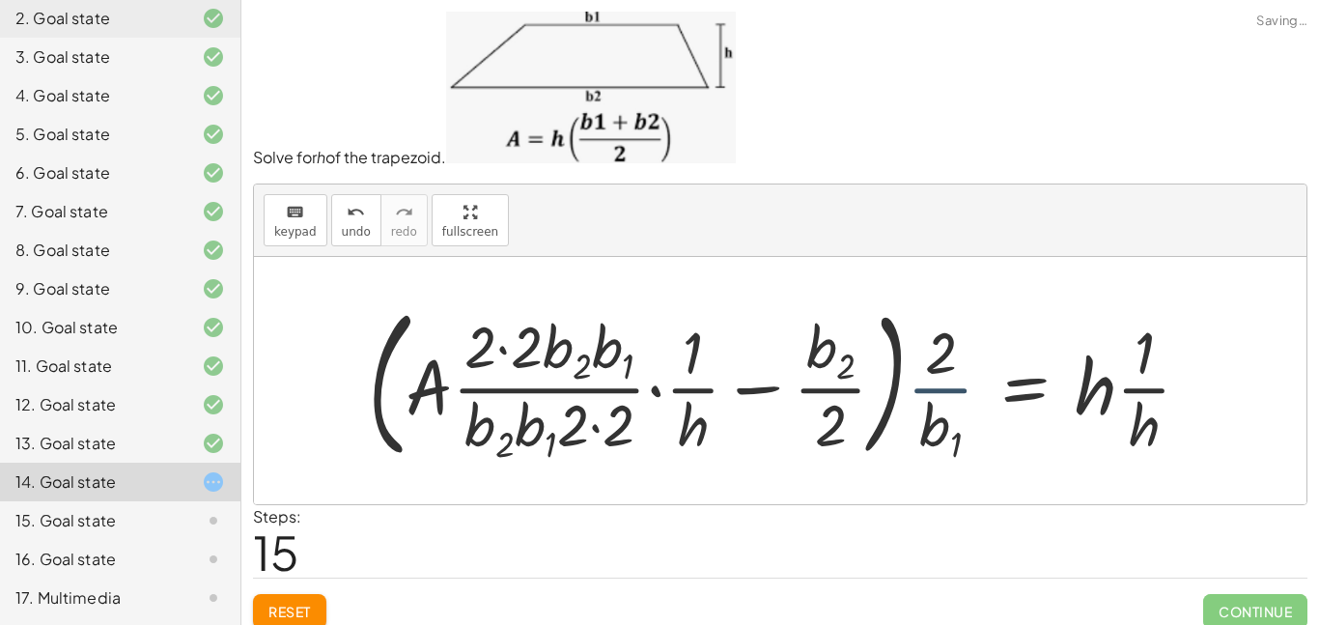
click at [948, 399] on div at bounding box center [787, 381] width 858 height 173
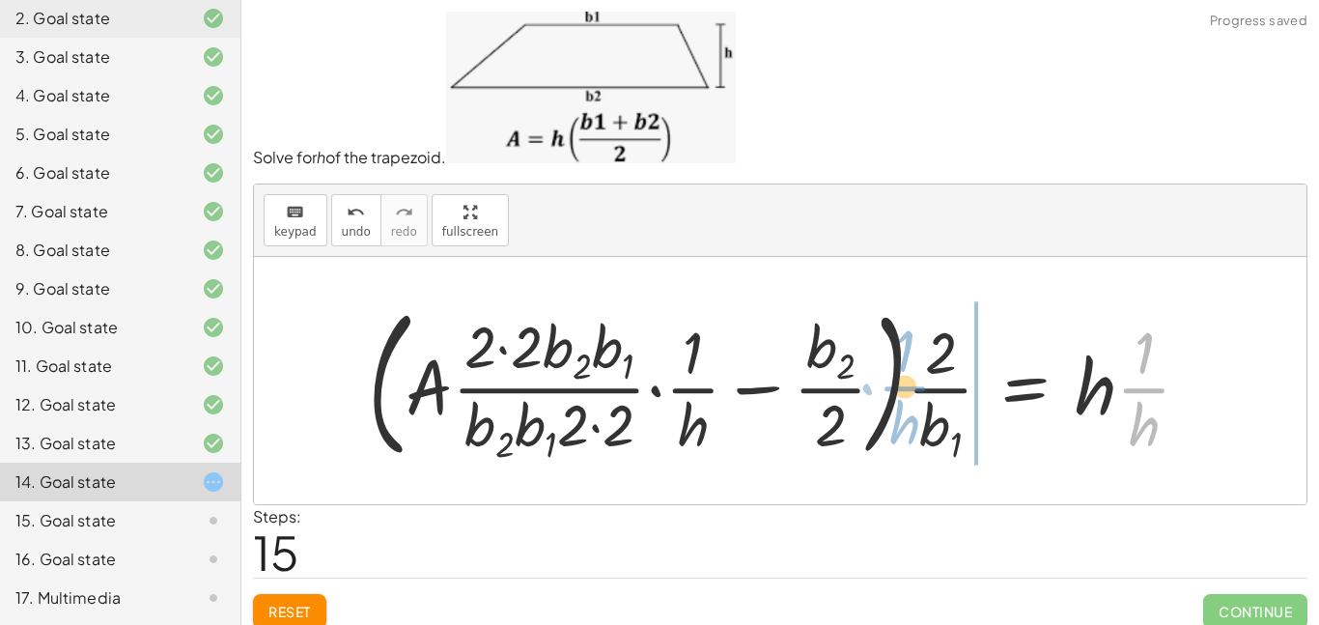
drag, startPoint x: 1141, startPoint y: 383, endPoint x: 880, endPoint y: 378, distance: 260.8
click at [880, 378] on div at bounding box center [787, 381] width 858 height 173
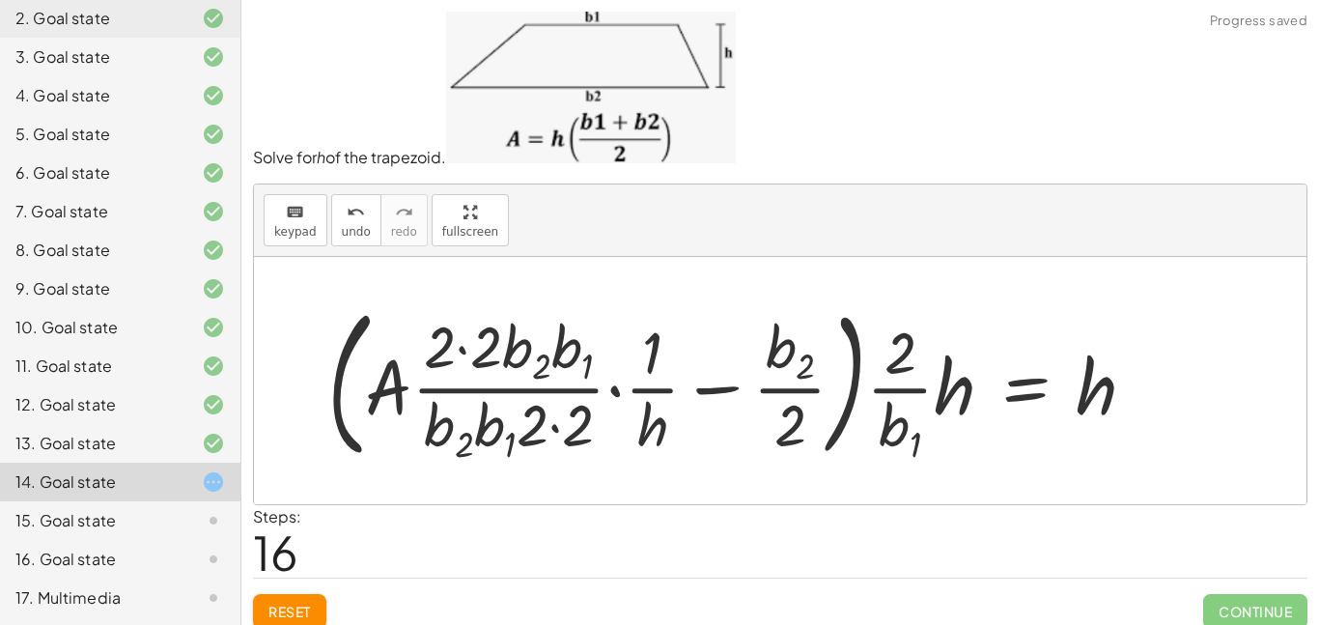
click at [888, 389] on div at bounding box center [739, 381] width 843 height 173
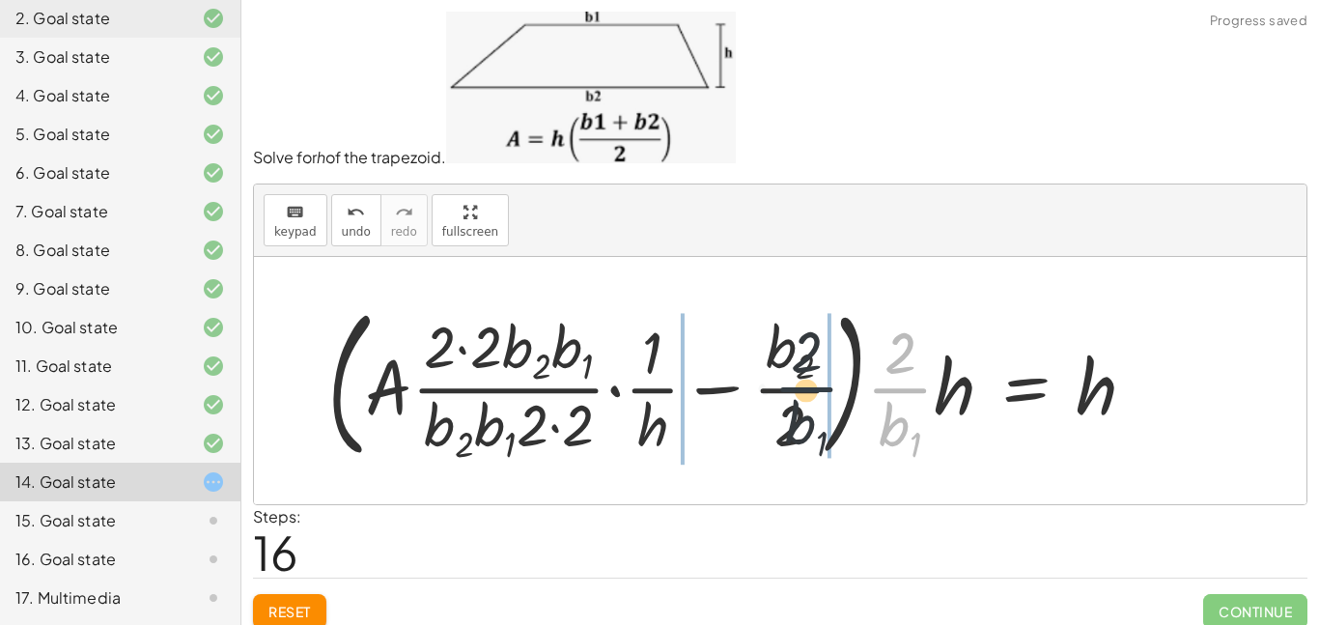
drag, startPoint x: 888, startPoint y: 389, endPoint x: 787, endPoint y: 389, distance: 100.5
click at [787, 389] on div at bounding box center [739, 381] width 843 height 173
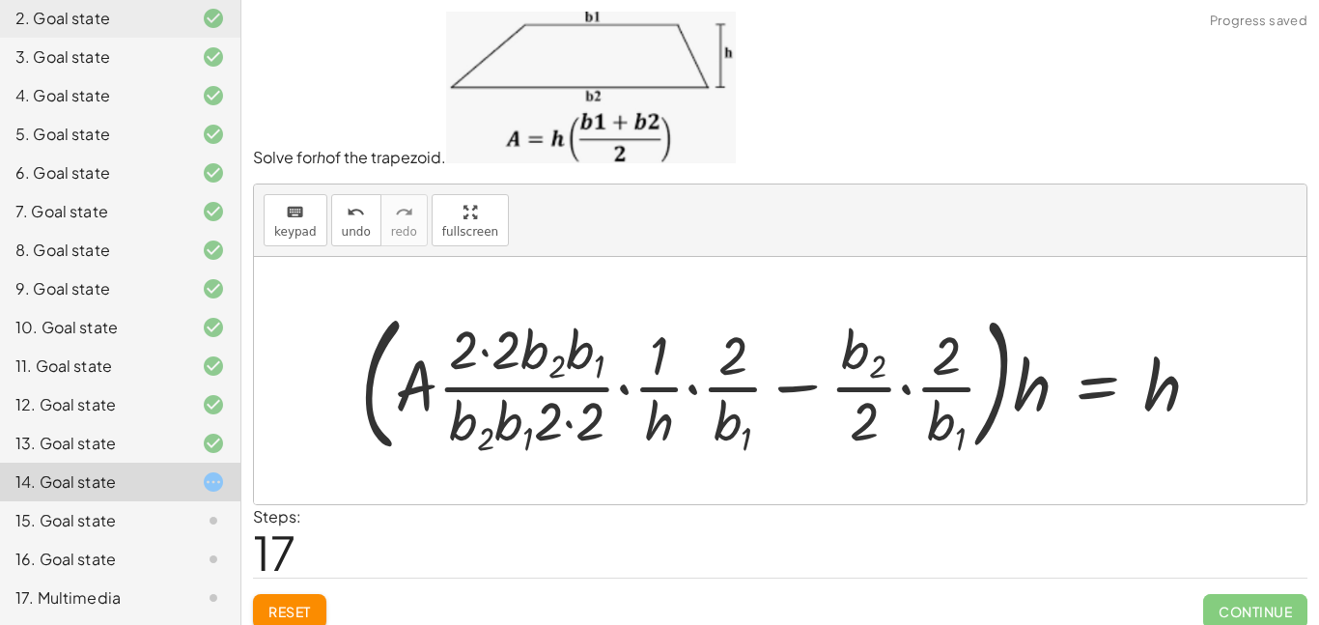
click at [815, 392] on div at bounding box center [788, 379] width 874 height 159
click at [696, 390] on div at bounding box center [788, 379] width 874 height 159
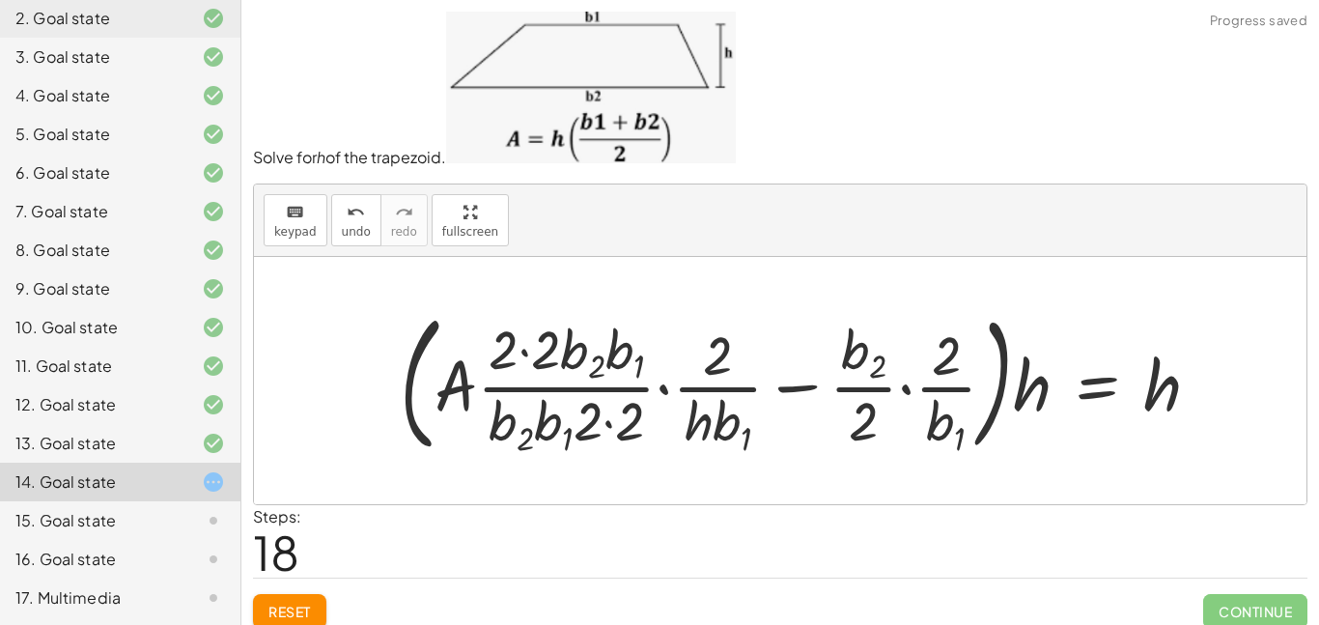
click at [664, 391] on div at bounding box center [807, 379] width 835 height 159
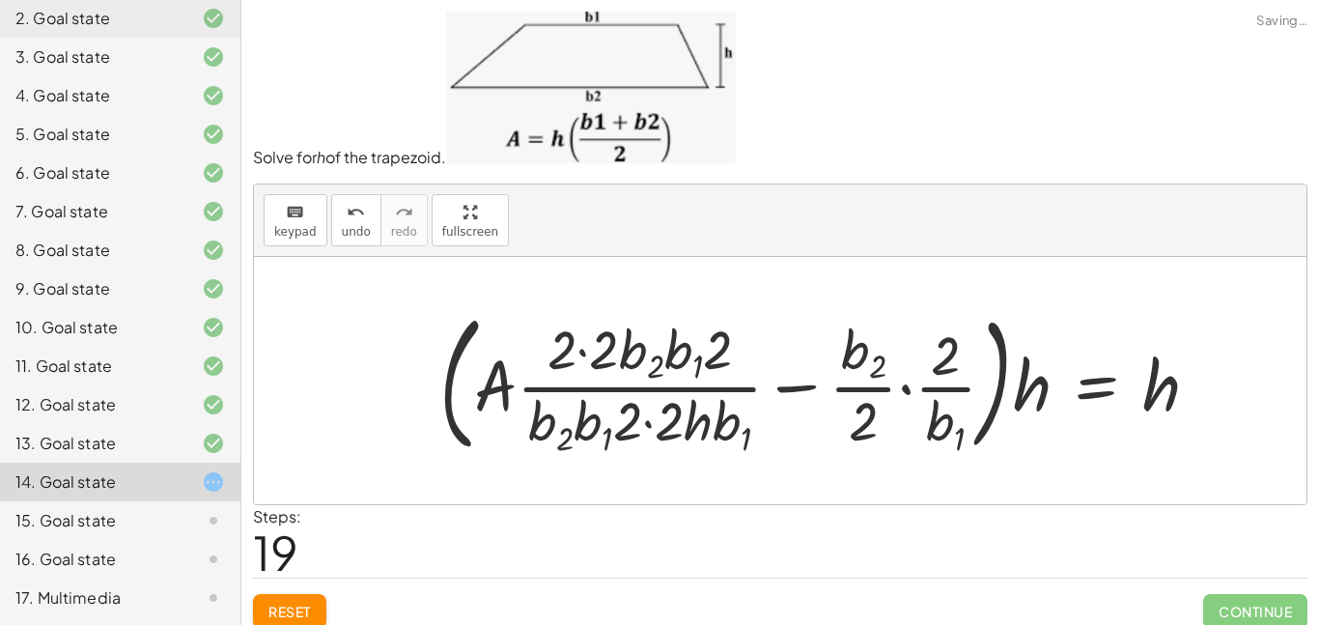
click at [907, 391] on div at bounding box center [827, 379] width 795 height 159
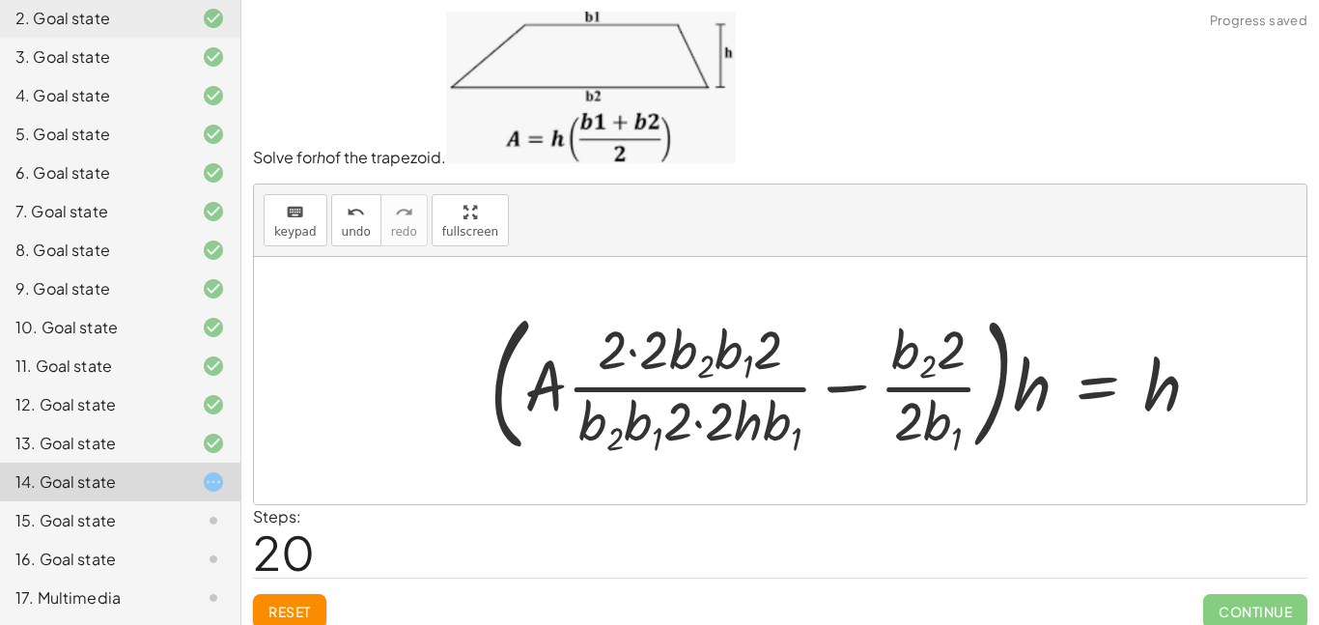
click at [847, 389] on div at bounding box center [852, 379] width 745 height 159
drag, startPoint x: 1017, startPoint y: 388, endPoint x: 975, endPoint y: 387, distance: 42.5
click at [975, 387] on div at bounding box center [852, 379] width 745 height 159
drag, startPoint x: 1042, startPoint y: 376, endPoint x: 880, endPoint y: 367, distance: 162.5
click at [880, 367] on div at bounding box center [852, 379] width 745 height 159
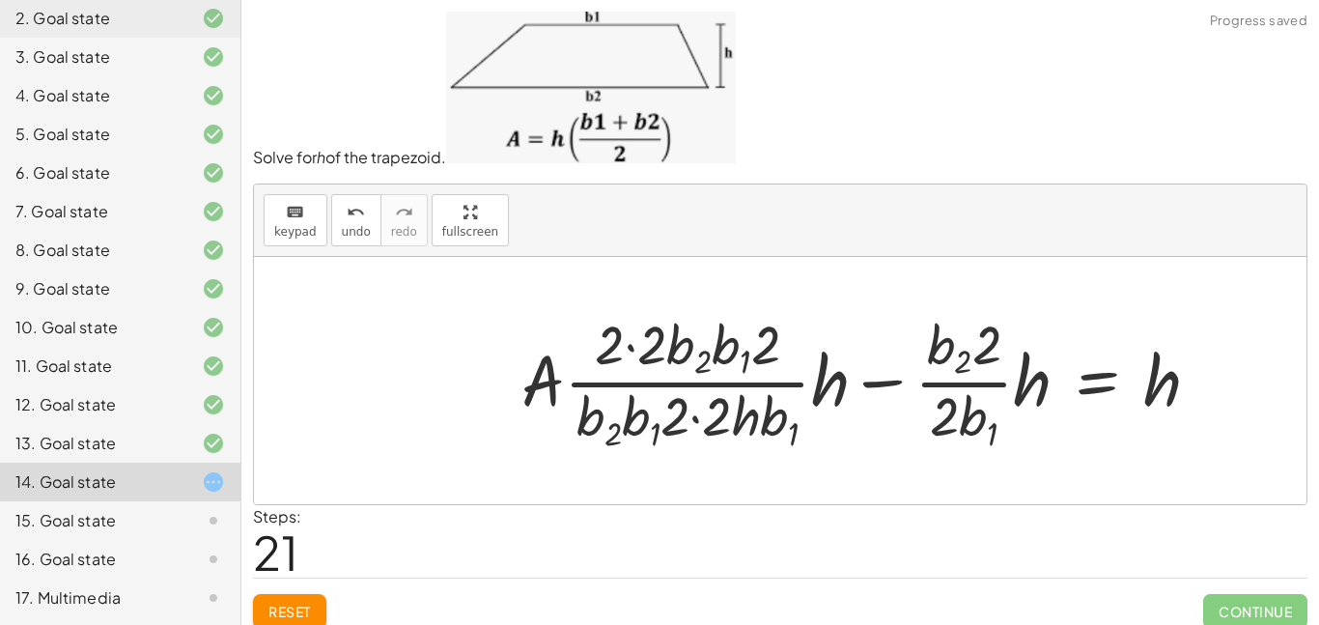
click at [748, 382] on div at bounding box center [868, 380] width 713 height 149
click at [986, 388] on div at bounding box center [868, 380] width 713 height 149
click at [371, 236] on button "undo undo" at bounding box center [356, 220] width 50 height 52
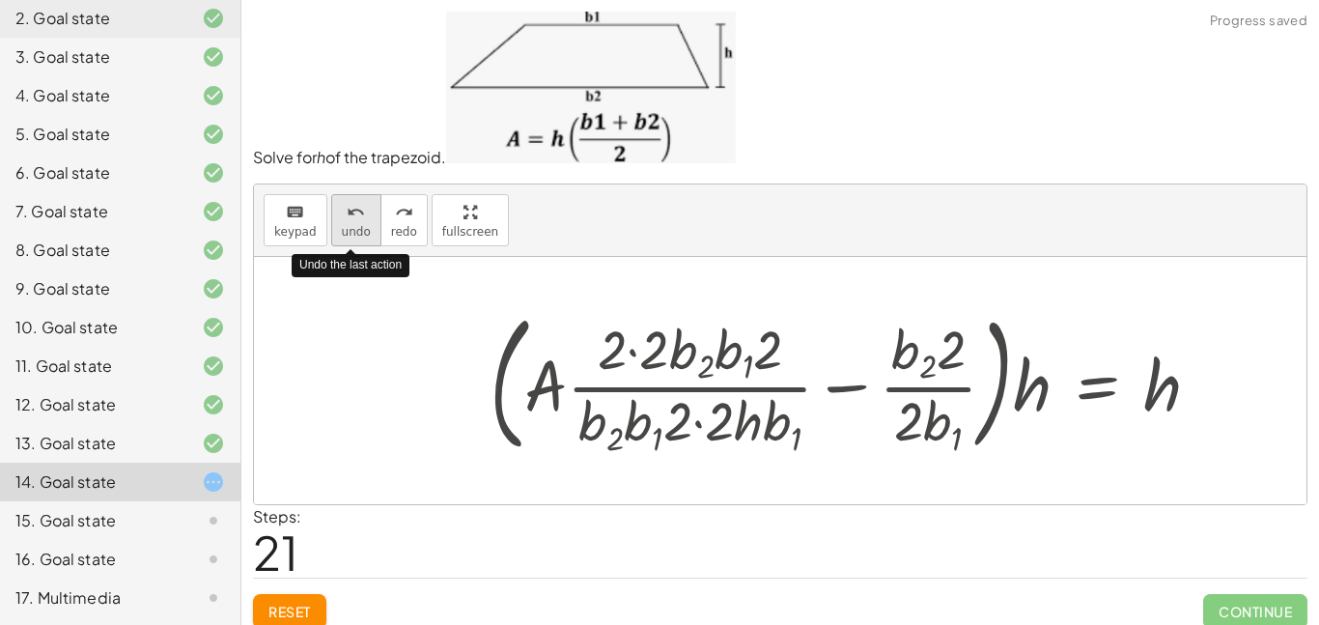
click at [370, 236] on button "undo undo" at bounding box center [356, 220] width 50 height 52
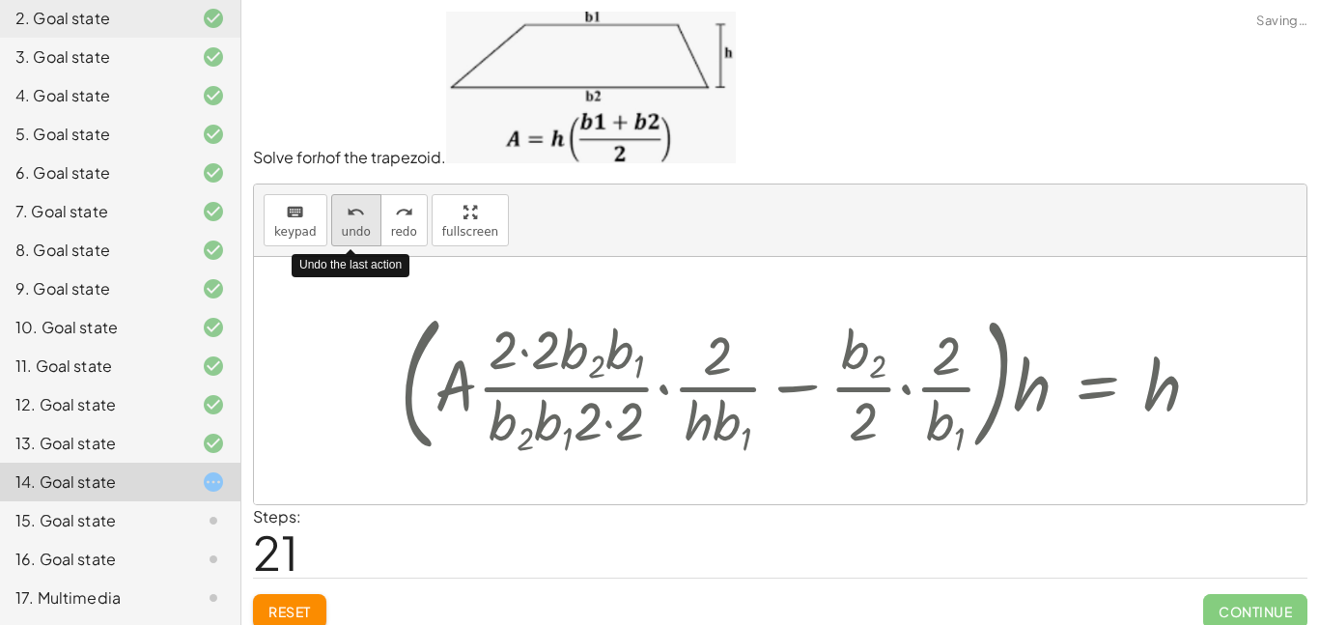
click at [370, 236] on button "undo undo" at bounding box center [356, 220] width 50 height 52
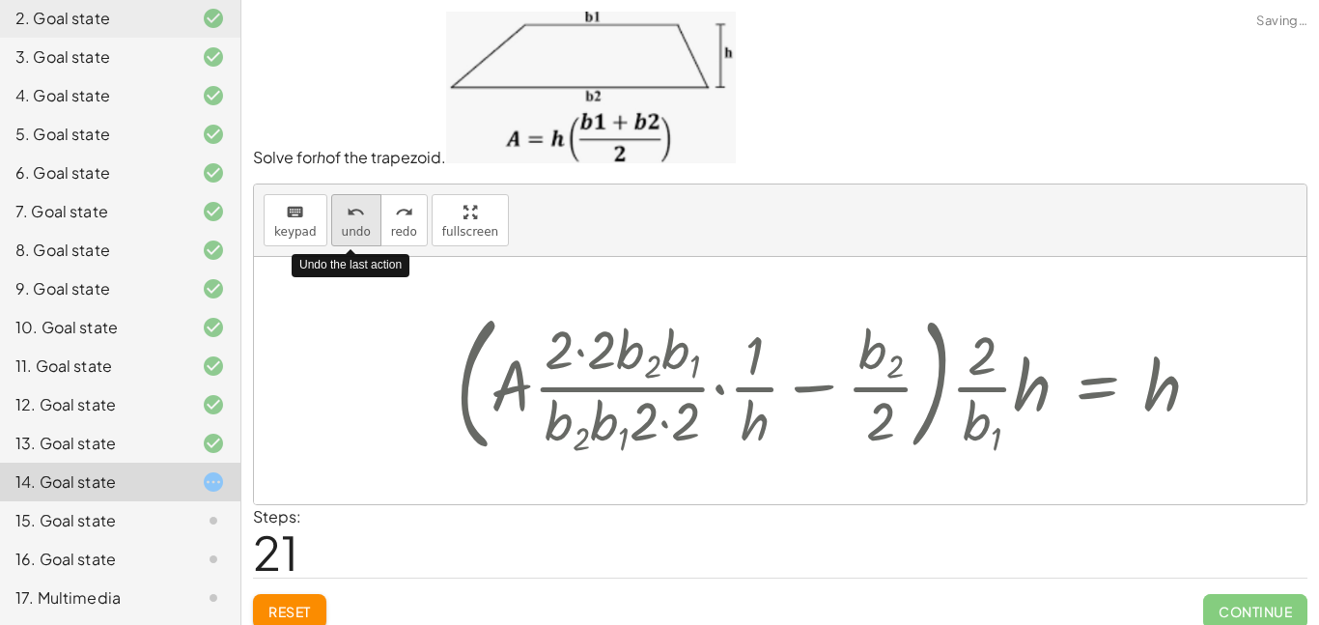
click at [370, 236] on button "undo undo" at bounding box center [356, 220] width 50 height 52
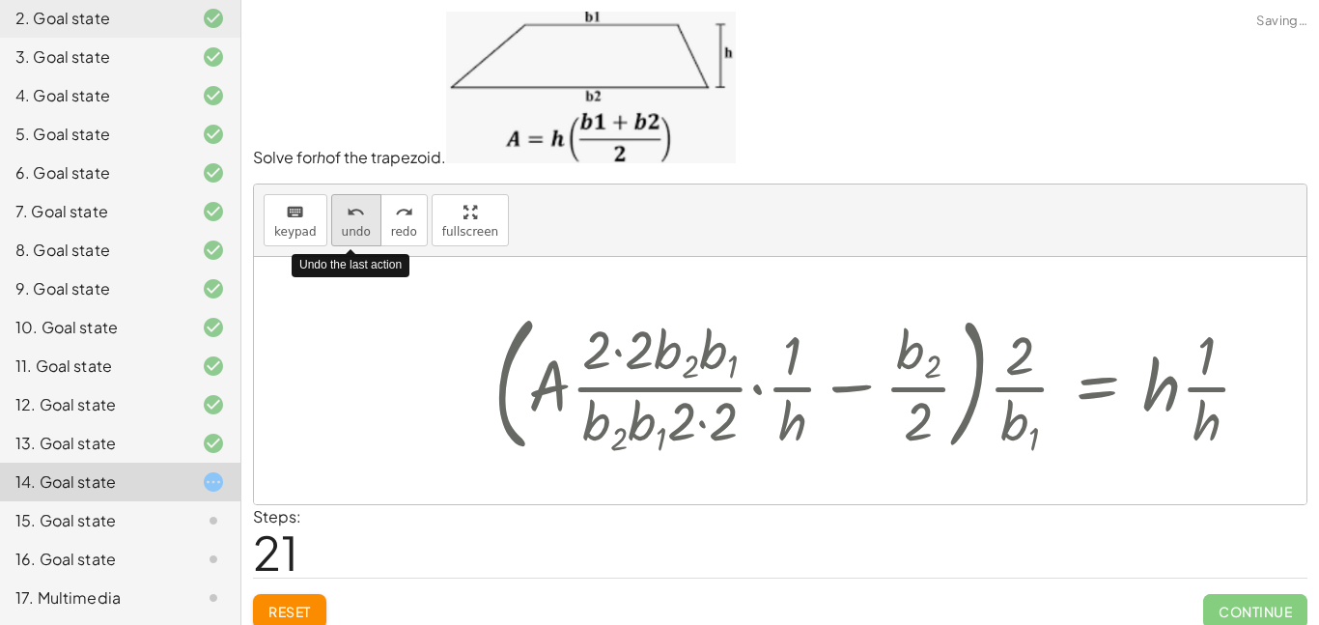
click at [370, 236] on button "undo undo" at bounding box center [356, 220] width 50 height 52
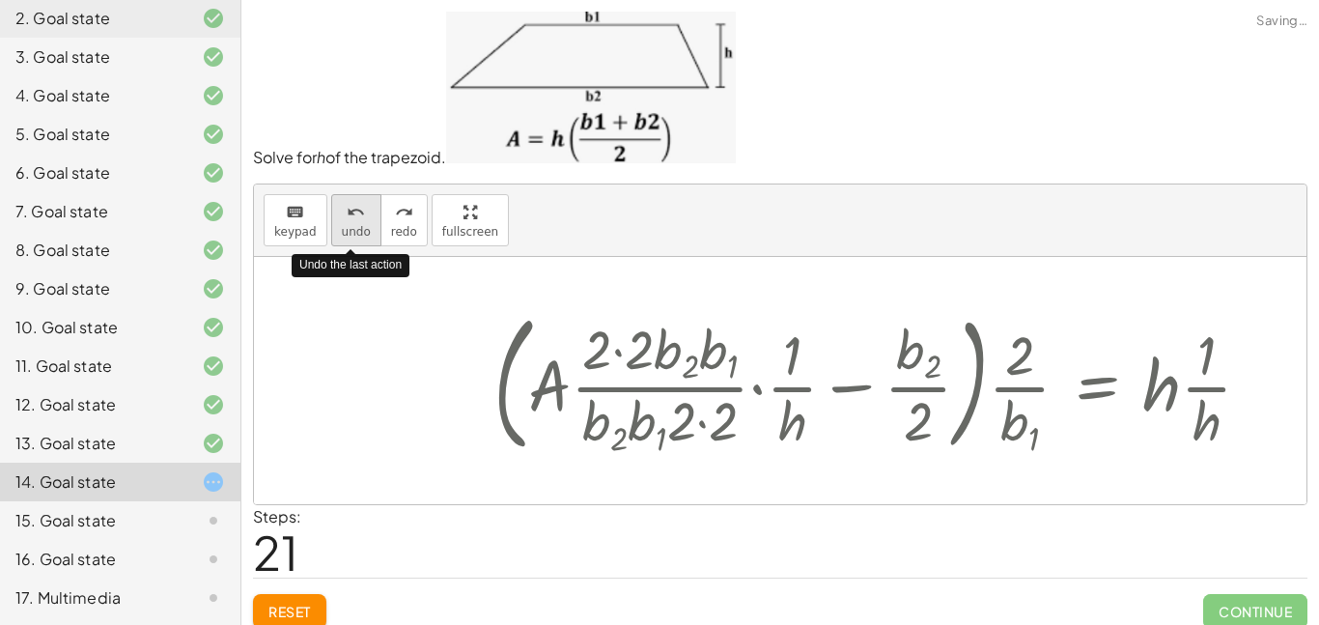
click at [370, 236] on button "undo undo" at bounding box center [356, 220] width 50 height 52
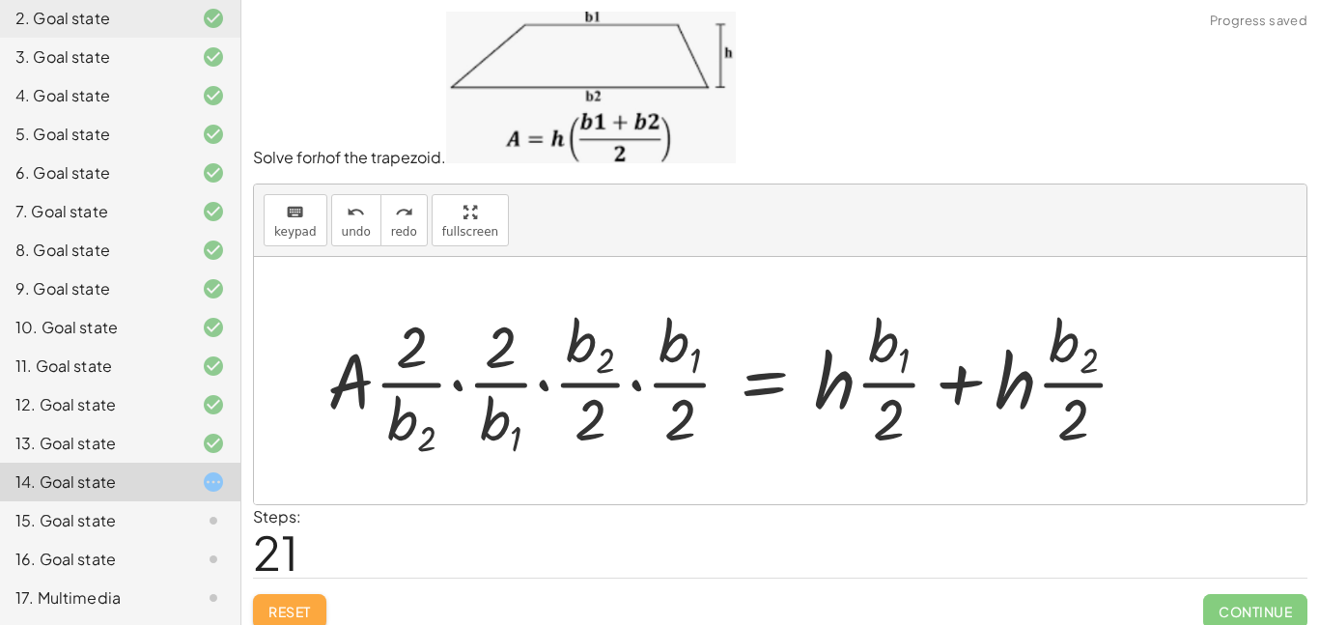
click at [307, 601] on button "Reset" at bounding box center [289, 611] width 73 height 35
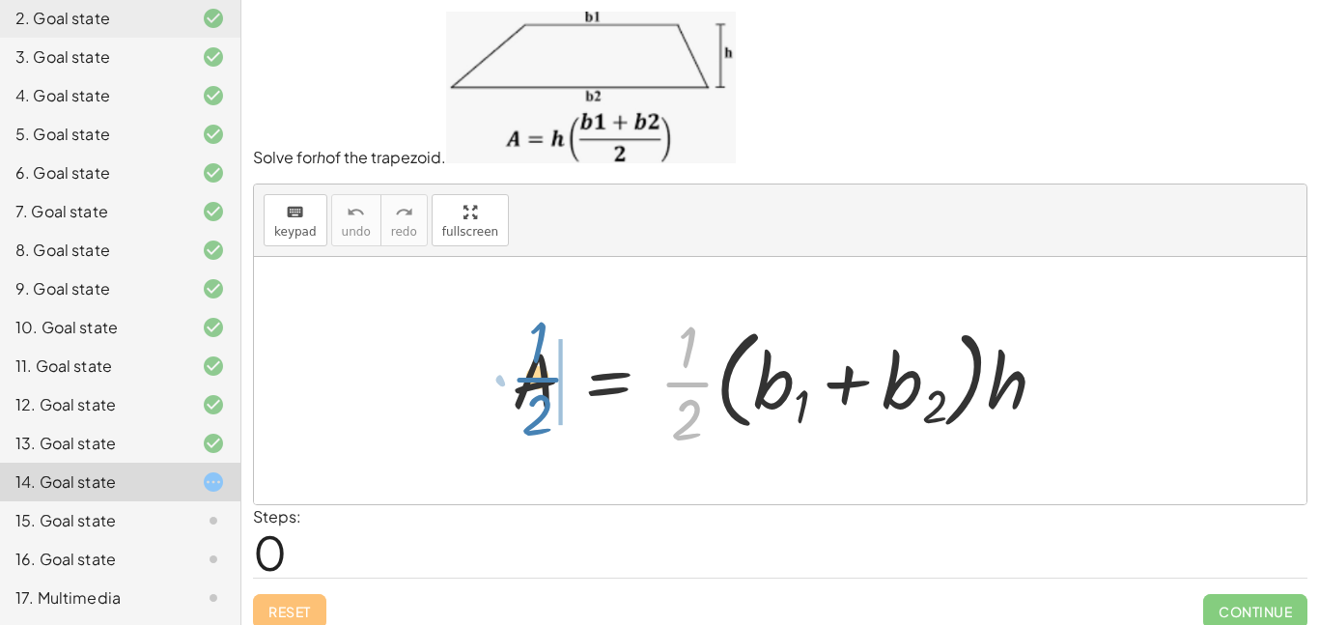
drag, startPoint x: 691, startPoint y: 385, endPoint x: 541, endPoint y: 381, distance: 149.8
click at [541, 381] on div at bounding box center [787, 380] width 570 height 149
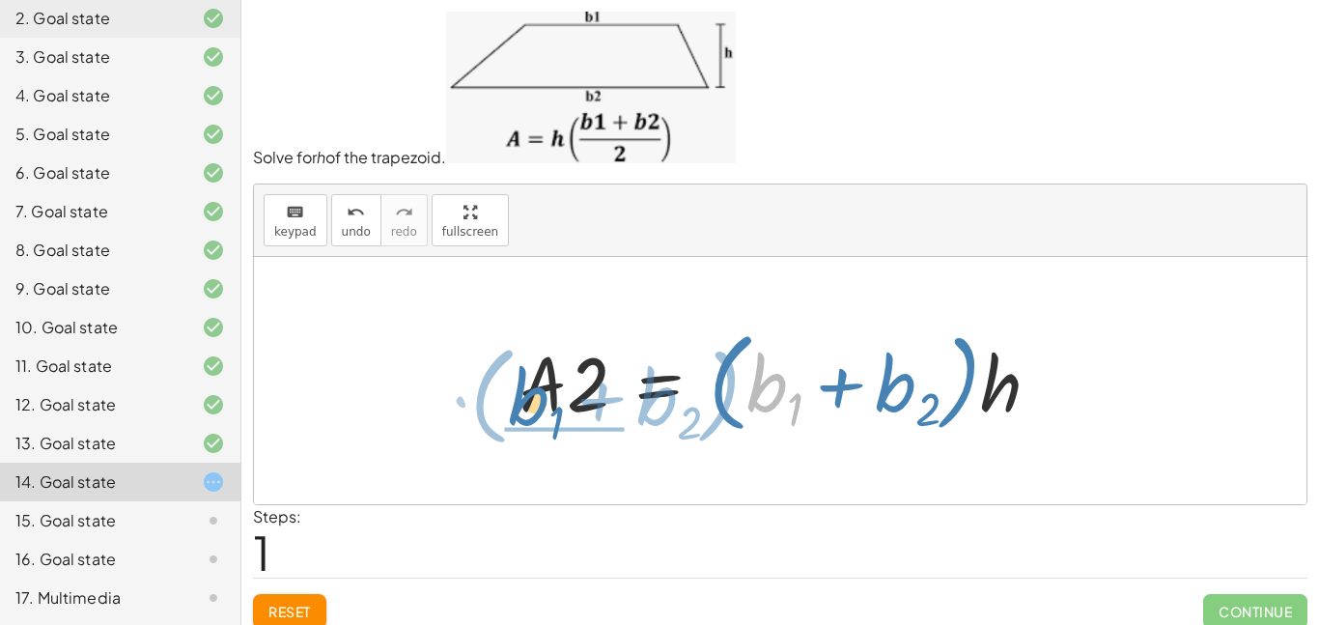
drag, startPoint x: 755, startPoint y: 394, endPoint x: 516, endPoint y: 408, distance: 239.9
click at [516, 408] on div at bounding box center [787, 380] width 555 height 119
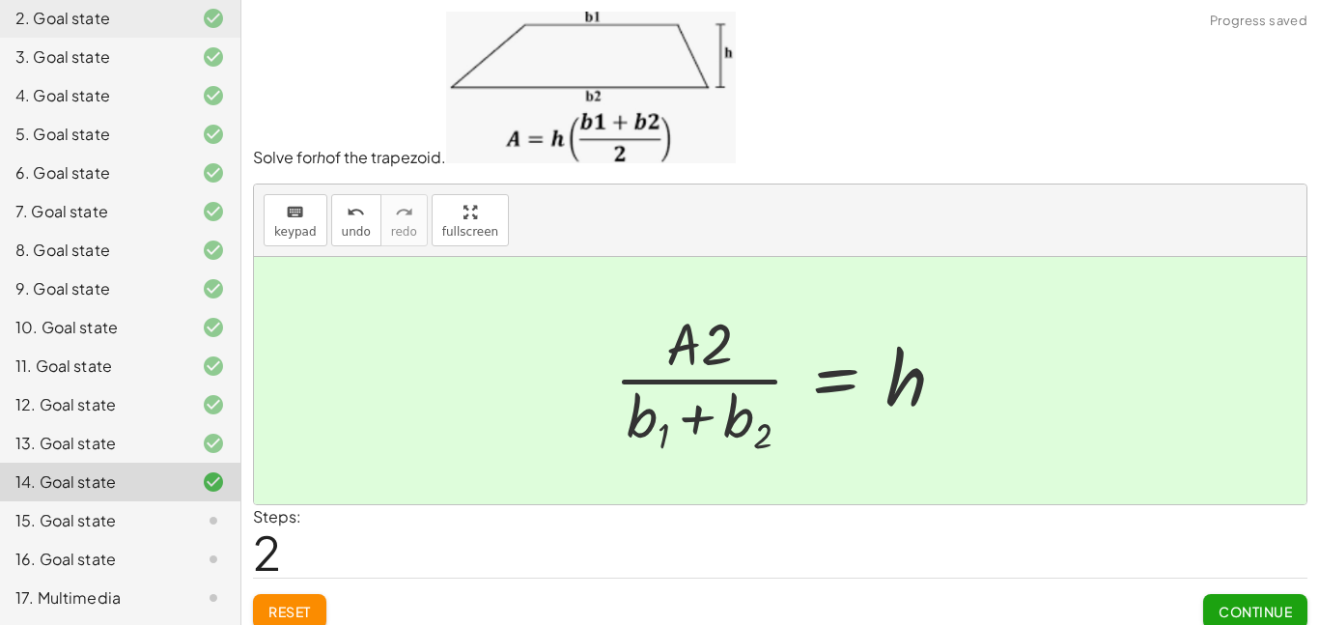
click at [1238, 607] on span "Continue" at bounding box center [1255, 611] width 73 height 17
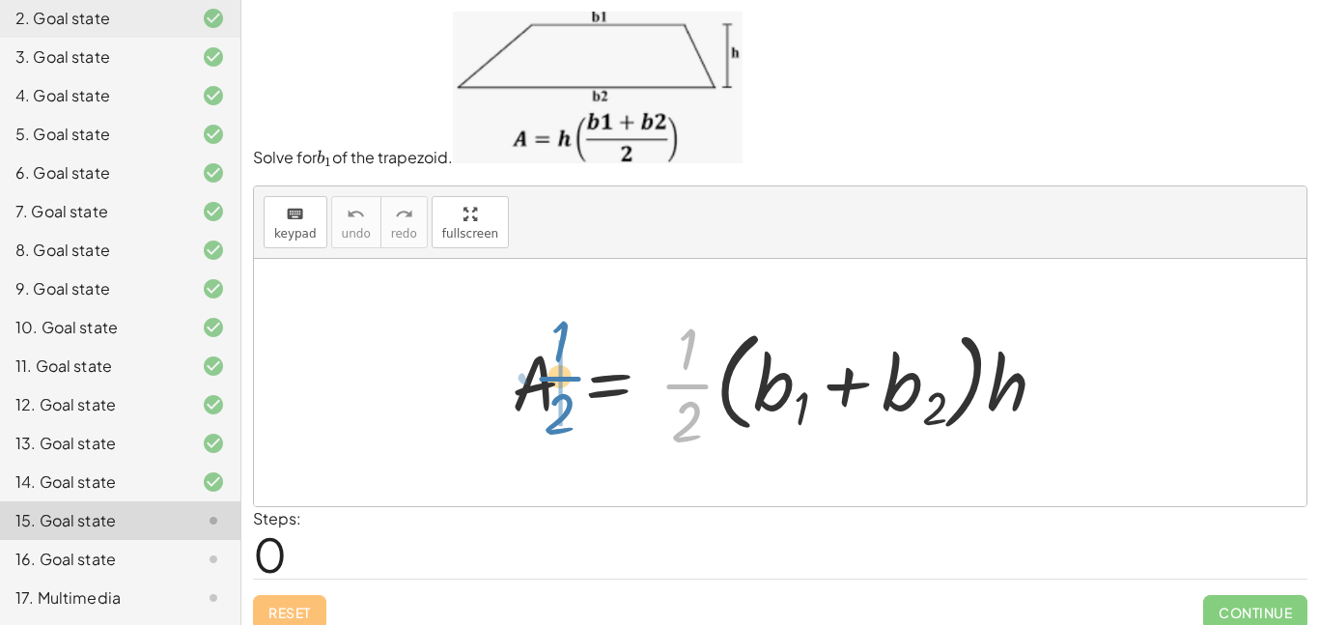
drag, startPoint x: 679, startPoint y: 386, endPoint x: 552, endPoint y: 379, distance: 127.7
click at [552, 379] on div at bounding box center [787, 382] width 570 height 149
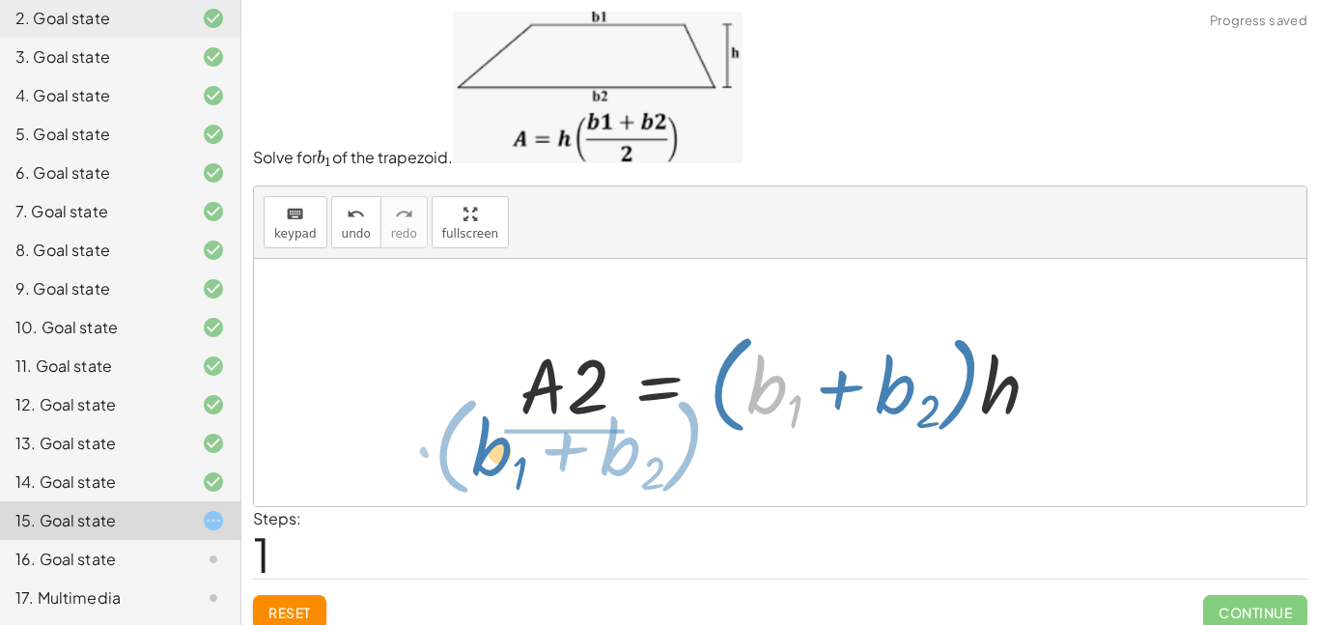
drag, startPoint x: 756, startPoint y: 391, endPoint x: 480, endPoint y: 456, distance: 283.7
click at [480, 456] on div "A = · · 1 · 2 · ( + b 1 + b 2 ) · h + b 1 · ( + b 2 ) A = · 2 · ( + b 1 + b 2 )…" at bounding box center [780, 382] width 1053 height 247
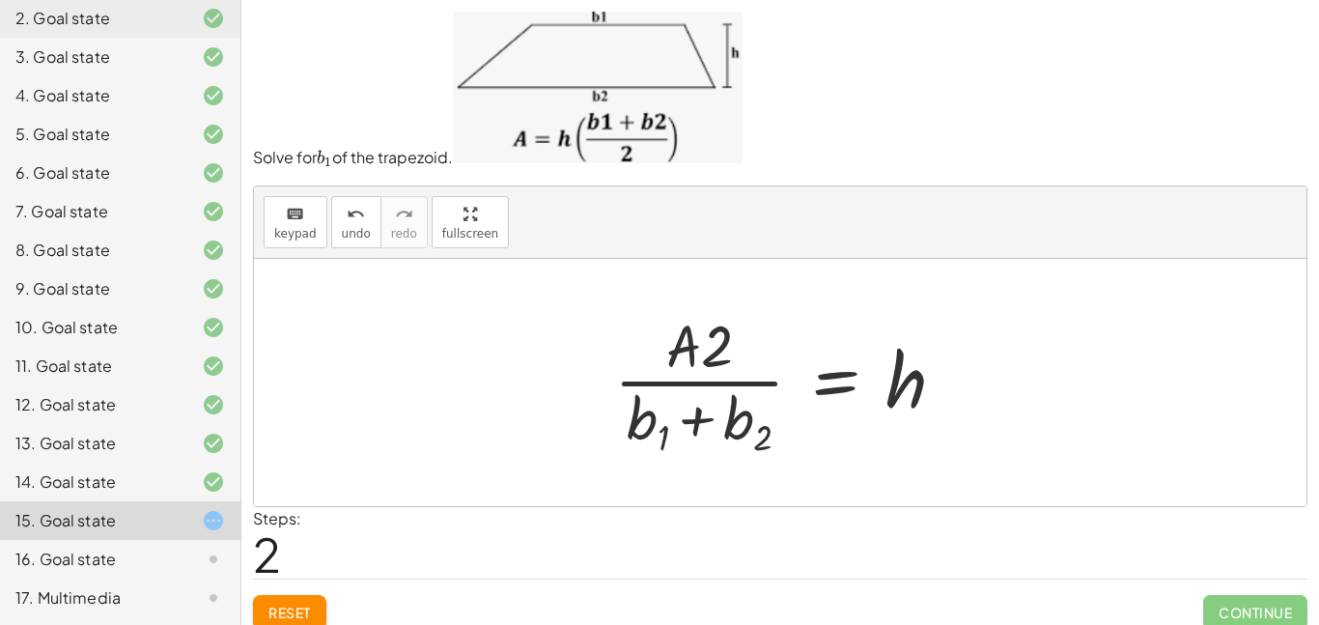
click at [693, 385] on div at bounding box center [788, 383] width 366 height 156
click at [704, 335] on div at bounding box center [788, 383] width 366 height 156
click at [697, 426] on div at bounding box center [788, 383] width 366 height 156
click at [282, 608] on span "Reset" at bounding box center [290, 612] width 43 height 17
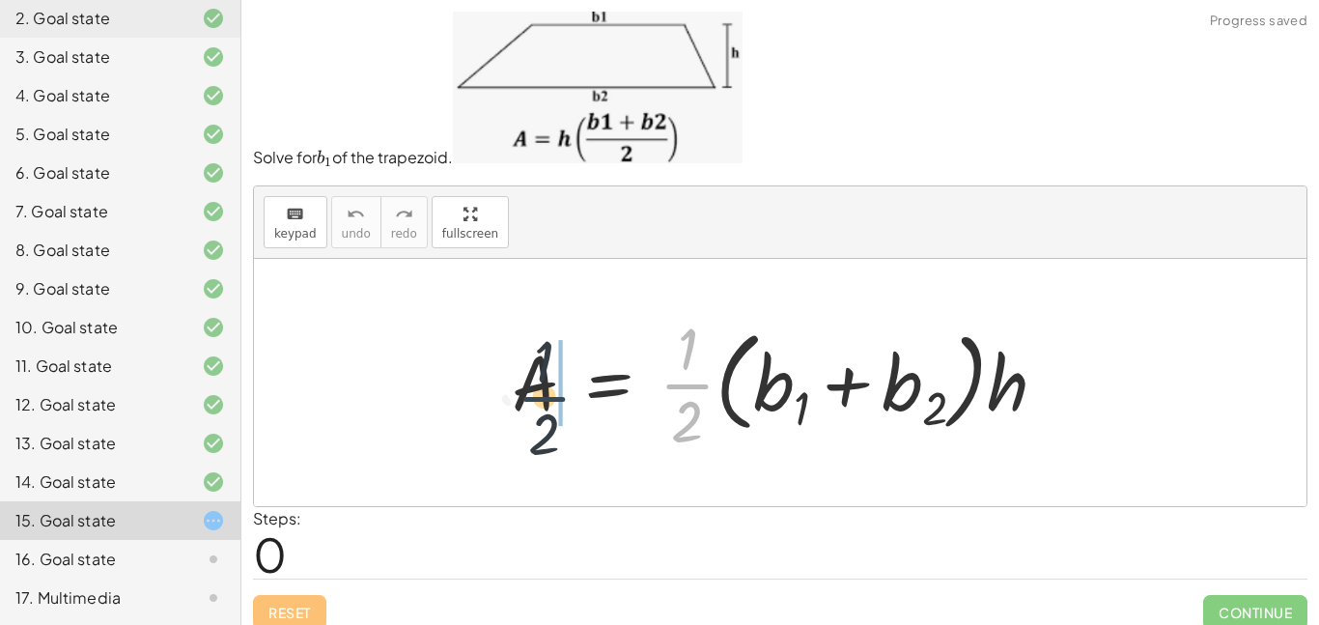
drag, startPoint x: 695, startPoint y: 384, endPoint x: 547, endPoint y: 397, distance: 149.3
click at [547, 397] on div at bounding box center [787, 382] width 570 height 149
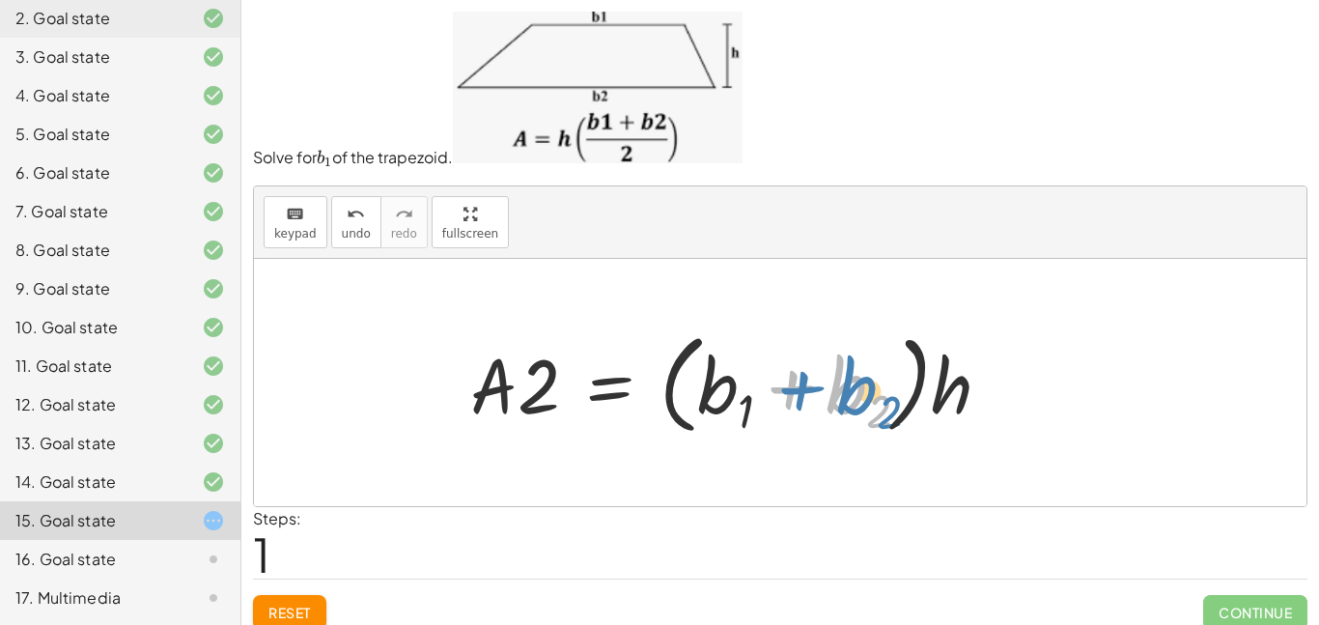
drag, startPoint x: 860, startPoint y: 387, endPoint x: 870, endPoint y: 388, distance: 10.7
click at [870, 388] on div at bounding box center [738, 382] width 555 height 119
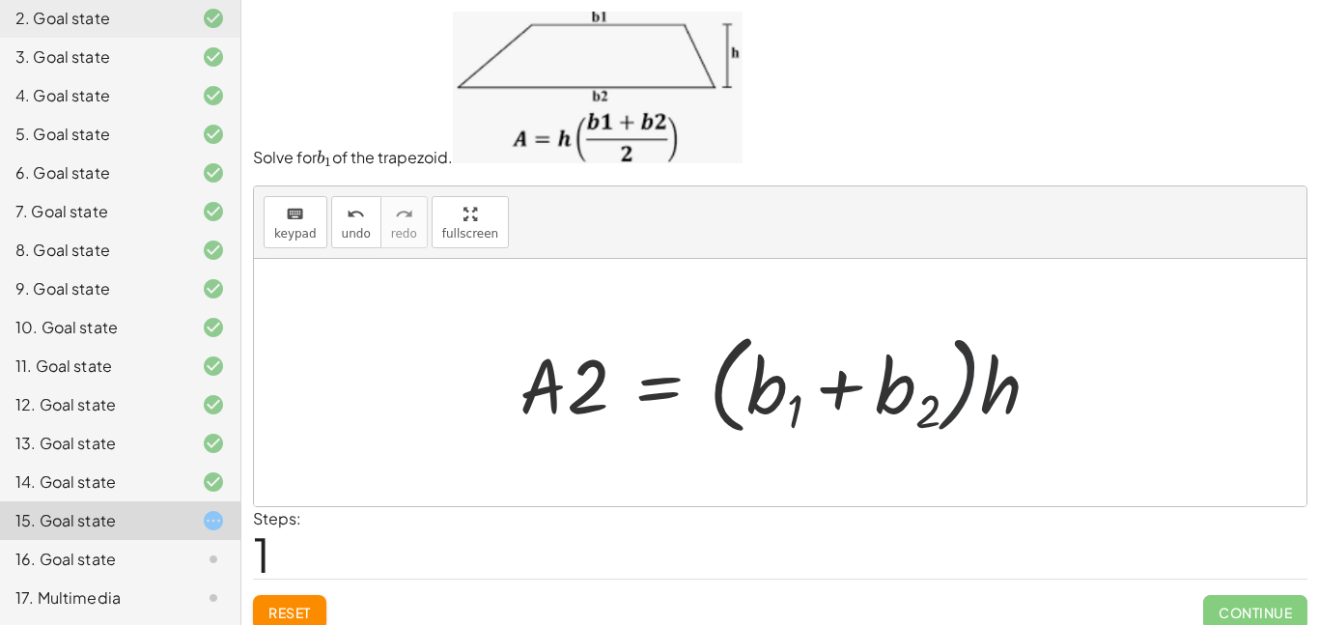
click at [946, 391] on div at bounding box center [787, 382] width 555 height 119
drag, startPoint x: 1004, startPoint y: 393, endPoint x: 908, endPoint y: 376, distance: 97.2
click at [908, 376] on div at bounding box center [787, 382] width 555 height 119
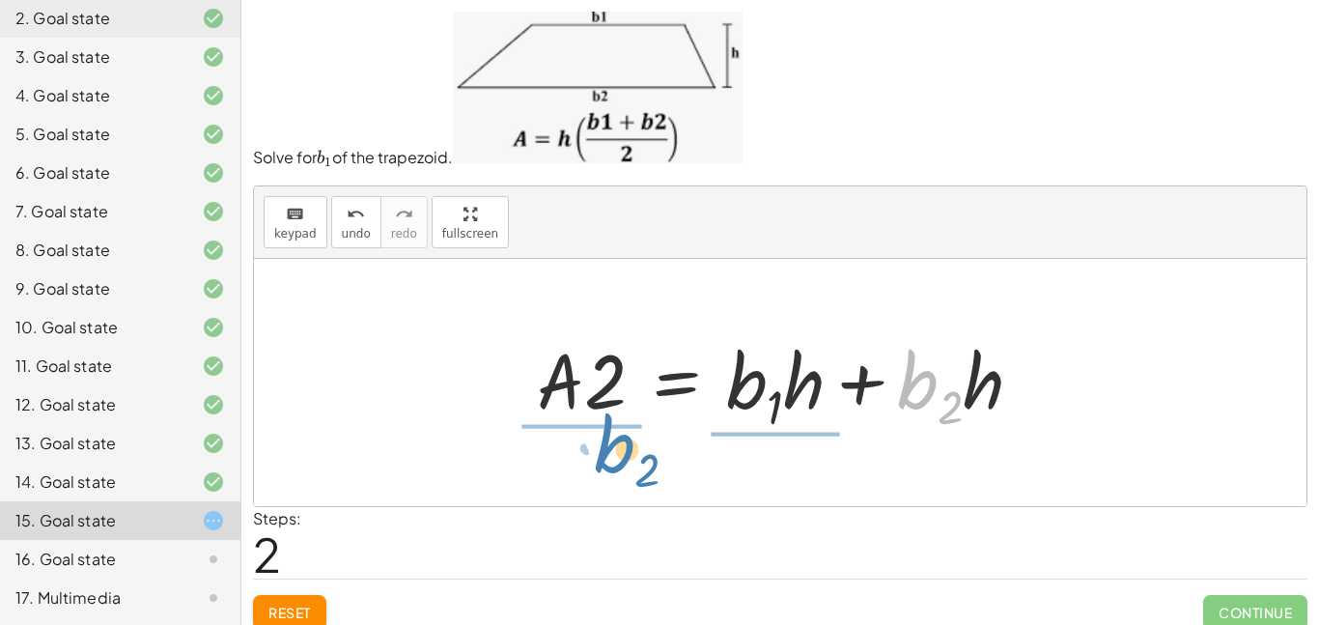
drag, startPoint x: 936, startPoint y: 380, endPoint x: 630, endPoint y: 444, distance: 313.0
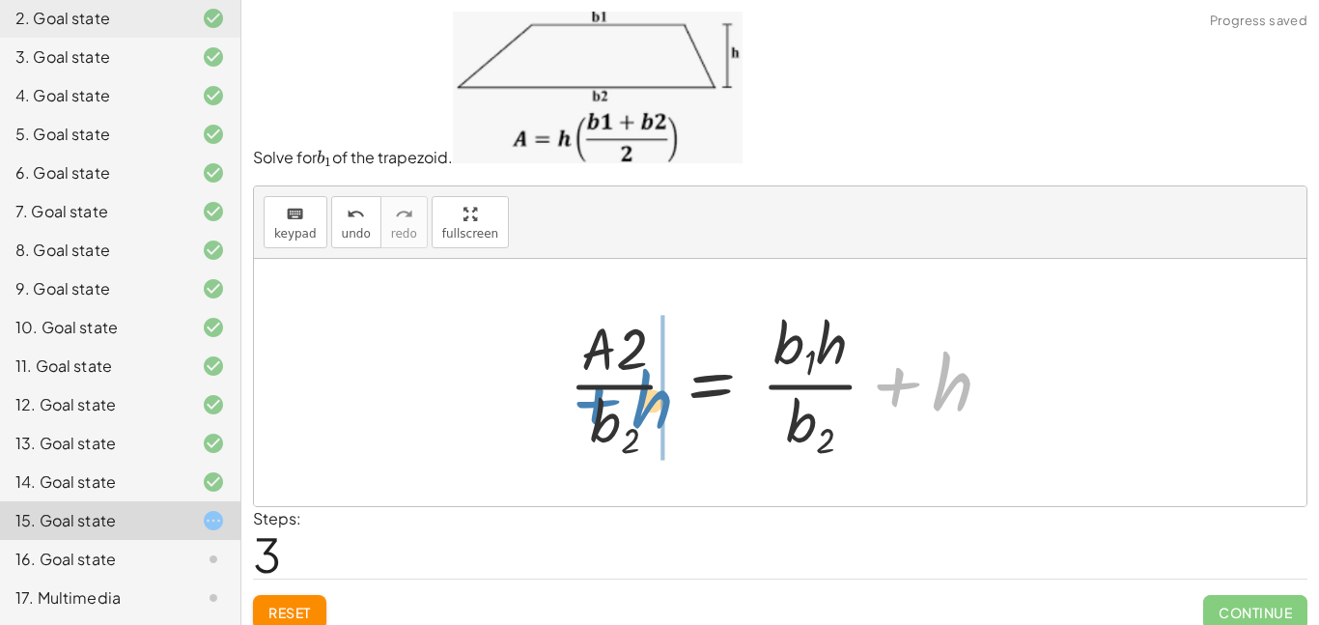
drag, startPoint x: 949, startPoint y: 384, endPoint x: 648, endPoint y: 402, distance: 300.9
click at [648, 402] on div at bounding box center [788, 382] width 458 height 161
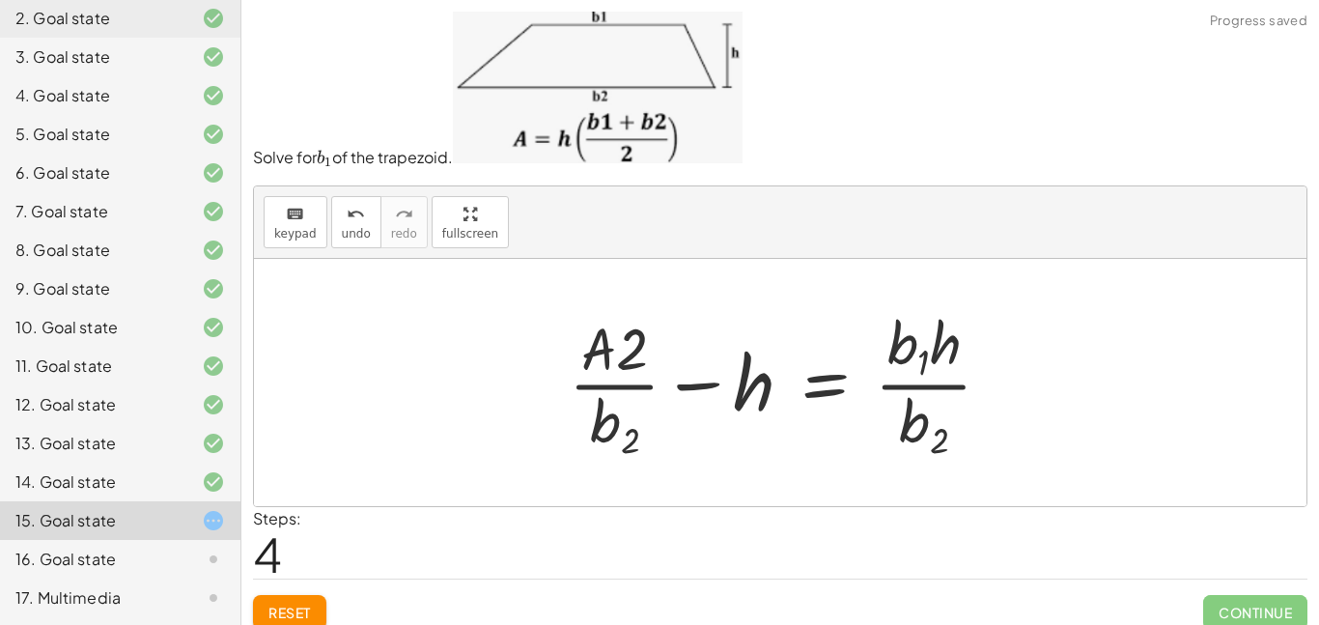
click at [918, 390] on div at bounding box center [788, 382] width 458 height 161
drag, startPoint x: 914, startPoint y: 416, endPoint x: 694, endPoint y: 386, distance: 222.3
click at [694, 386] on div at bounding box center [788, 382] width 458 height 161
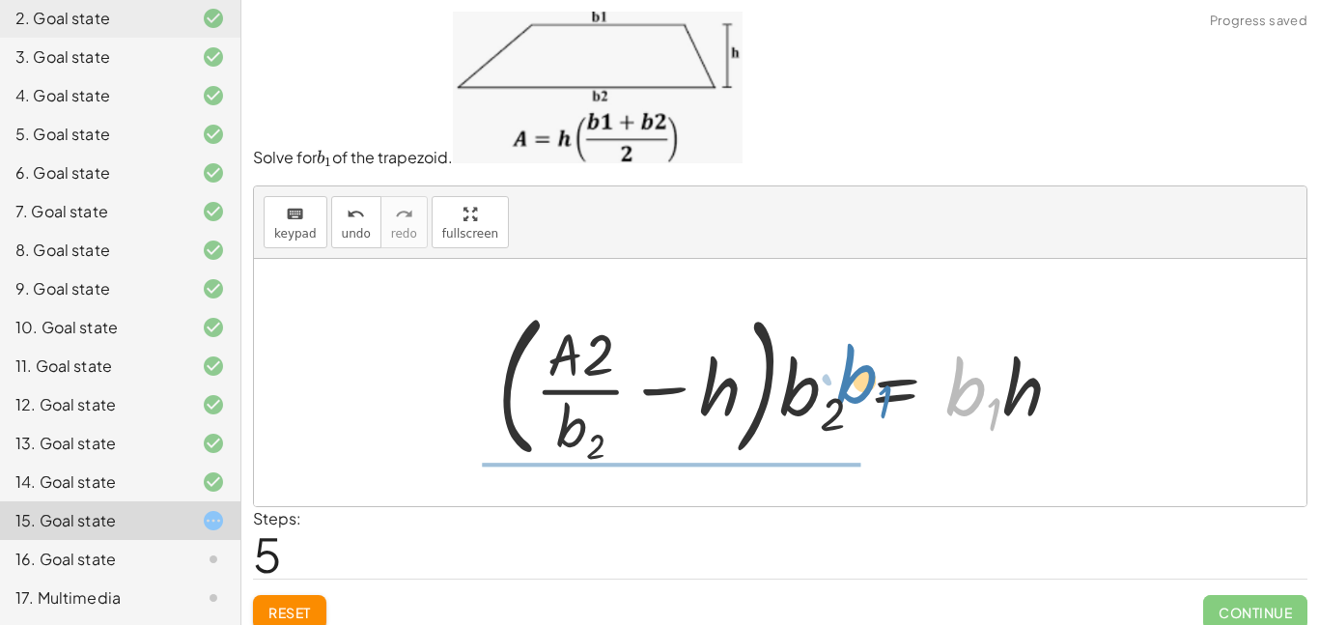
drag, startPoint x: 979, startPoint y: 408, endPoint x: 855, endPoint y: 393, distance: 125.4
click at [855, 393] on div at bounding box center [788, 382] width 600 height 167
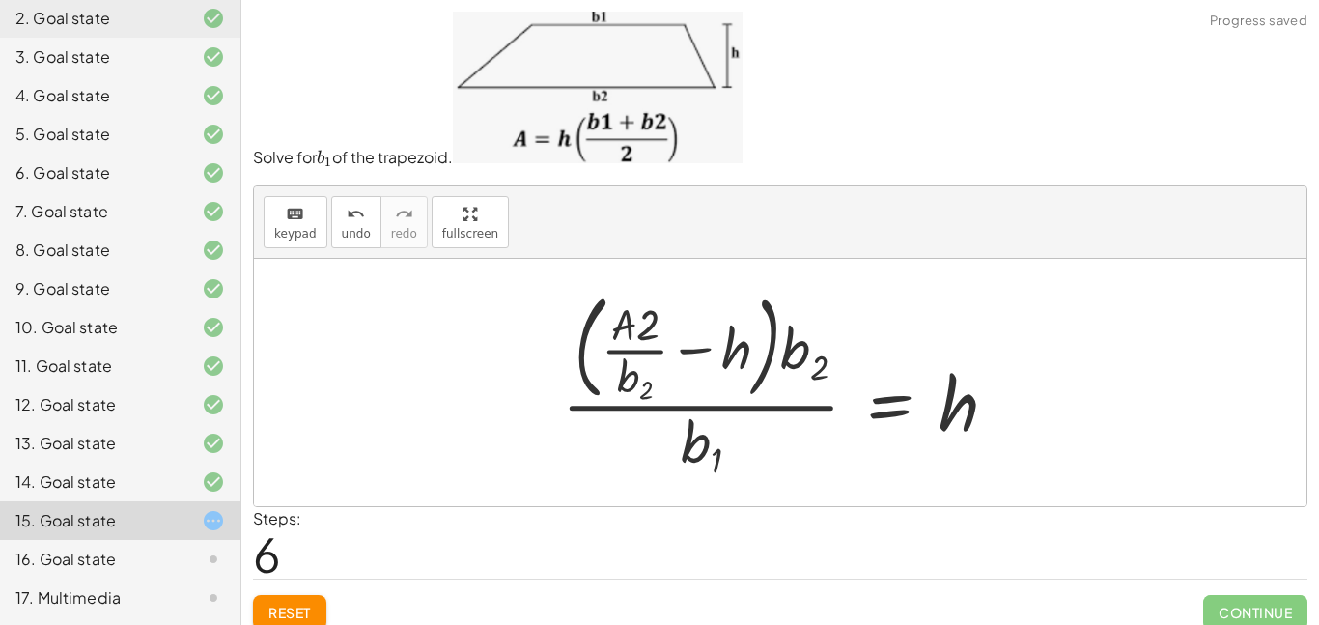
click at [730, 399] on div at bounding box center [788, 382] width 470 height 201
click at [734, 409] on div at bounding box center [788, 382] width 470 height 201
drag, startPoint x: 817, startPoint y: 356, endPoint x: 711, endPoint y: 461, distance: 148.9
click at [711, 461] on div at bounding box center [788, 382] width 470 height 201
drag, startPoint x: 699, startPoint y: 457, endPoint x: 787, endPoint y: 391, distance: 109.7
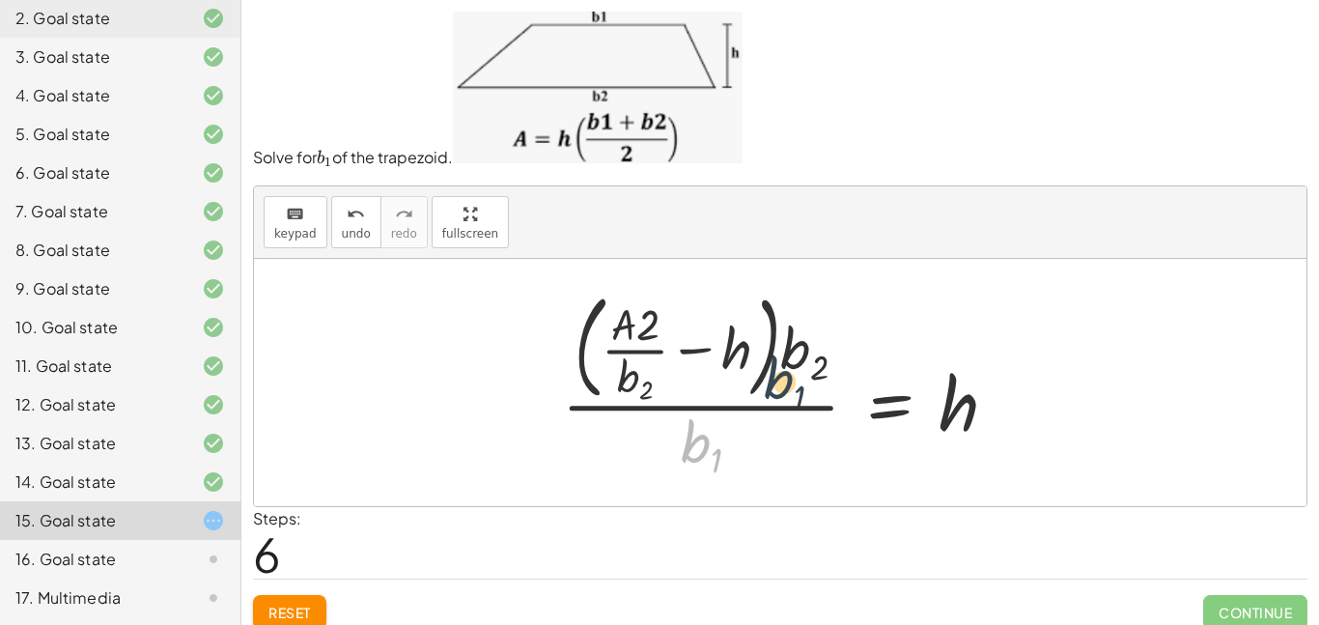
click at [787, 391] on div at bounding box center [788, 382] width 470 height 201
click at [623, 365] on div at bounding box center [788, 382] width 470 height 201
click at [641, 349] on div at bounding box center [788, 382] width 470 height 201
click at [303, 610] on span "Reset" at bounding box center [290, 612] width 43 height 17
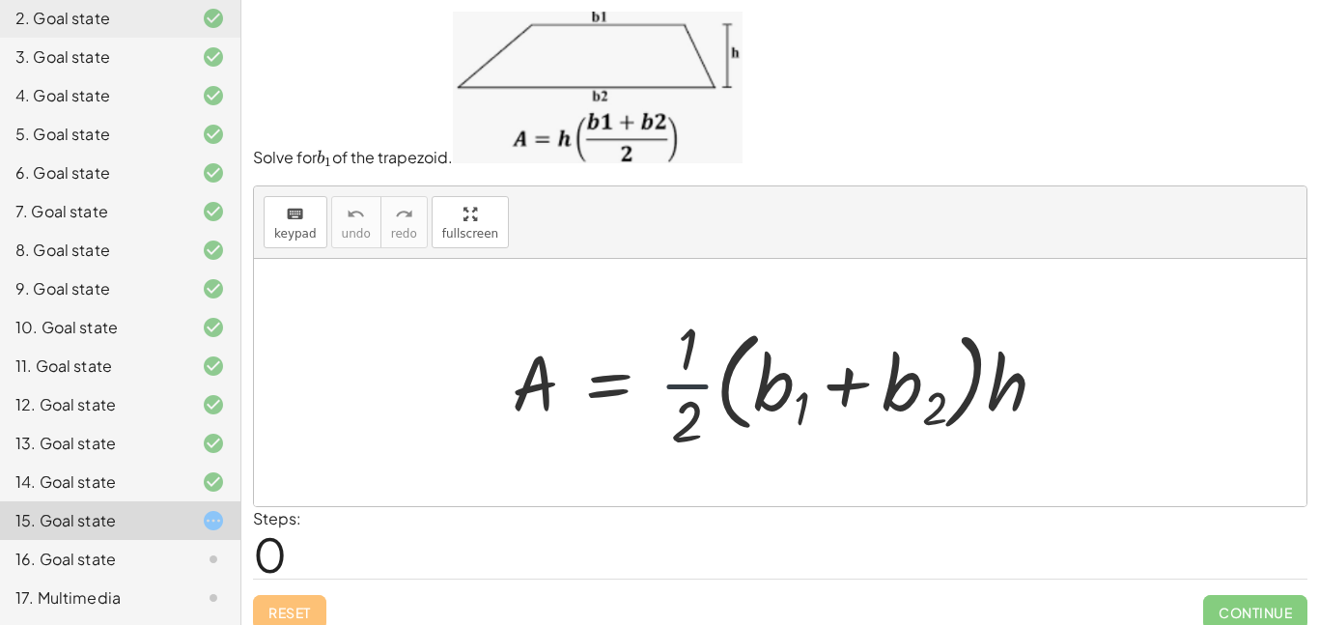
drag, startPoint x: 697, startPoint y: 384, endPoint x: 582, endPoint y: 371, distance: 115.7
click at [582, 371] on div at bounding box center [787, 382] width 570 height 149
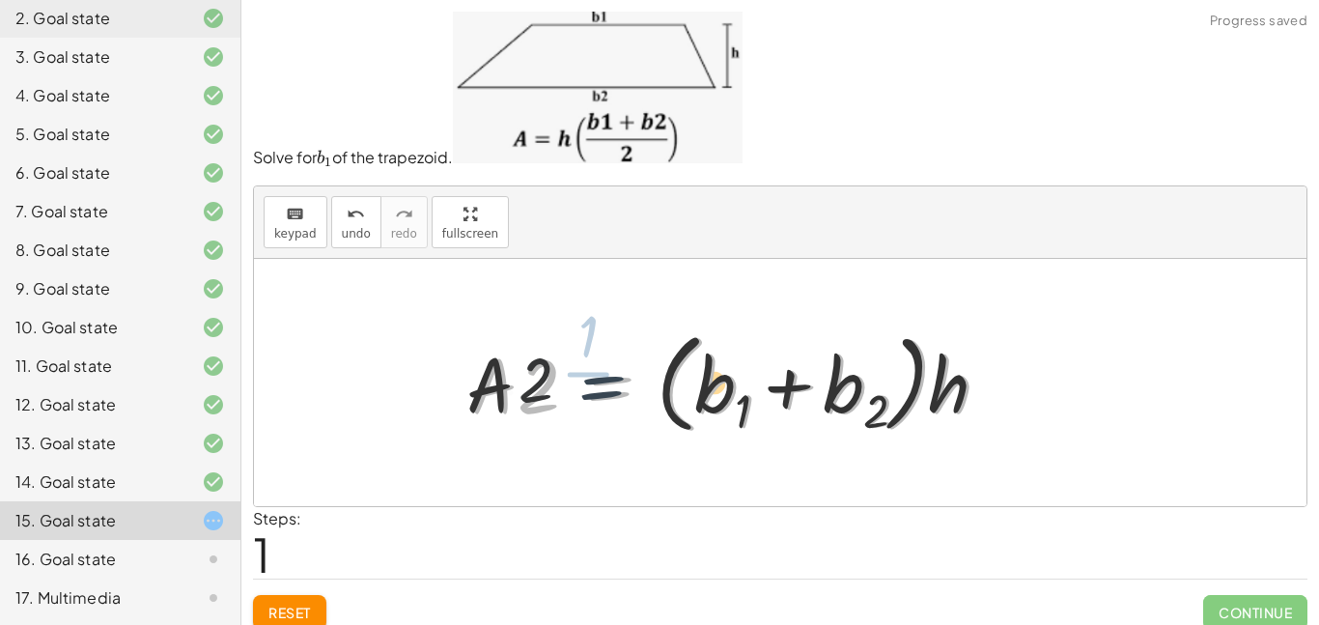
drag, startPoint x: 582, startPoint y: 371, endPoint x: 571, endPoint y: 370, distance: 11.6
click at [571, 370] on div at bounding box center [738, 382] width 555 height 119
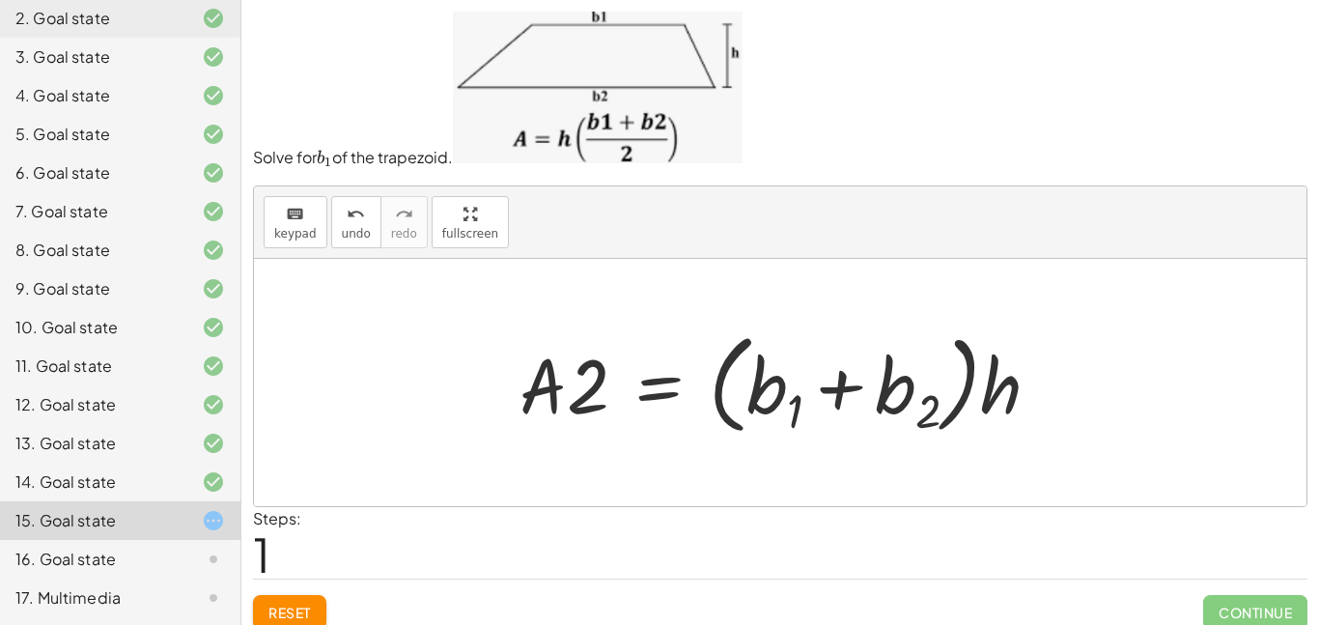
click at [717, 388] on div at bounding box center [787, 382] width 555 height 119
click at [798, 390] on div at bounding box center [787, 382] width 555 height 119
click at [831, 382] on div at bounding box center [787, 382] width 555 height 119
drag, startPoint x: 892, startPoint y: 387, endPoint x: 893, endPoint y: 377, distance: 10.7
click at [893, 377] on div at bounding box center [787, 382] width 555 height 119
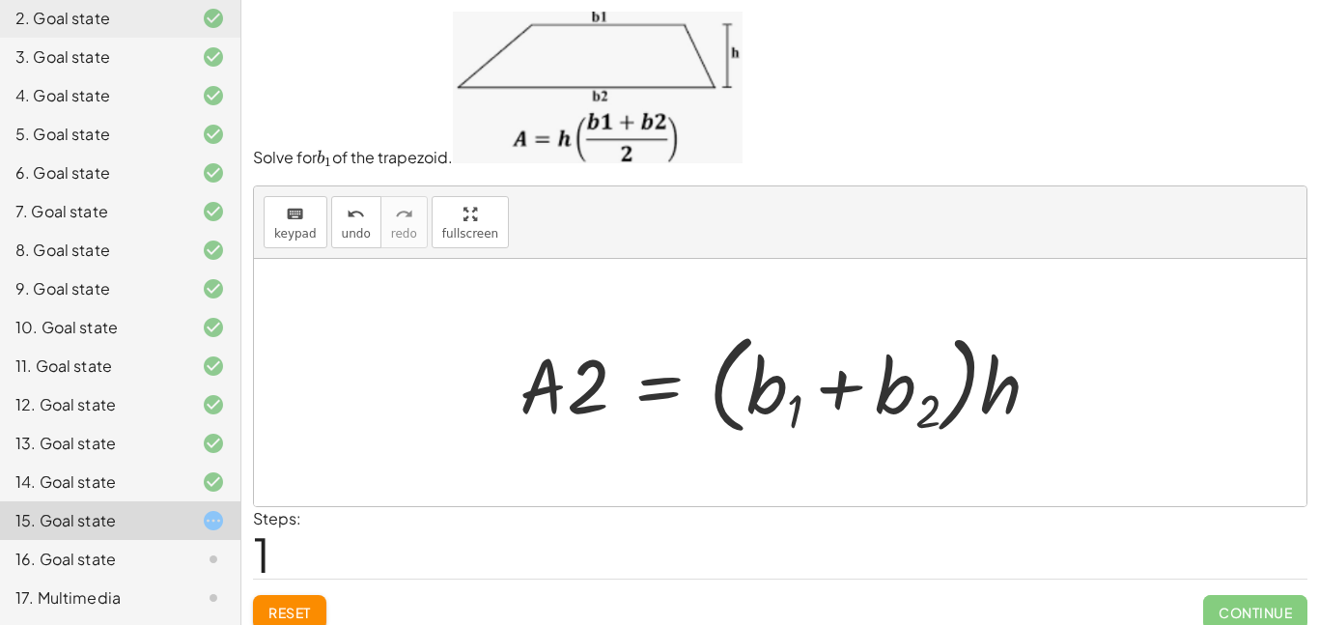
click at [965, 401] on div at bounding box center [787, 382] width 555 height 119
drag, startPoint x: 991, startPoint y: 401, endPoint x: 529, endPoint y: 387, distance: 461.9
click at [529, 387] on div at bounding box center [787, 382] width 555 height 119
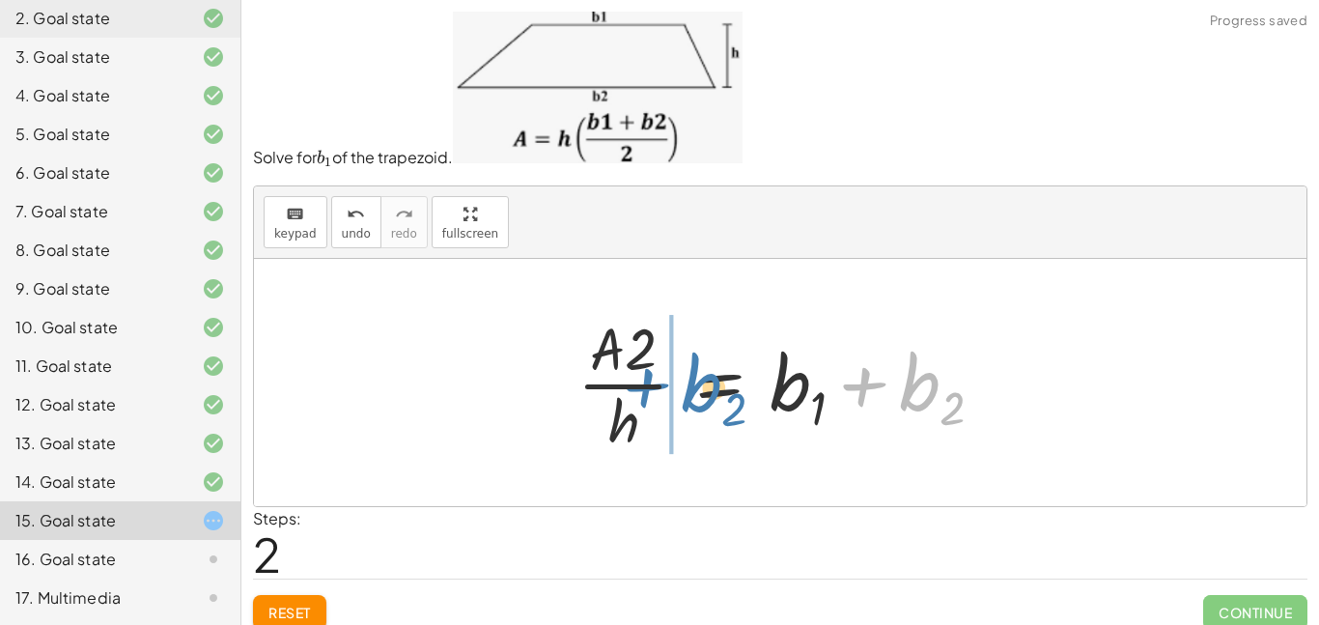
drag, startPoint x: 909, startPoint y: 383, endPoint x: 691, endPoint y: 384, distance: 218.3
click at [691, 384] on div at bounding box center [788, 382] width 440 height 149
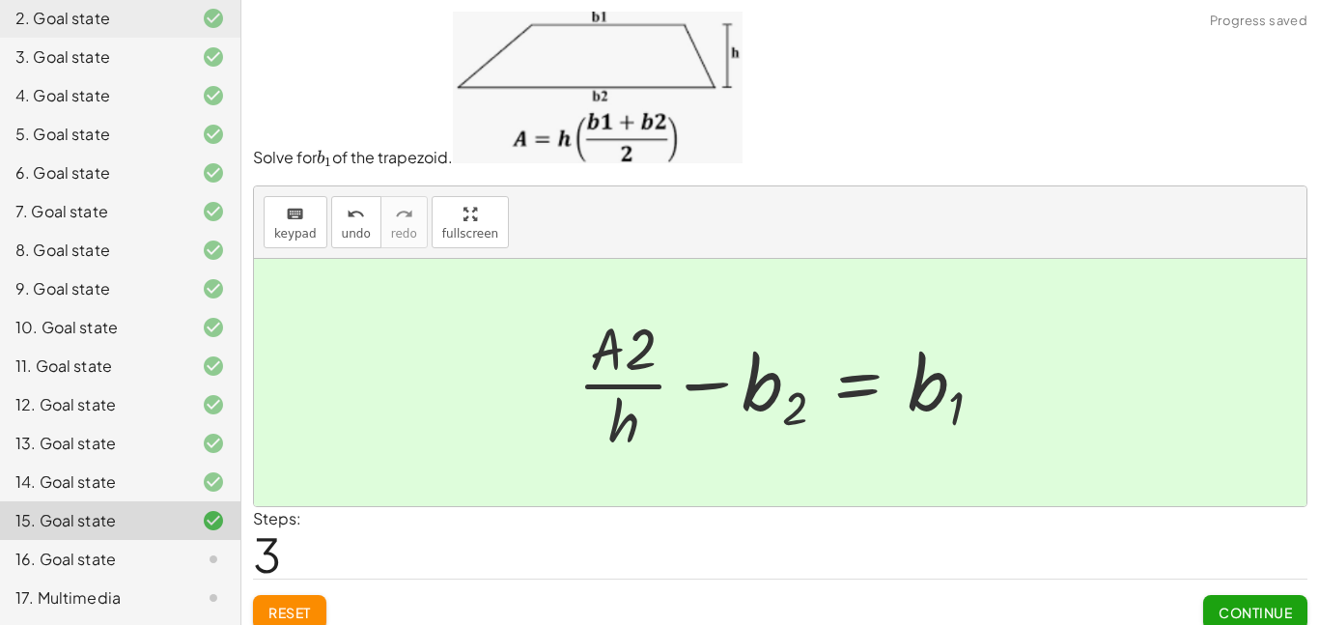
click at [1275, 606] on span "Continue" at bounding box center [1255, 612] width 73 height 17
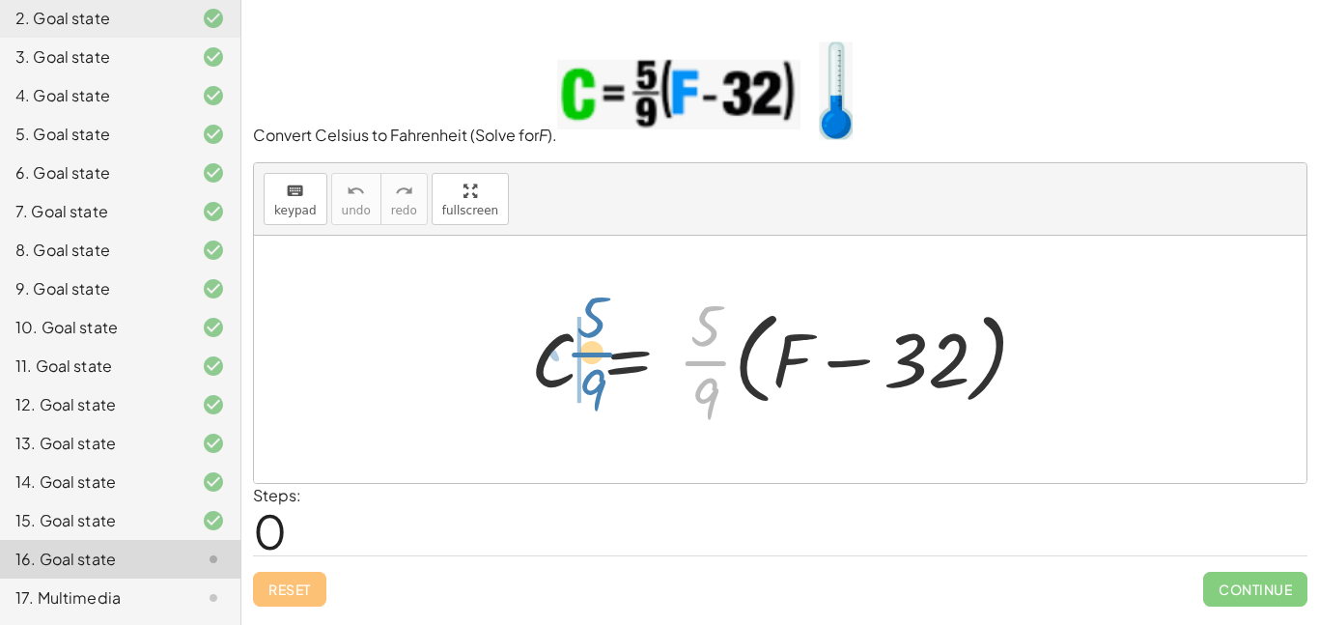
drag, startPoint x: 715, startPoint y: 364, endPoint x: 601, endPoint y: 355, distance: 114.3
click at [601, 355] on div at bounding box center [787, 359] width 531 height 149
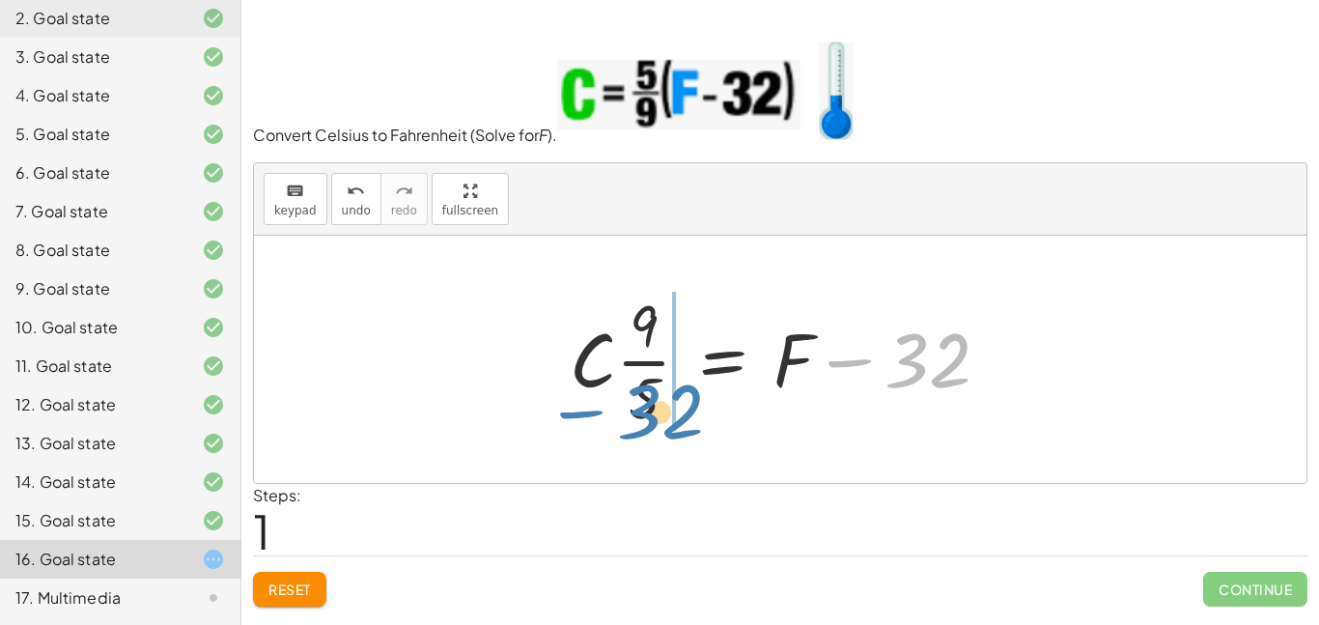
drag, startPoint x: 865, startPoint y: 362, endPoint x: 597, endPoint y: 414, distance: 273.5
click at [597, 414] on div at bounding box center [787, 359] width 455 height 149
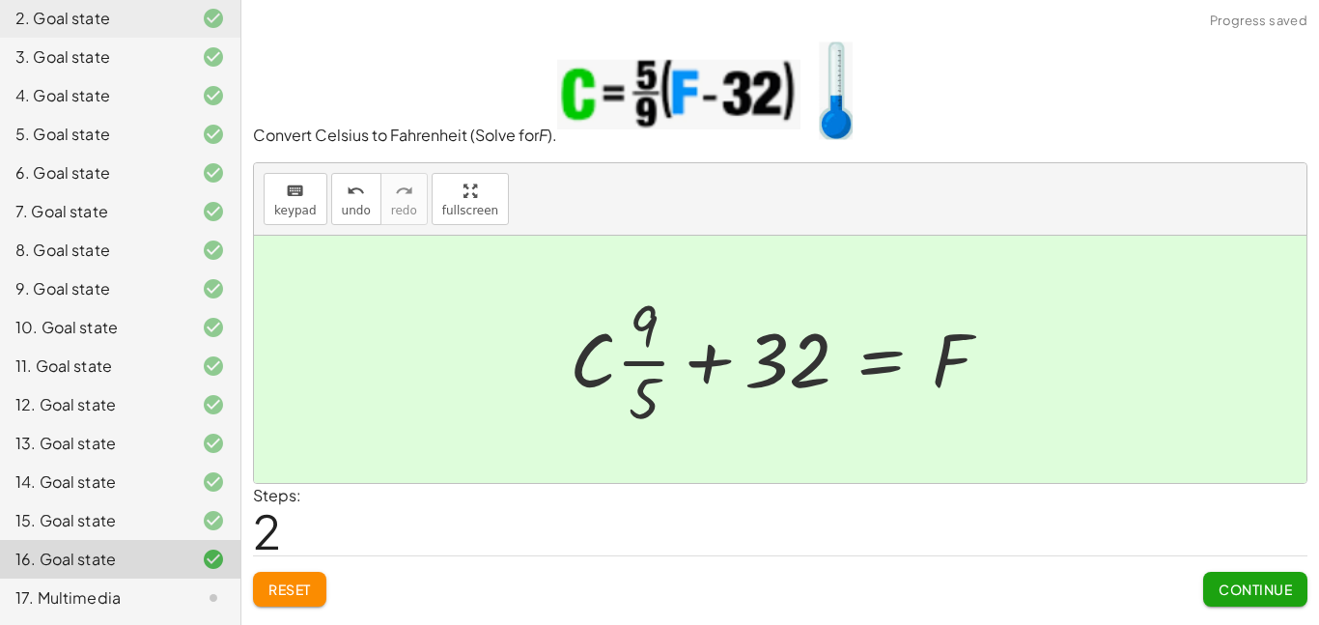
click at [1266, 596] on span "Continue" at bounding box center [1255, 589] width 73 height 17
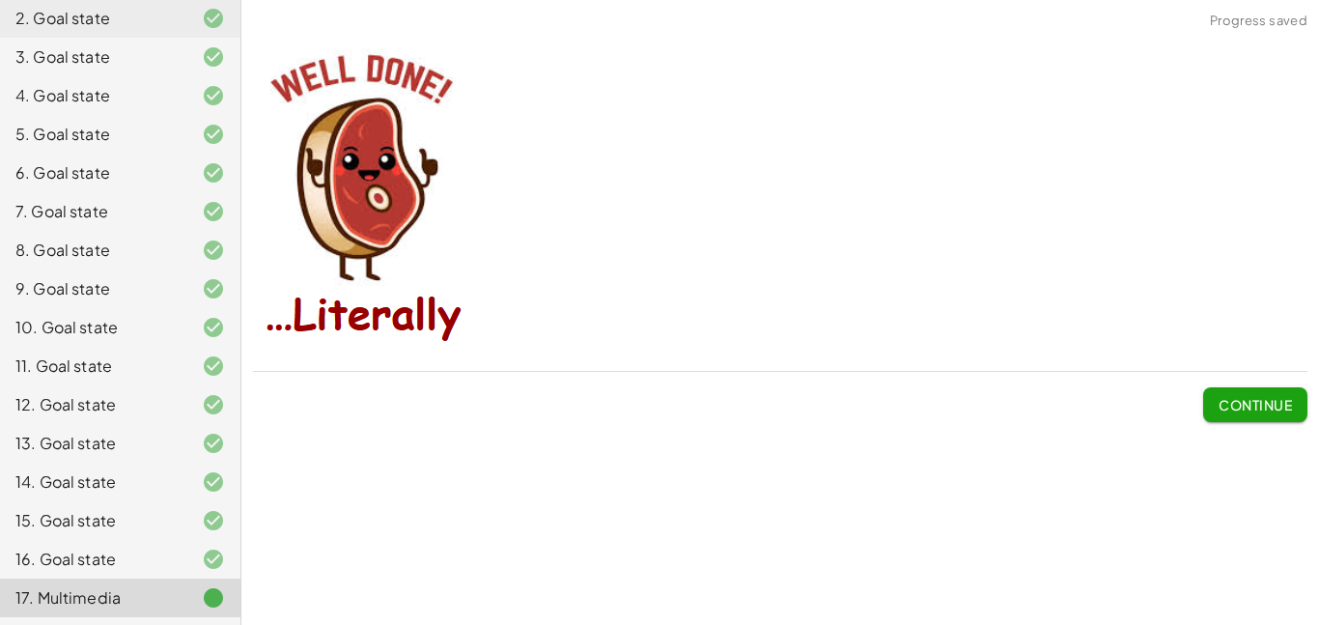
click at [1266, 403] on span "Continue" at bounding box center [1255, 404] width 73 height 17
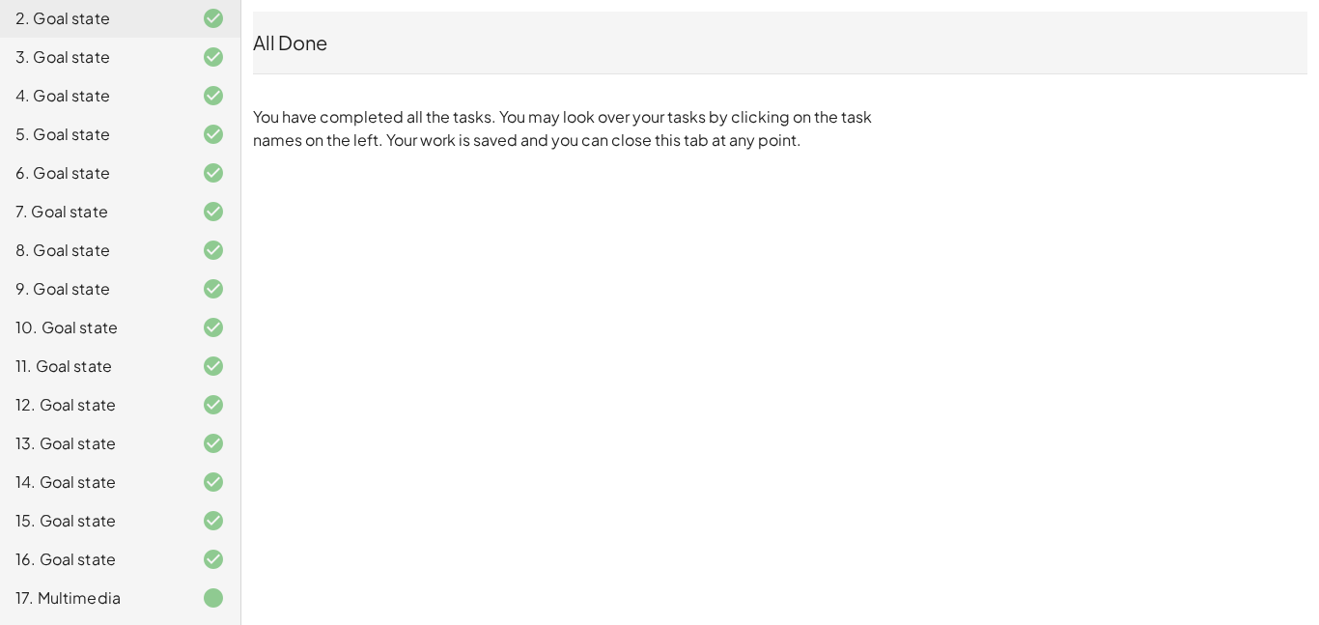
scroll to position [0, 0]
